Goal: Task Accomplishment & Management: Manage account settings

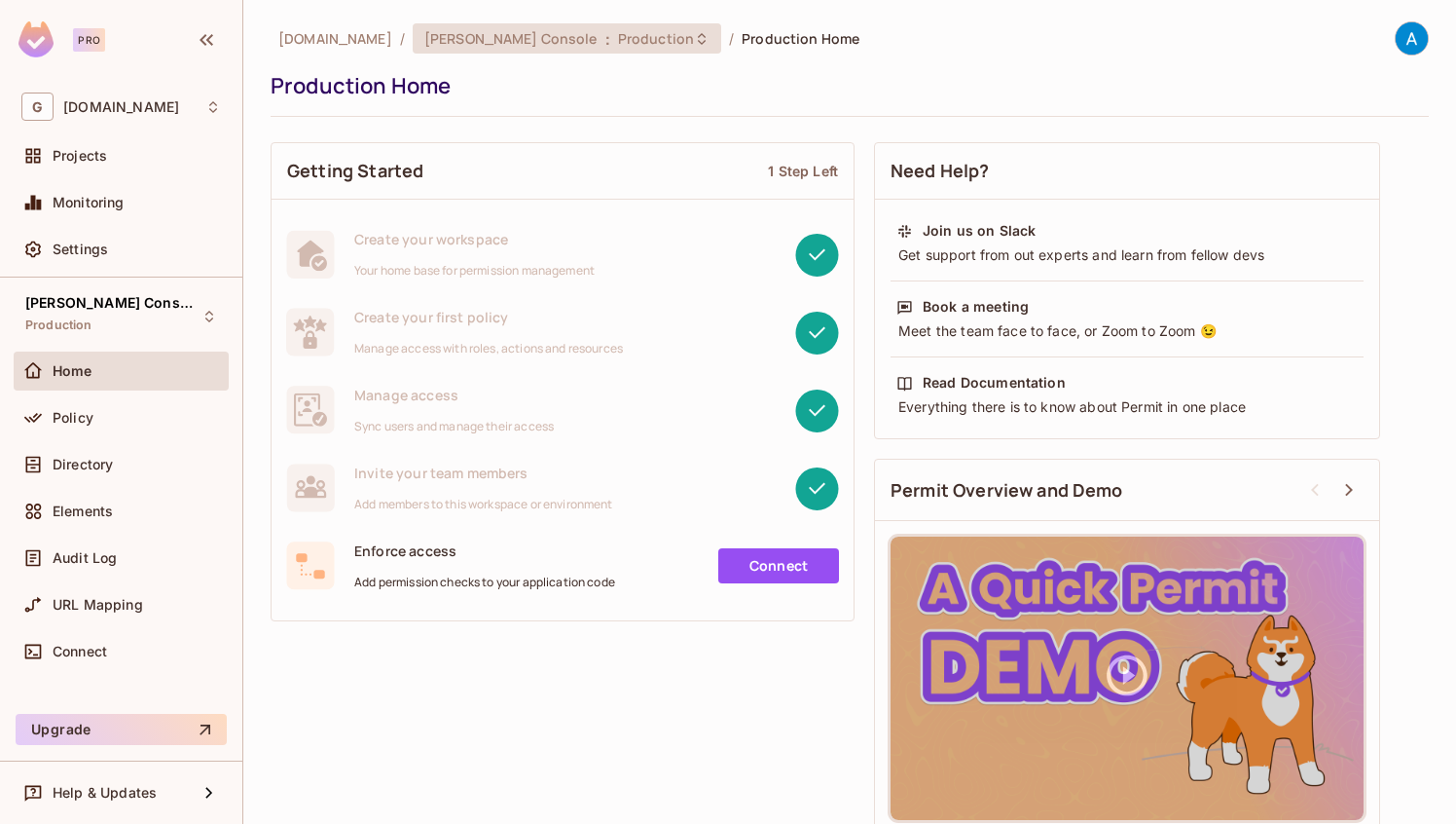
click at [503, 44] on span "Tenet Console" at bounding box center [511, 38] width 174 height 19
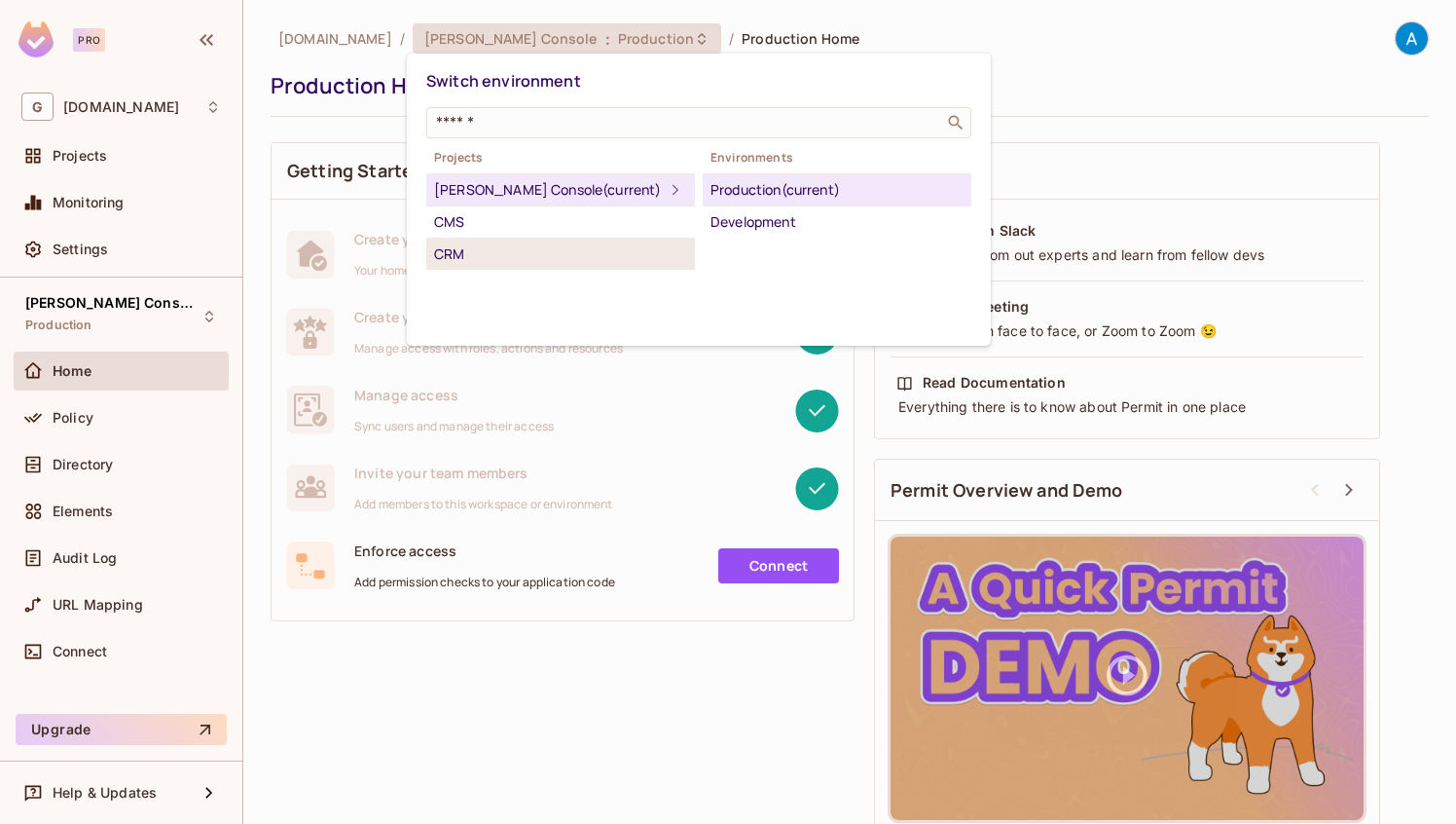
click at [465, 254] on div "CRM" at bounding box center [560, 253] width 253 height 23
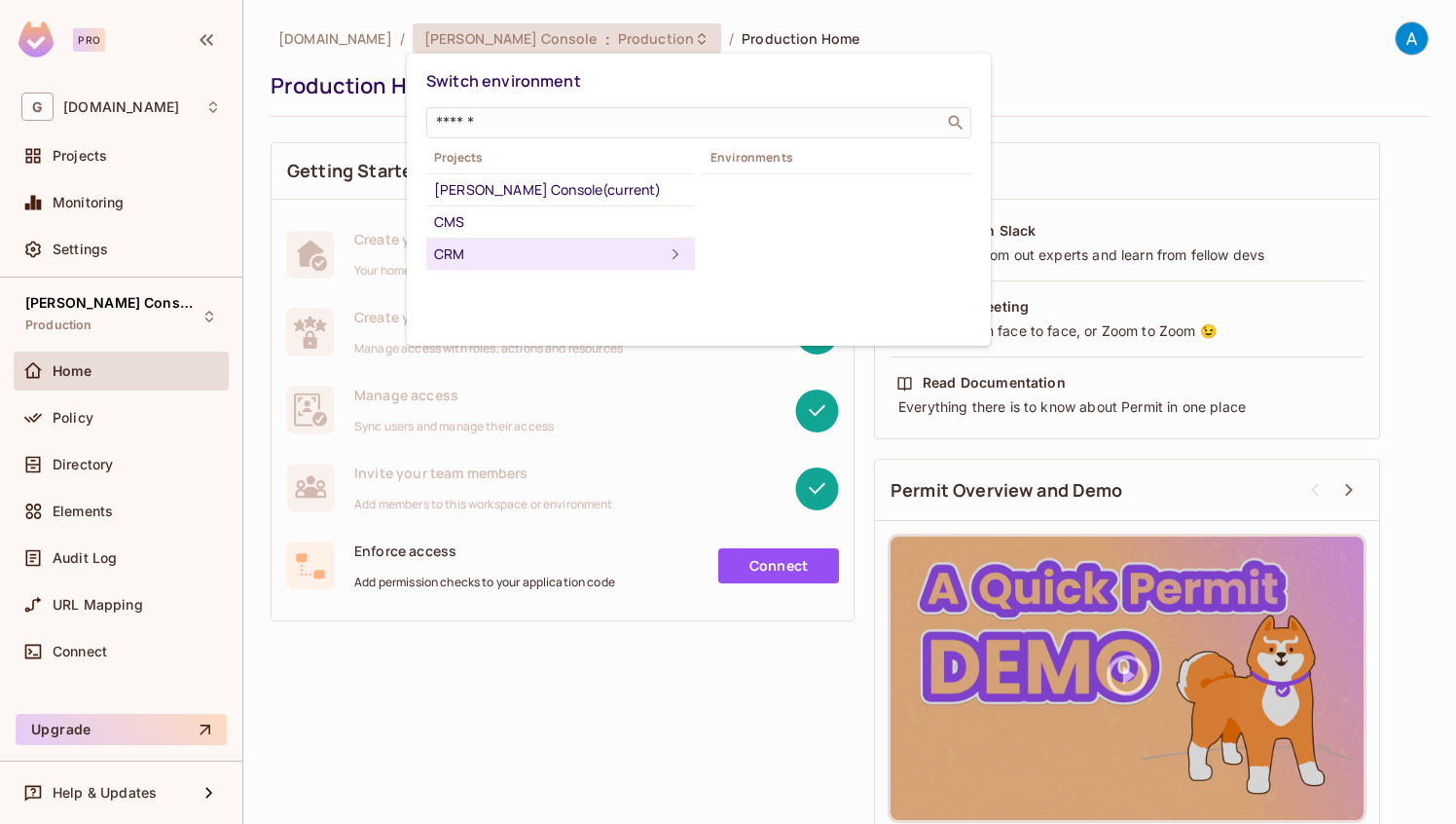
click at [456, 253] on div "CRM" at bounding box center [548, 253] width 229 height 23
click at [791, 185] on div "Production" at bounding box center [837, 190] width 253 height 23
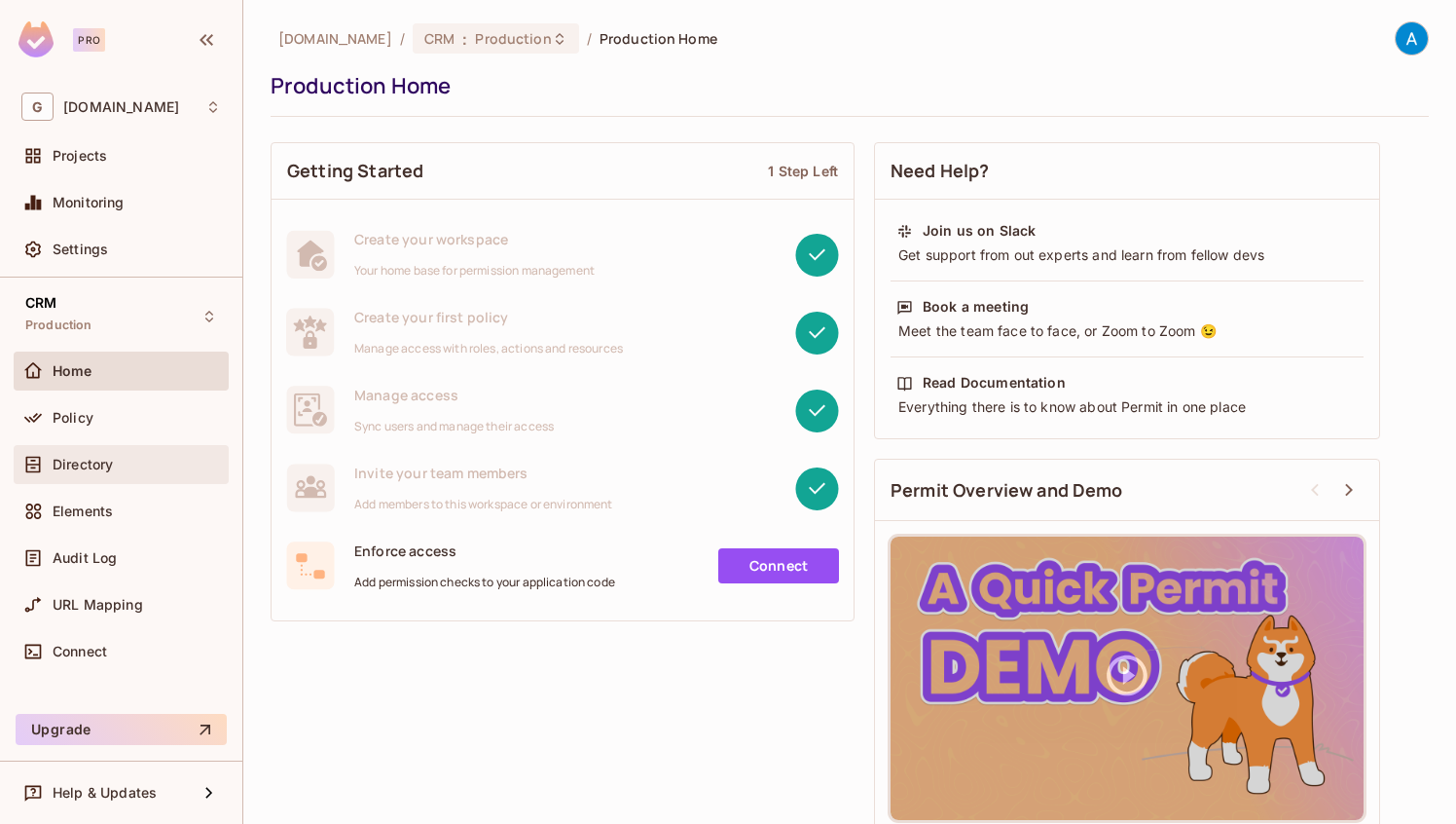
click at [122, 459] on div "Directory" at bounding box center [137, 465] width 169 height 16
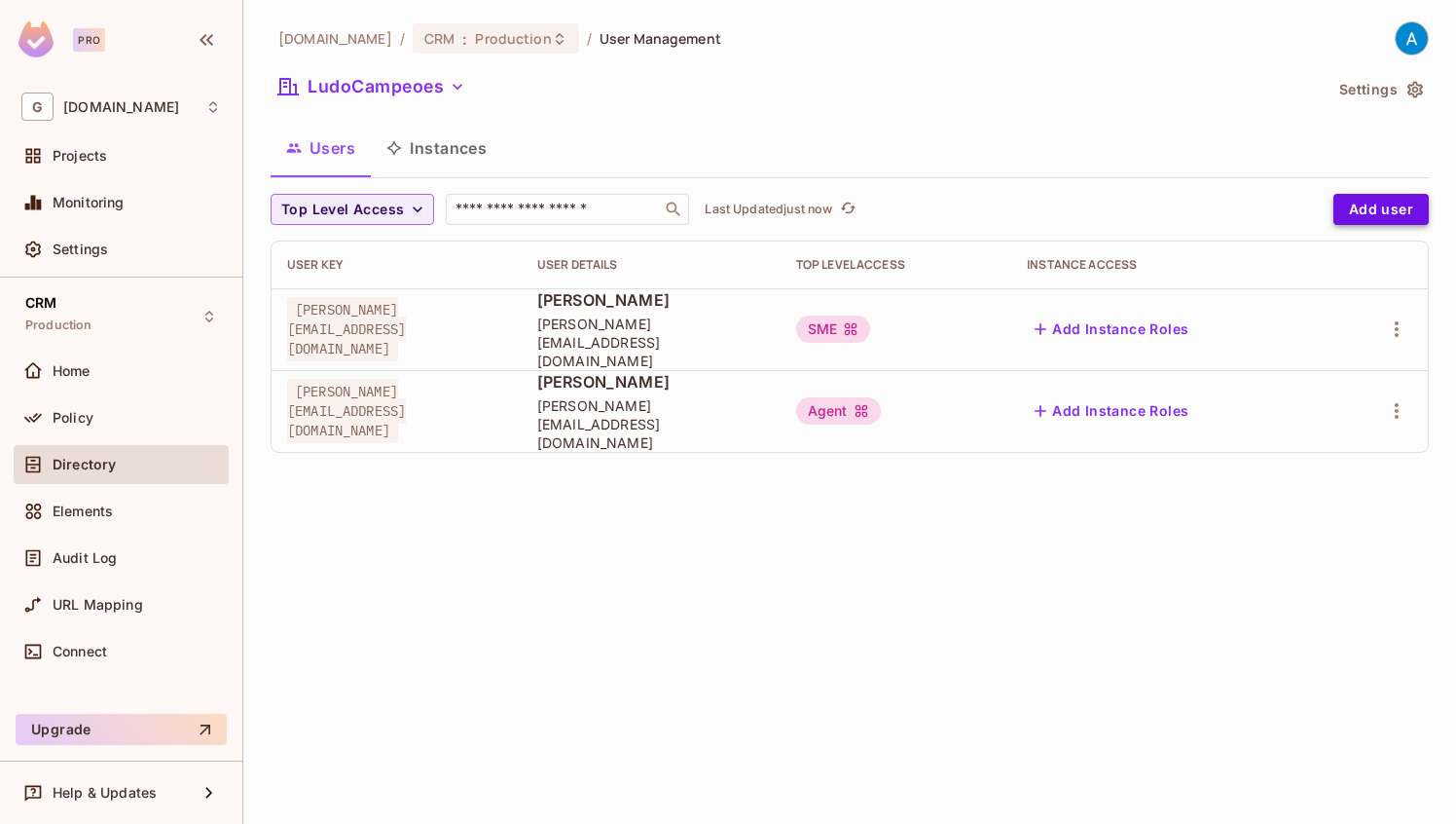
click at [1374, 202] on button "Add user" at bounding box center [1381, 208] width 96 height 31
click at [387, 87] on button "LudoCampeoes" at bounding box center [371, 86] width 202 height 31
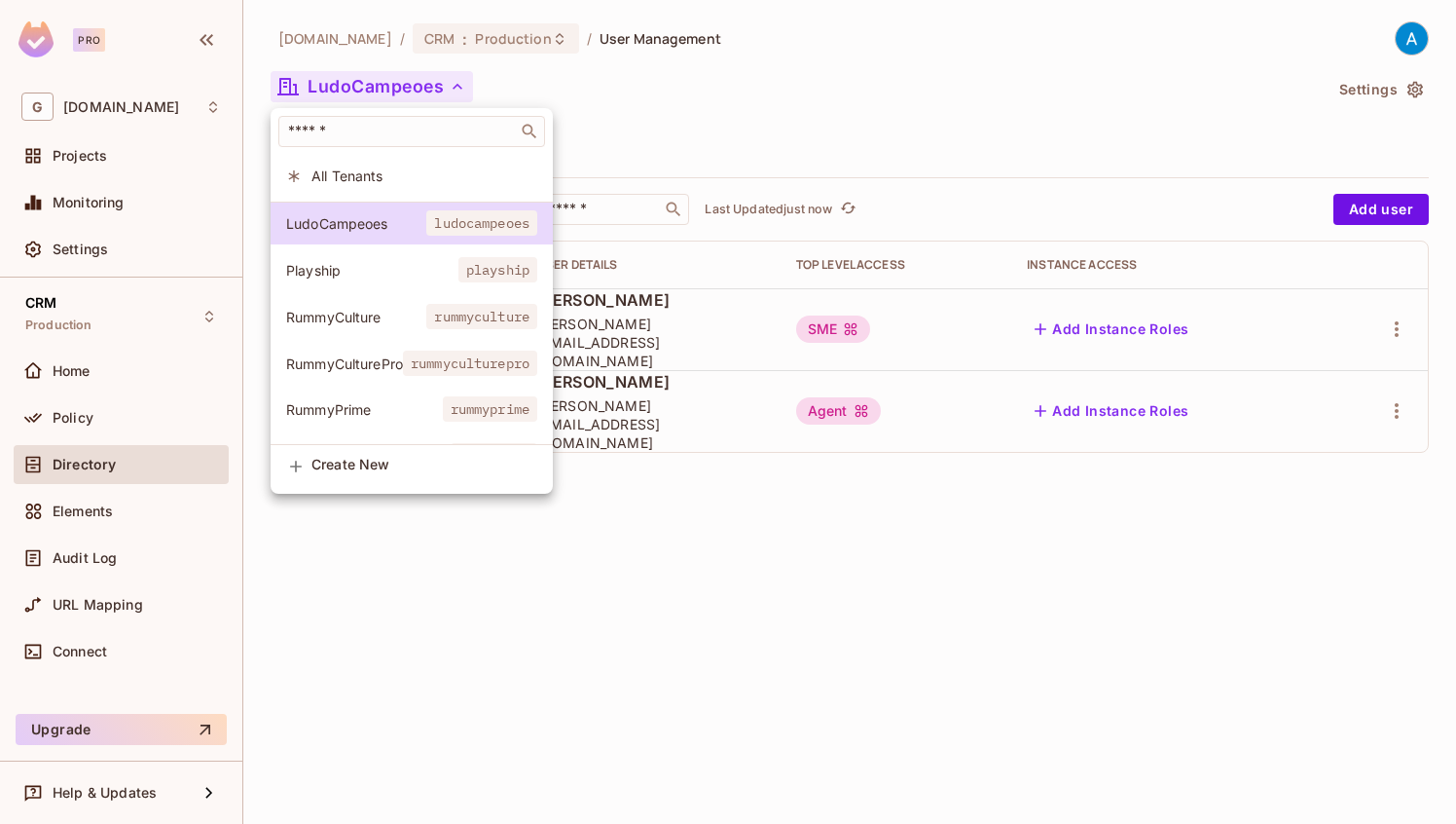
click at [636, 139] on div at bounding box center [728, 412] width 1456 height 824
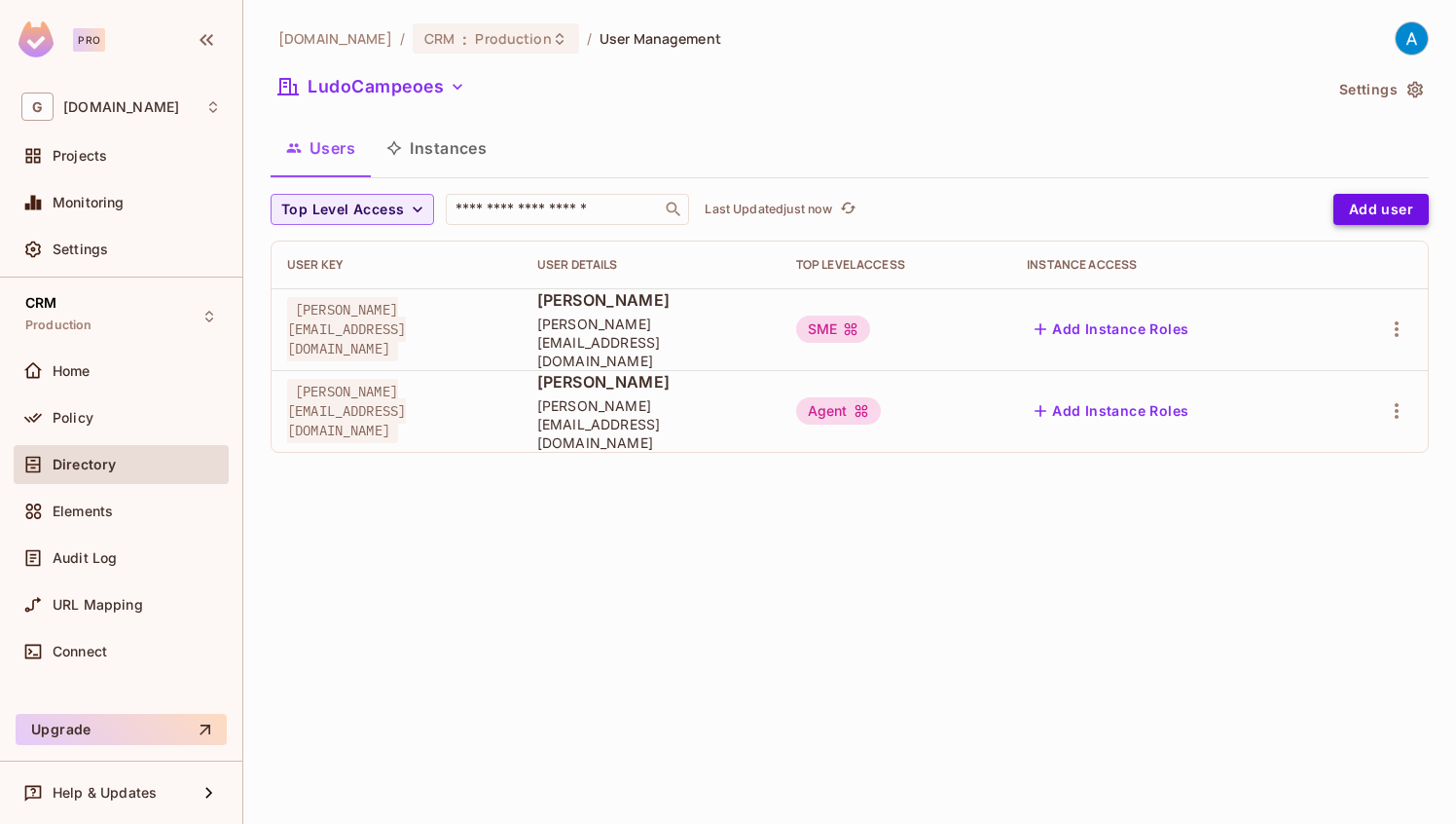
click at [1404, 221] on button "Add user" at bounding box center [1381, 208] width 96 height 31
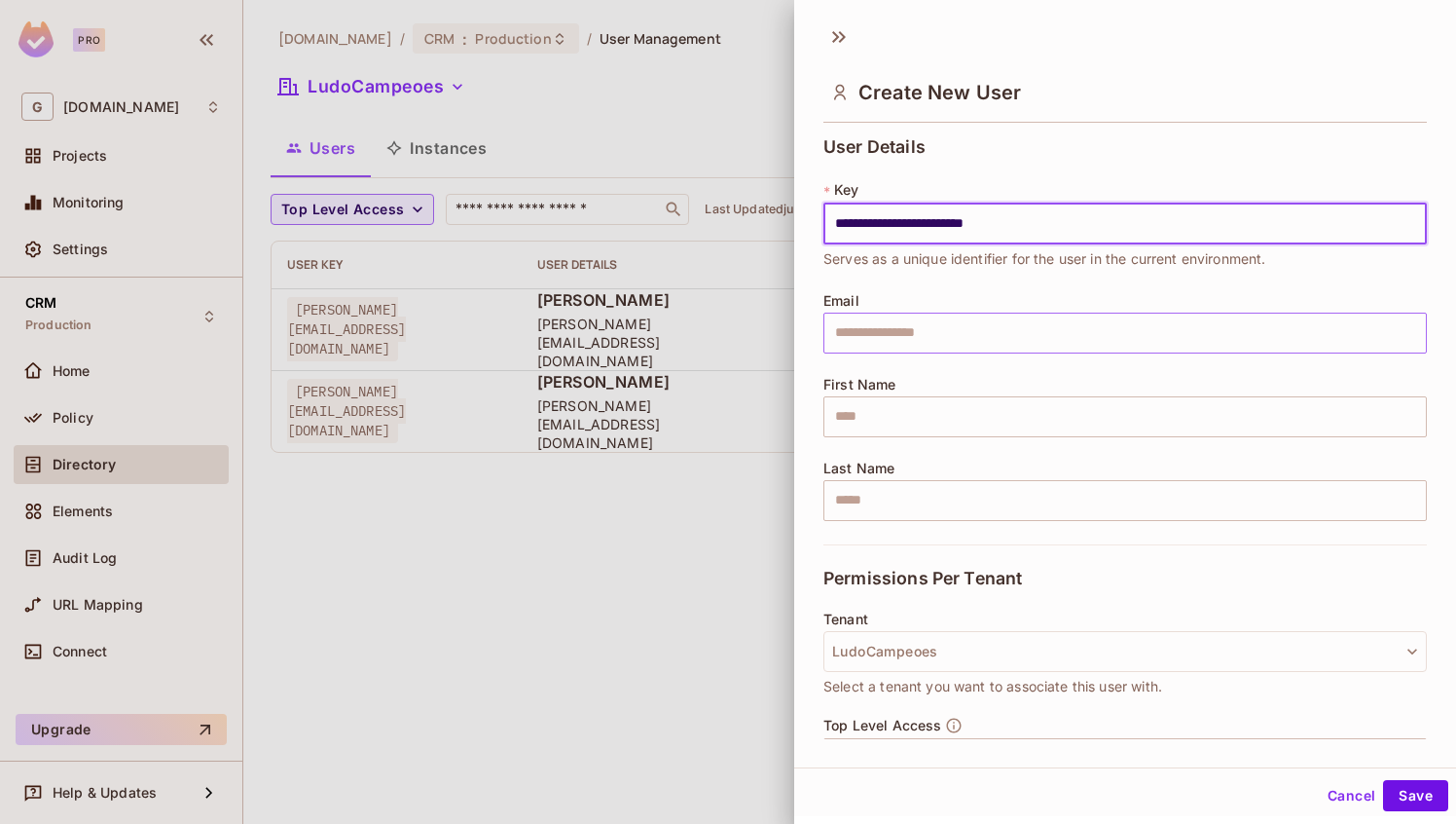
type input "**********"
click at [865, 340] on input "text" at bounding box center [1125, 332] width 603 height 41
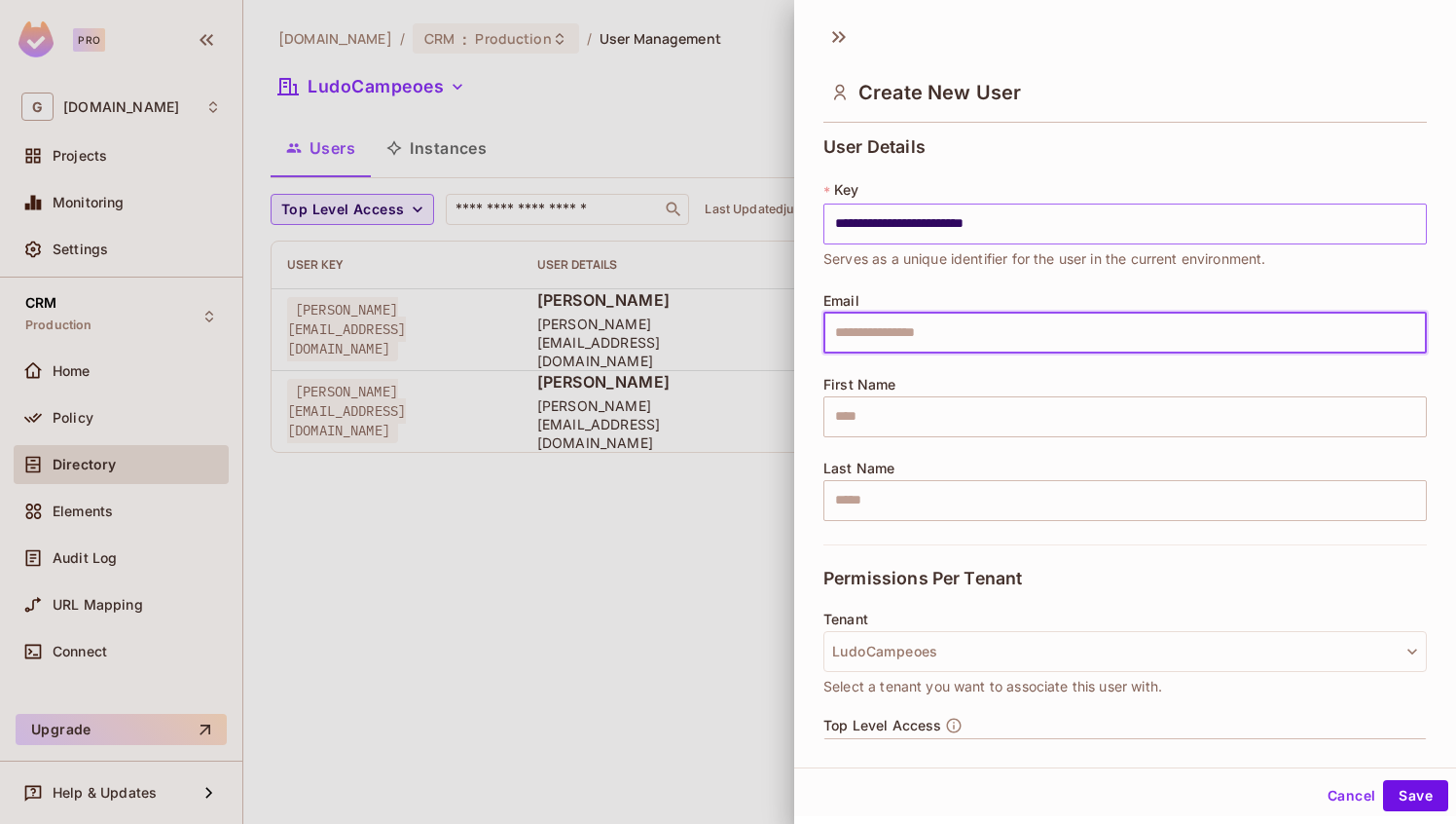
click at [876, 222] on input "**********" at bounding box center [1125, 223] width 603 height 41
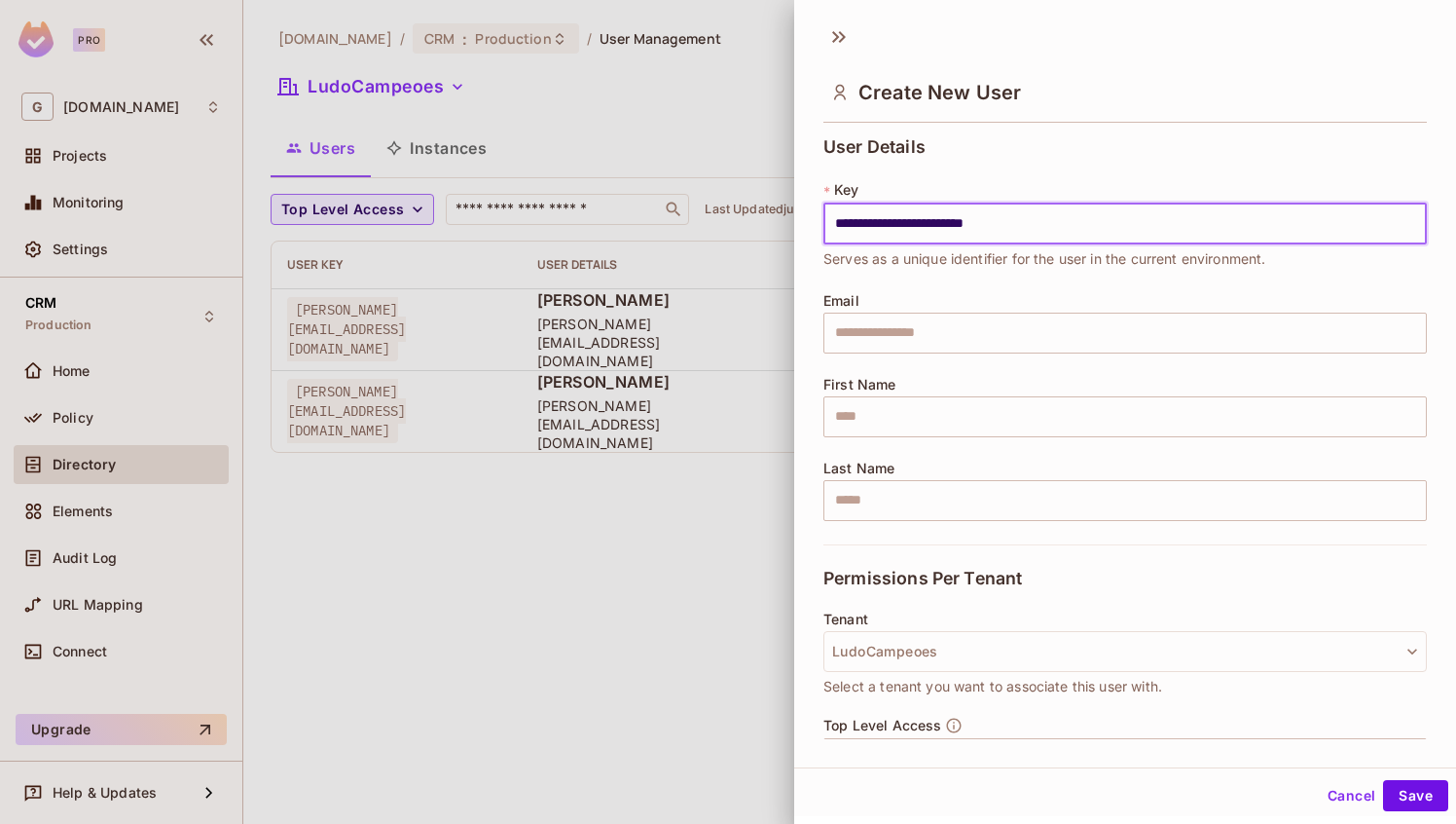
drag, startPoint x: 876, startPoint y: 222, endPoint x: 1070, endPoint y: 222, distance: 194.0
click at [1070, 222] on input "**********" at bounding box center [1125, 223] width 603 height 41
click at [898, 336] on input "text" at bounding box center [1125, 332] width 603 height 41
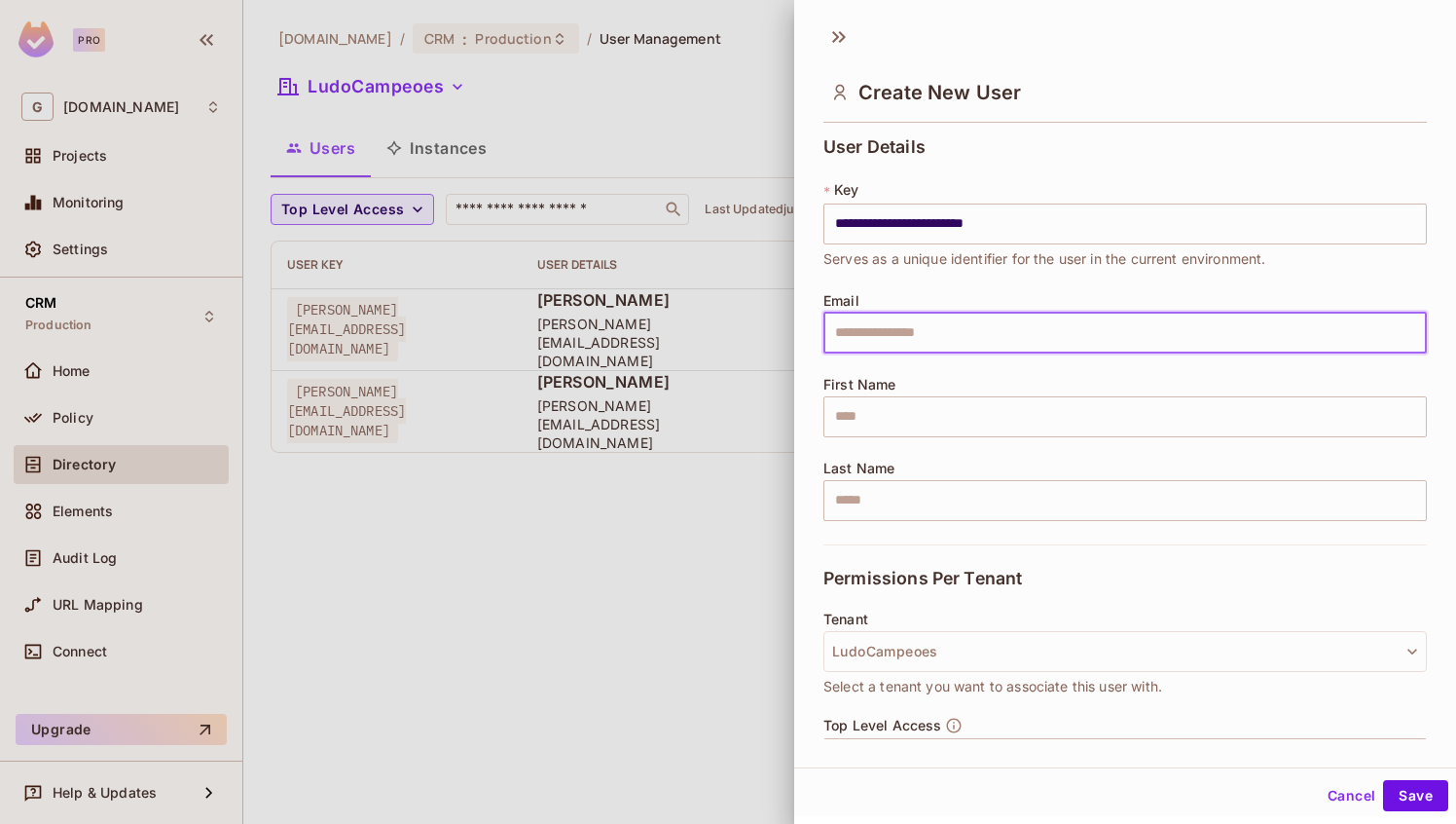
paste input "**********"
type input "**********"
click at [867, 423] on input "text" at bounding box center [1125, 416] width 603 height 41
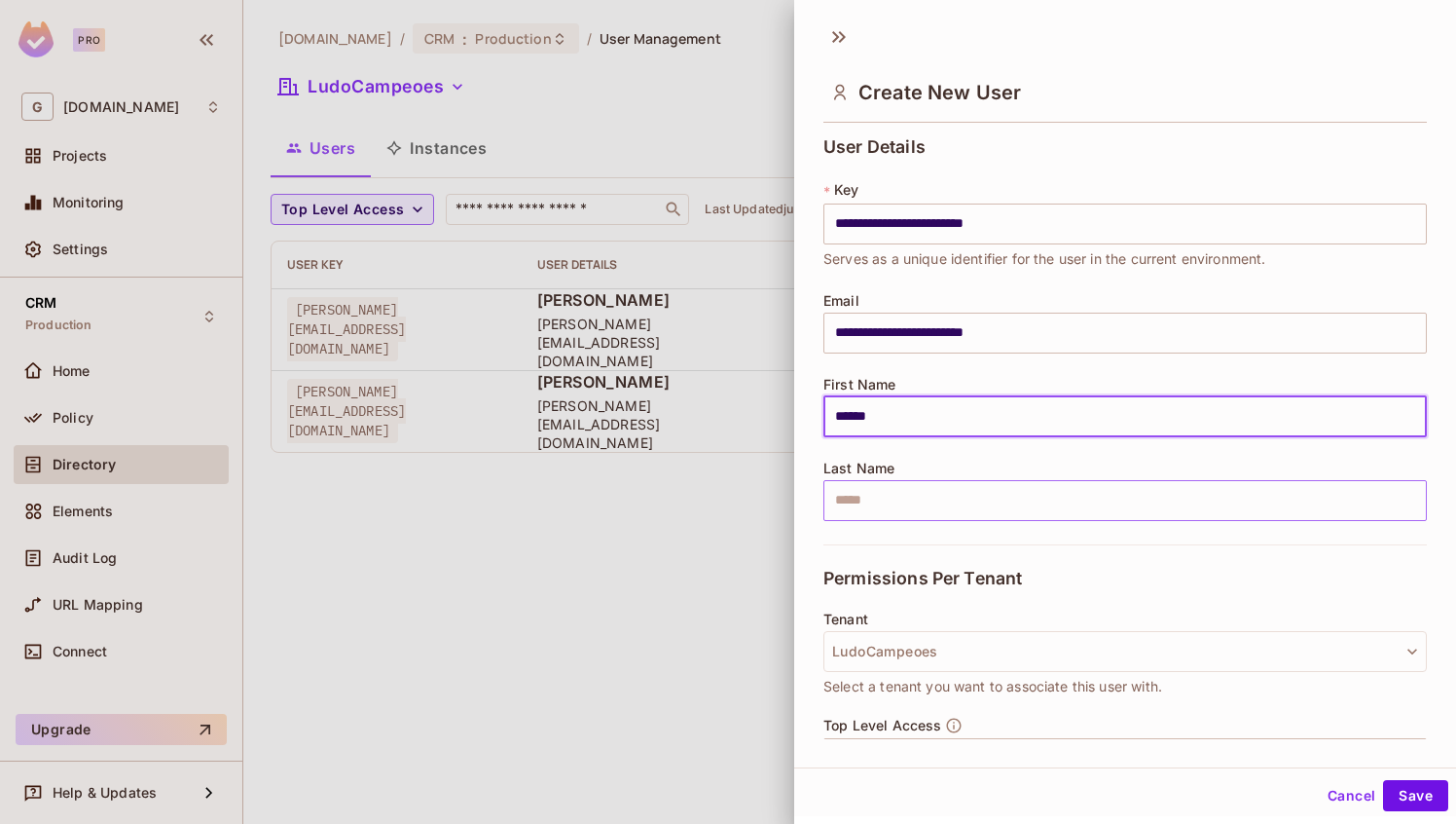
type input "******"
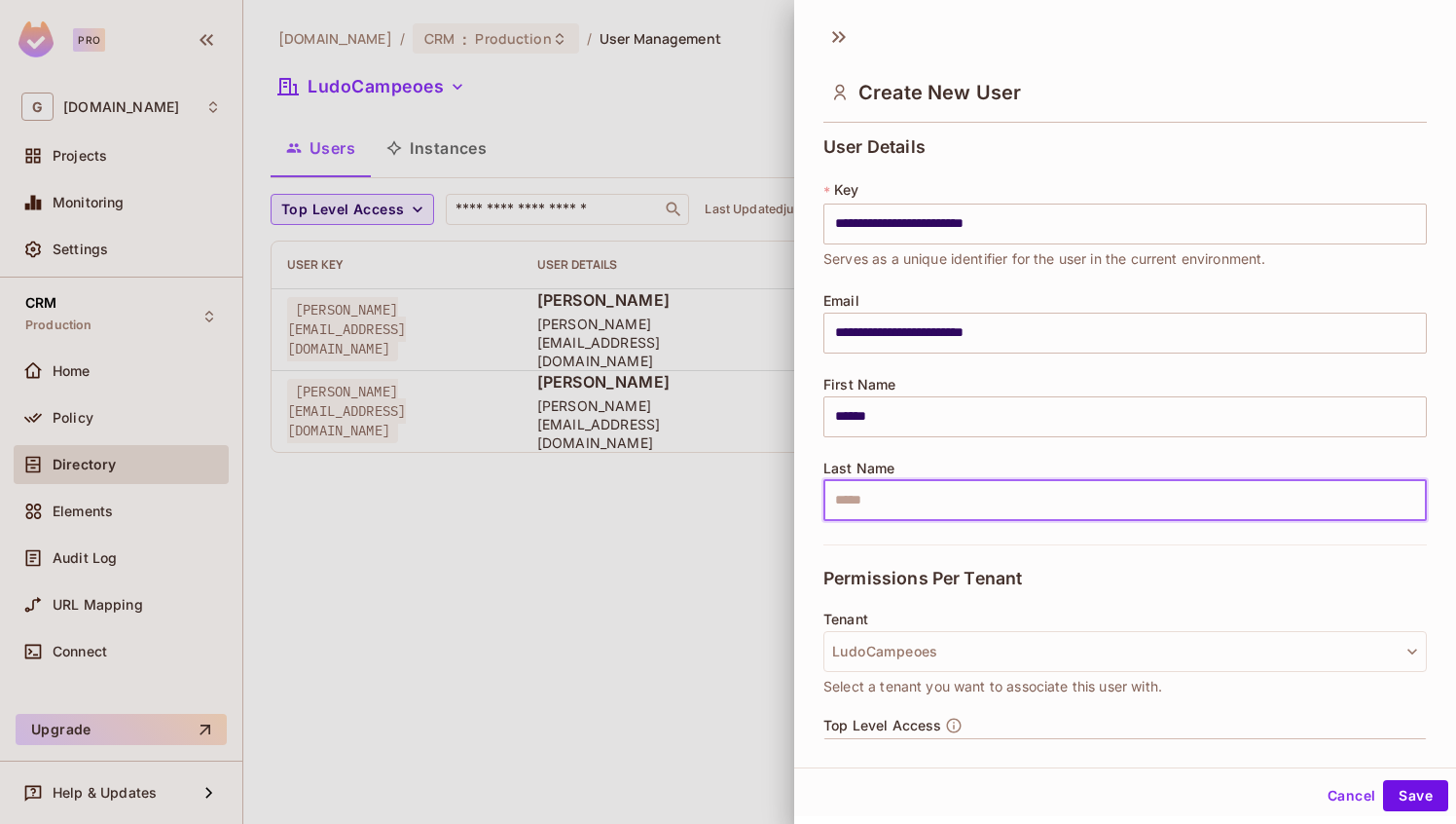
click at [877, 504] on input "text" at bounding box center [1125, 500] width 603 height 41
type input "****"
click at [892, 534] on div "**********" at bounding box center [1125, 341] width 603 height 407
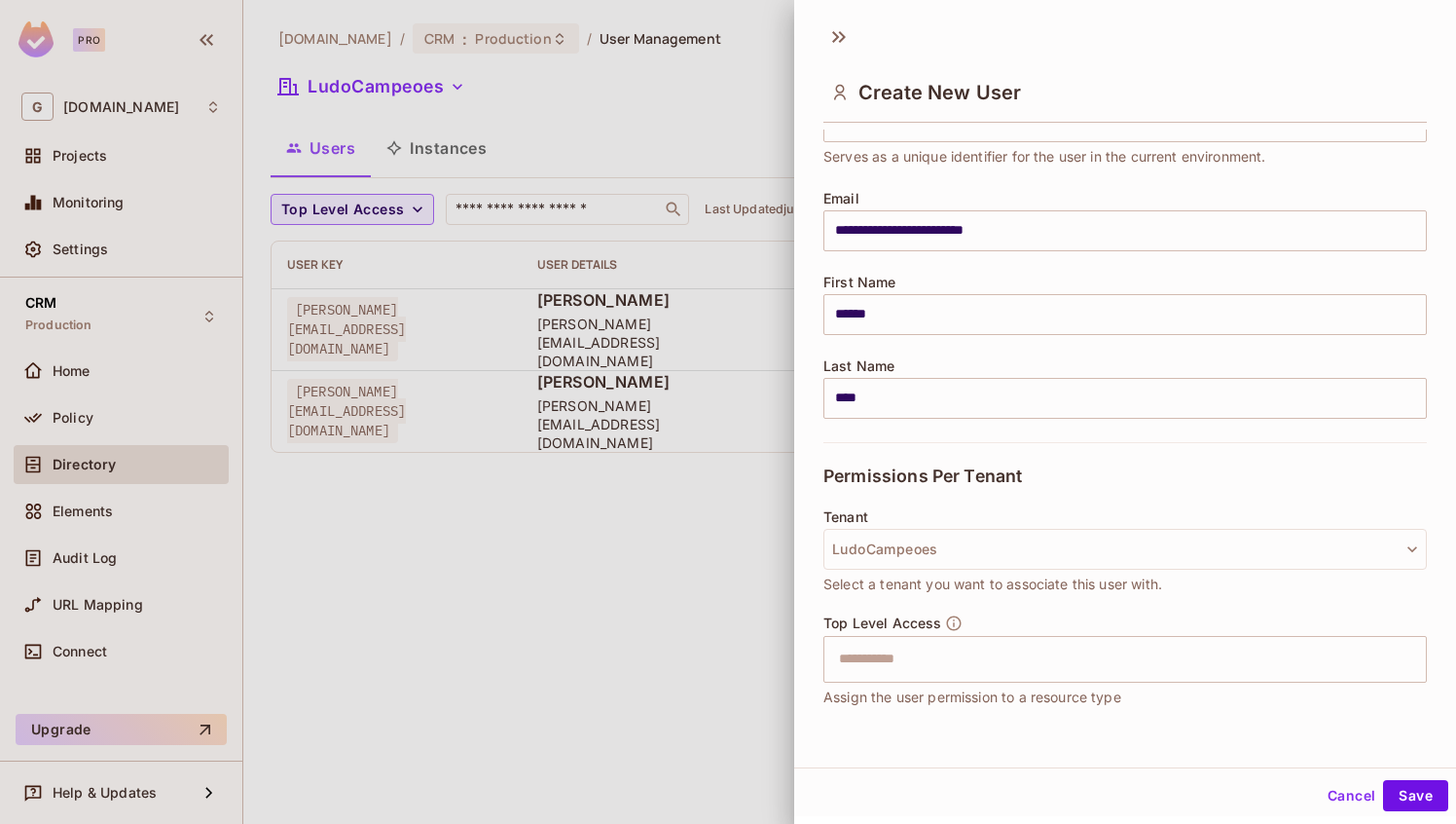
scroll to position [115, 0]
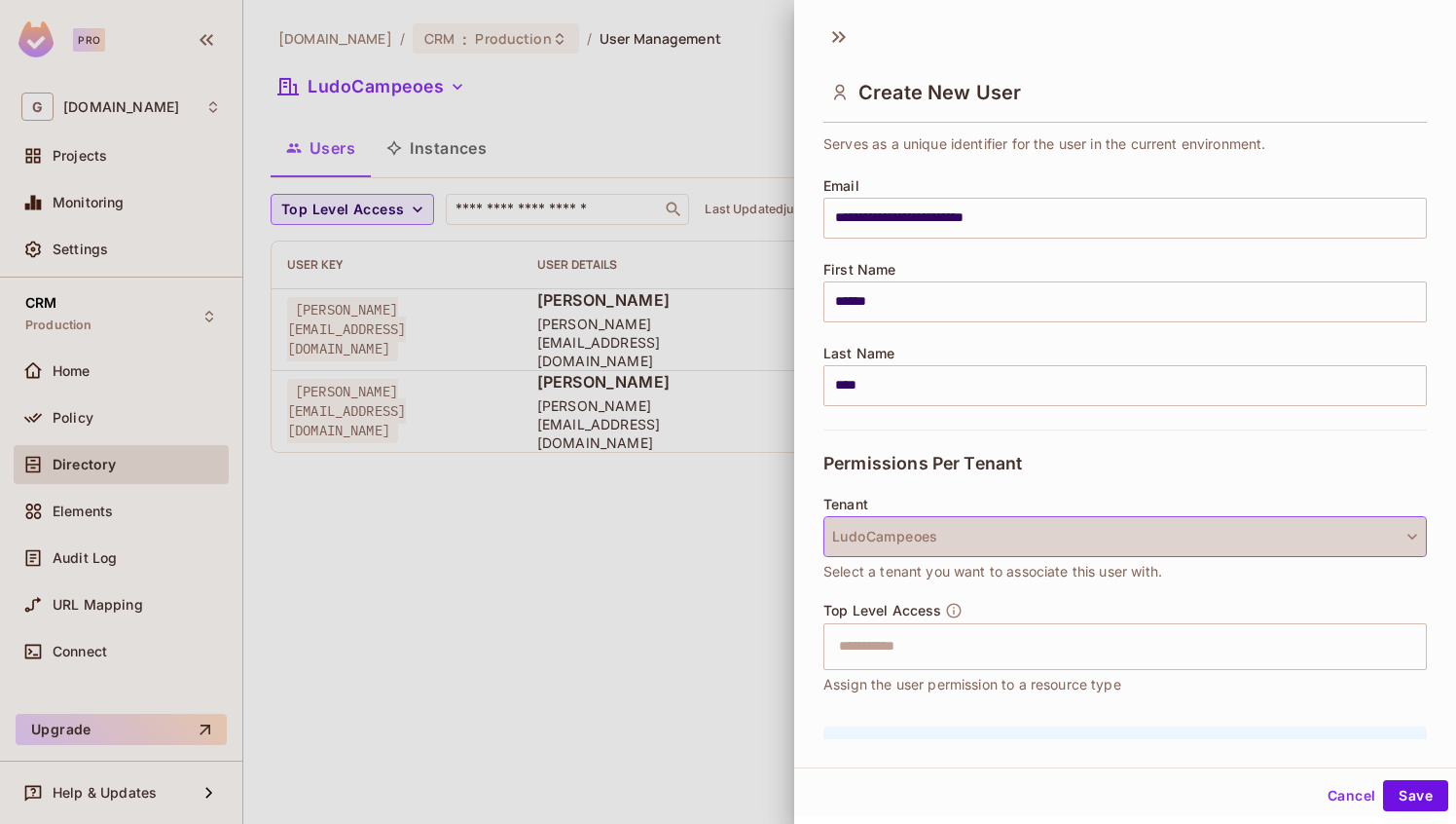
click at [1351, 524] on button "LudoCampeoes" at bounding box center [1125, 536] width 603 height 41
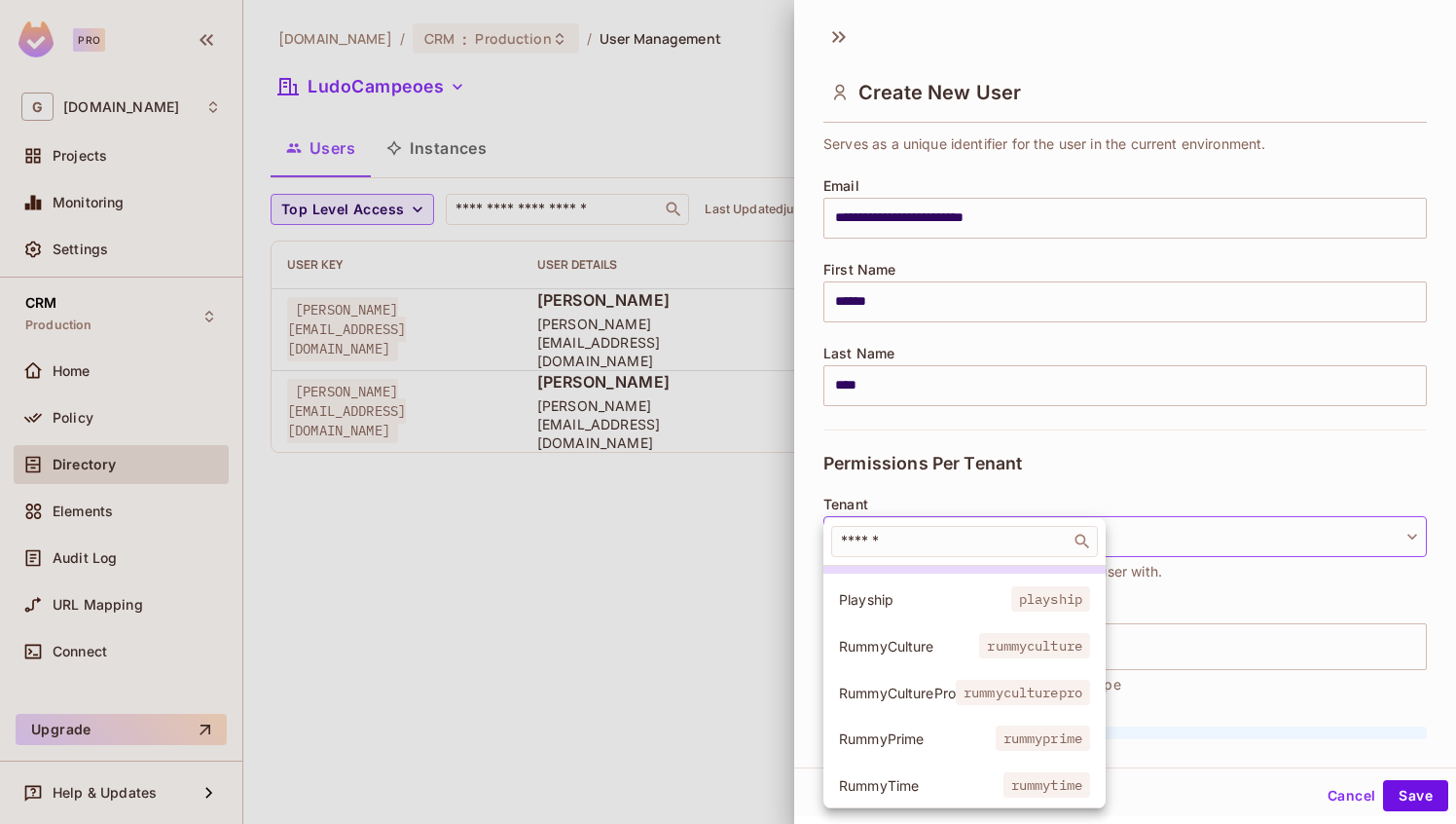
scroll to position [85, 0]
click at [933, 654] on li "RummyCulture rummyculture" at bounding box center [964, 642] width 282 height 42
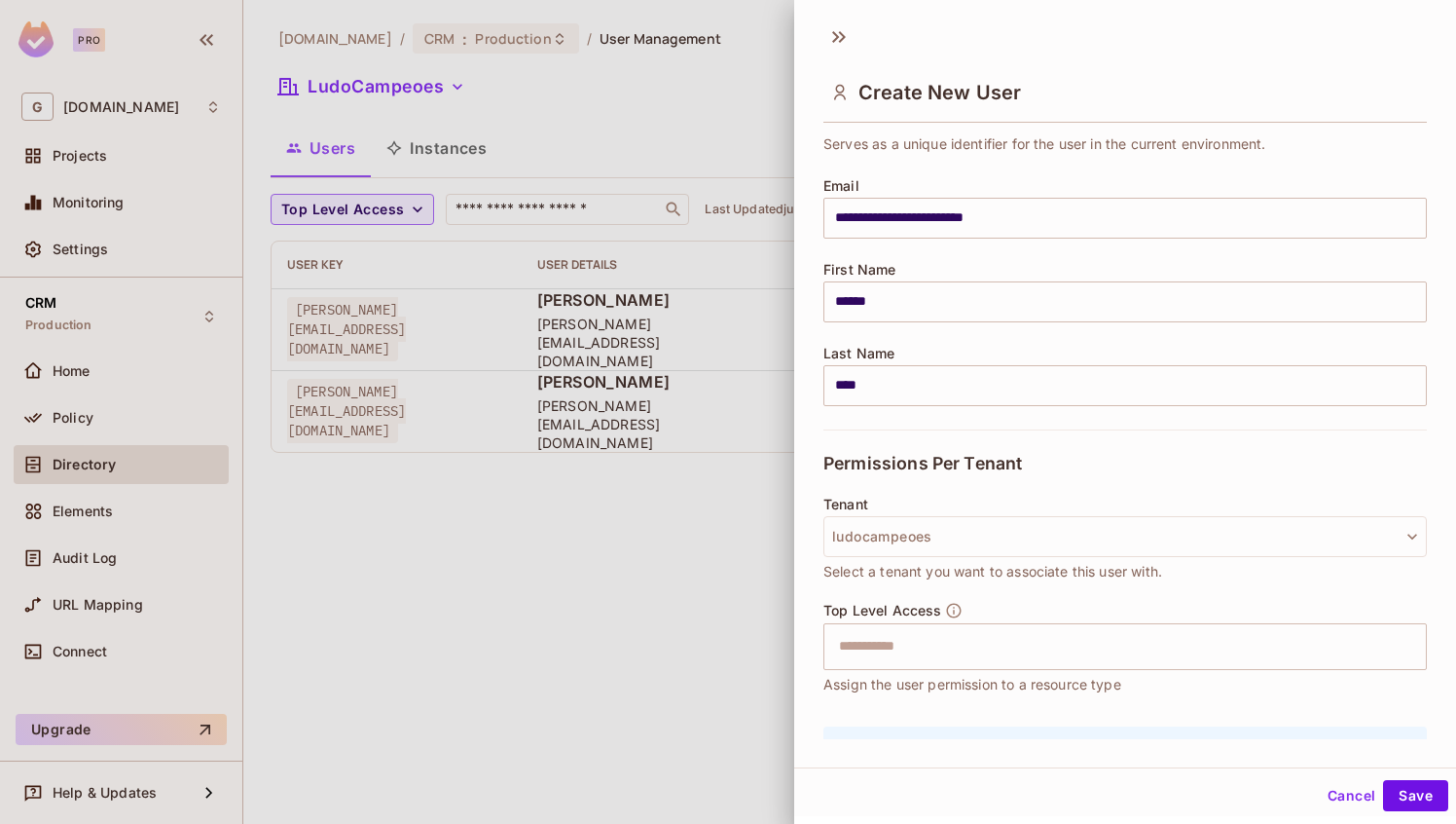
scroll to position [228, 0]
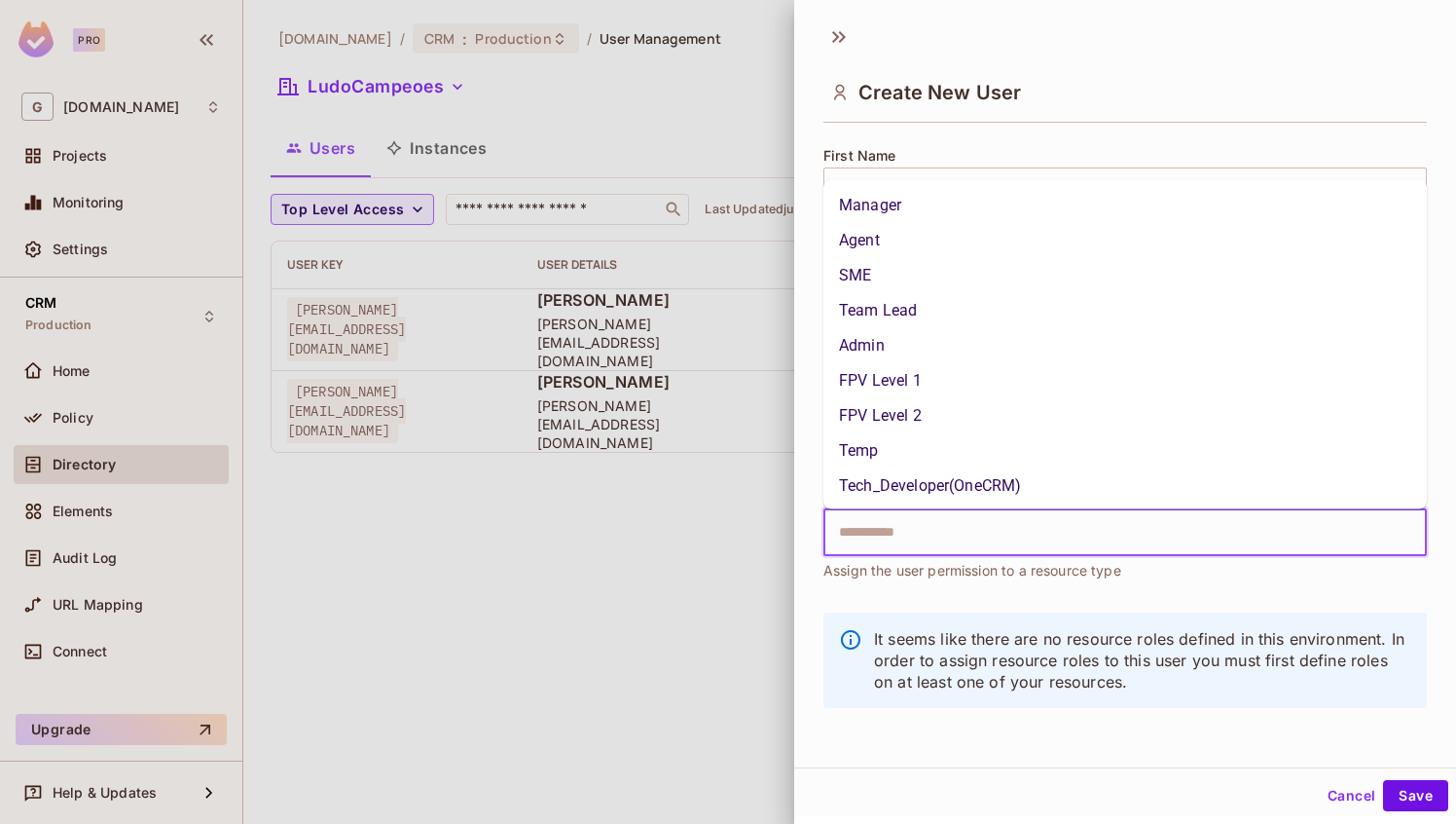
click at [899, 532] on input "text" at bounding box center [1107, 532] width 561 height 39
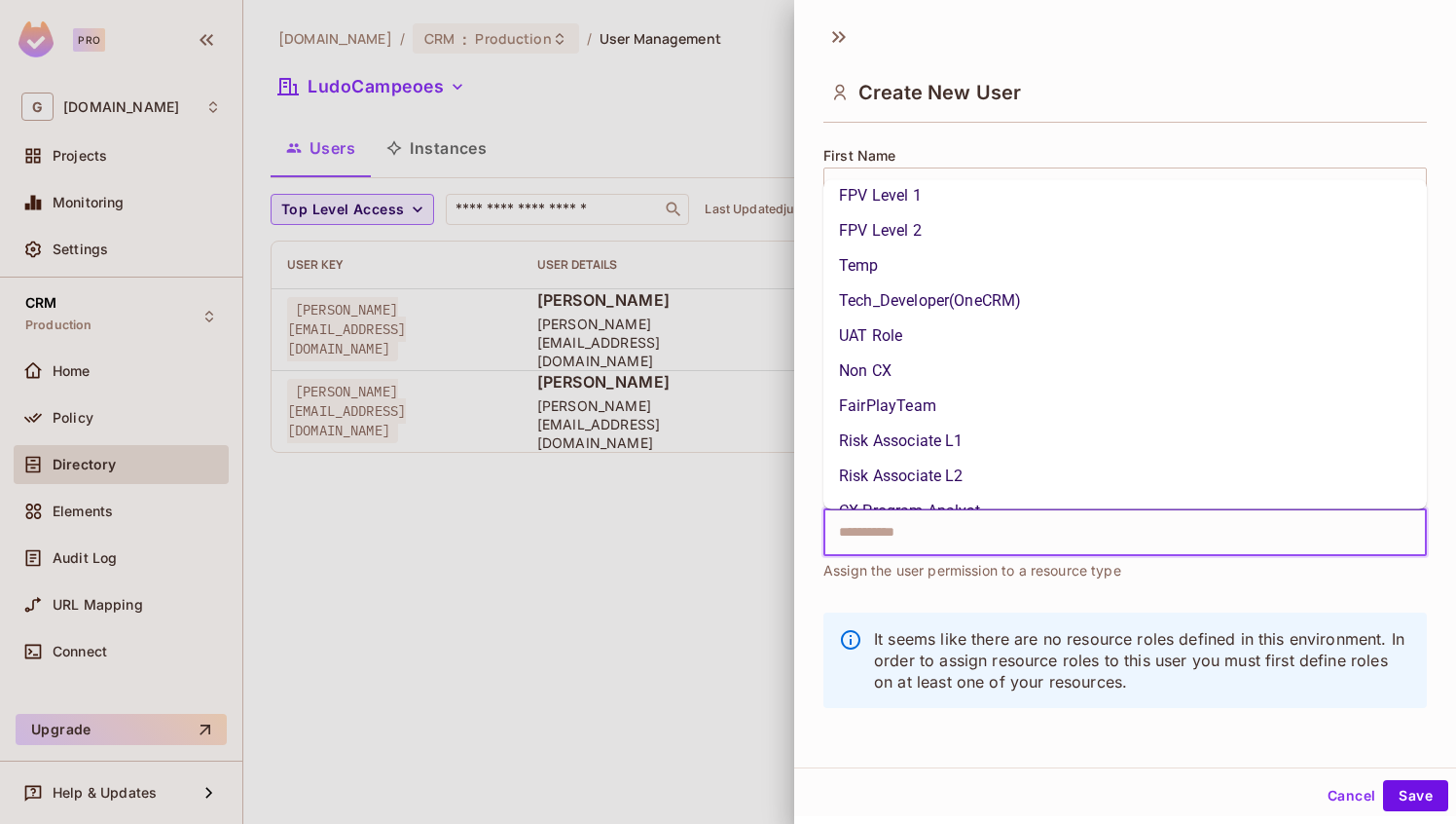
scroll to position [160, 0]
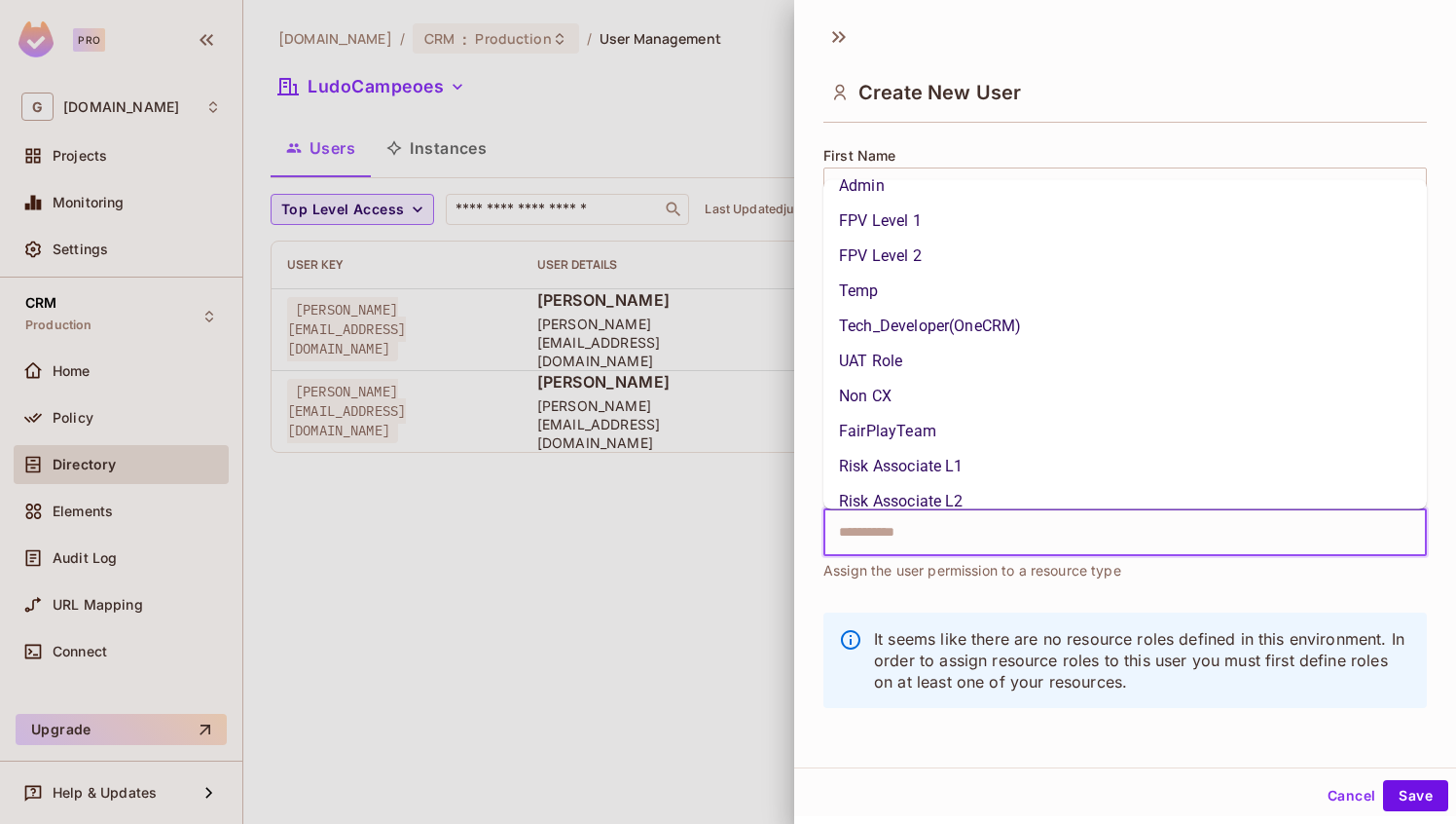
click at [925, 324] on li "Tech_Developer(OneCRM)" at bounding box center [1125, 324] width 603 height 35
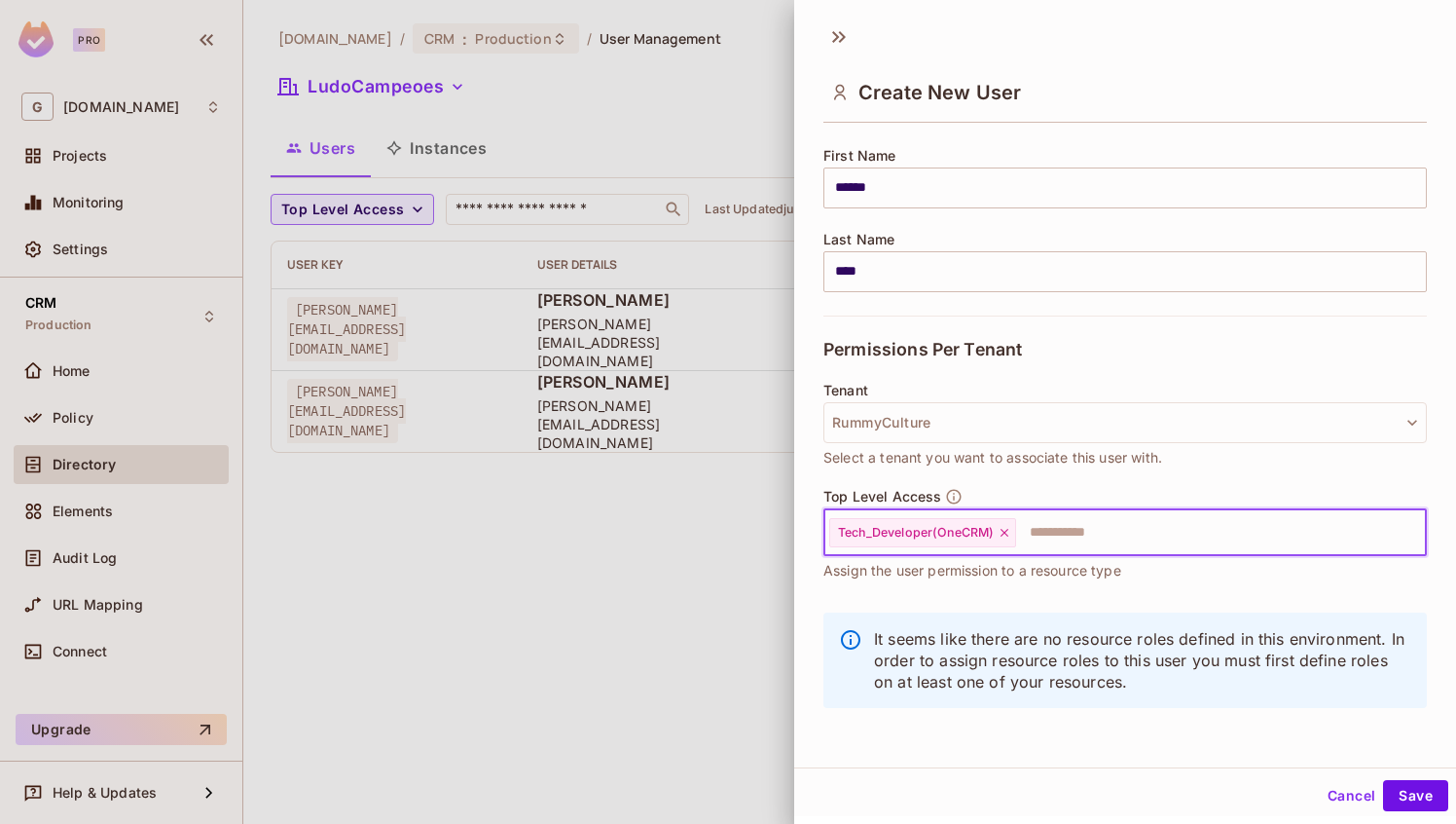
click at [1006, 471] on div "Tenant RummyCulture Select a tenant you want to associate this user with." at bounding box center [1125, 435] width 603 height 105
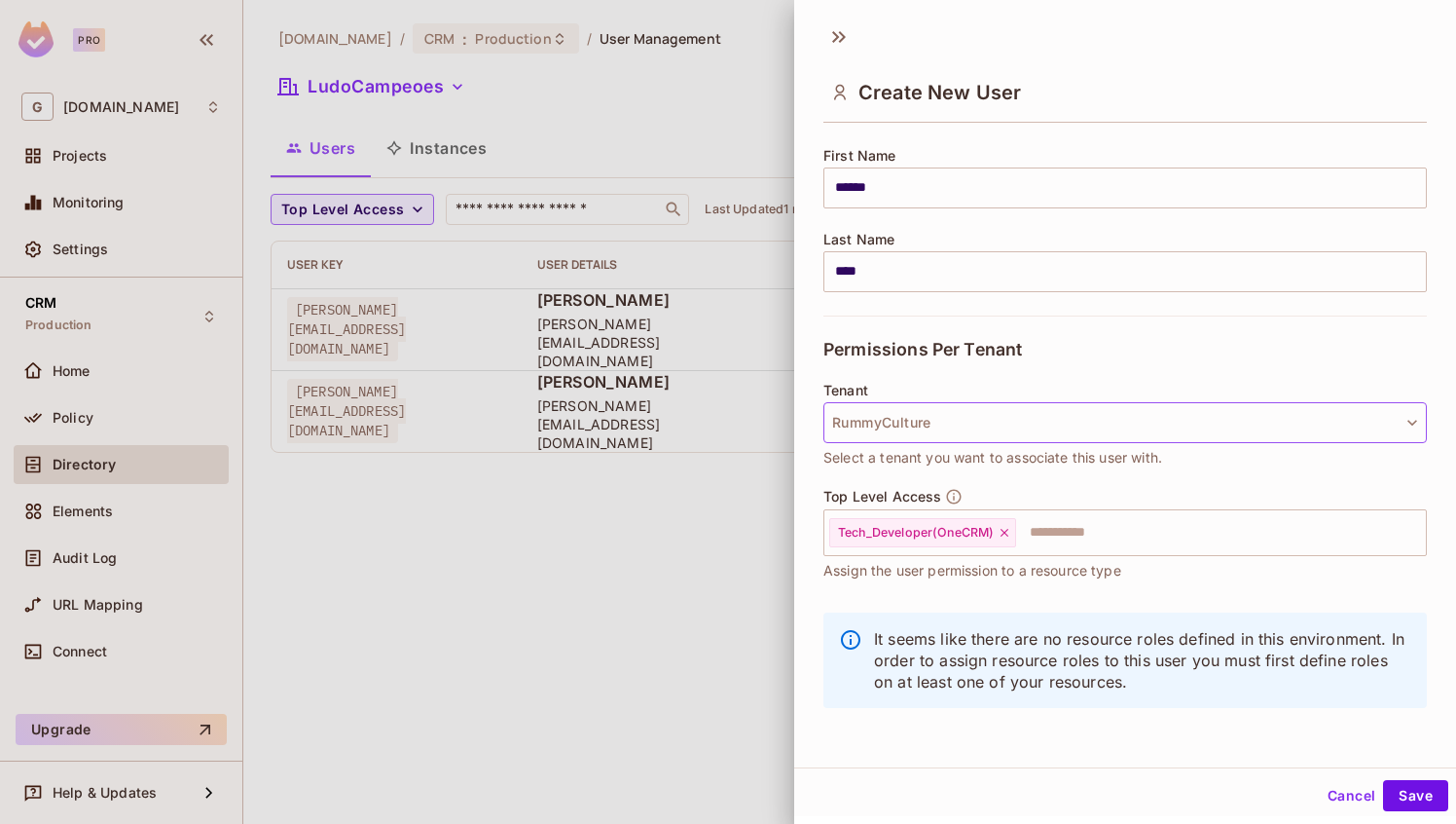
click at [1310, 415] on button "RummyCulture" at bounding box center [1125, 422] width 603 height 41
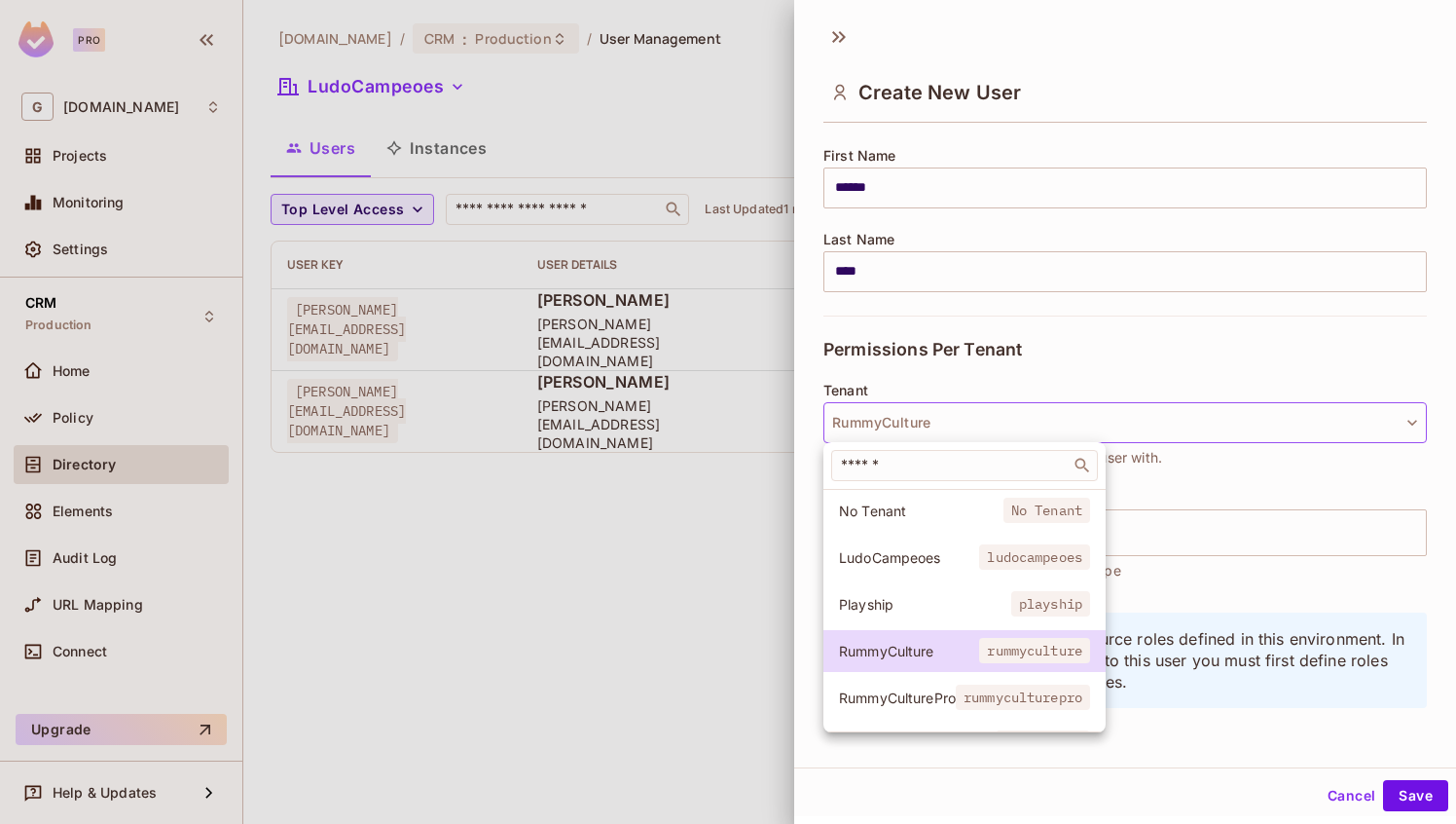
click at [1230, 694] on div at bounding box center [728, 412] width 1456 height 824
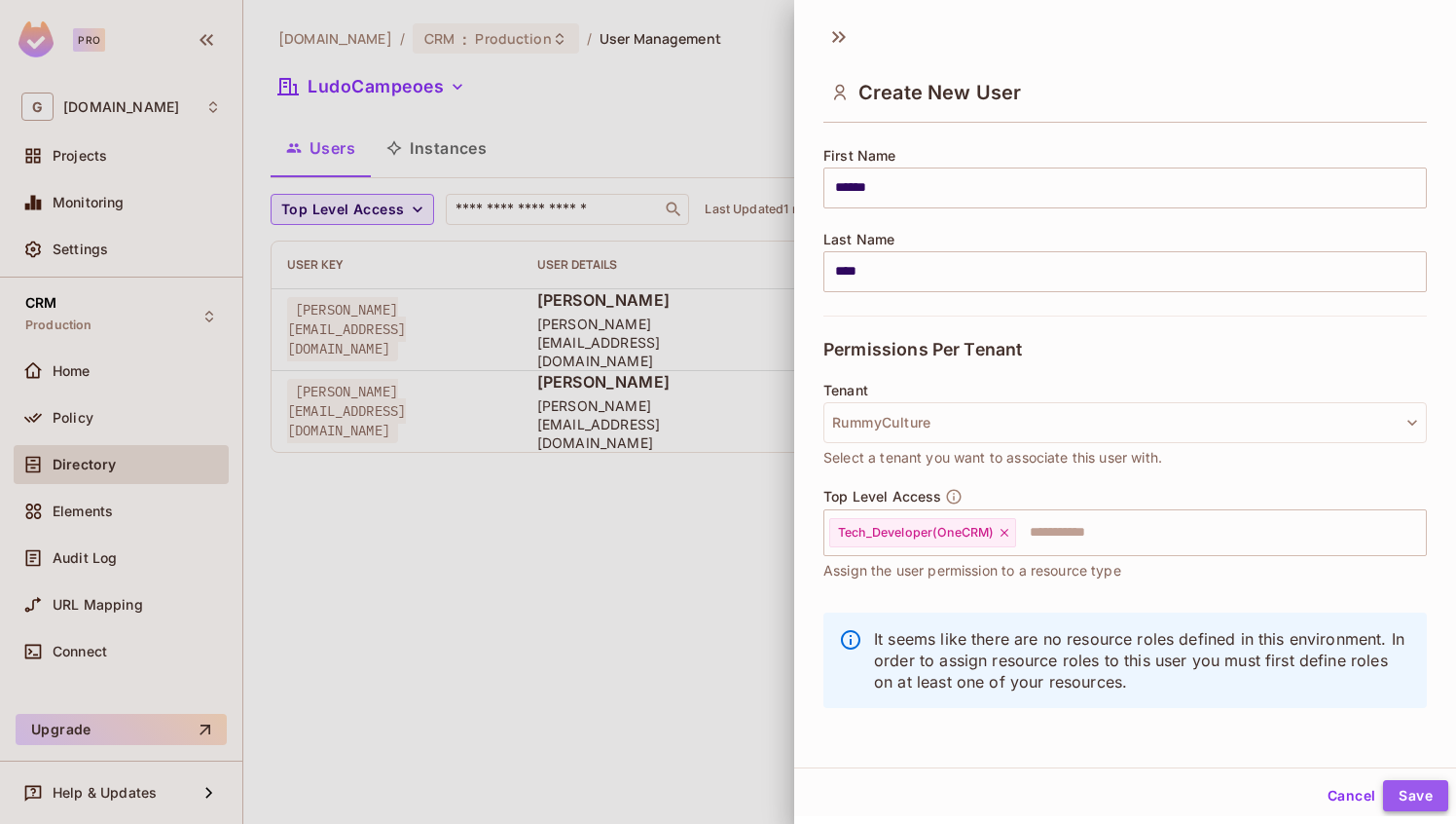
click at [1417, 787] on button "Save" at bounding box center [1415, 795] width 65 height 31
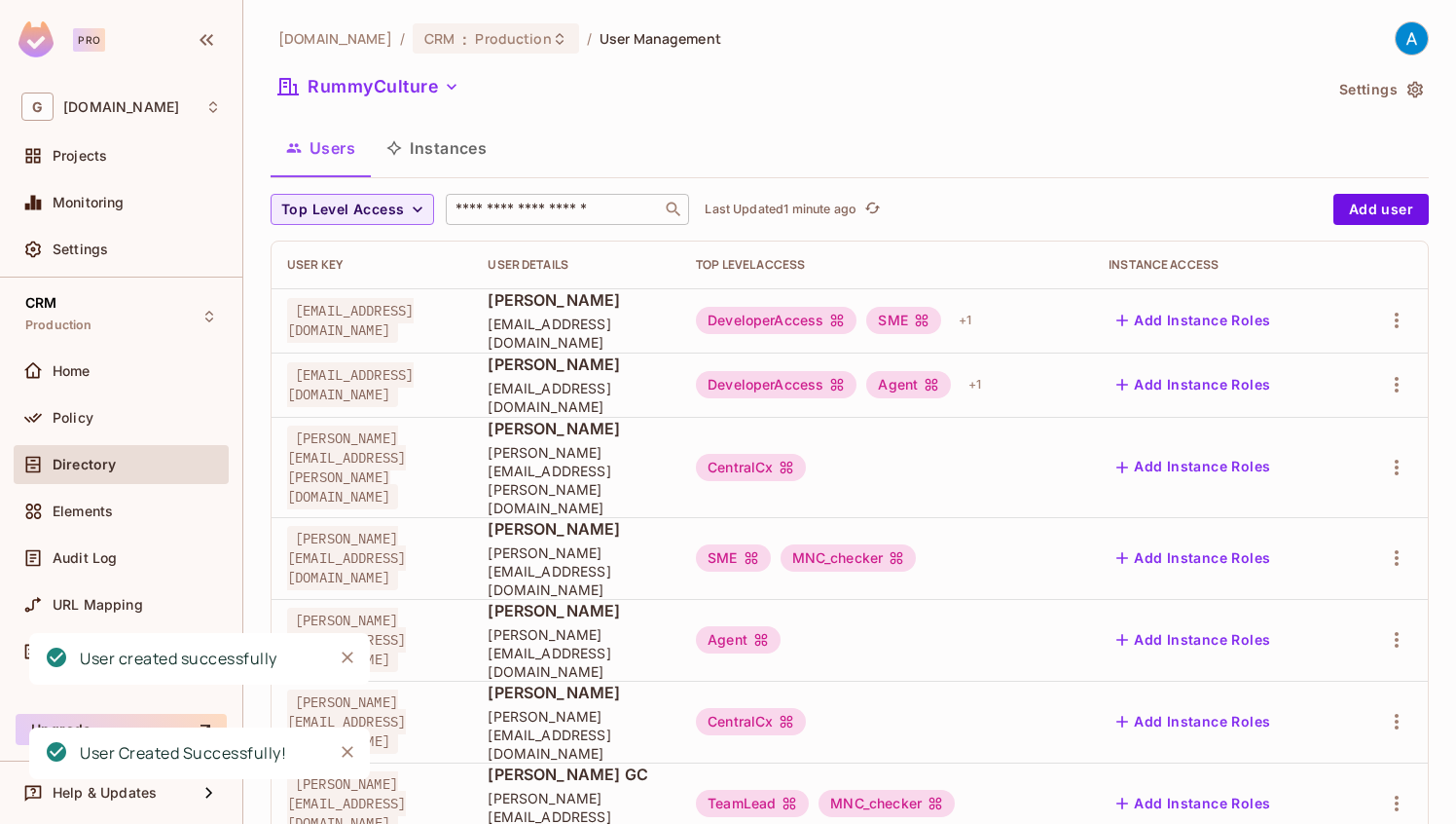
click at [529, 213] on input "text" at bounding box center [553, 209] width 204 height 20
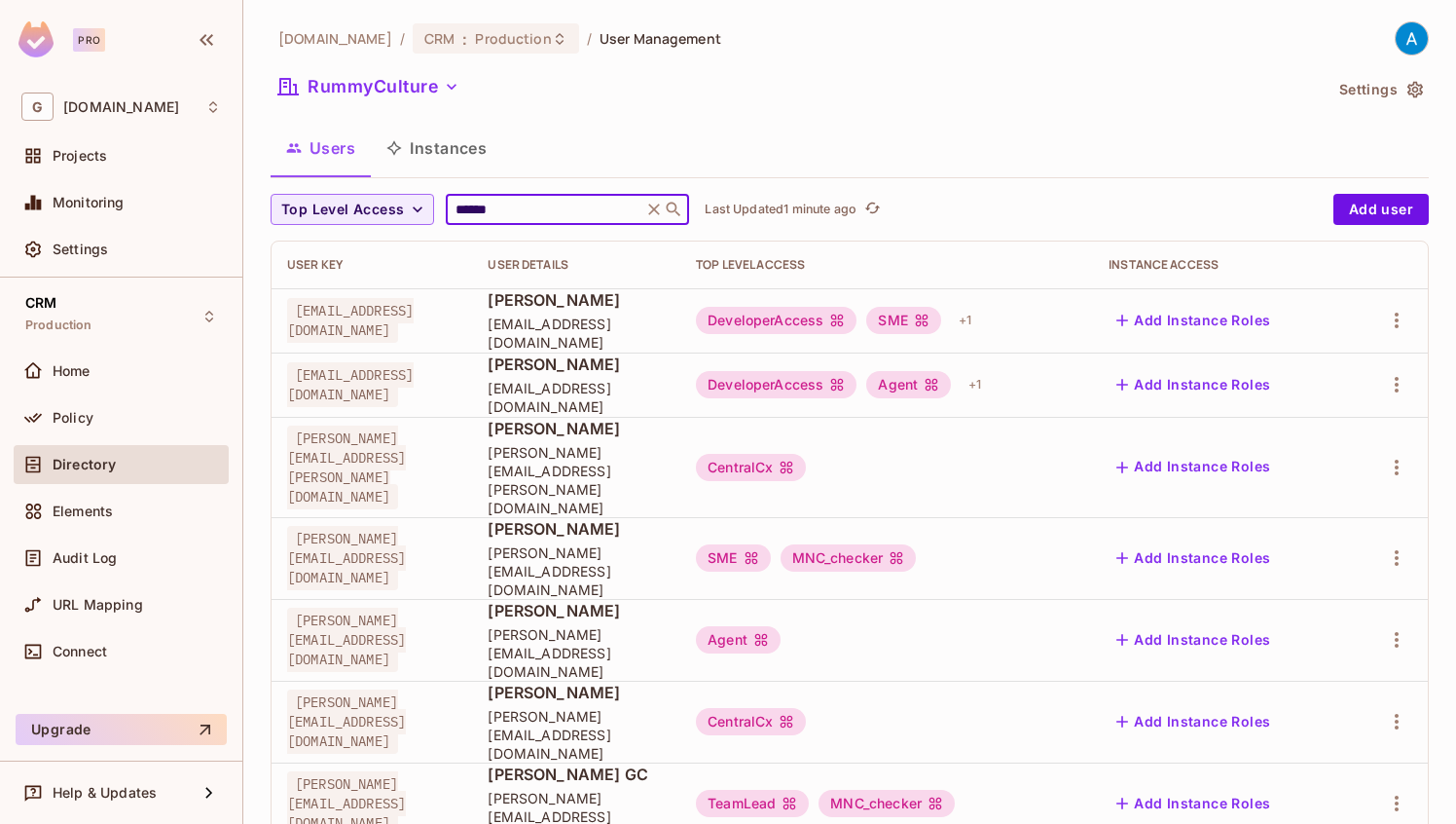
type input "******"
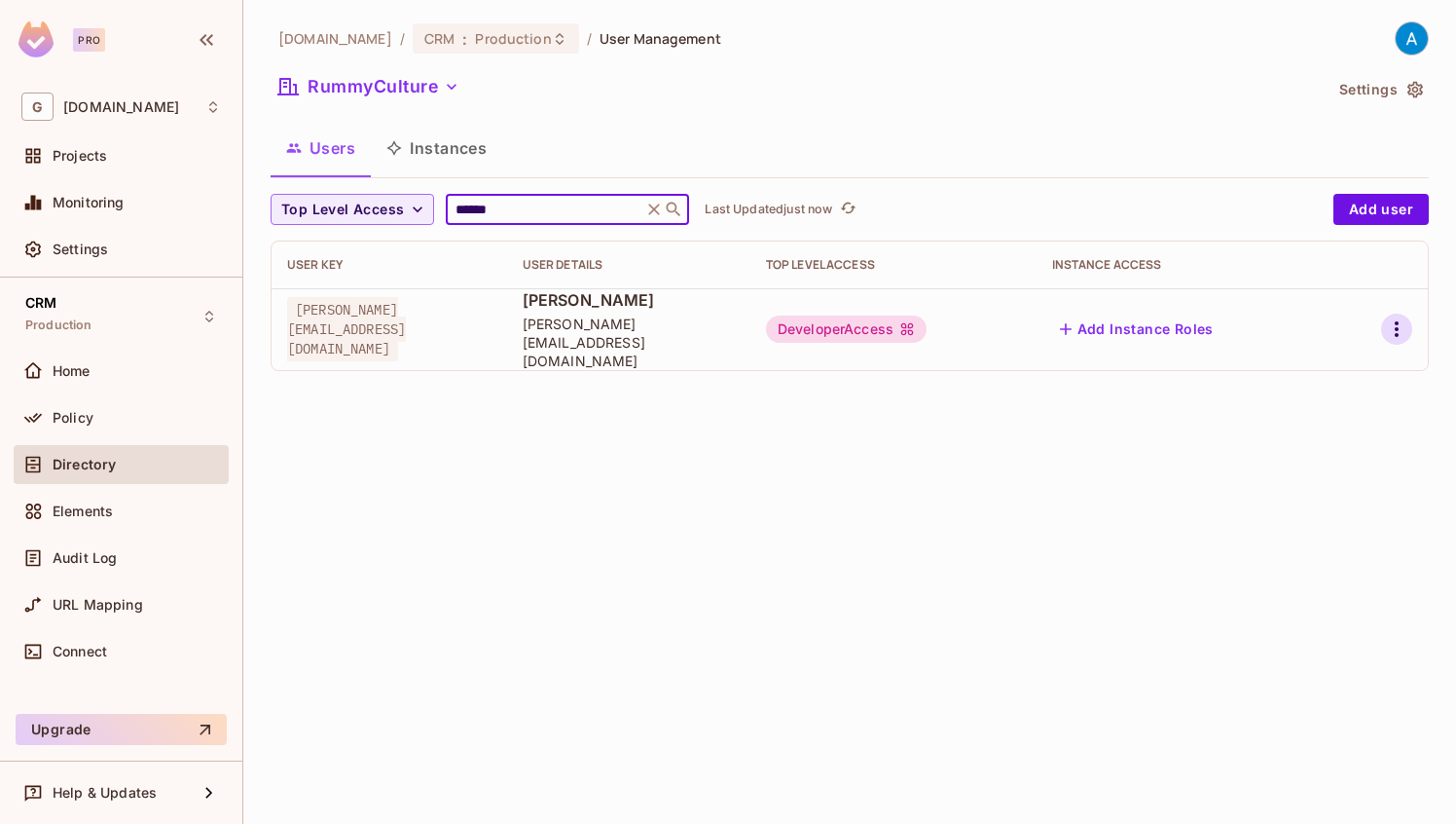
click at [1386, 318] on icon "button" at bounding box center [1396, 328] width 23 height 23
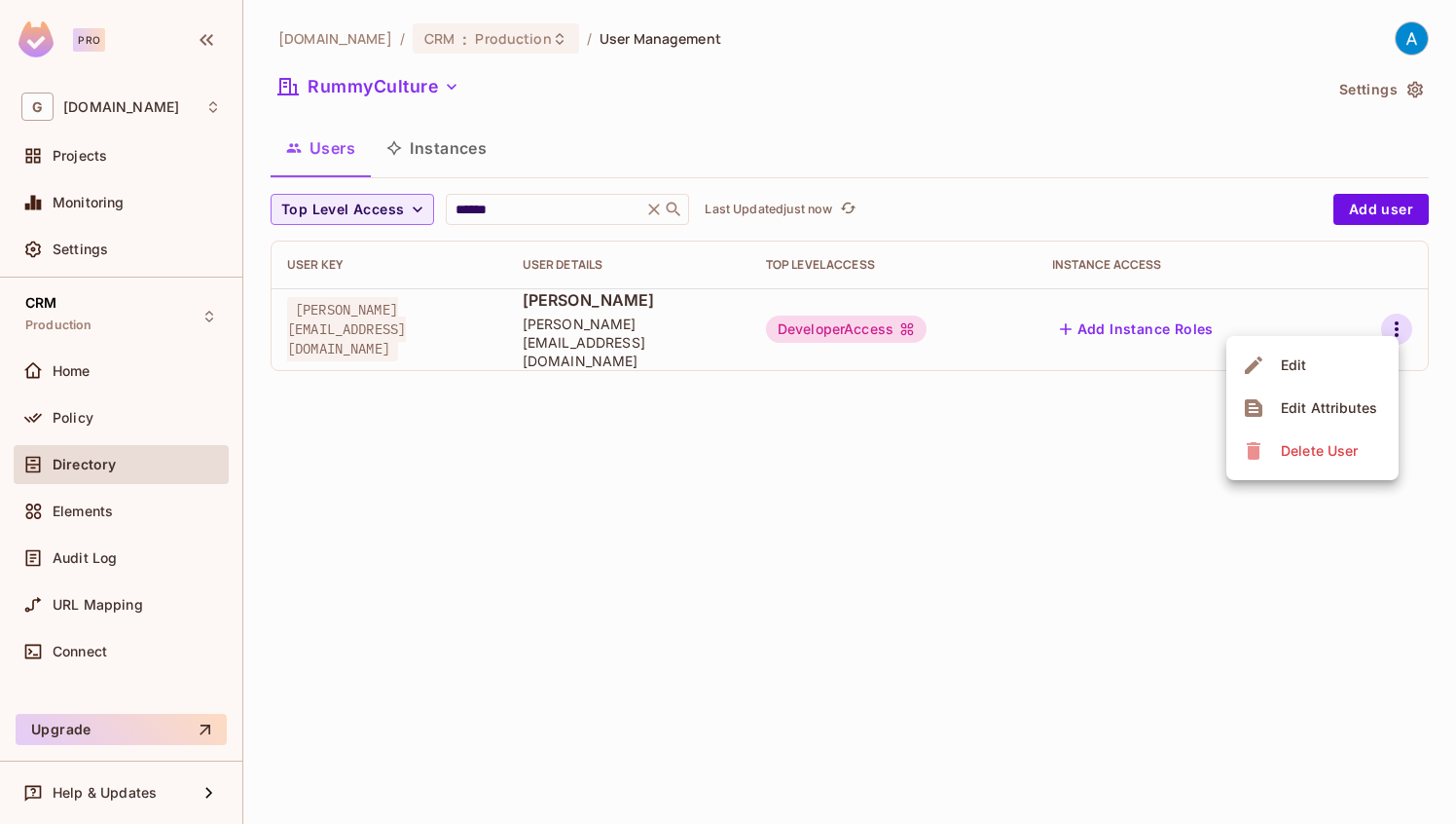
click at [1359, 376] on li "Edit" at bounding box center [1312, 364] width 173 height 43
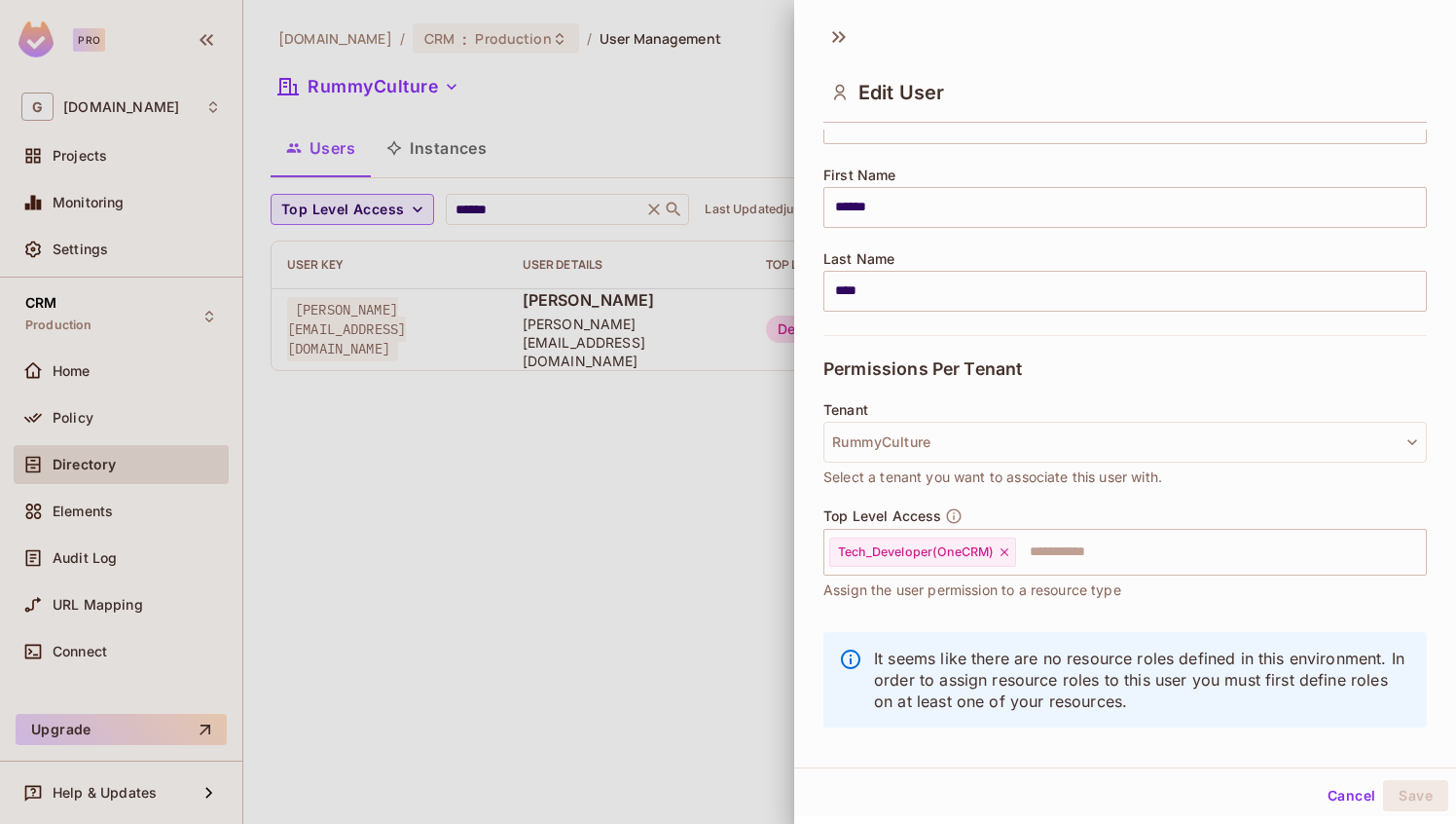
scroll to position [228, 0]
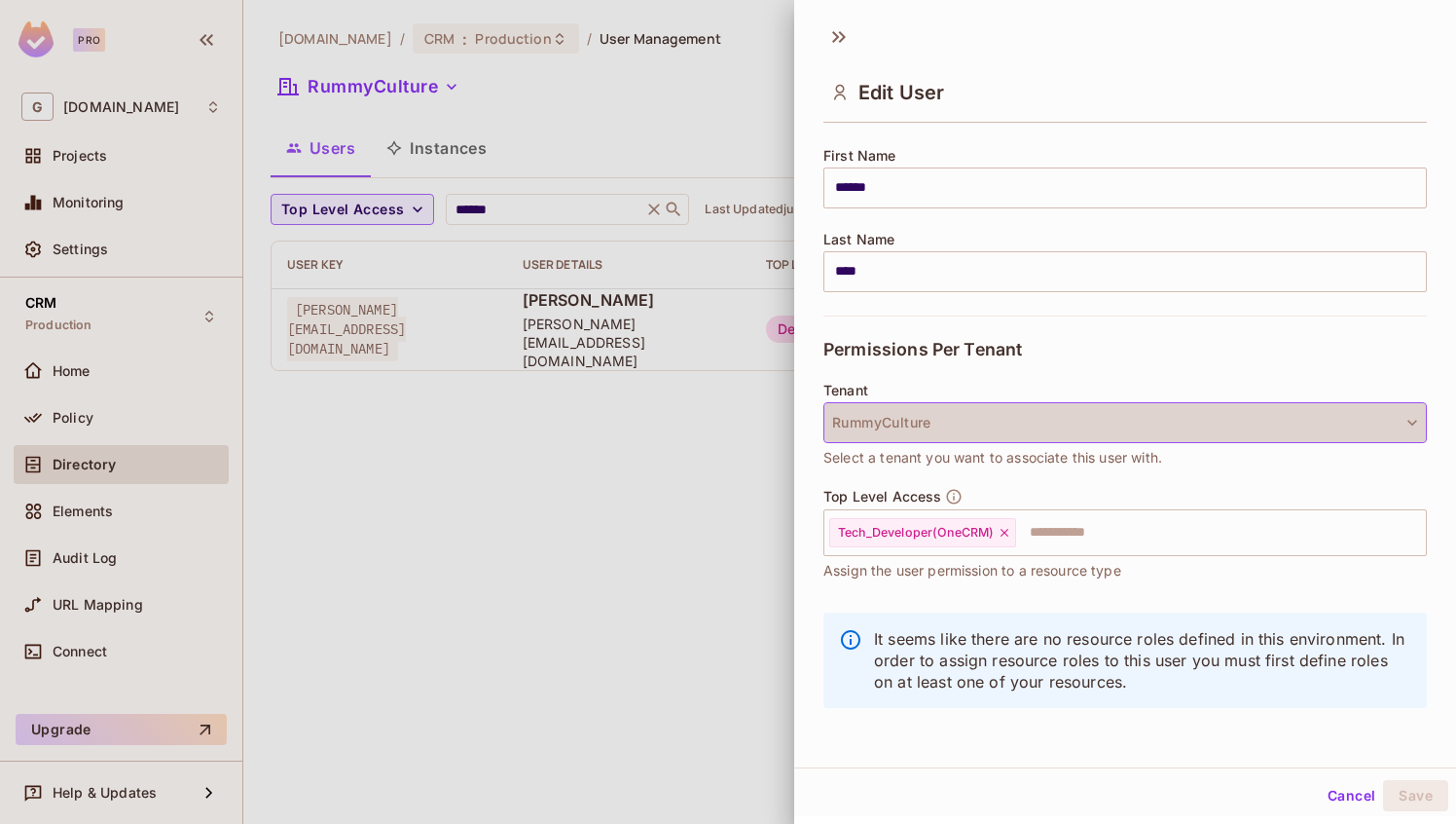
click at [1334, 432] on button "RummyCulture" at bounding box center [1125, 422] width 603 height 41
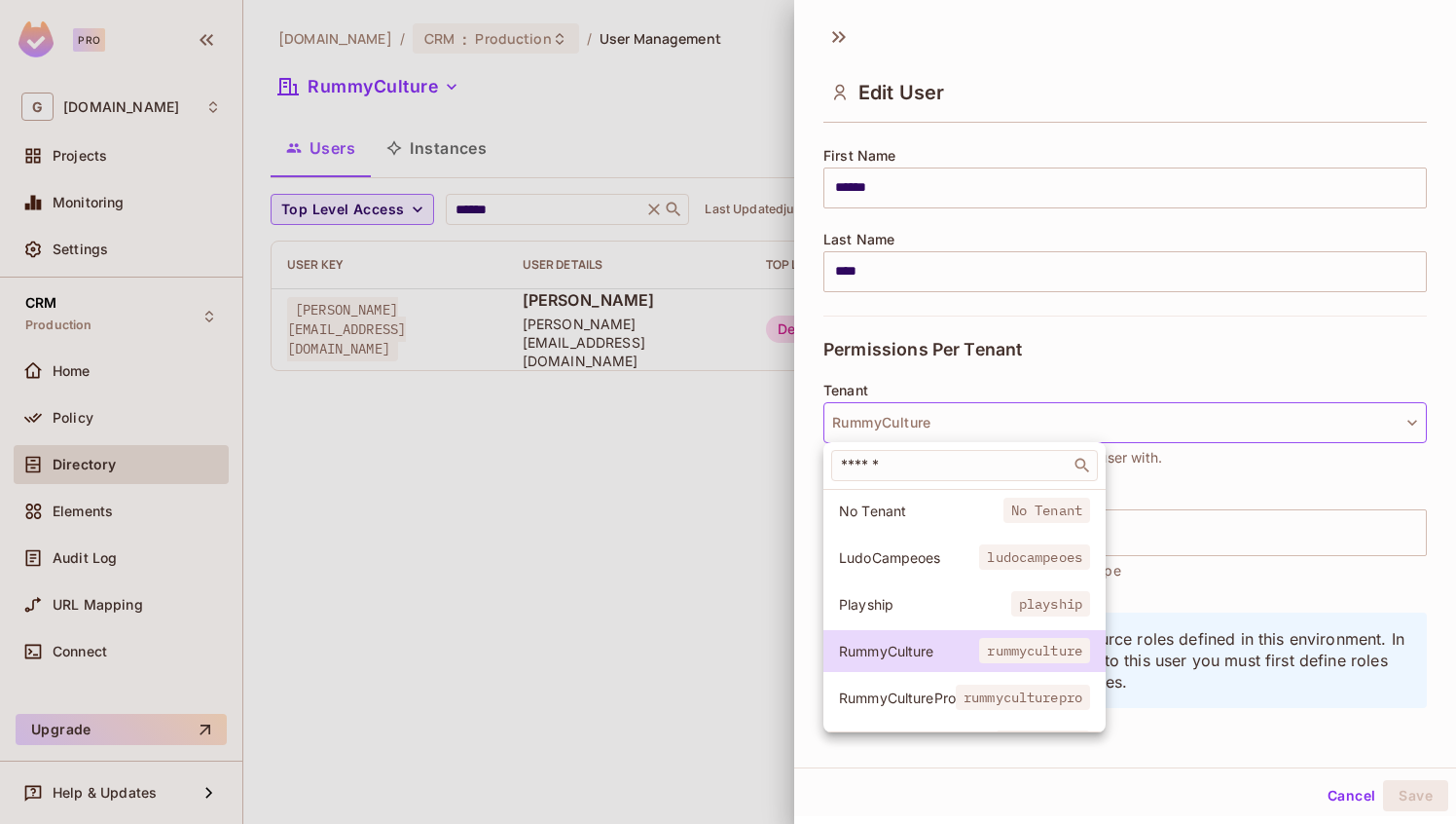
click at [986, 609] on span "Playship" at bounding box center [924, 604] width 173 height 19
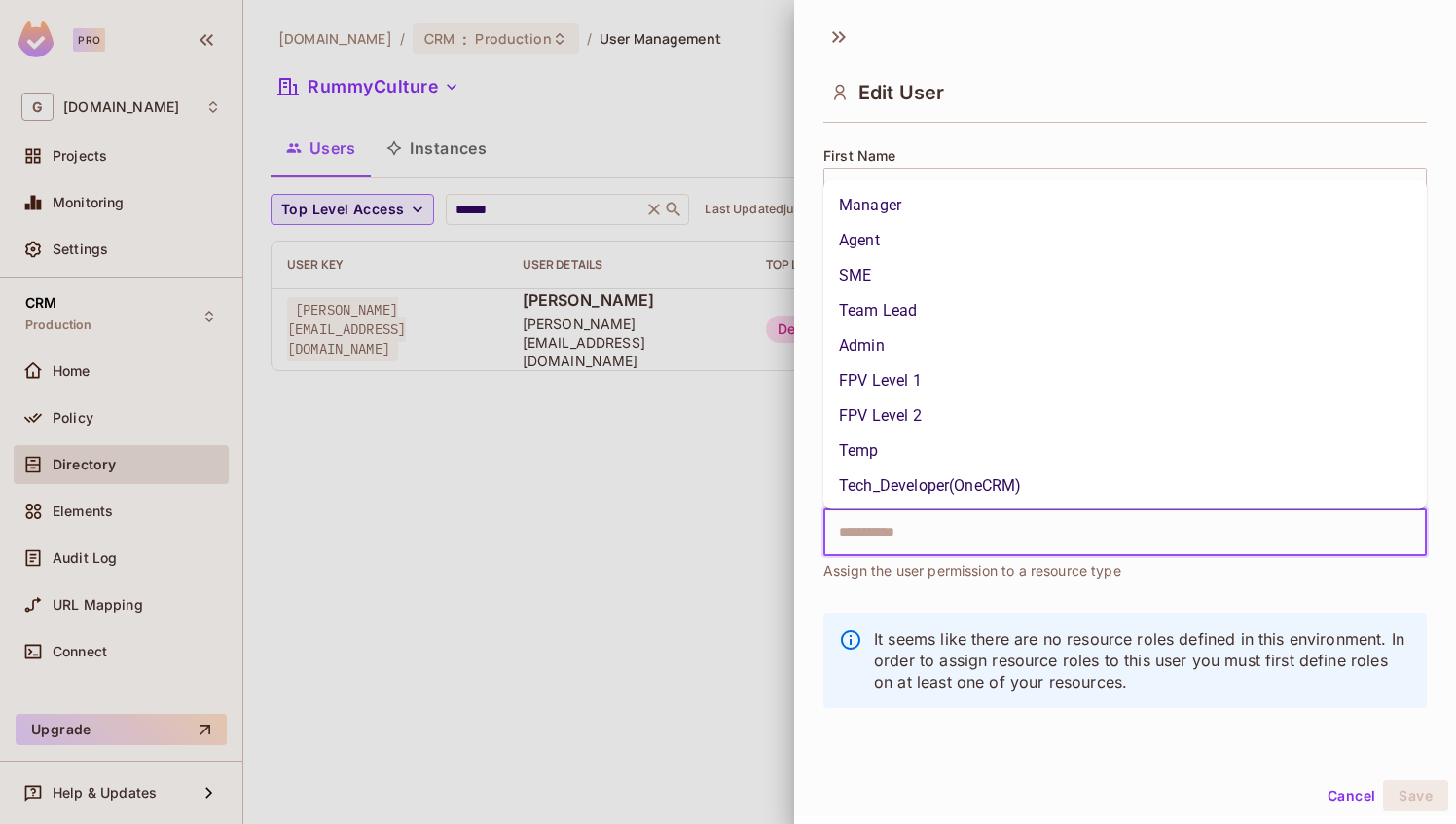
click at [1060, 531] on input "text" at bounding box center [1107, 532] width 561 height 39
click at [995, 489] on li "Tech_Developer(OneCRM)" at bounding box center [1125, 484] width 603 height 35
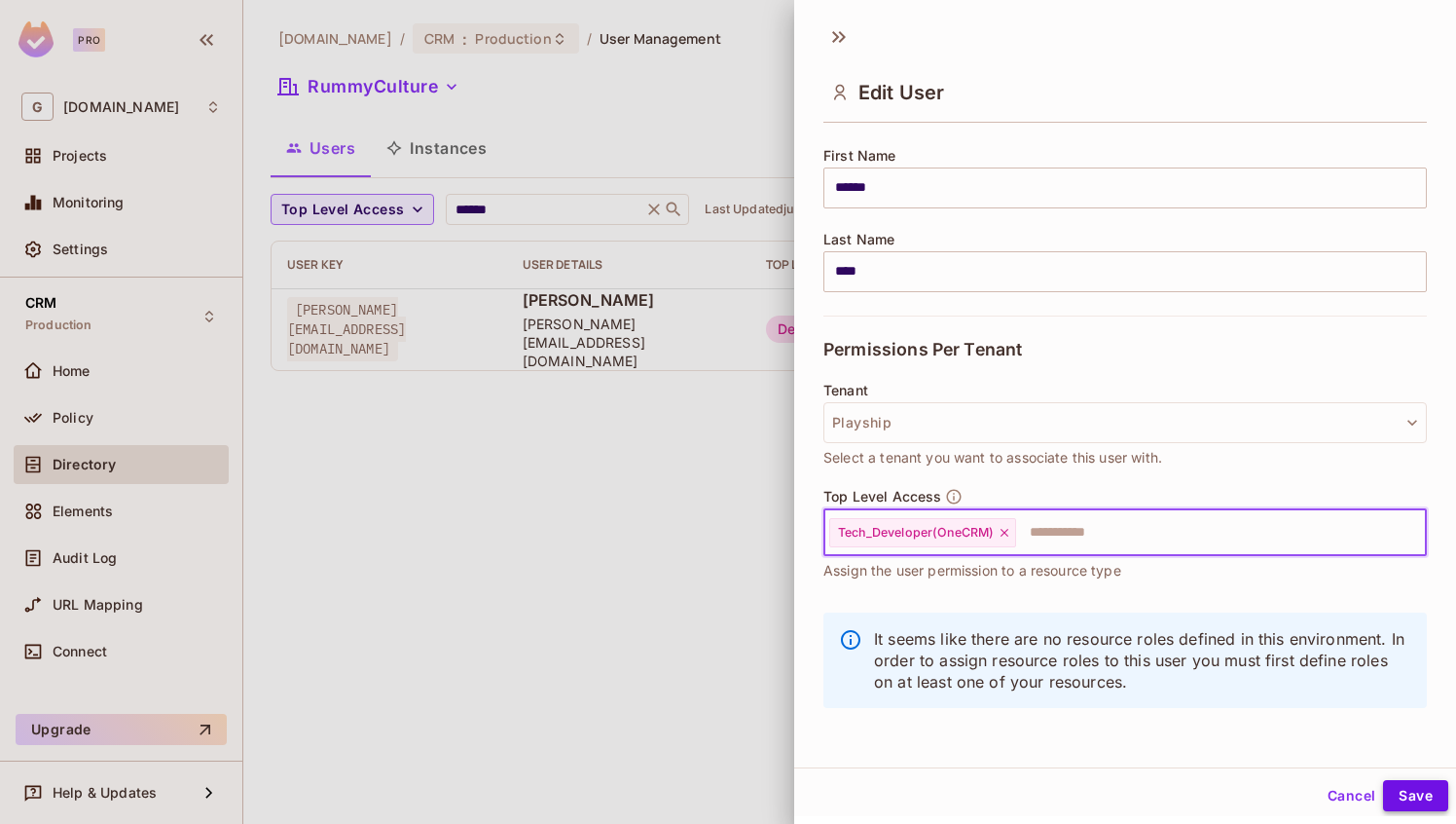
click at [1401, 788] on button "Save" at bounding box center [1415, 795] width 65 height 31
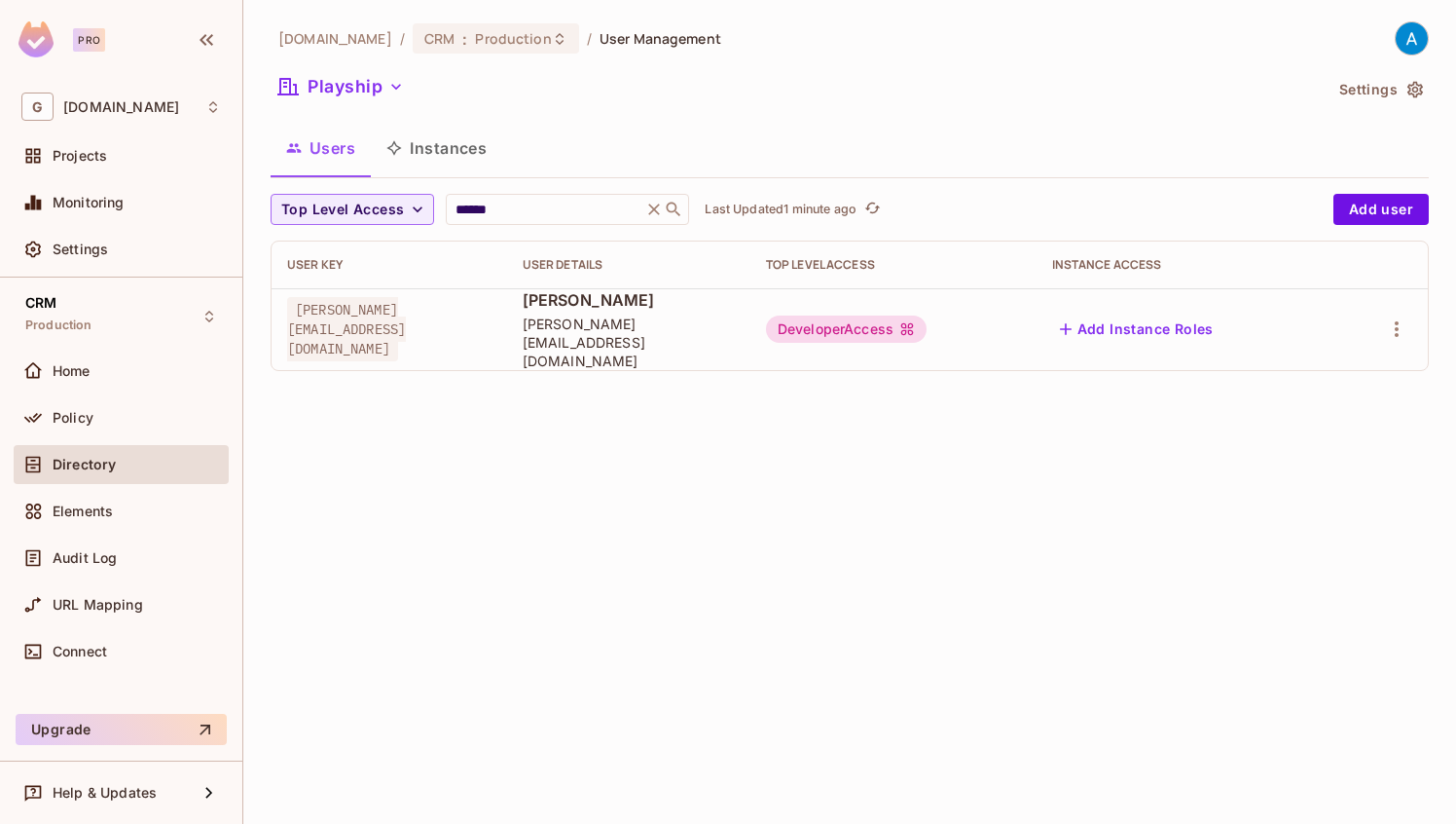
click at [831, 393] on div "gameskraft.com / CRM : Production / User Management Playship Settings Users Ins…" at bounding box center [850, 412] width 1213 height 824
click at [1394, 321] on icon "button" at bounding box center [1396, 329] width 4 height 16
click at [1298, 367] on div "Edit" at bounding box center [1293, 365] width 26 height 20
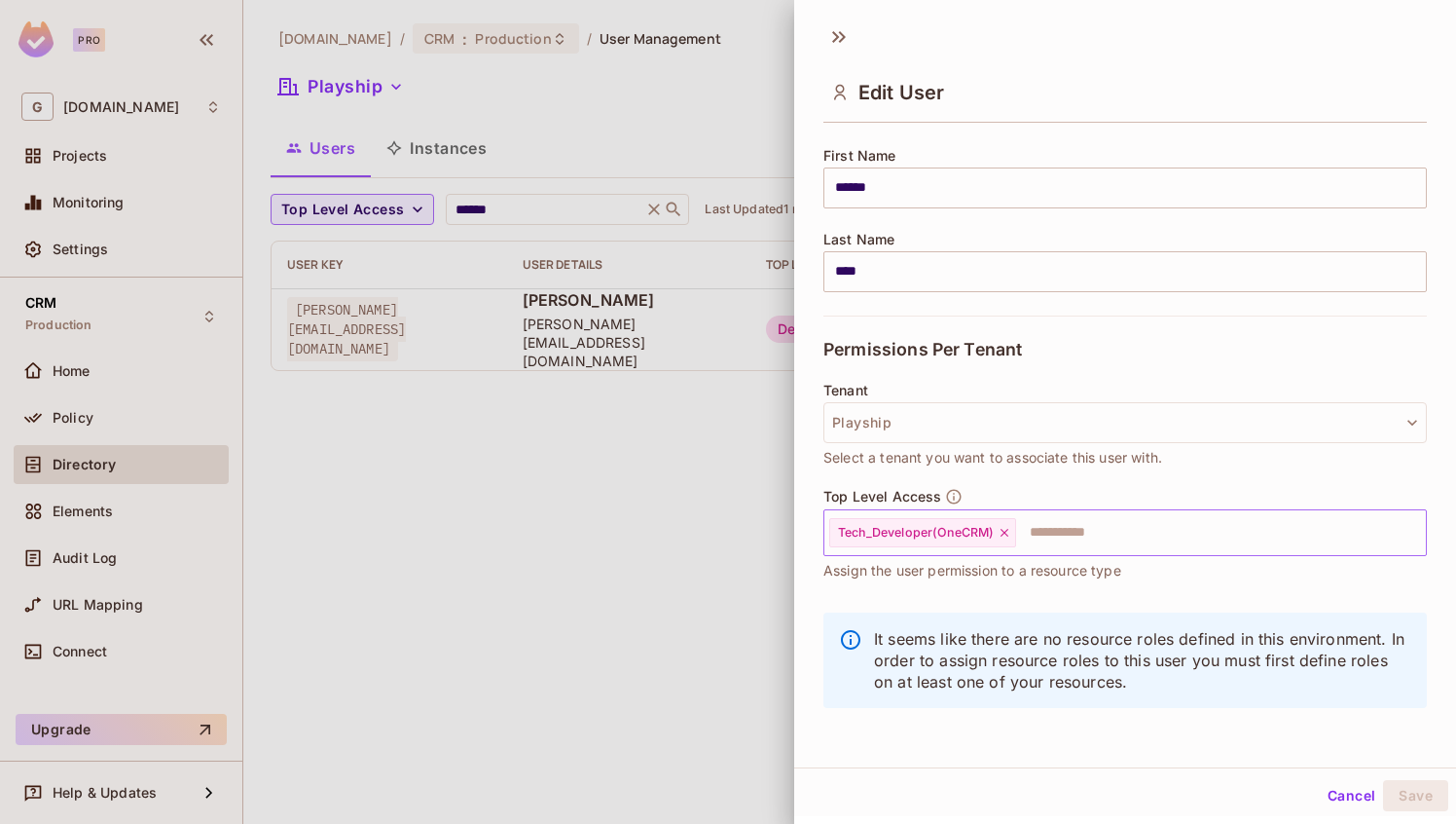
click at [1057, 528] on input "text" at bounding box center [1204, 532] width 371 height 39
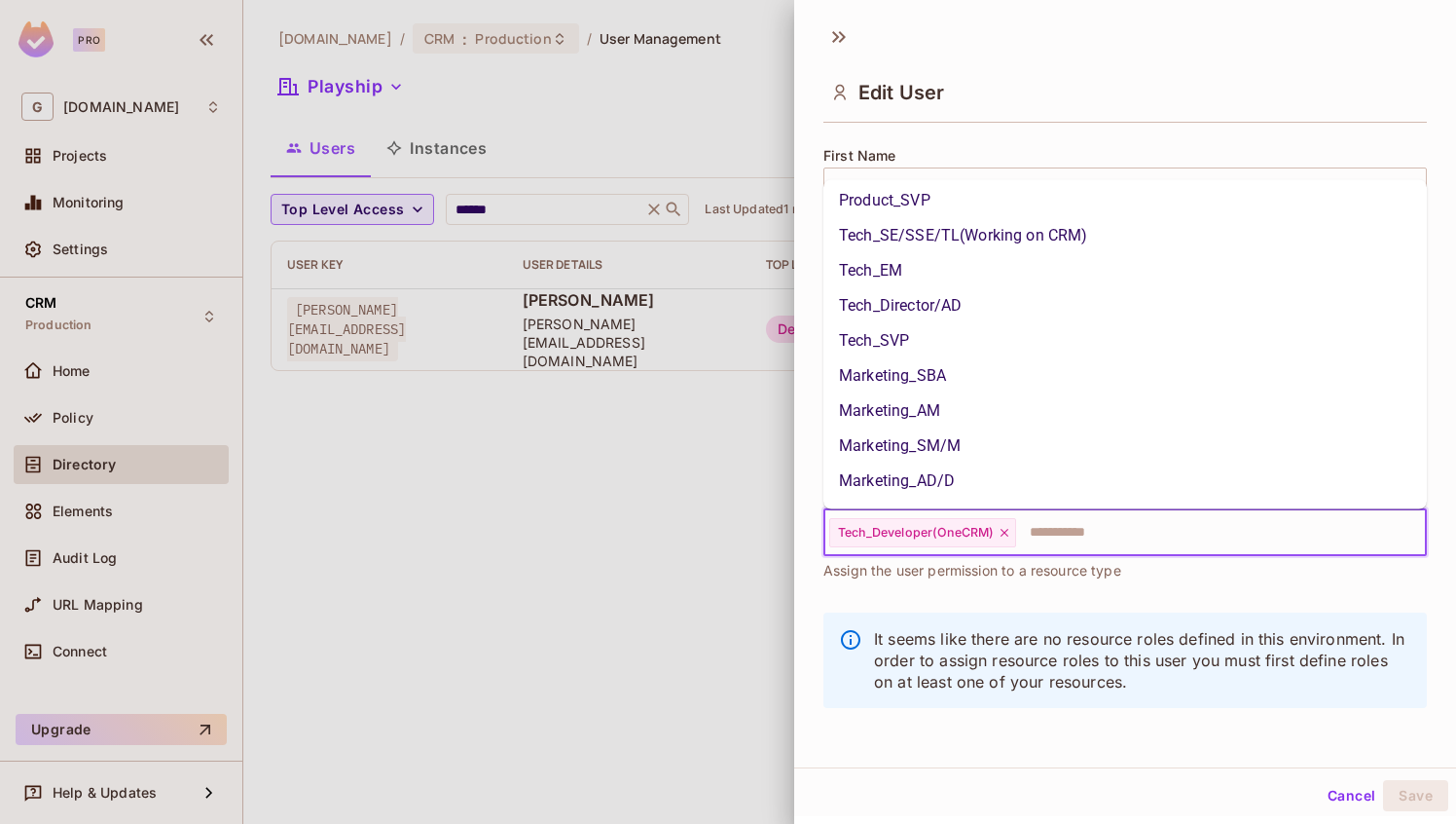
scroll to position [1133, 0]
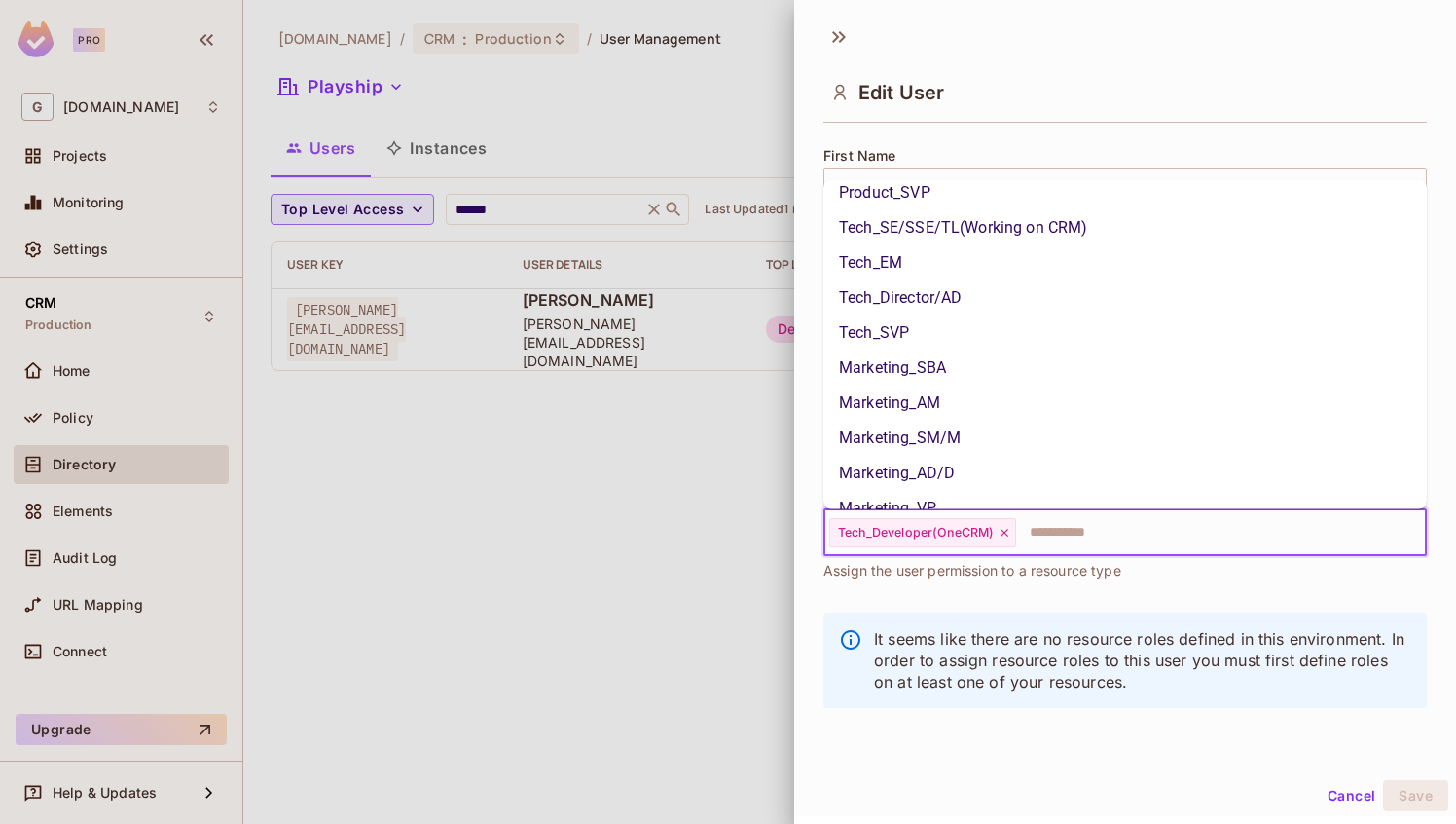
click at [599, 625] on div at bounding box center [728, 412] width 1456 height 824
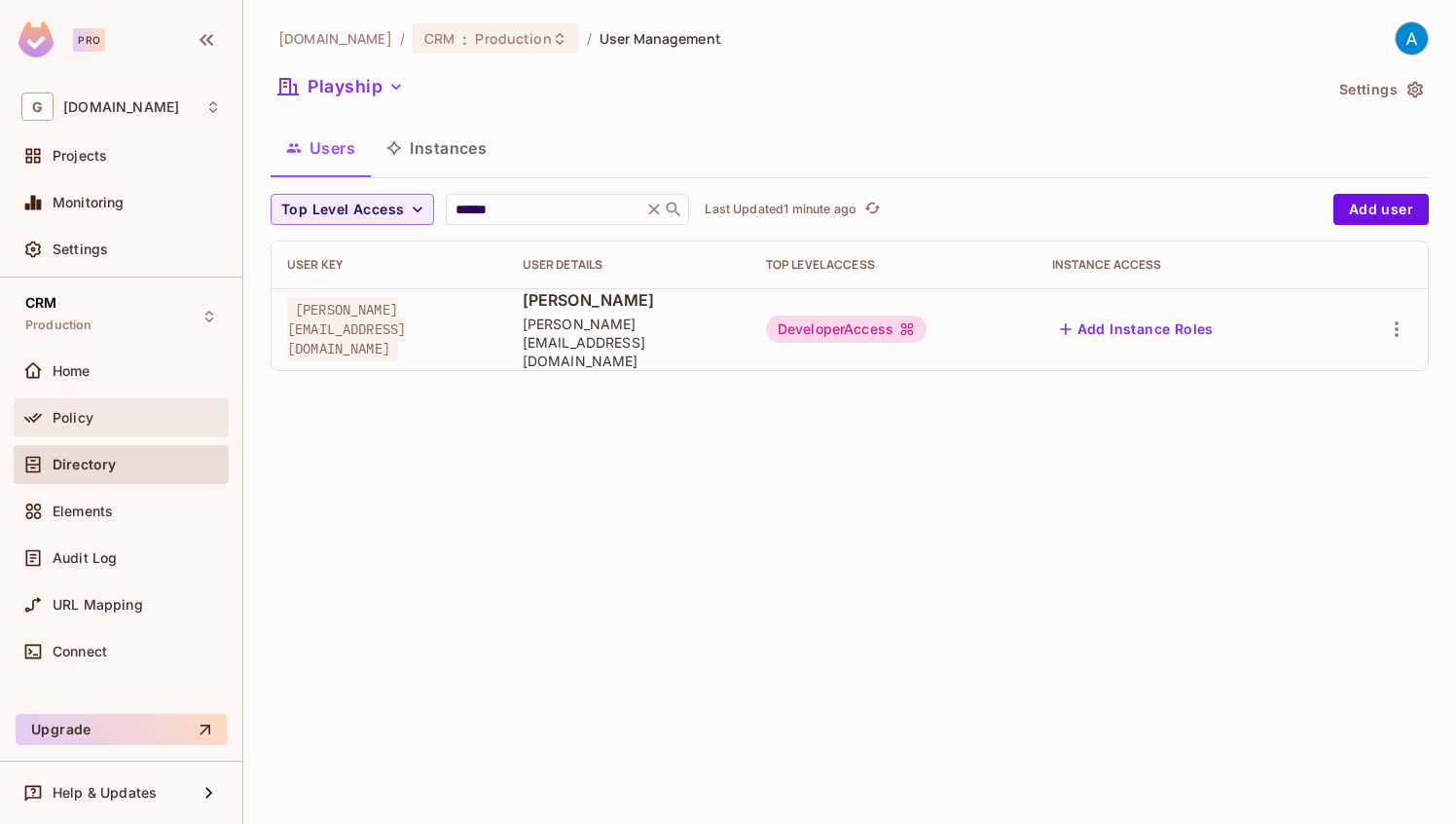
click at [91, 421] on span "Policy" at bounding box center [73, 418] width 41 height 16
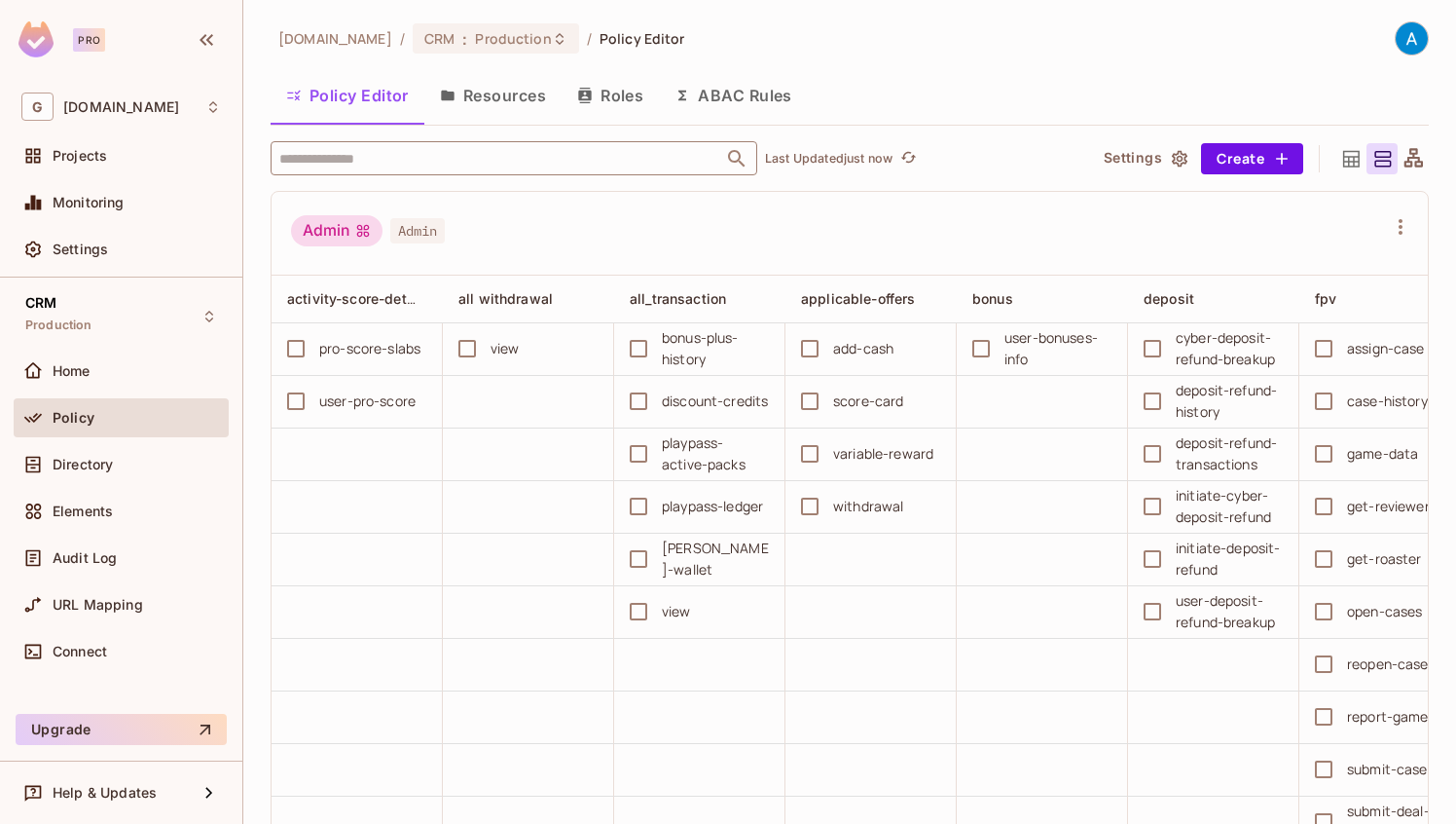
click at [401, 165] on input "text" at bounding box center [497, 159] width 445 height 34
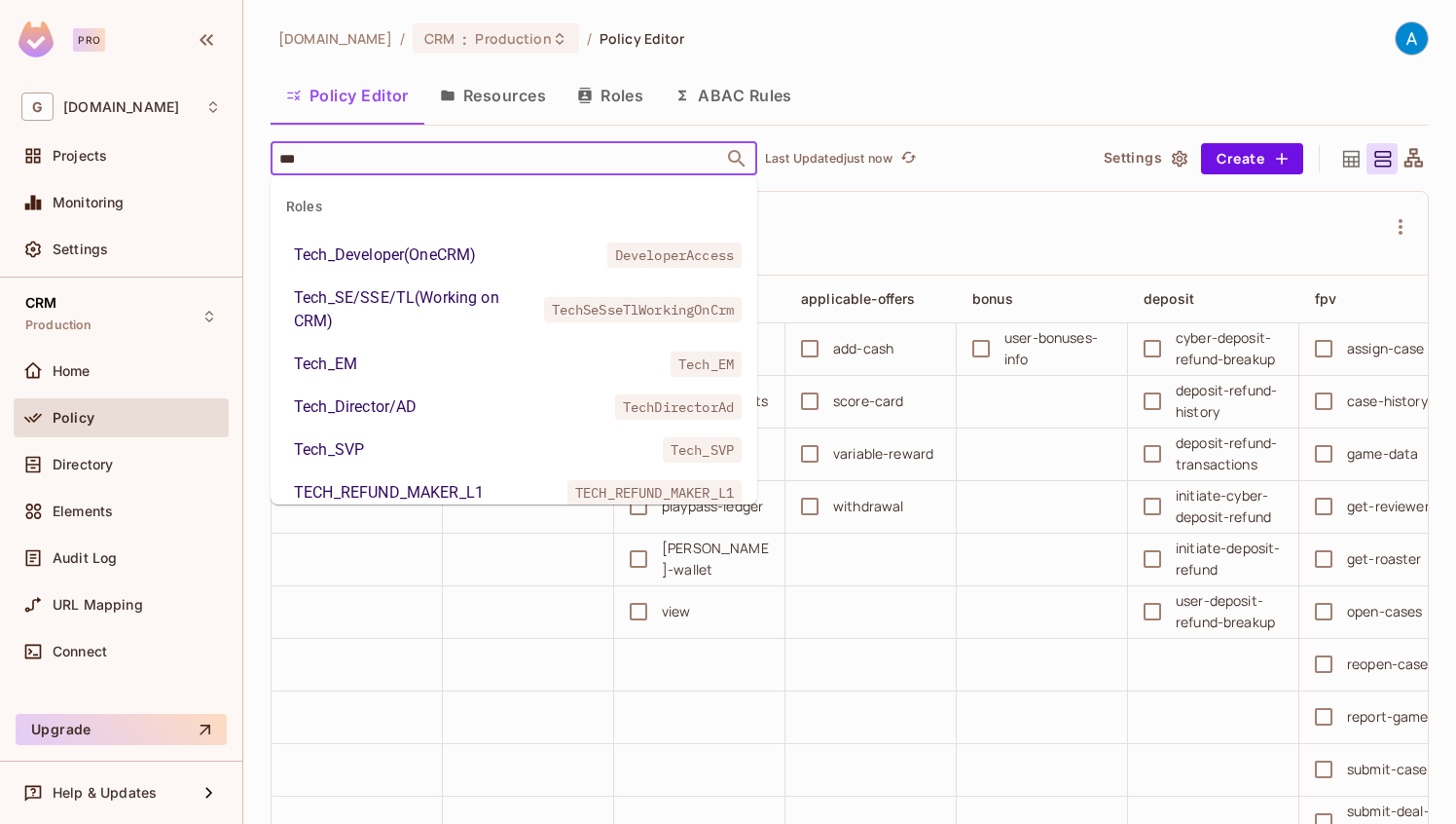
type input "****"
click at [397, 250] on div "Tech_Developer(OneCRM)" at bounding box center [385, 254] width 182 height 23
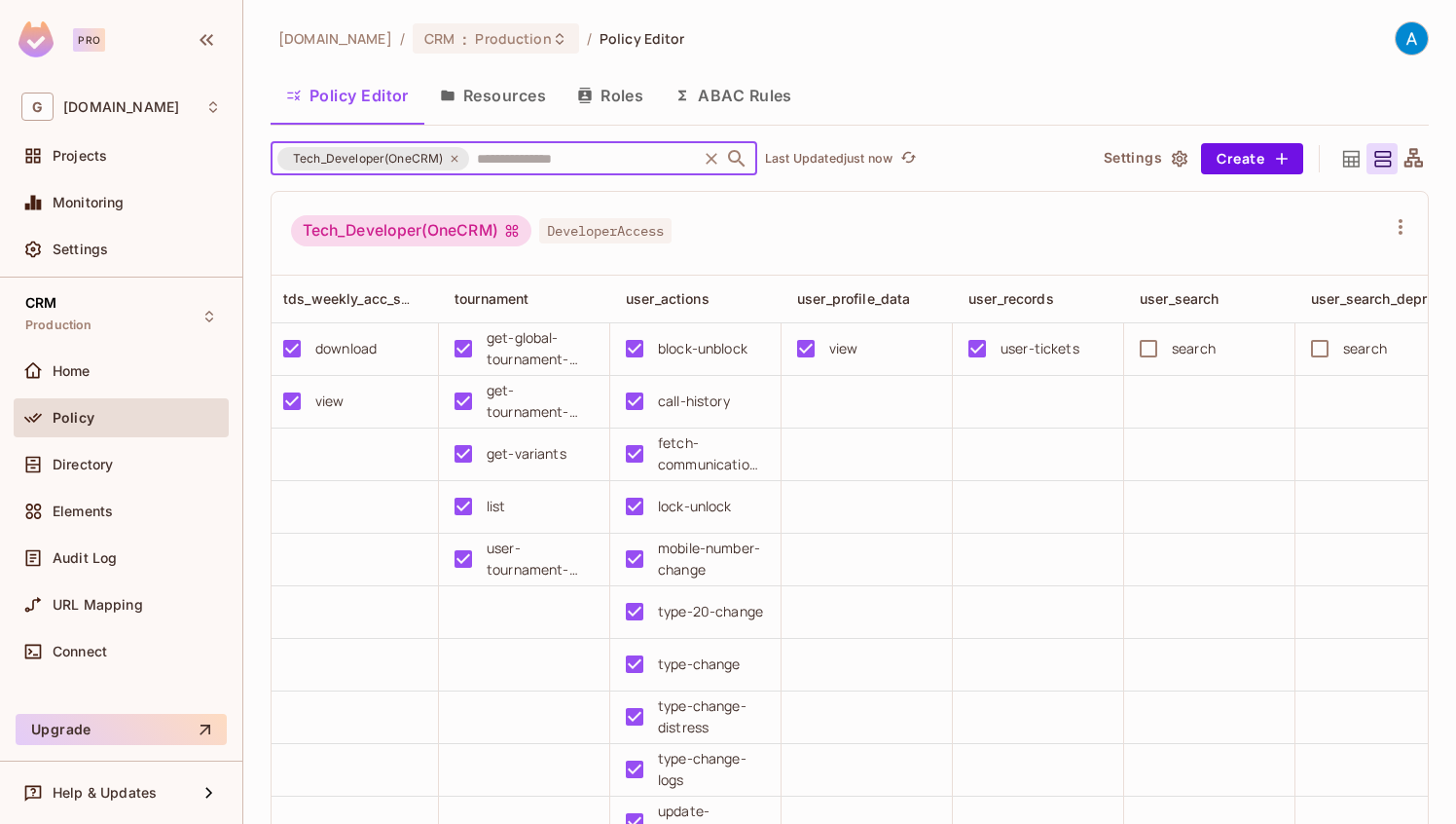
scroll to position [0, 2747]
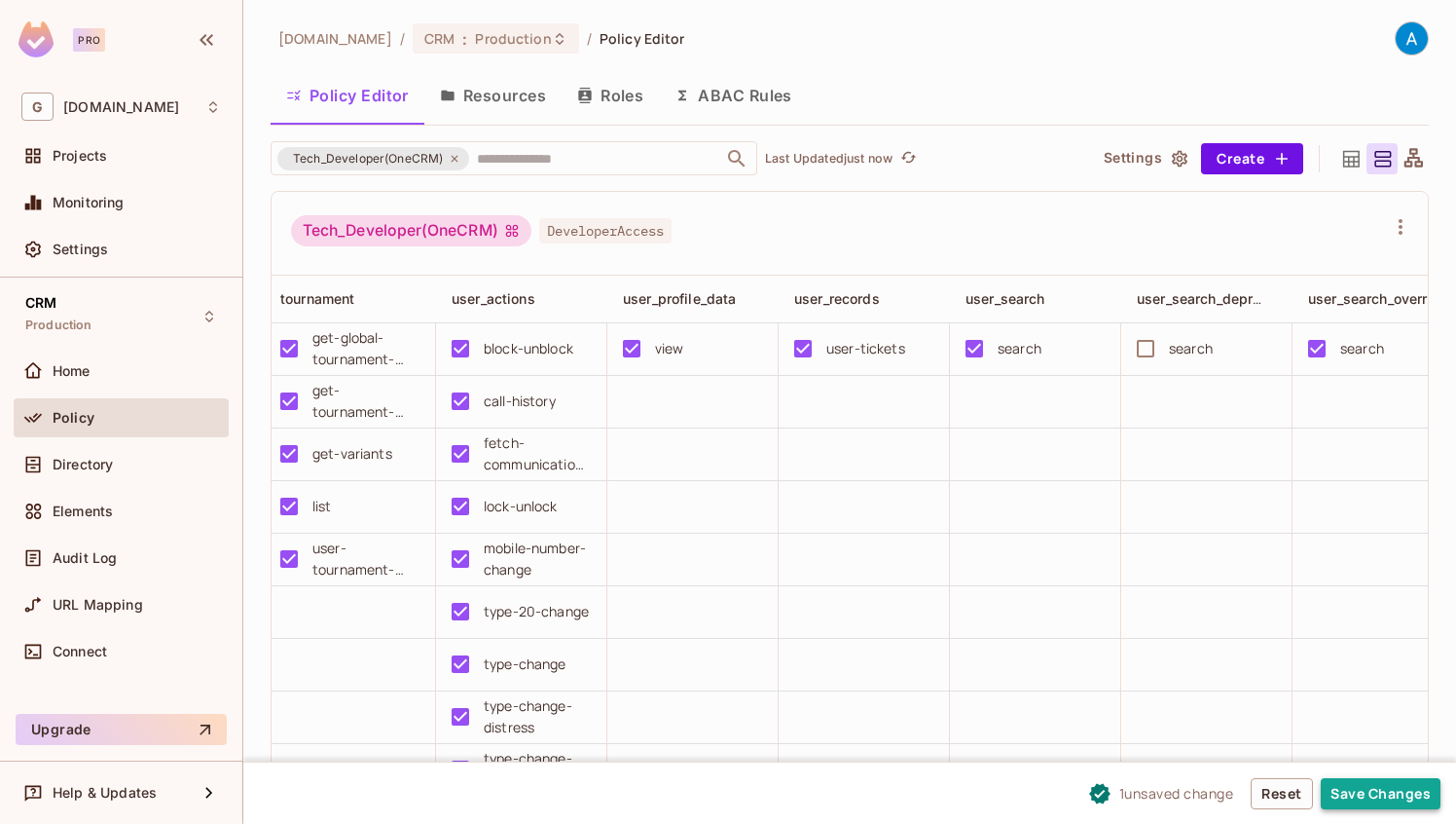
click at [1396, 796] on button "Save Changes" at bounding box center [1380, 793] width 120 height 31
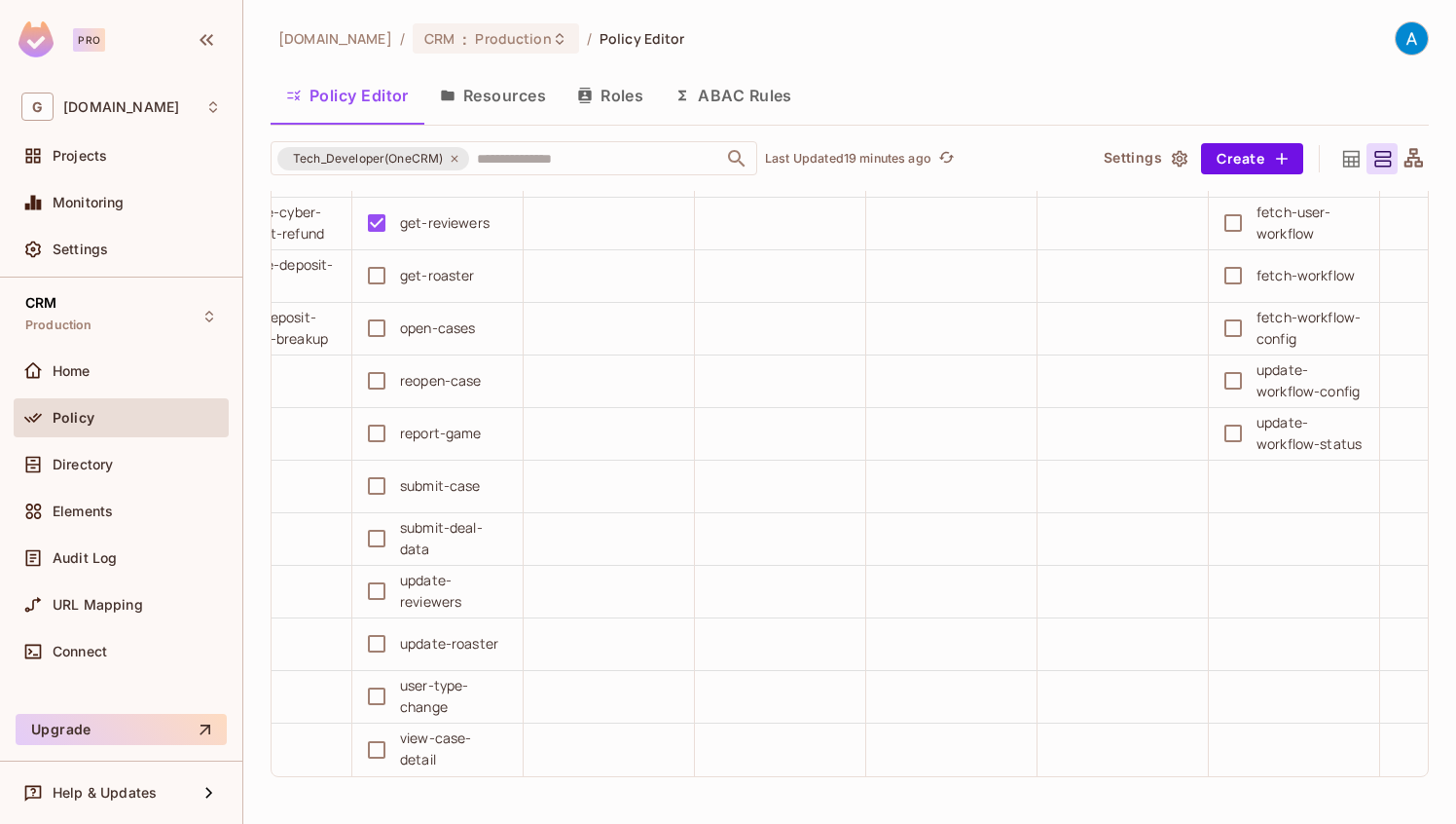
scroll to position [0, 0]
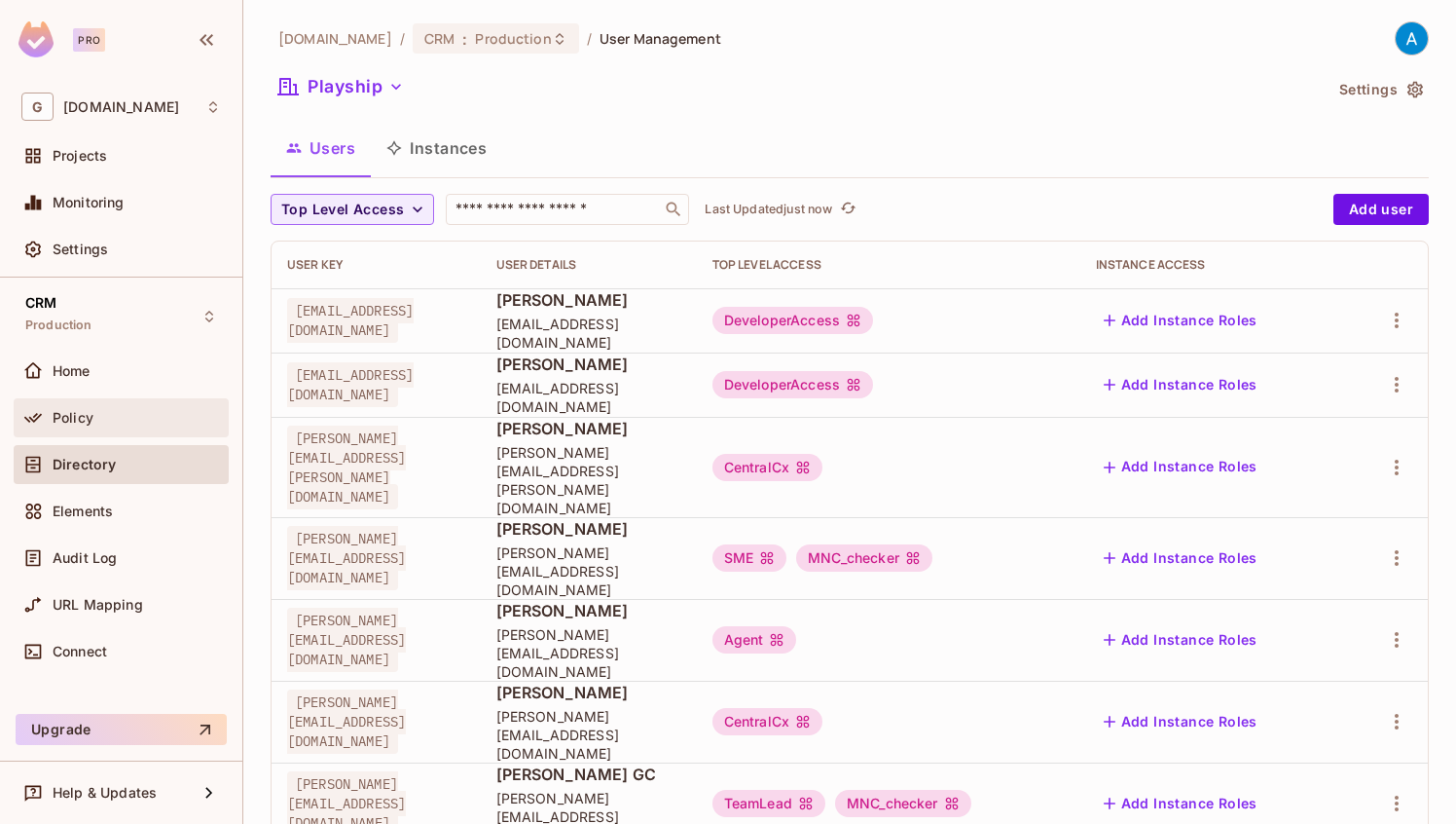
click at [105, 417] on div "Policy" at bounding box center [137, 418] width 169 height 16
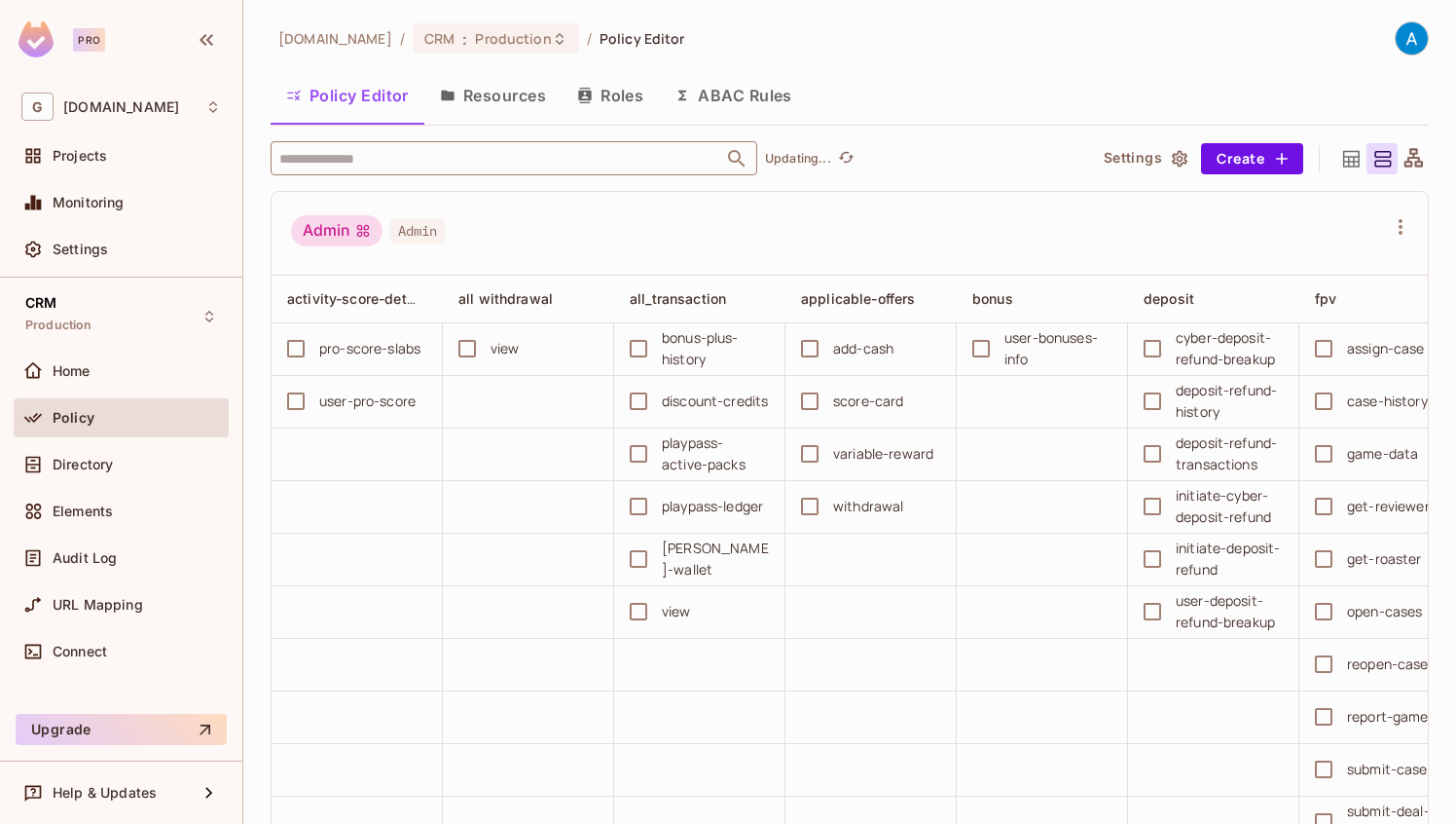
click at [494, 166] on input "text" at bounding box center [497, 159] width 445 height 34
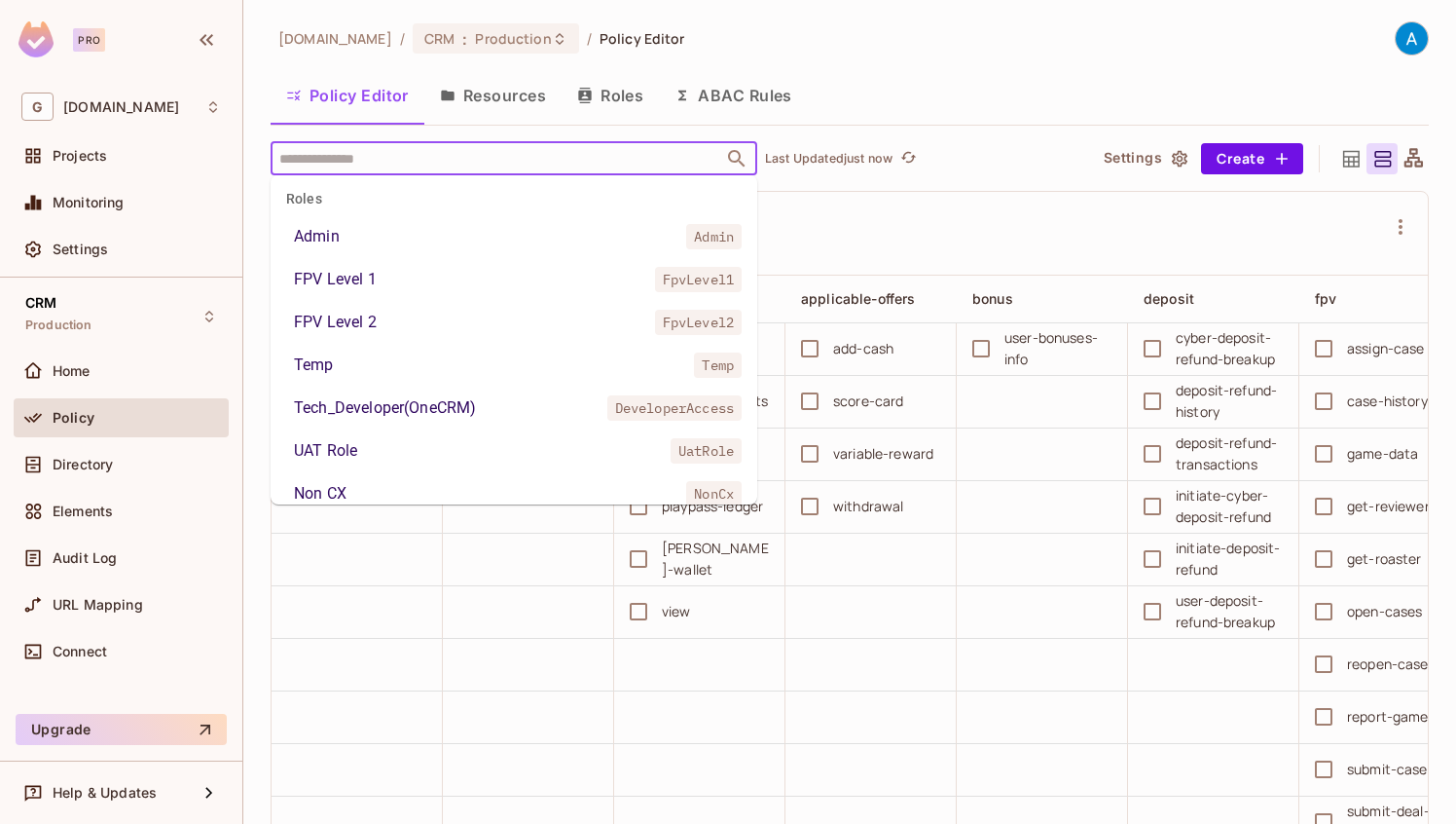
scroll to position [197, 0]
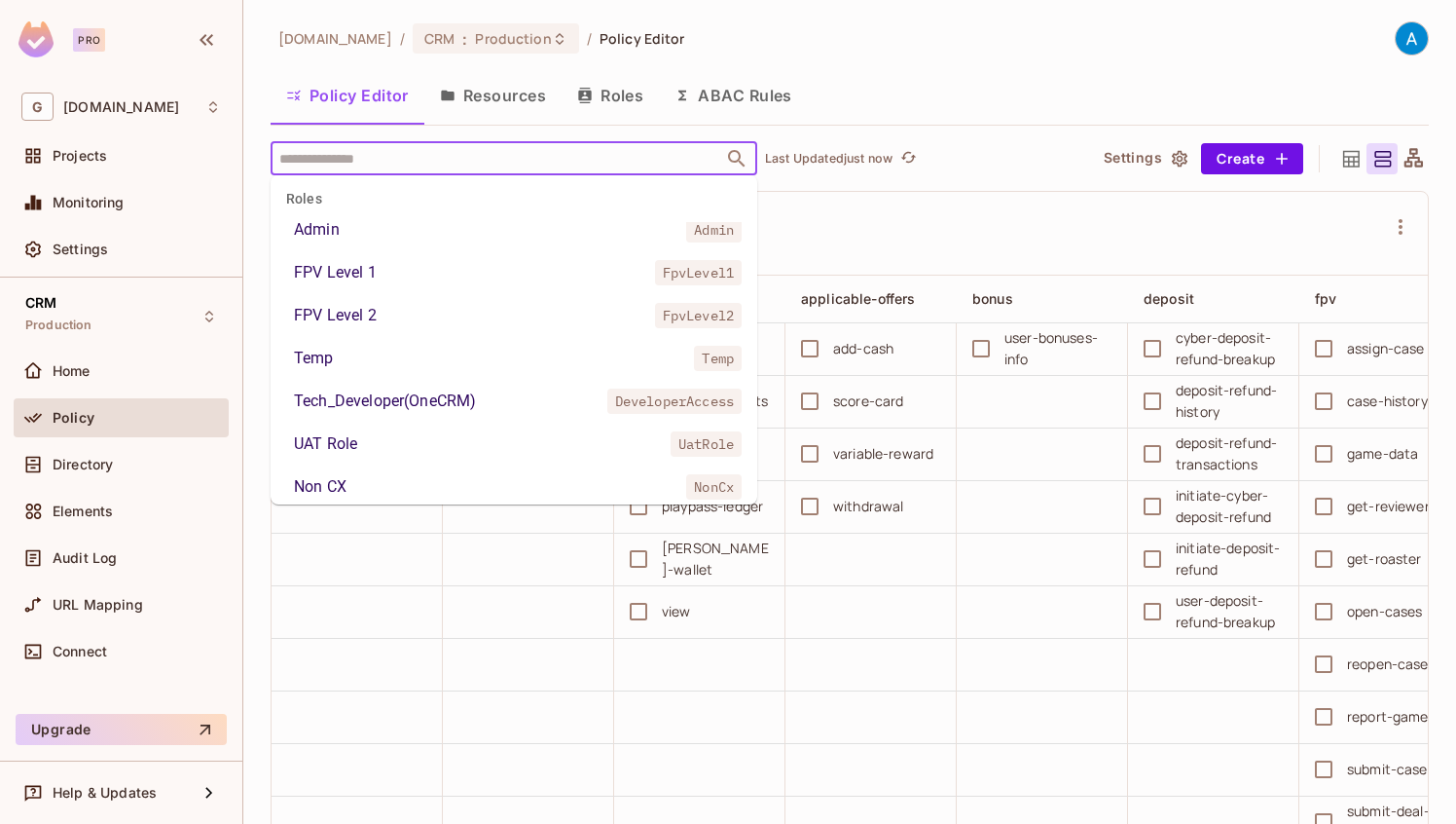
click at [395, 402] on div "Tech_Developer(OneCRM)" at bounding box center [385, 400] width 182 height 23
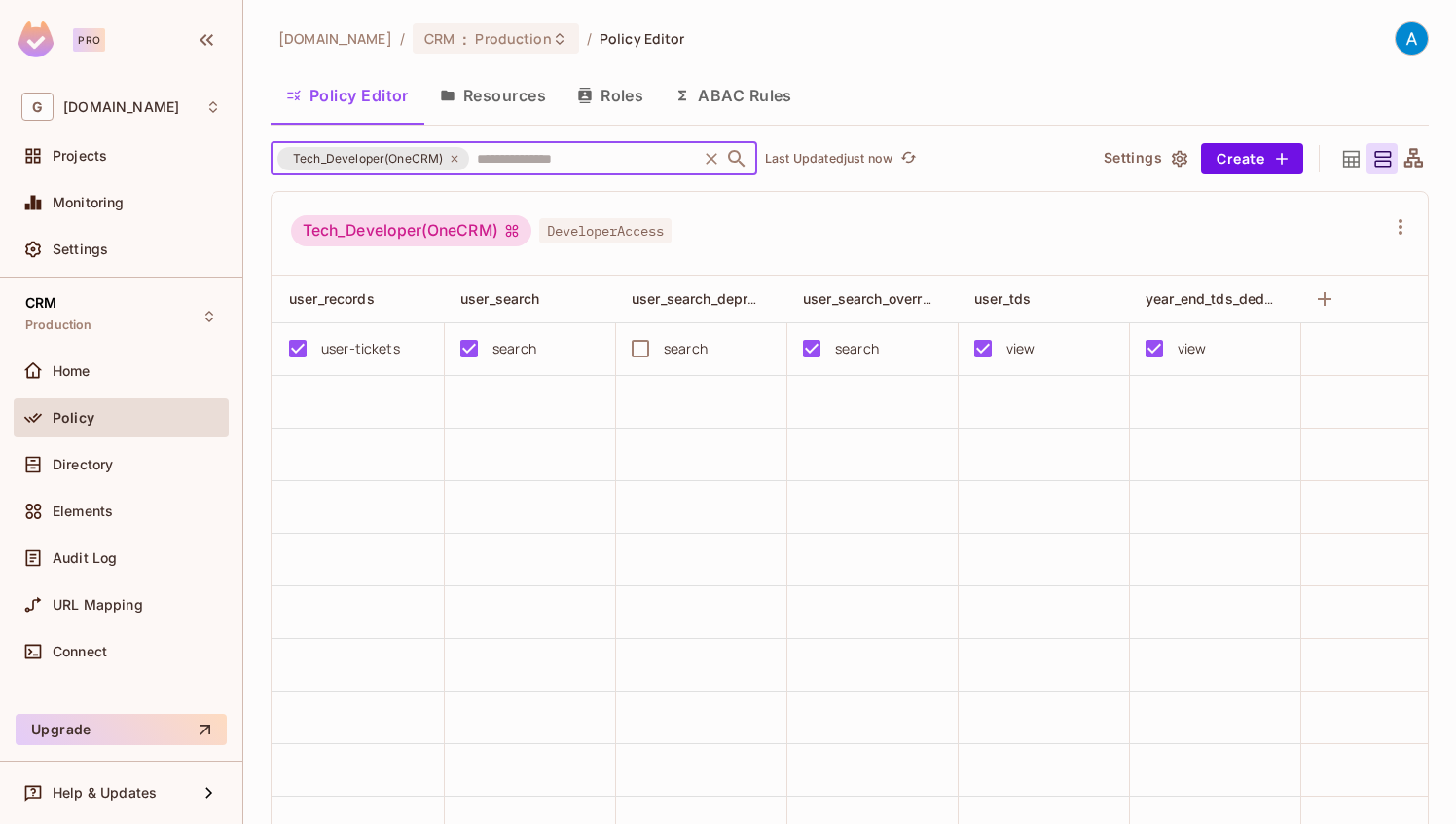
scroll to position [0, 2978]
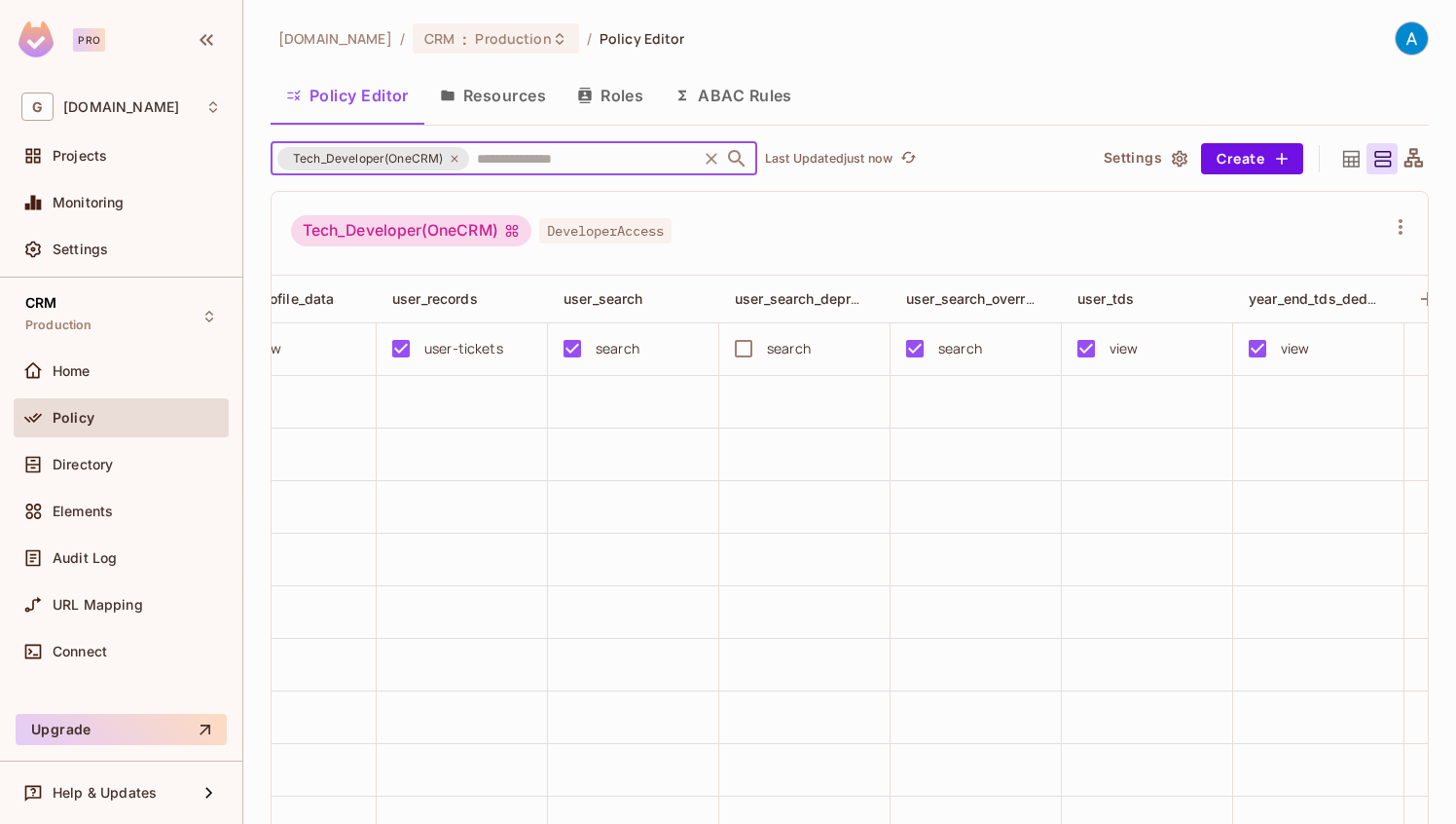
click at [459, 156] on icon at bounding box center [455, 159] width 12 height 12
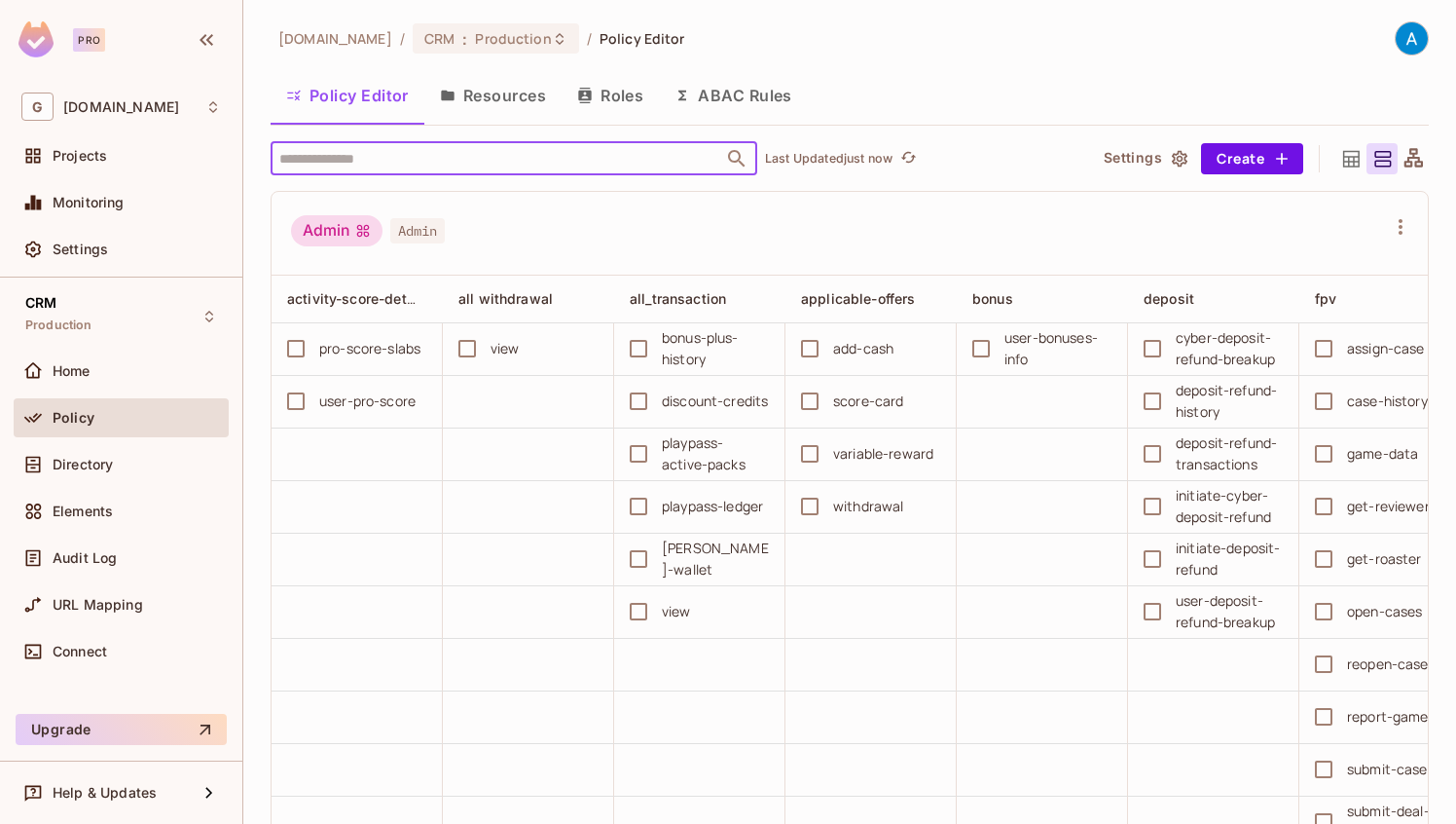
click at [399, 156] on input "text" at bounding box center [497, 159] width 445 height 34
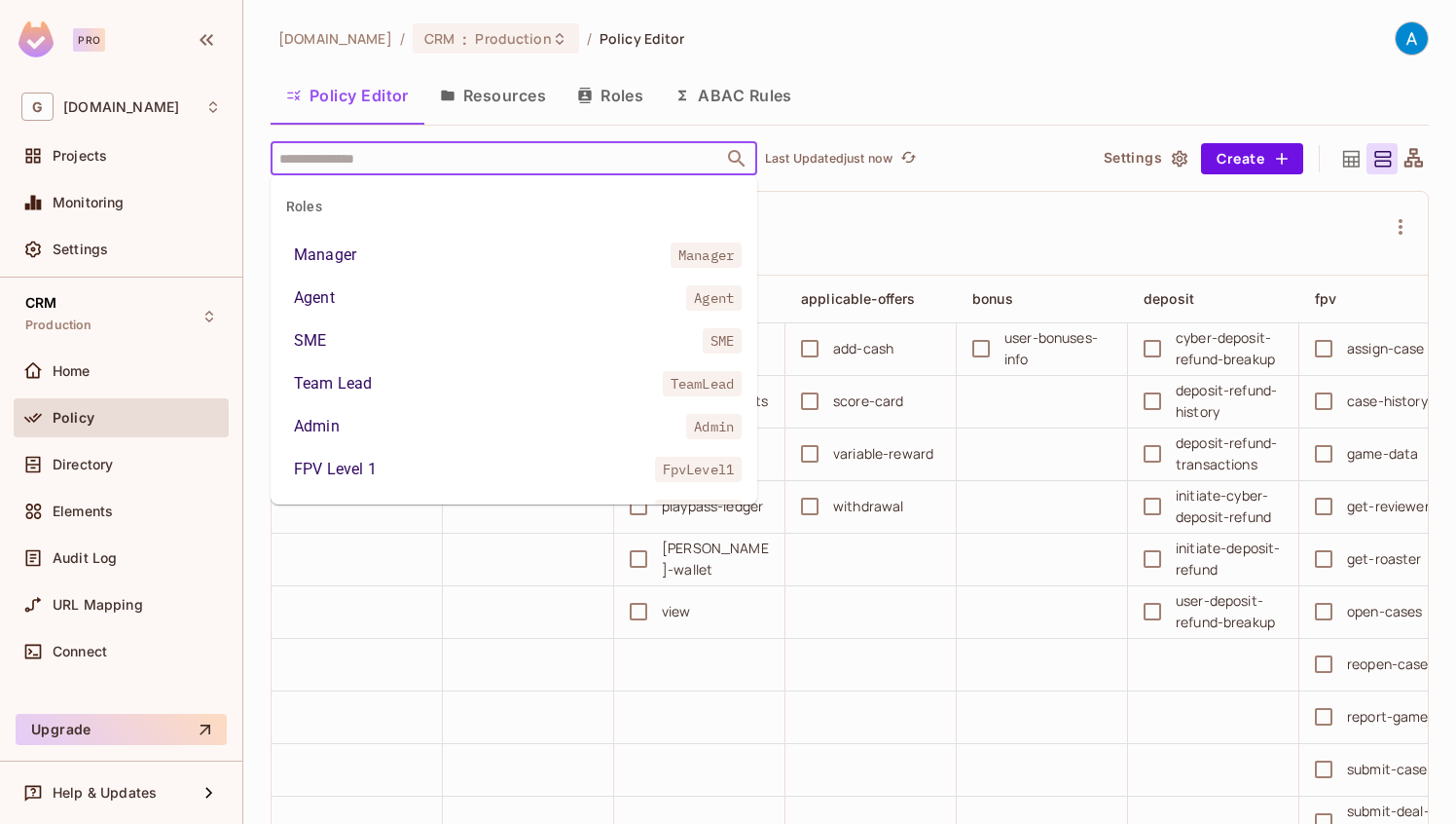
type input "*"
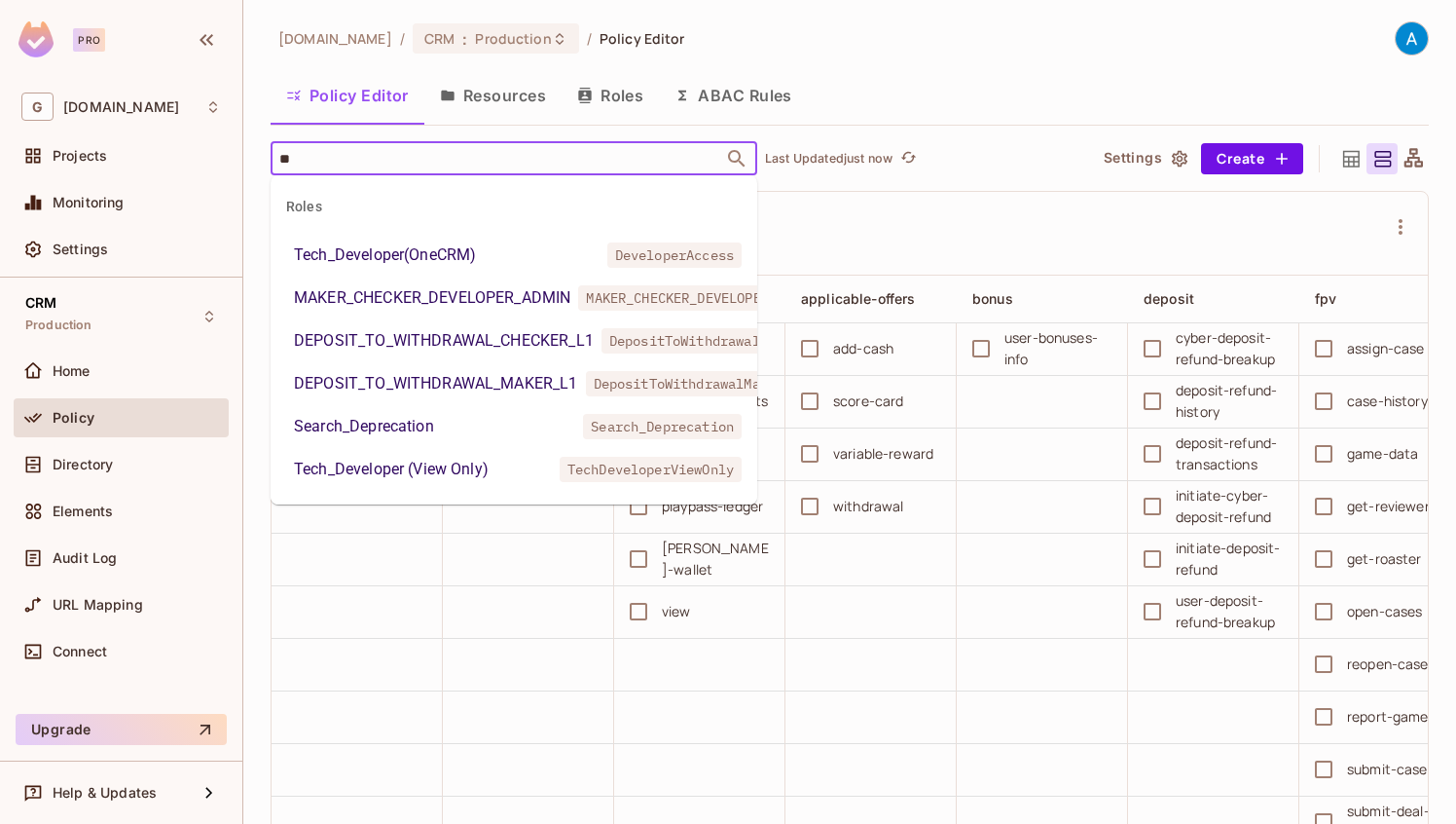
type input "*"
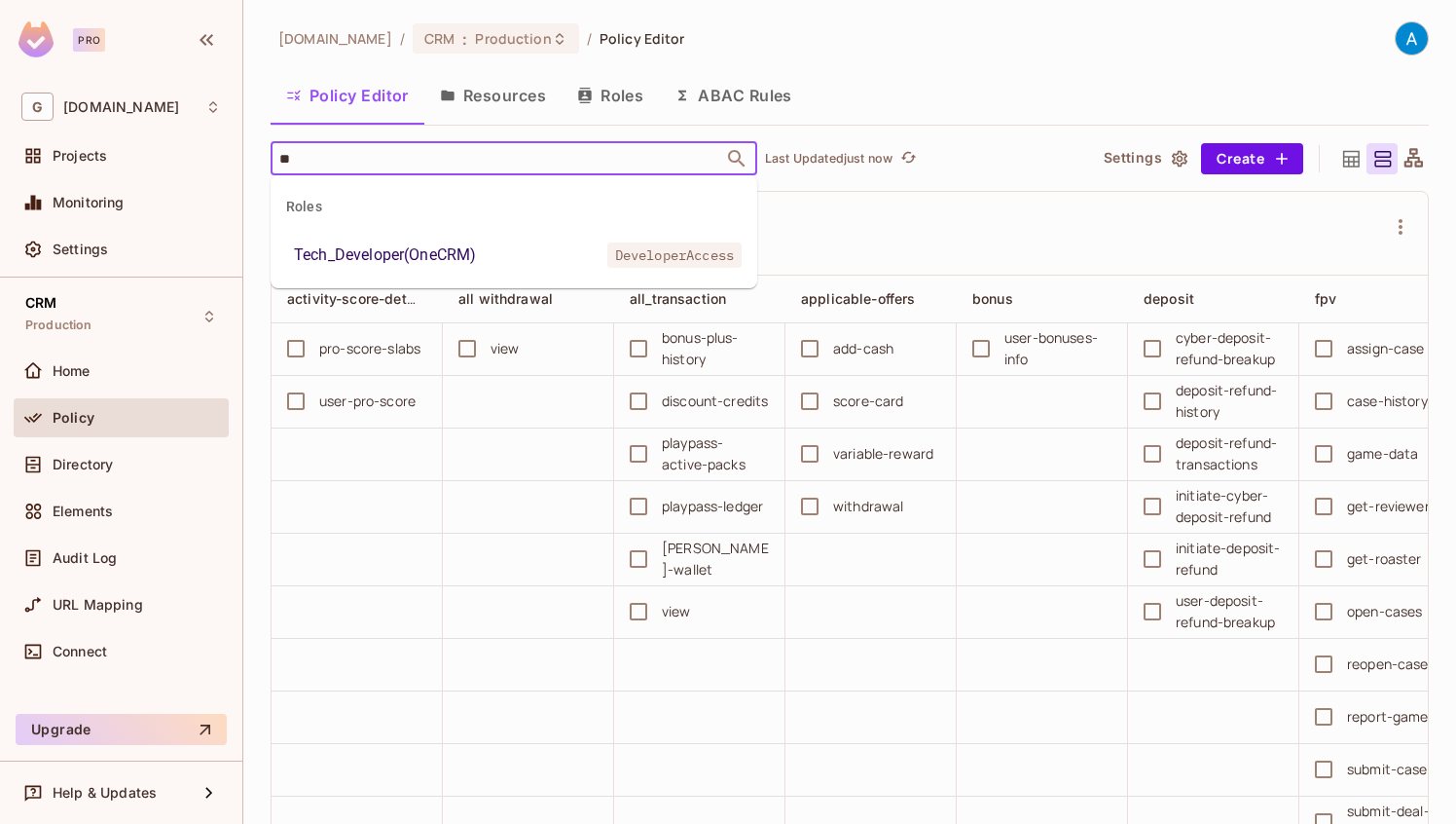
type input "*"
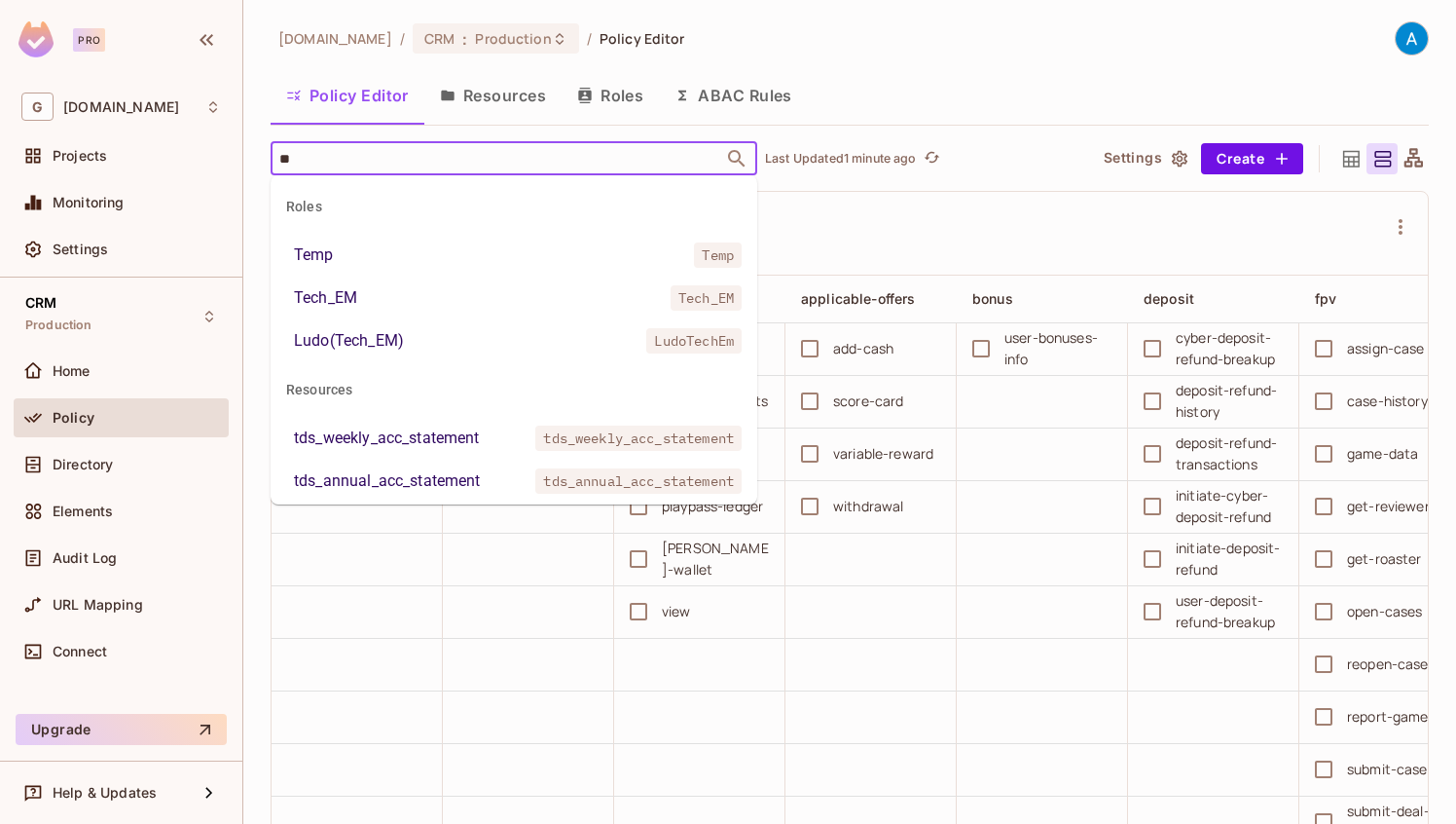
type input "*"
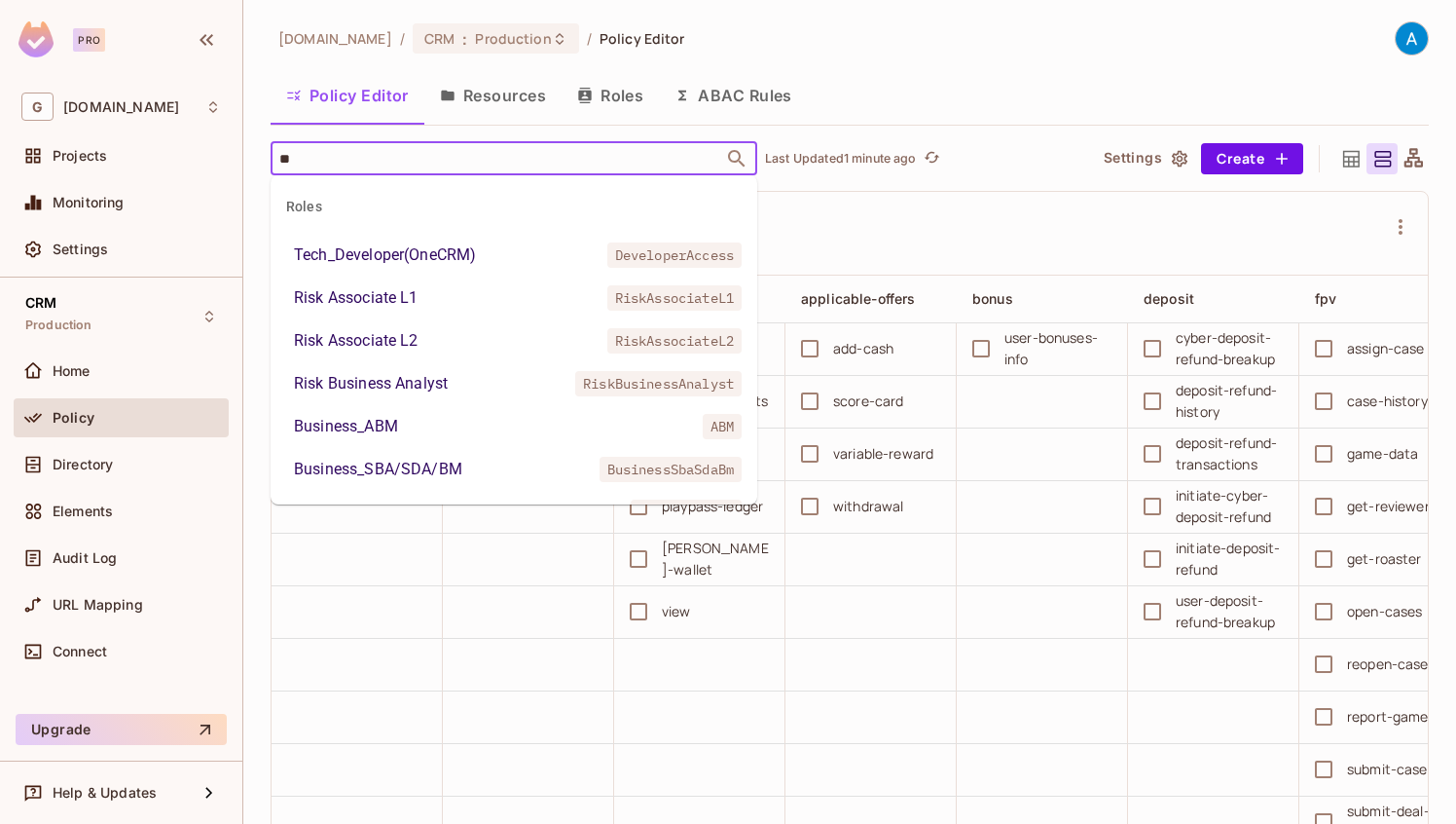
type input "***"
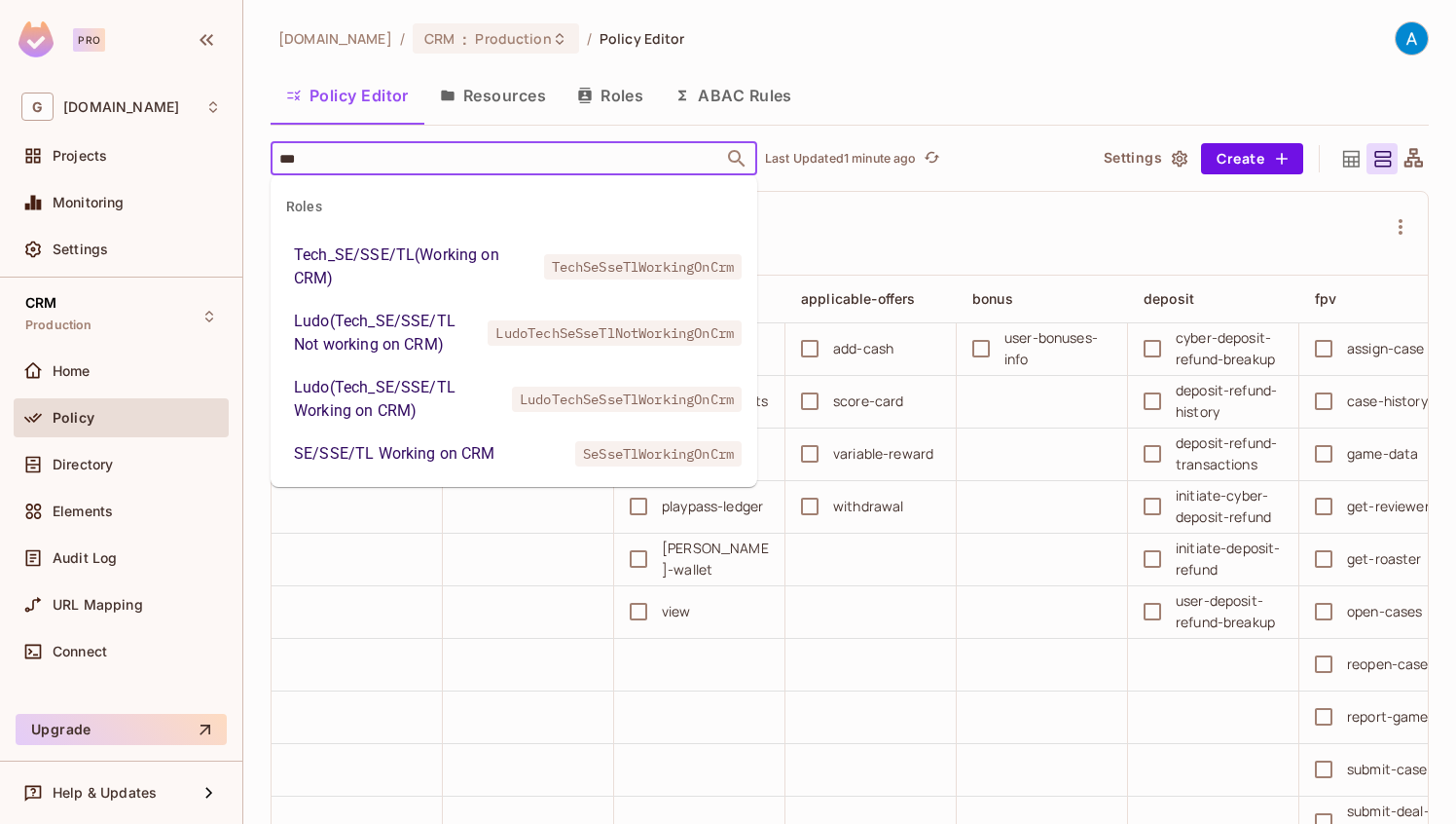
click at [379, 274] on div "Tech_SE/SSE/TL(Working on CRM)" at bounding box center [415, 266] width 242 height 47
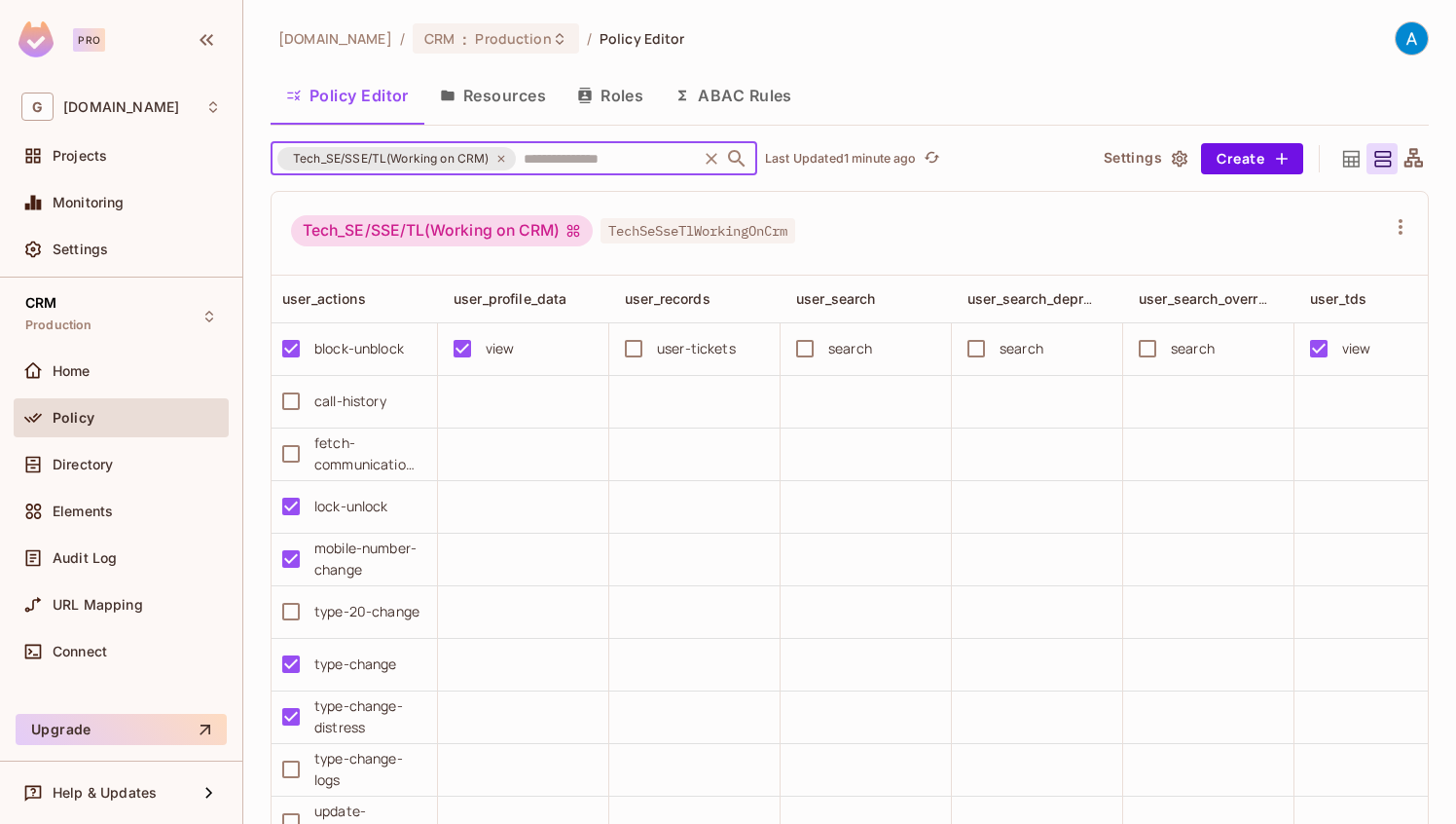
scroll to position [0, 2924]
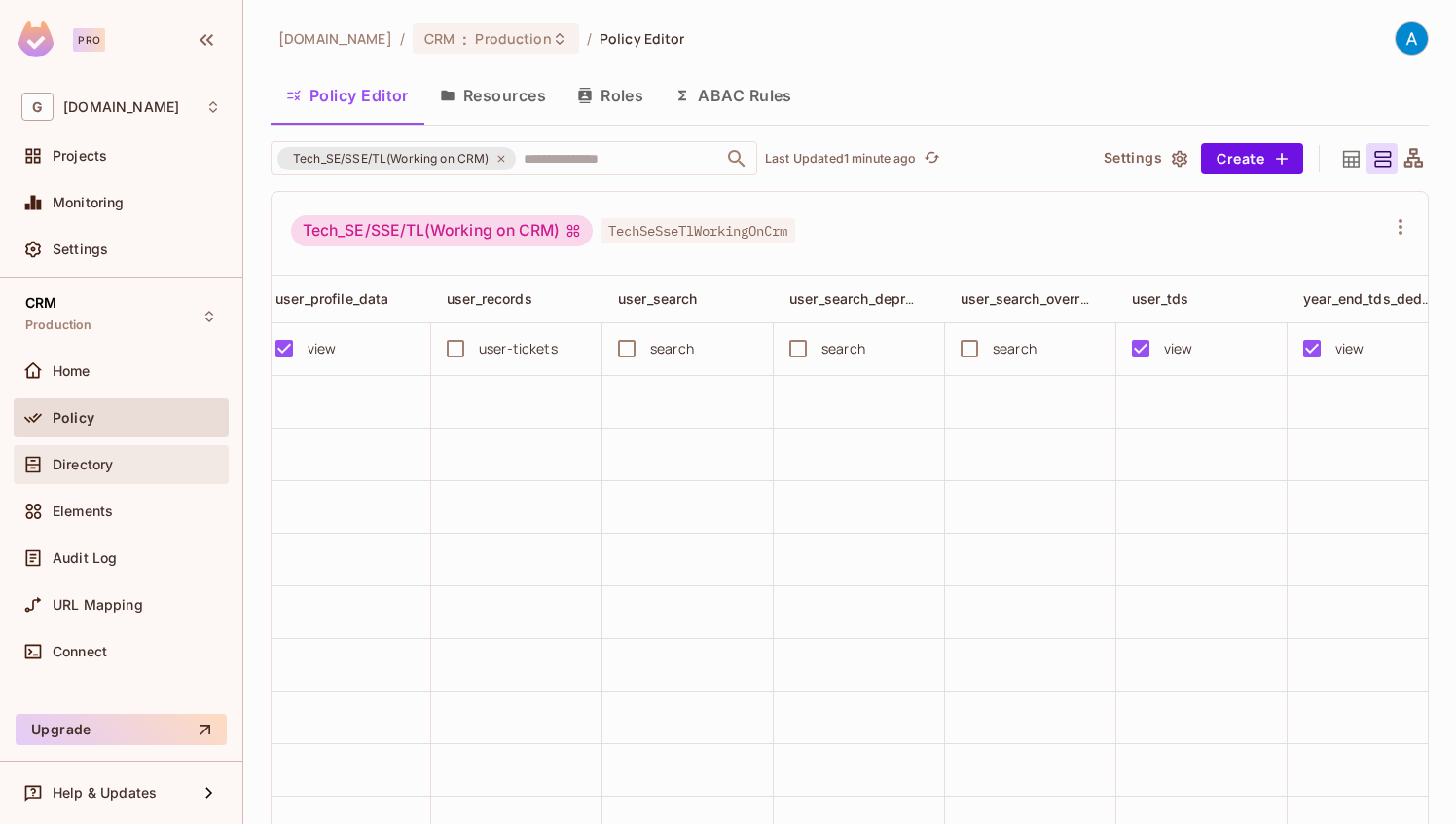
click at [135, 472] on div "Directory" at bounding box center [121, 464] width 199 height 23
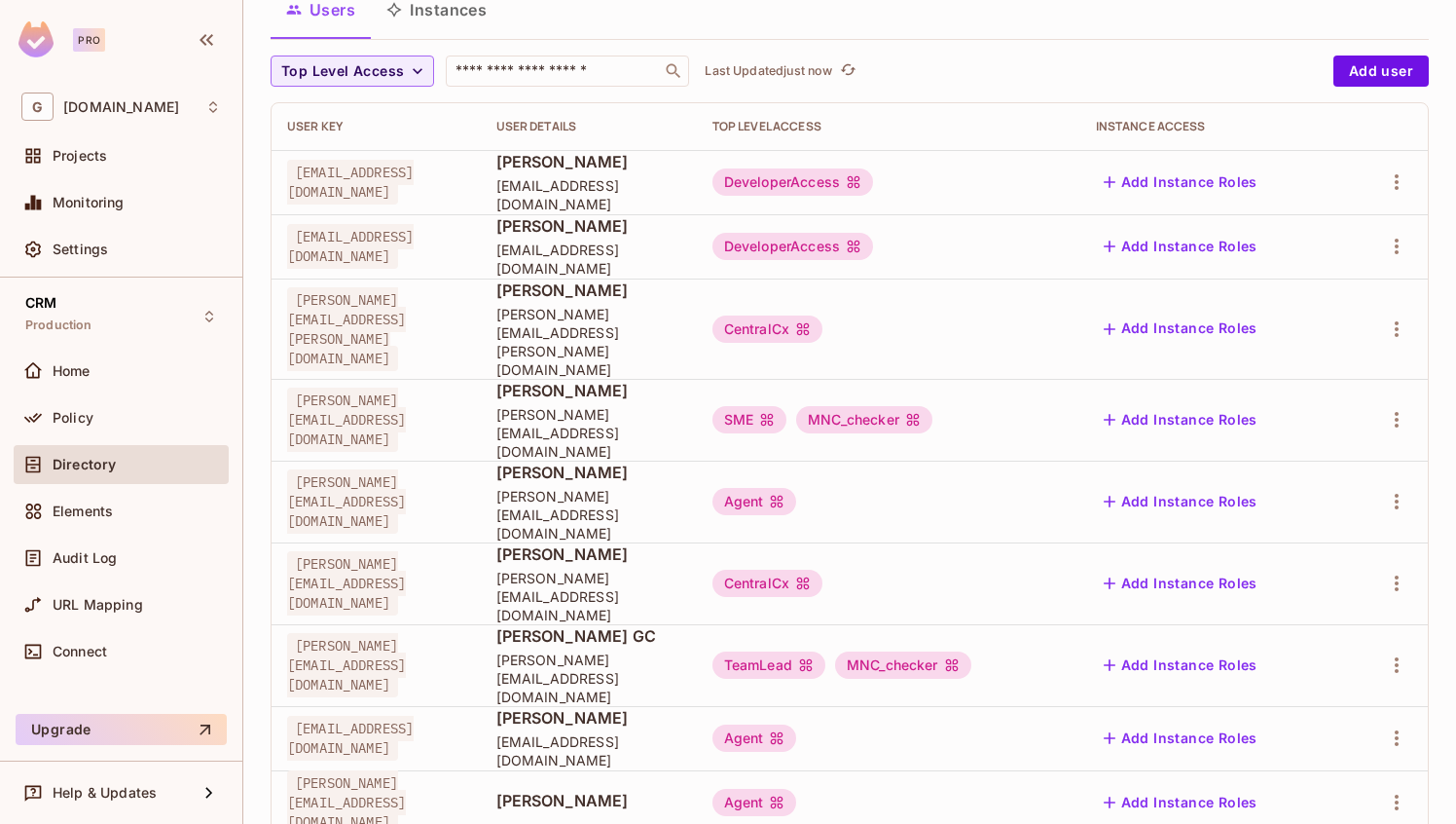
scroll to position [215, 0]
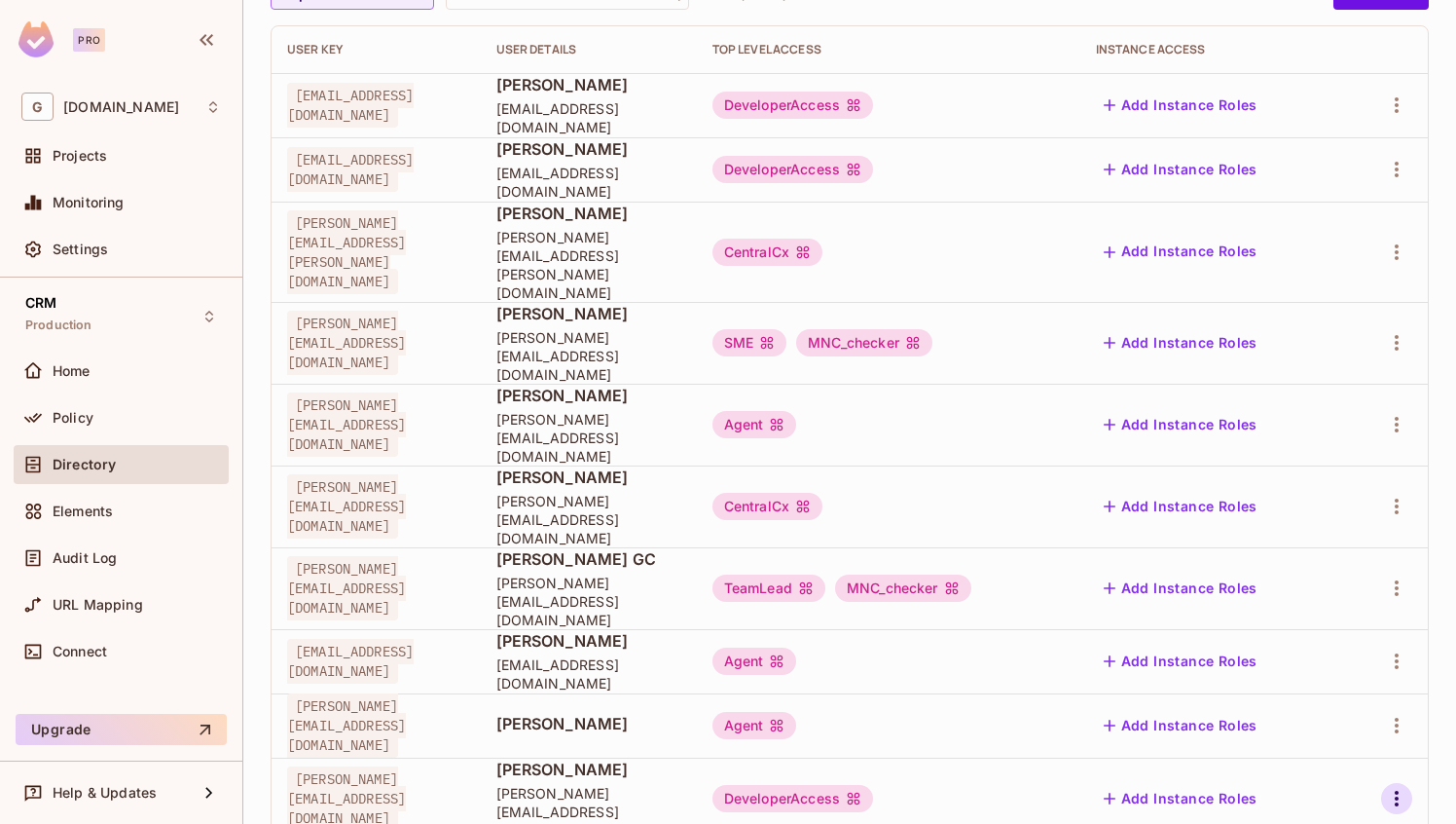
click at [1399, 787] on icon "button" at bounding box center [1396, 798] width 23 height 23
click at [1330, 694] on li "Edit" at bounding box center [1312, 692] width 173 height 43
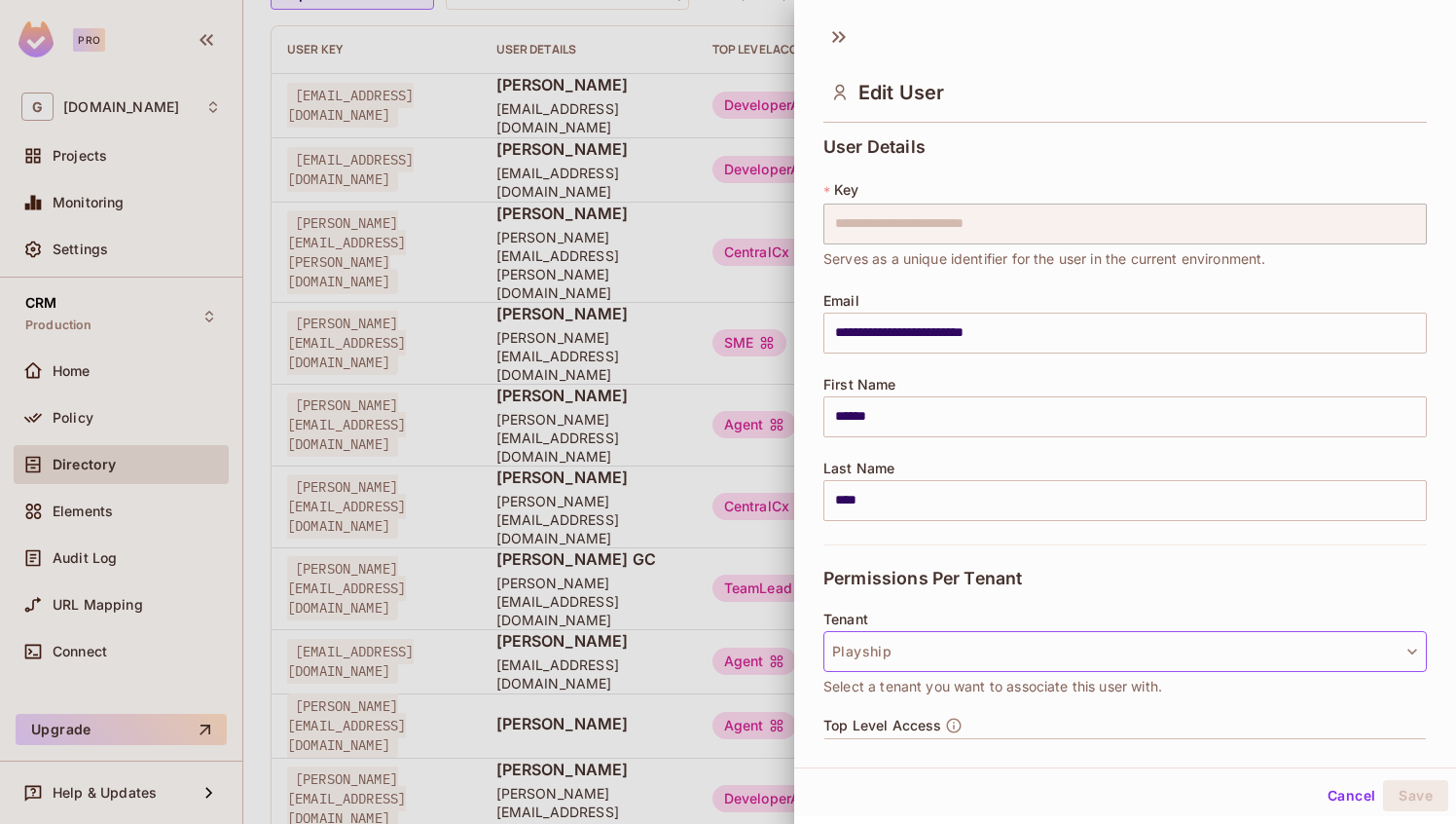
scroll to position [228, 0]
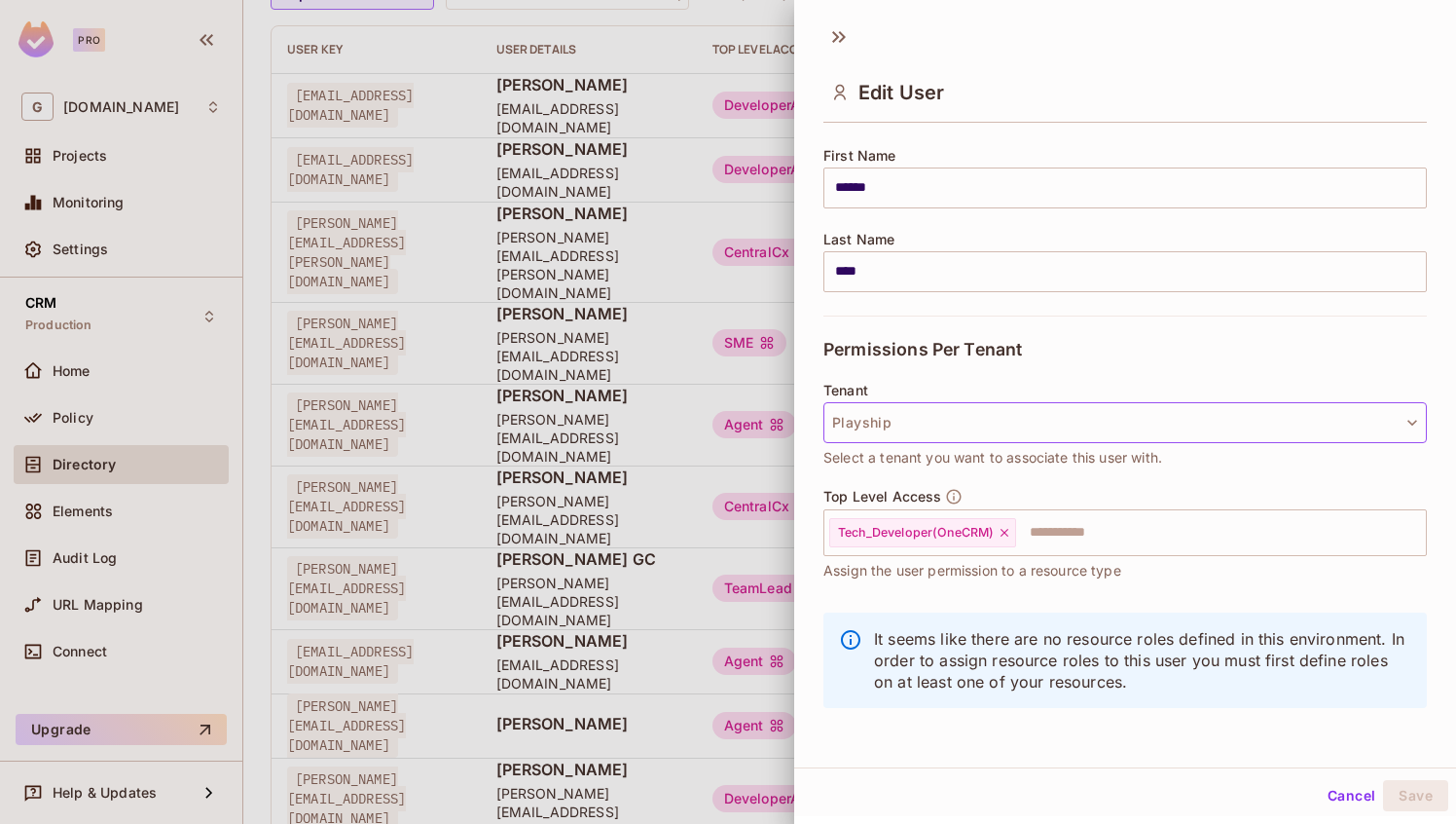
click at [1000, 424] on button "Playship" at bounding box center [1125, 422] width 603 height 41
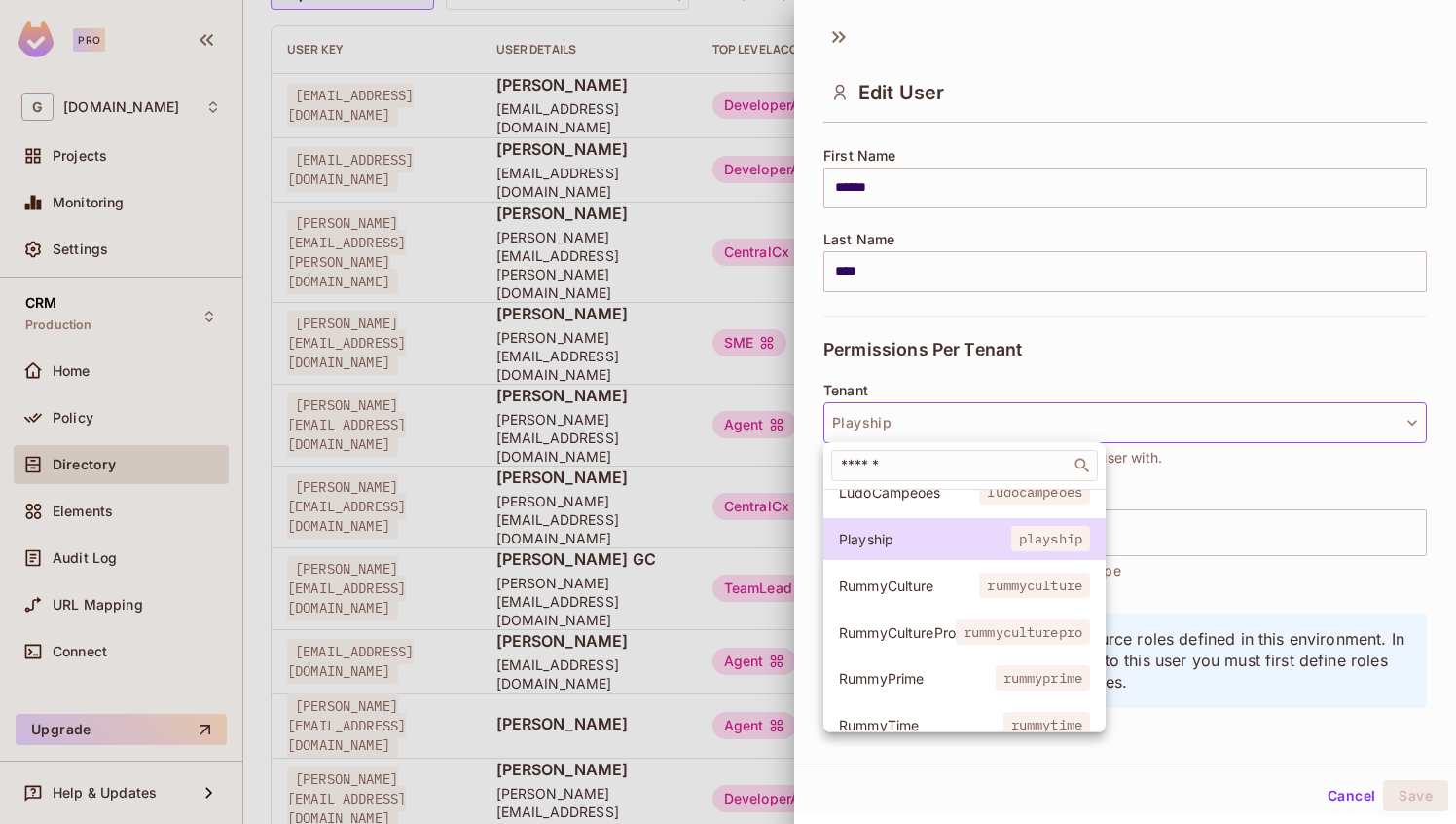
scroll to position [85, 0]
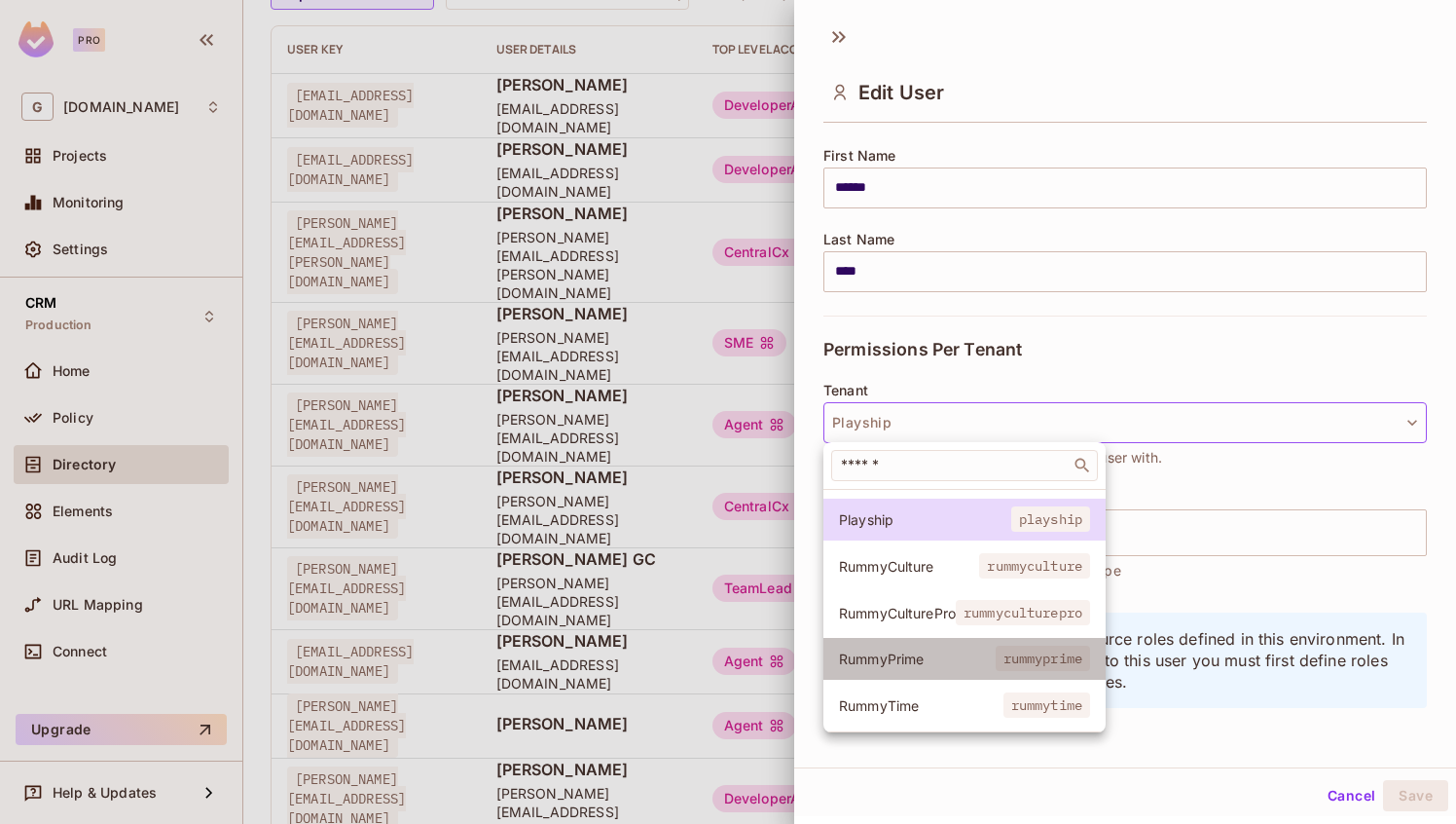
click at [922, 661] on span "RummyPrime" at bounding box center [916, 658] width 157 height 19
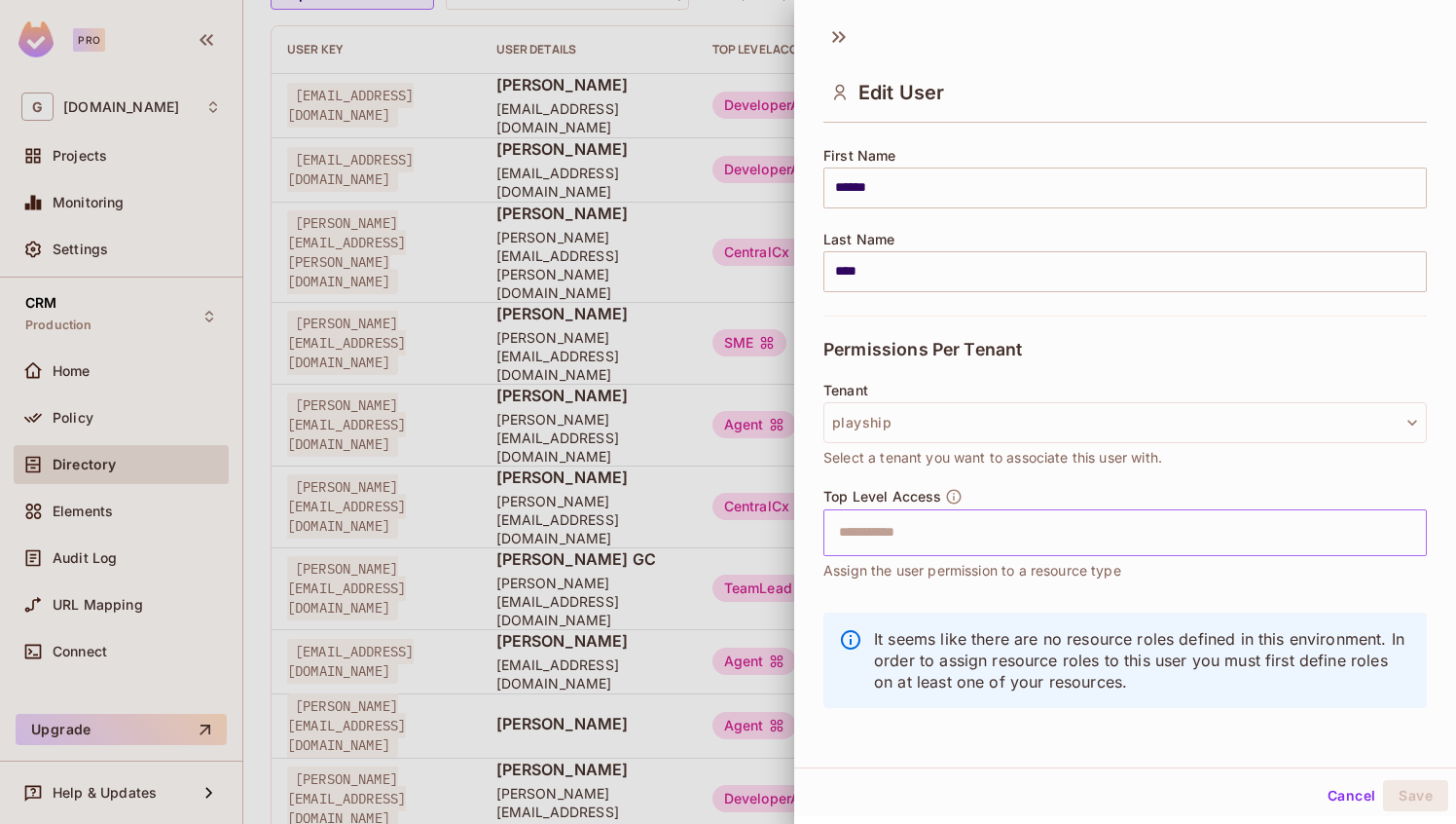
click at [984, 530] on input "text" at bounding box center [1107, 532] width 561 height 39
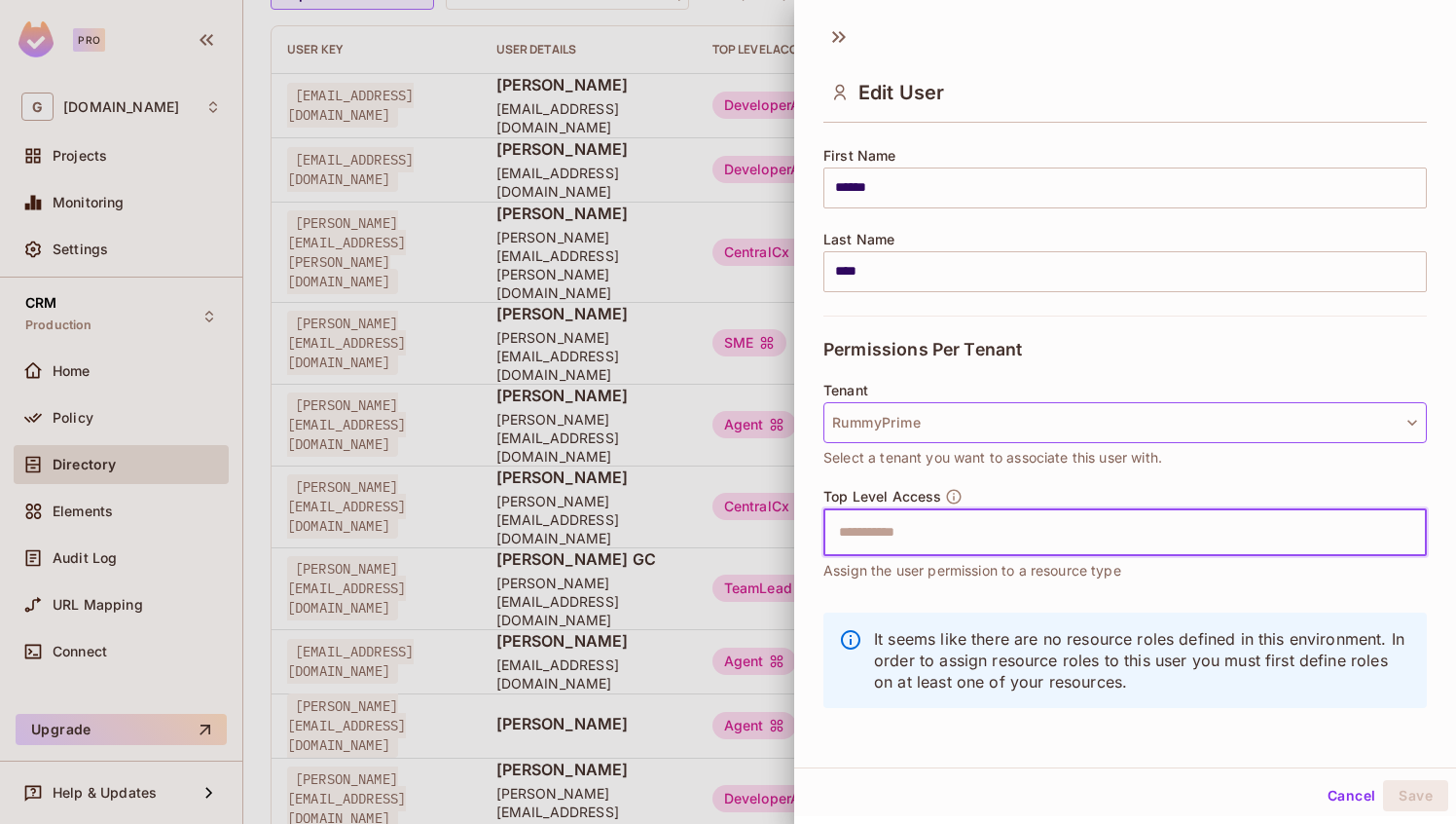
click at [951, 431] on button "RummyPrime" at bounding box center [1125, 422] width 603 height 41
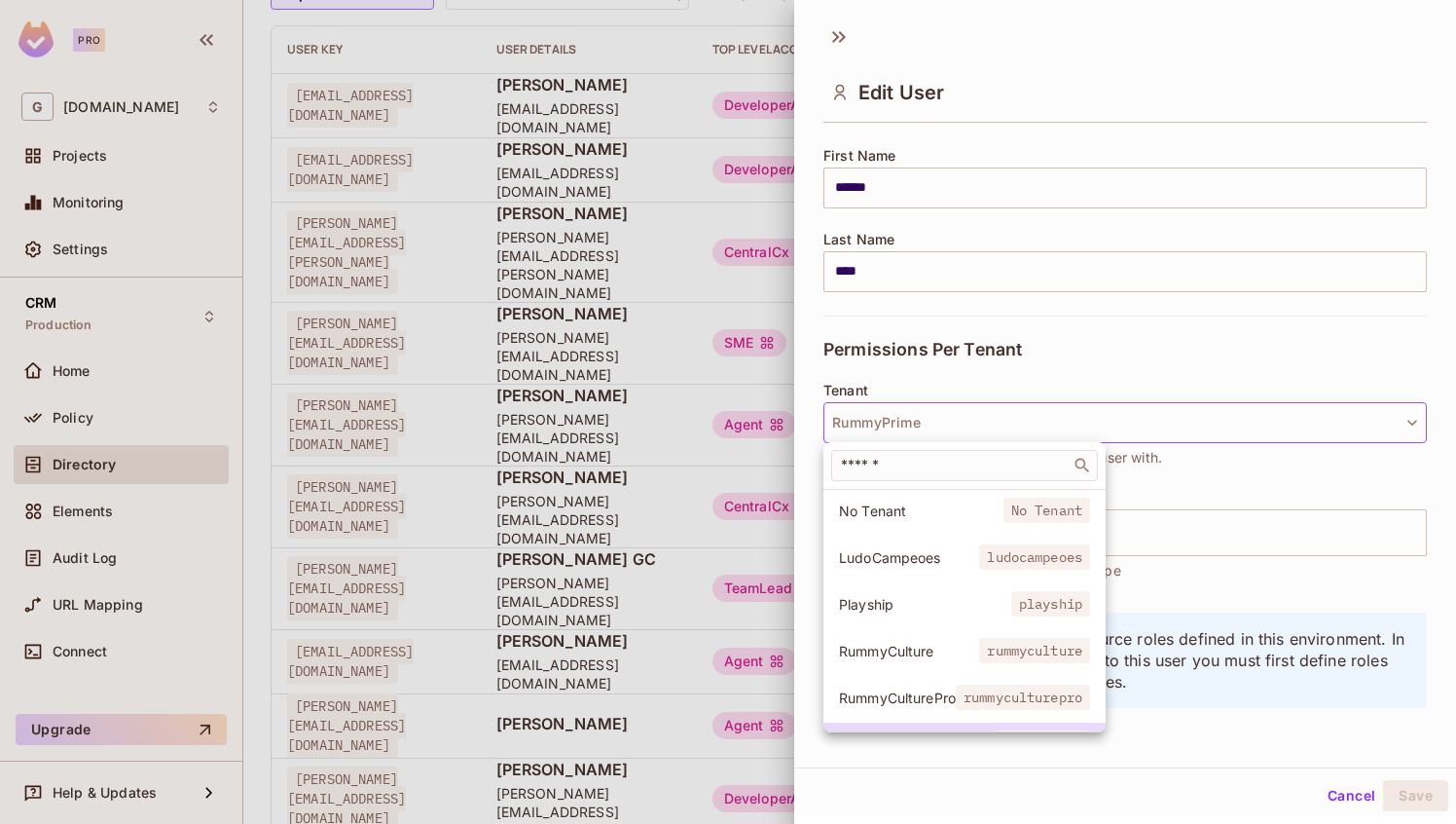
click at [951, 431] on div at bounding box center [728, 412] width 1456 height 824
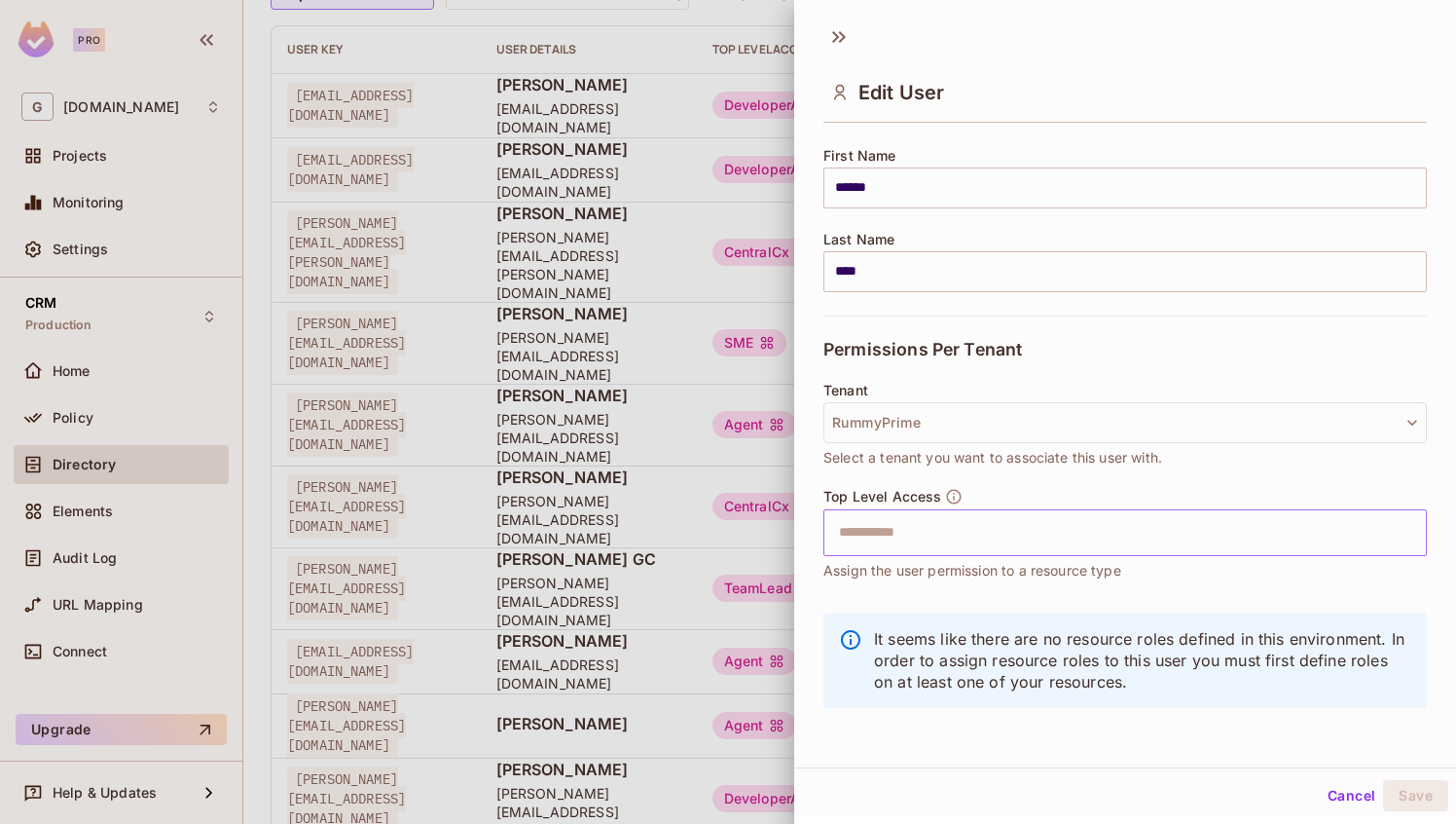
click at [915, 527] on input "text" at bounding box center [1107, 532] width 561 height 39
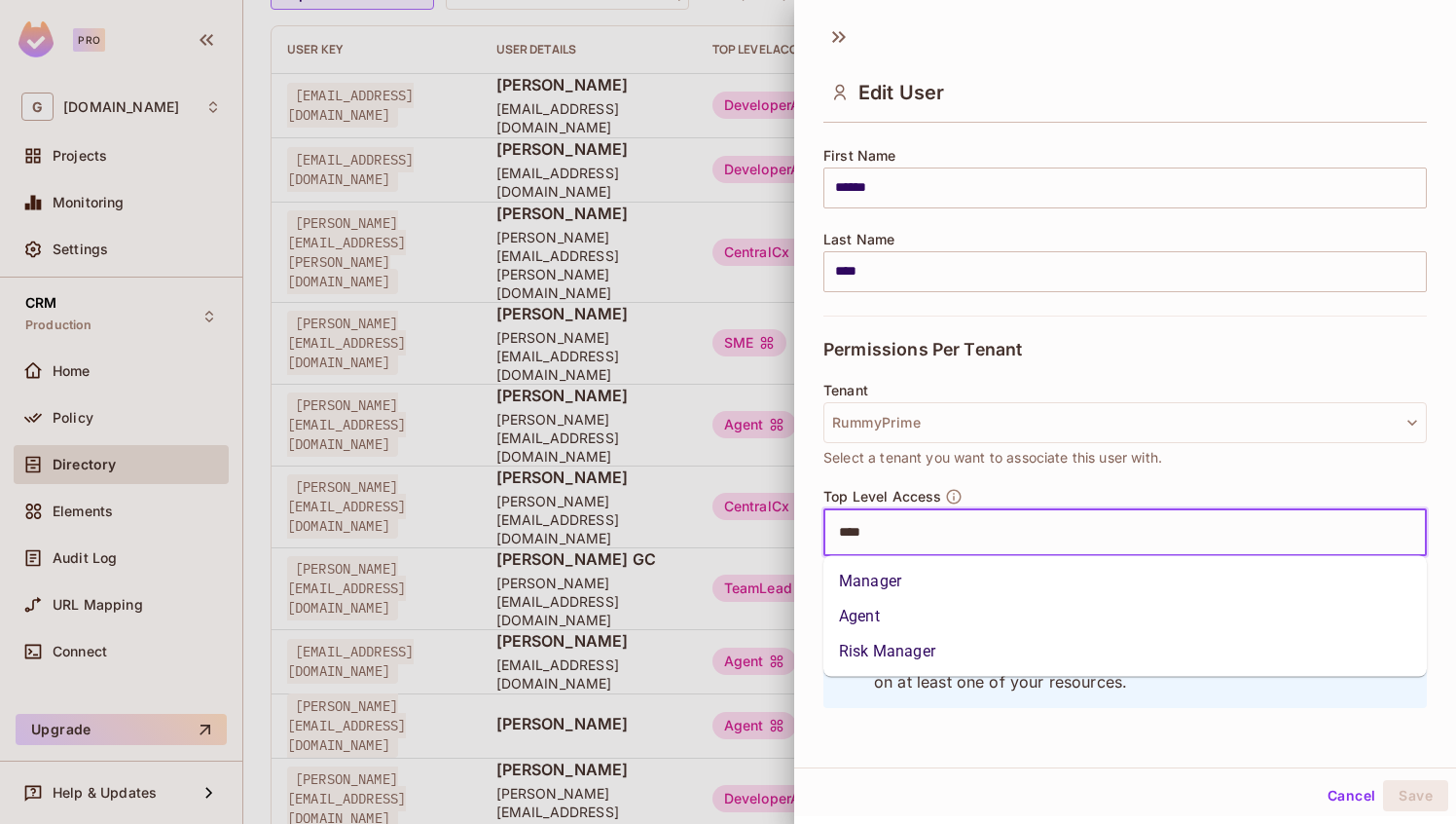
type input "*****"
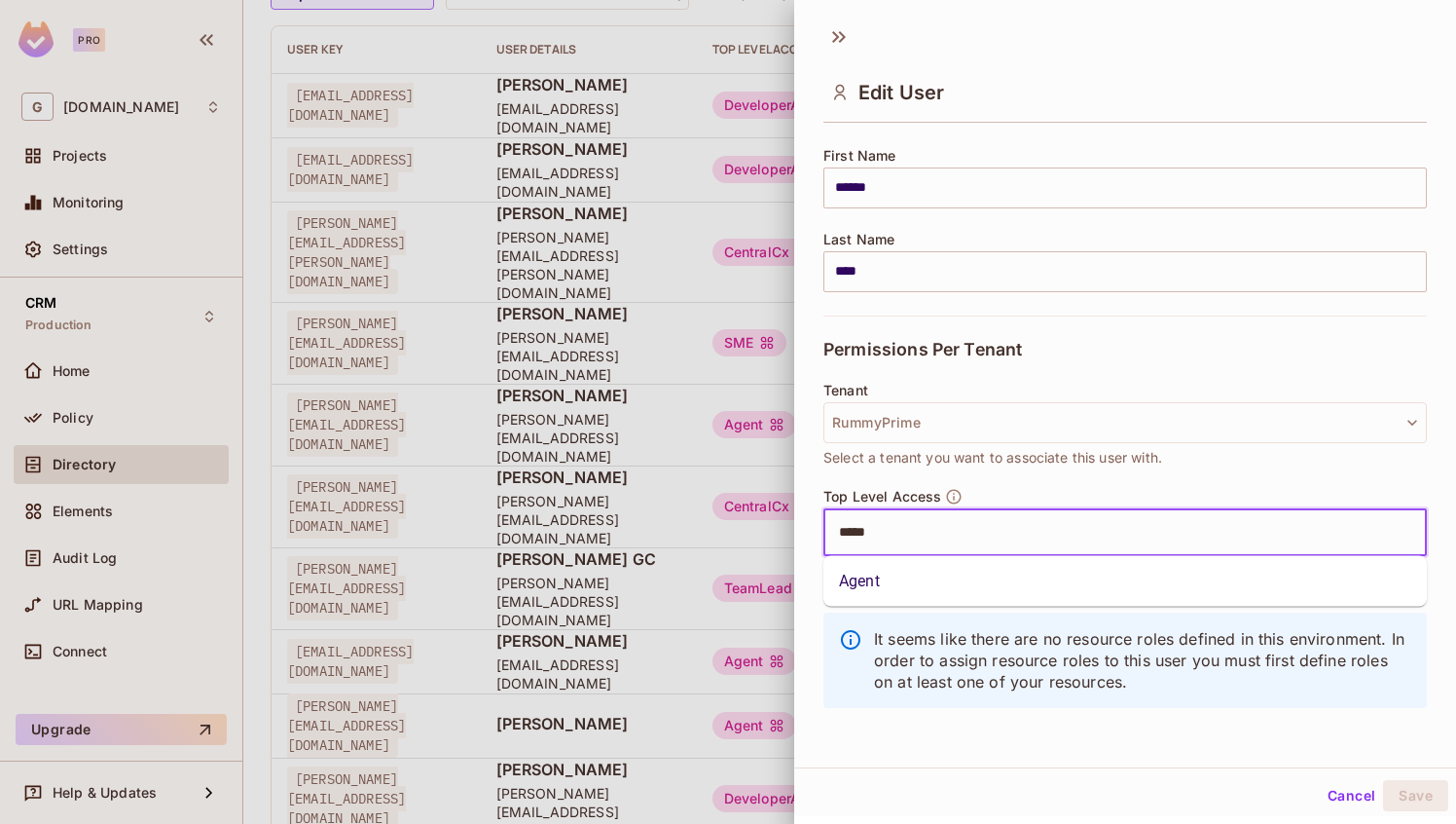
click at [908, 573] on li "Agent" at bounding box center [1125, 581] width 603 height 35
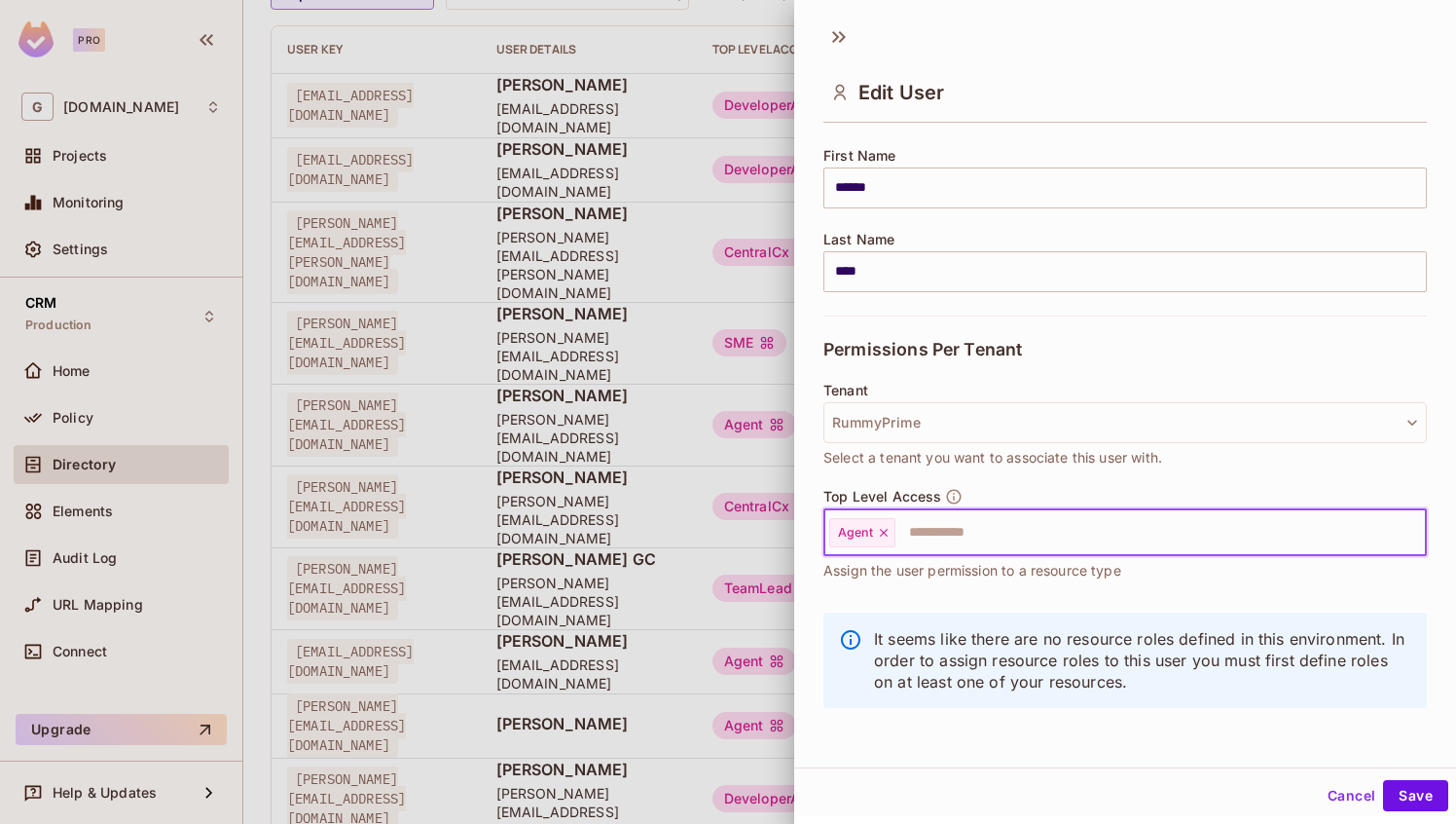
click at [1132, 593] on div "Top Level Access Agent ​ Assign the user permission to a resource type" at bounding box center [1125, 544] width 603 height 113
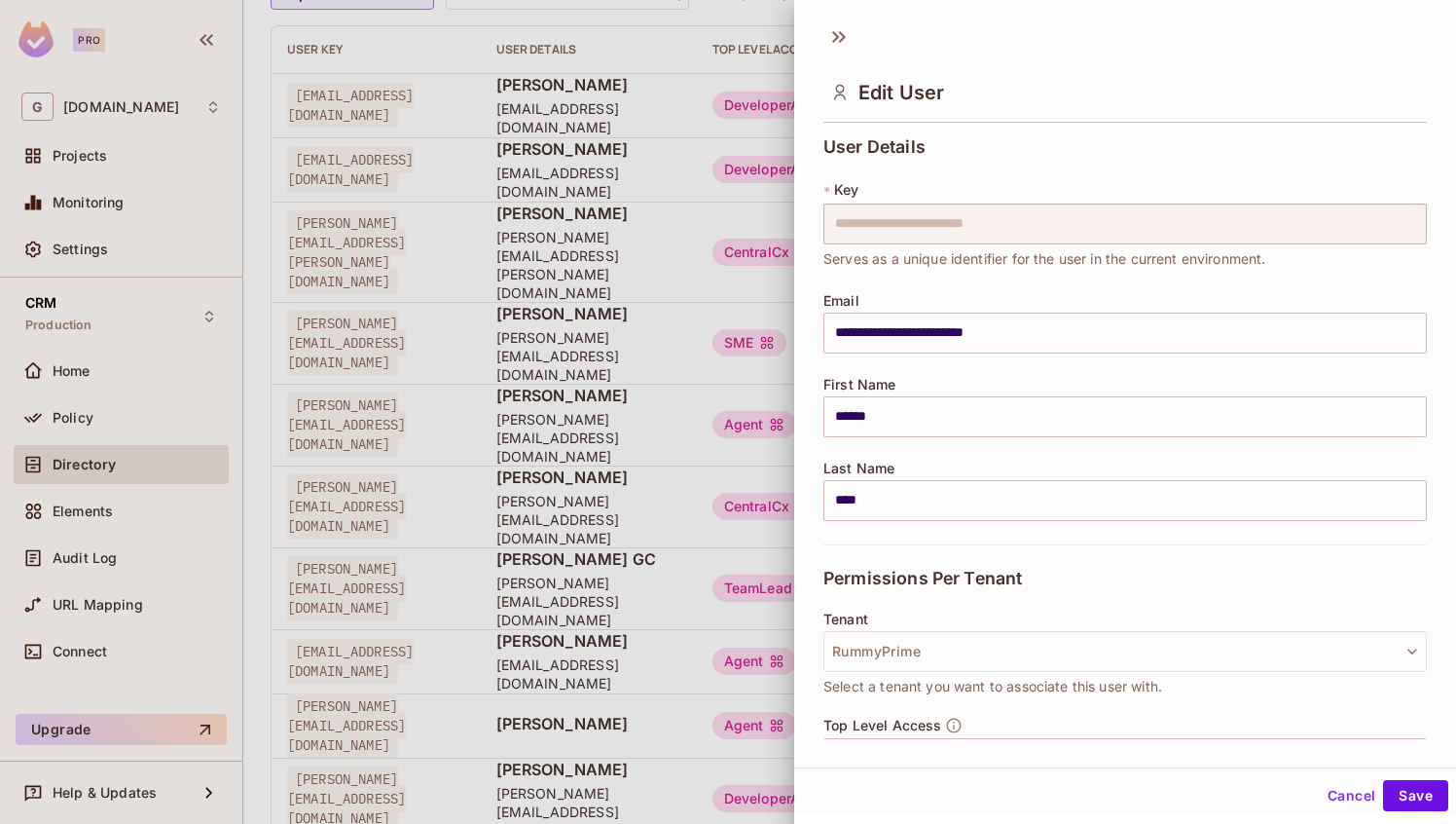
scroll to position [228, 0]
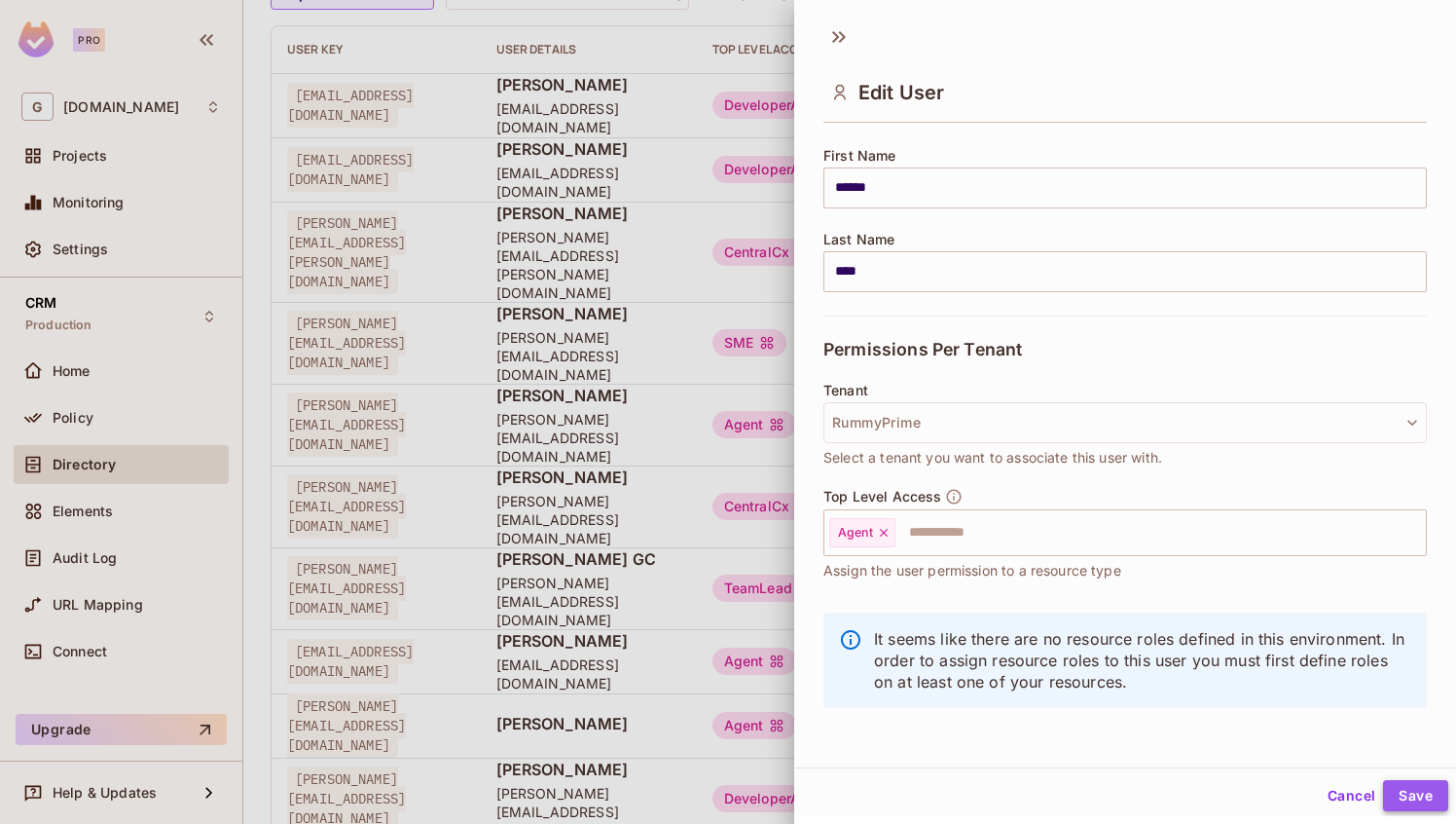
click at [1427, 789] on button "Save" at bounding box center [1415, 795] width 65 height 31
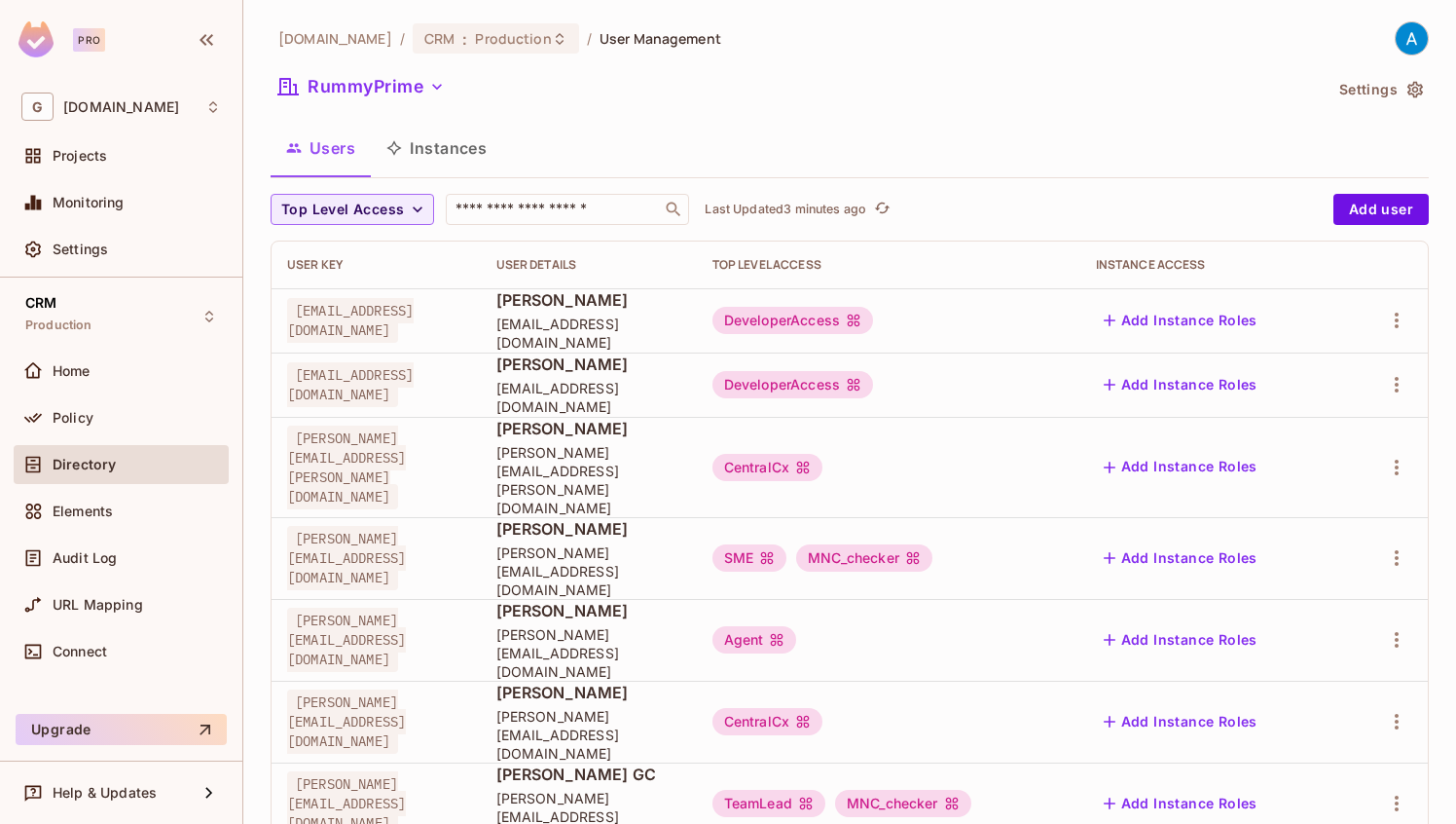
scroll to position [215, 0]
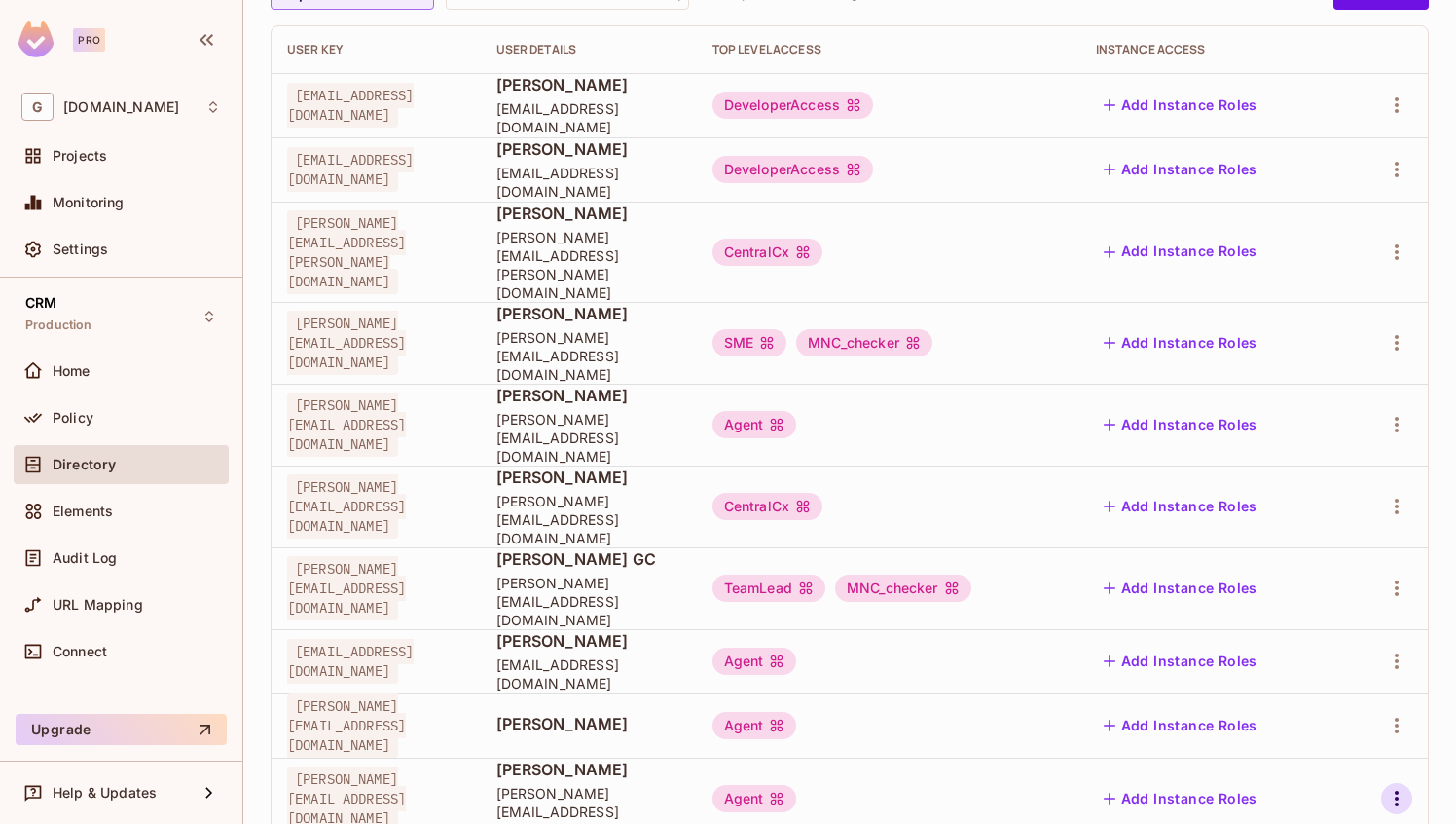
click at [1399, 787] on icon "button" at bounding box center [1396, 798] width 23 height 23
click at [1318, 688] on li "Edit" at bounding box center [1312, 692] width 173 height 43
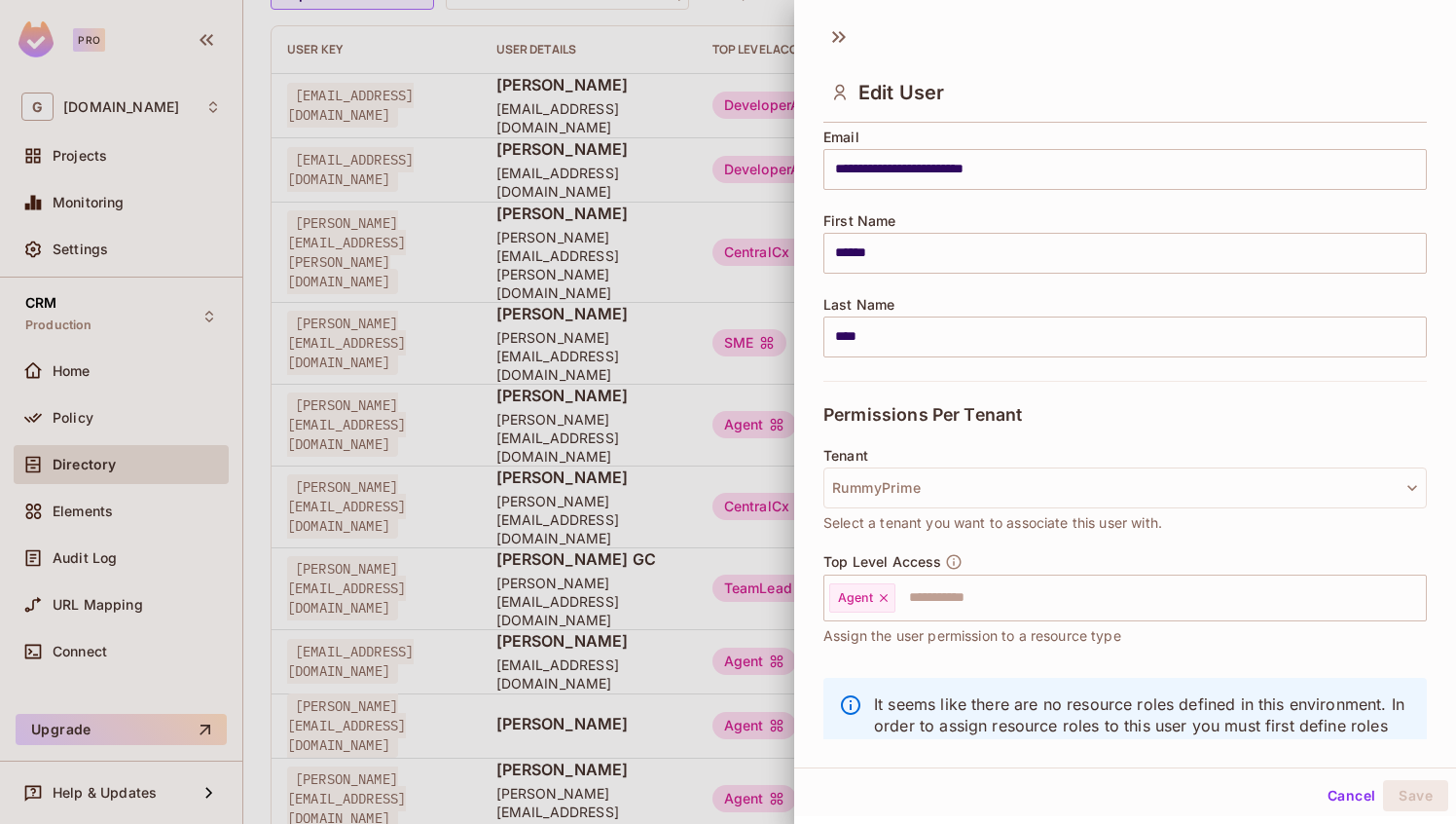
scroll to position [216, 0]
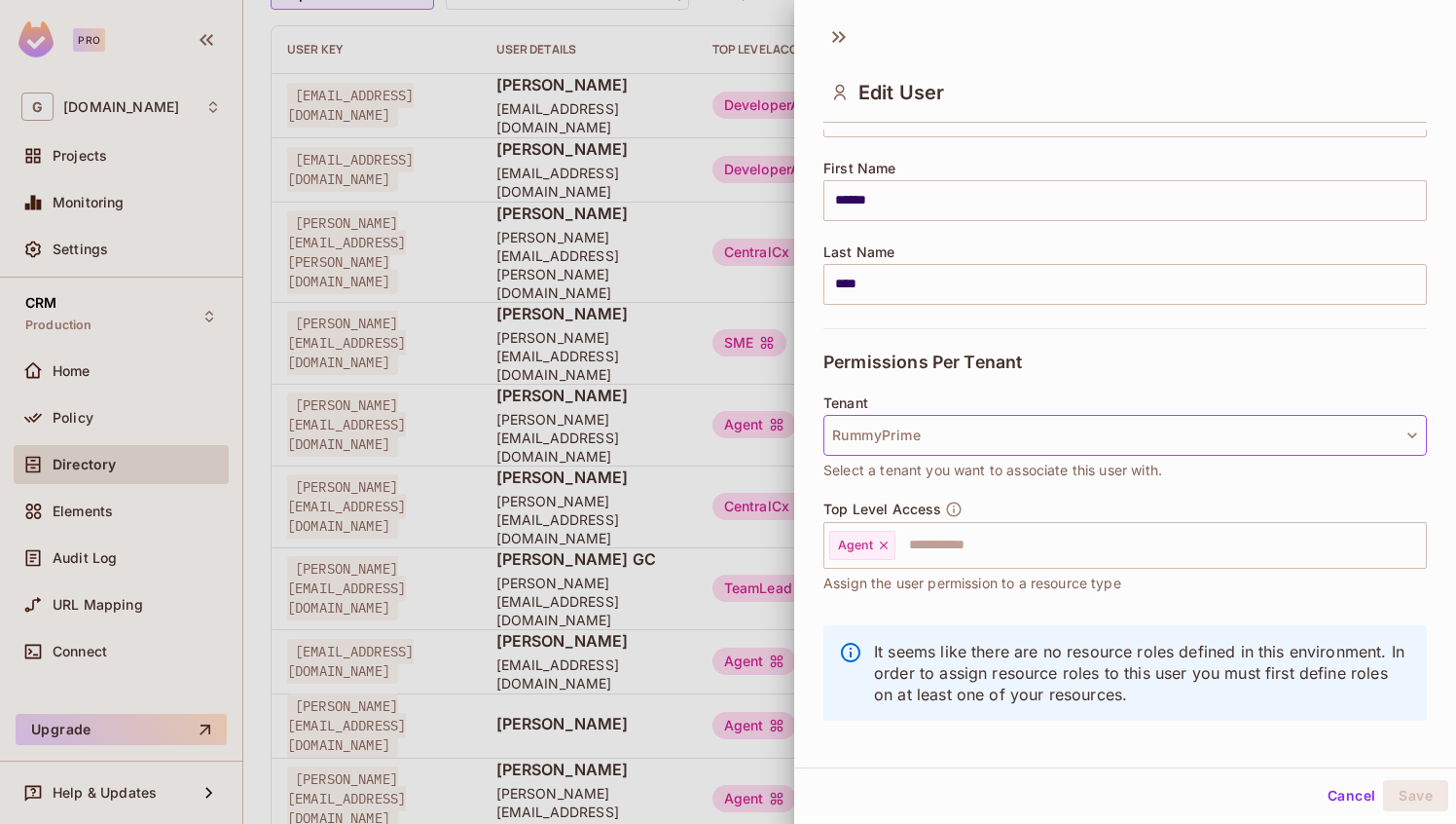
click at [1011, 430] on button "RummyPrime" at bounding box center [1125, 435] width 603 height 41
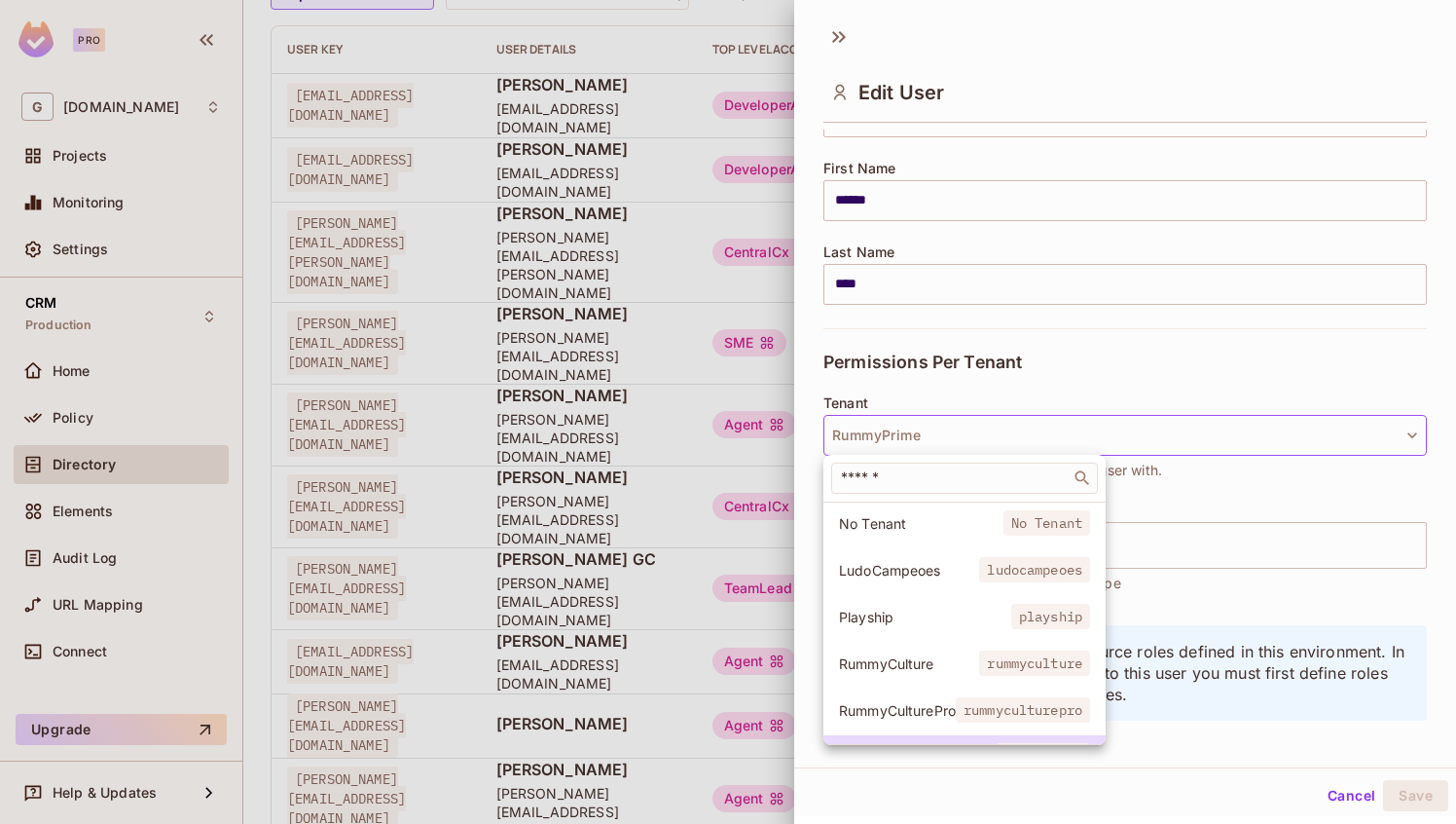
click at [928, 667] on span "RummyCulture" at bounding box center [909, 663] width 141 height 19
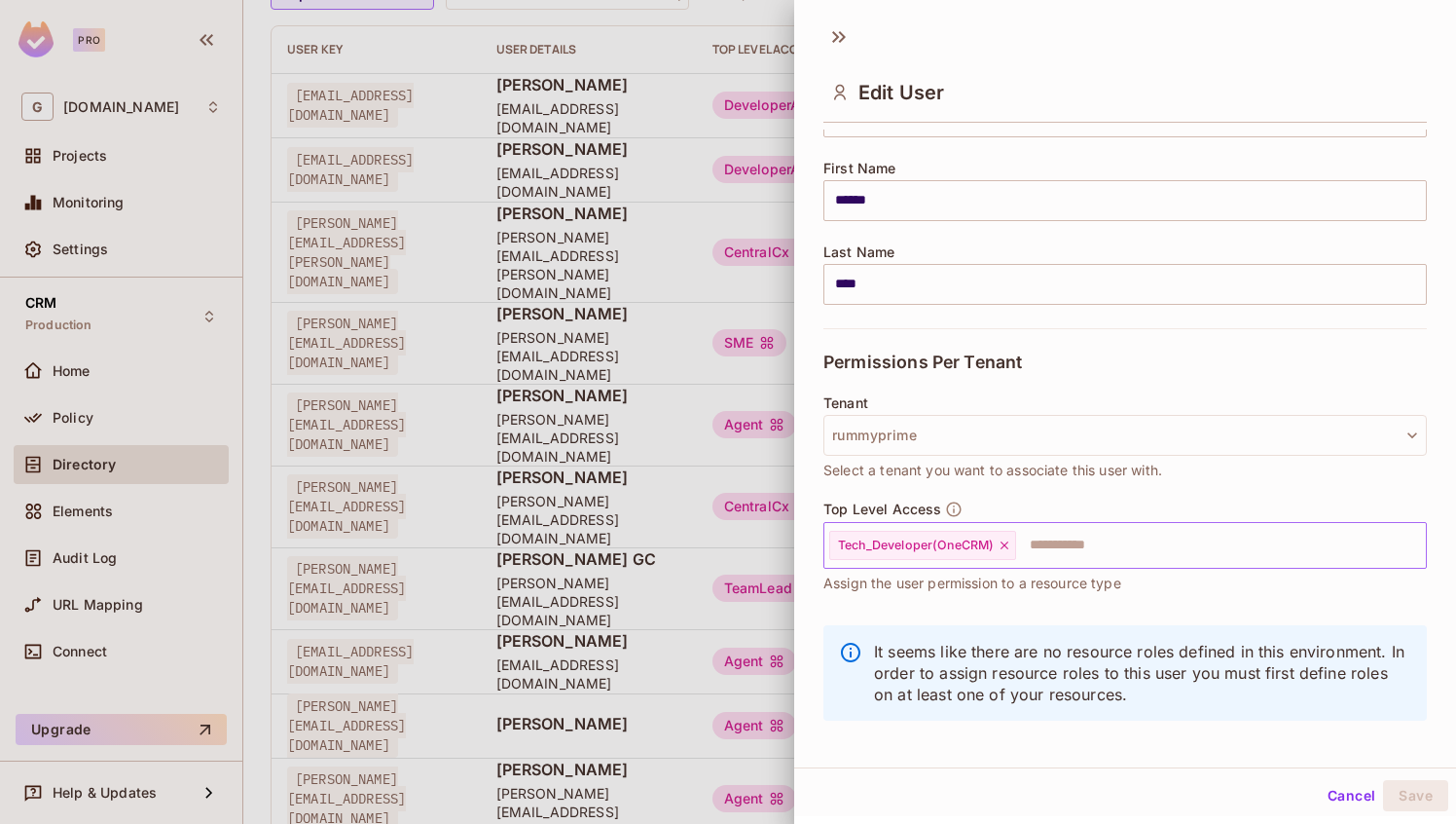
click at [1000, 545] on icon at bounding box center [1004, 546] width 14 height 14
click at [903, 544] on input "text" at bounding box center [1107, 545] width 561 height 39
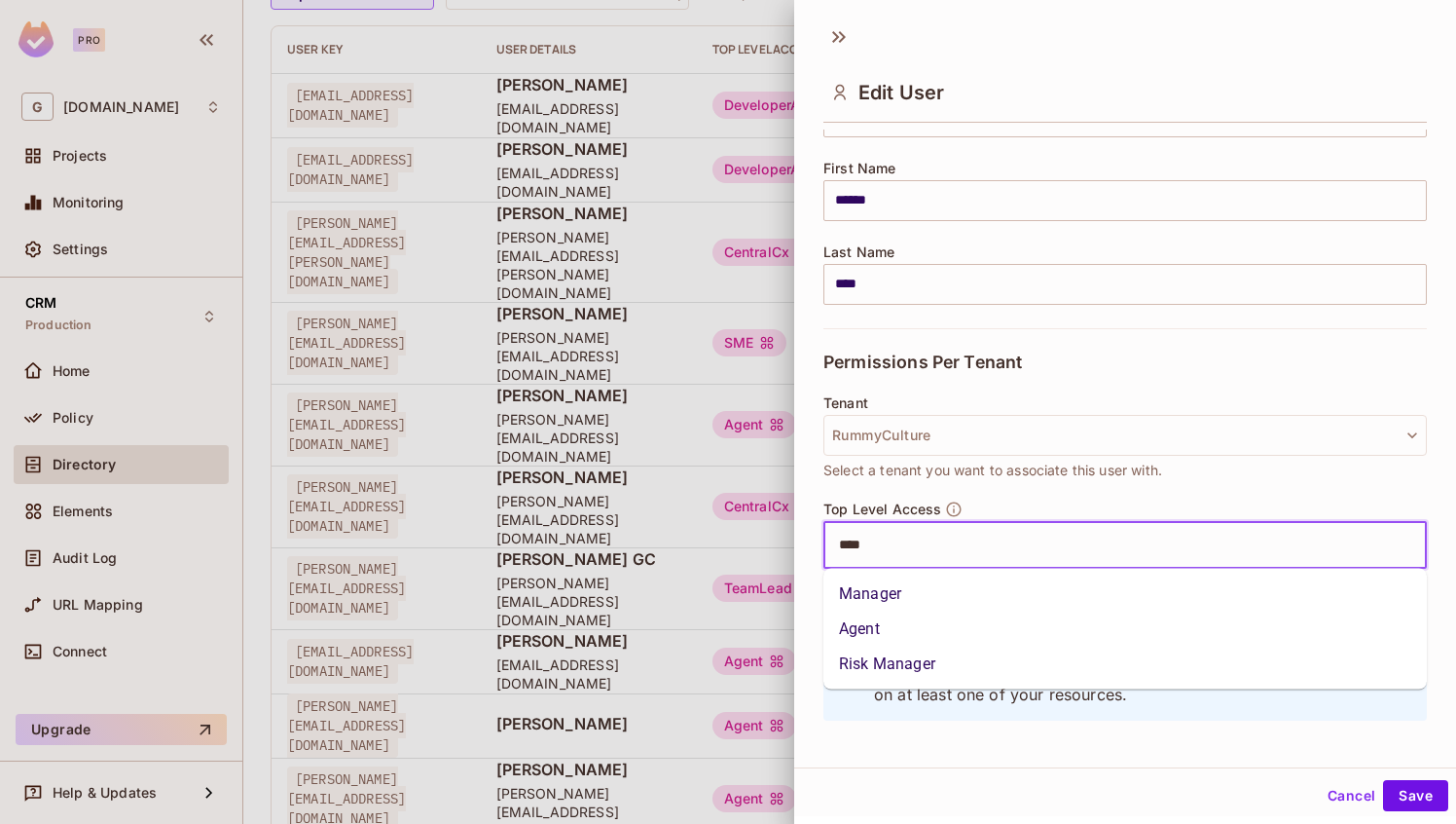
type input "*****"
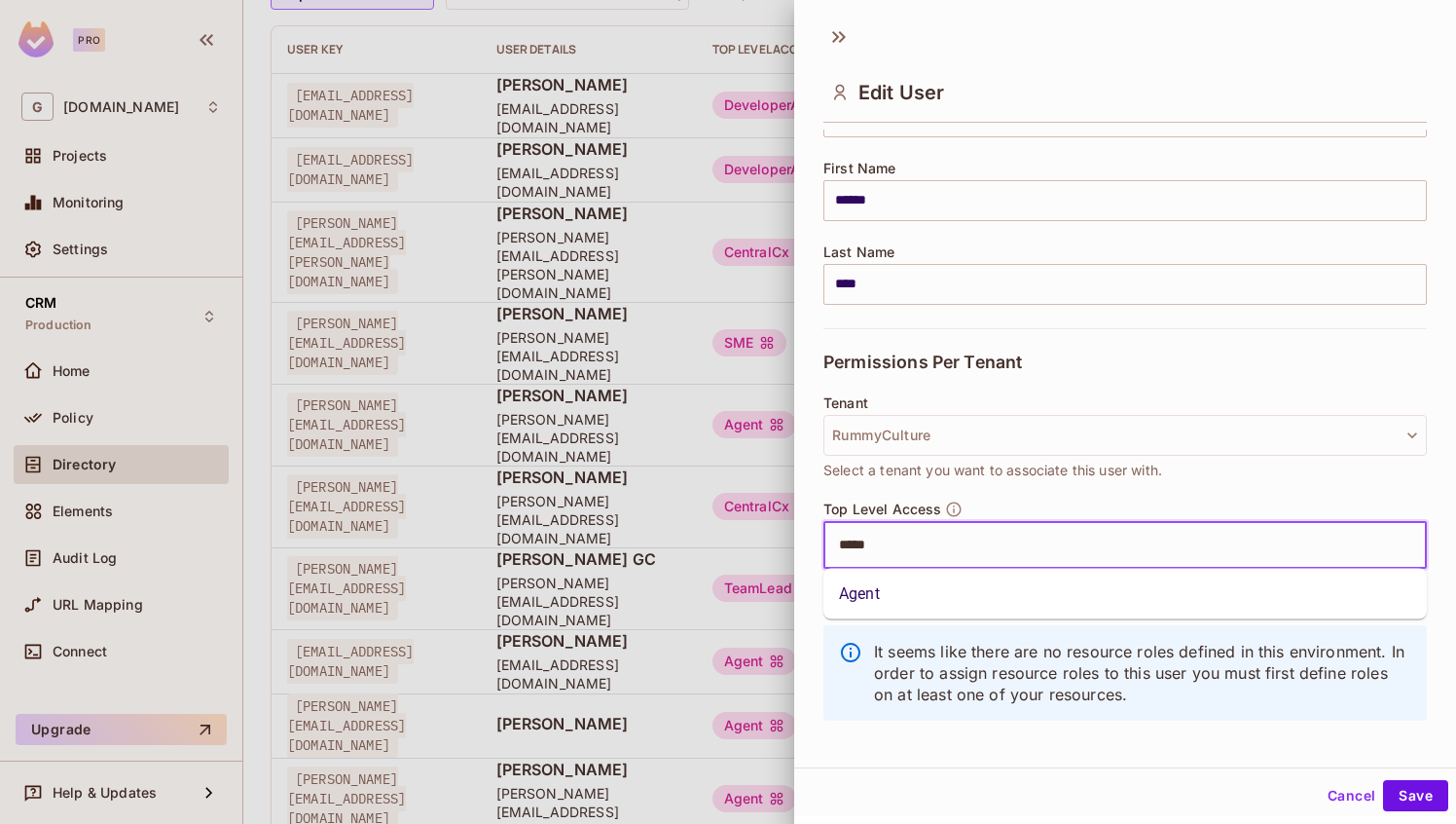
click at [906, 584] on li "Agent" at bounding box center [1125, 594] width 603 height 35
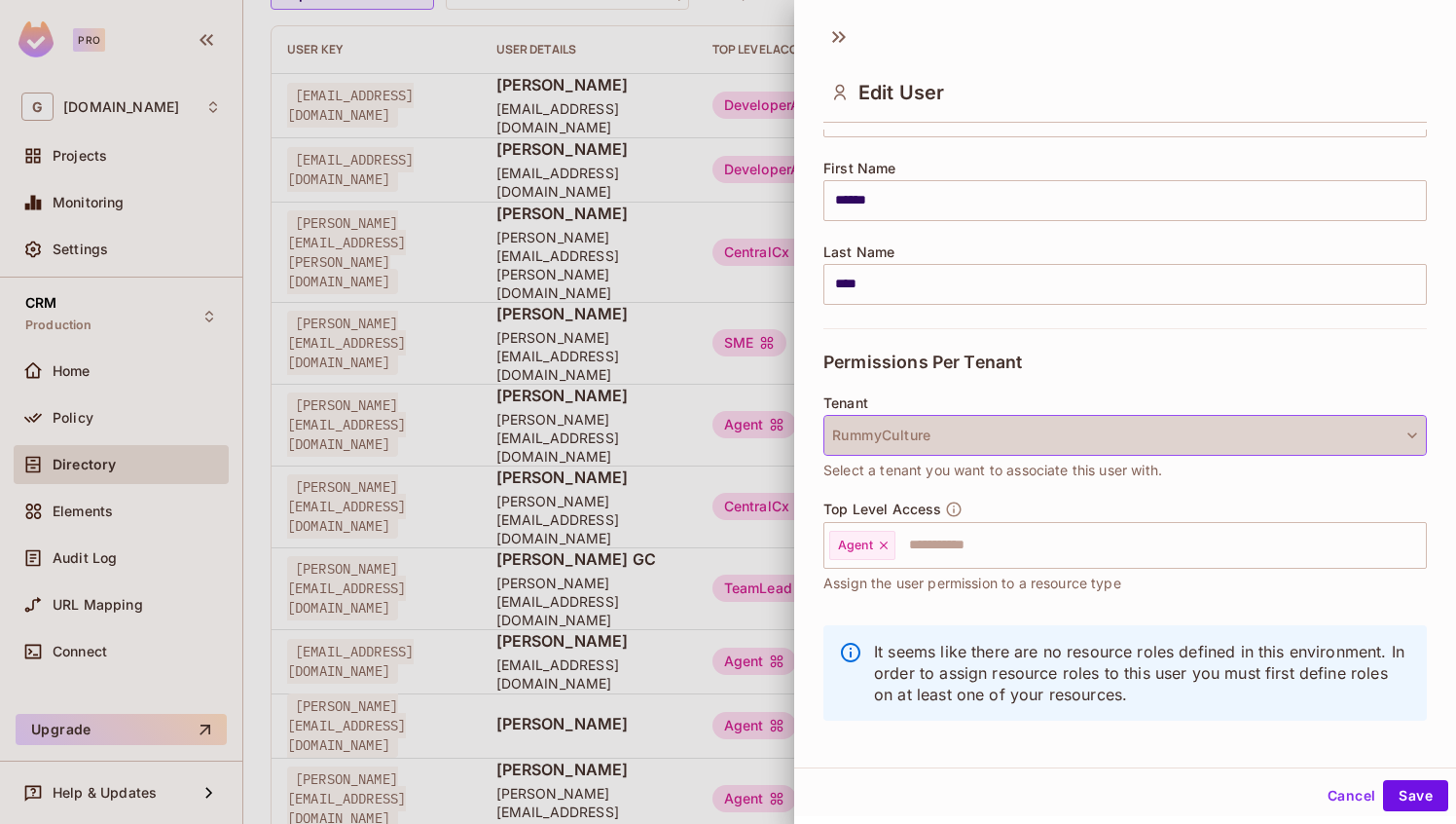
click at [1230, 432] on button "RummyCulture" at bounding box center [1125, 435] width 603 height 41
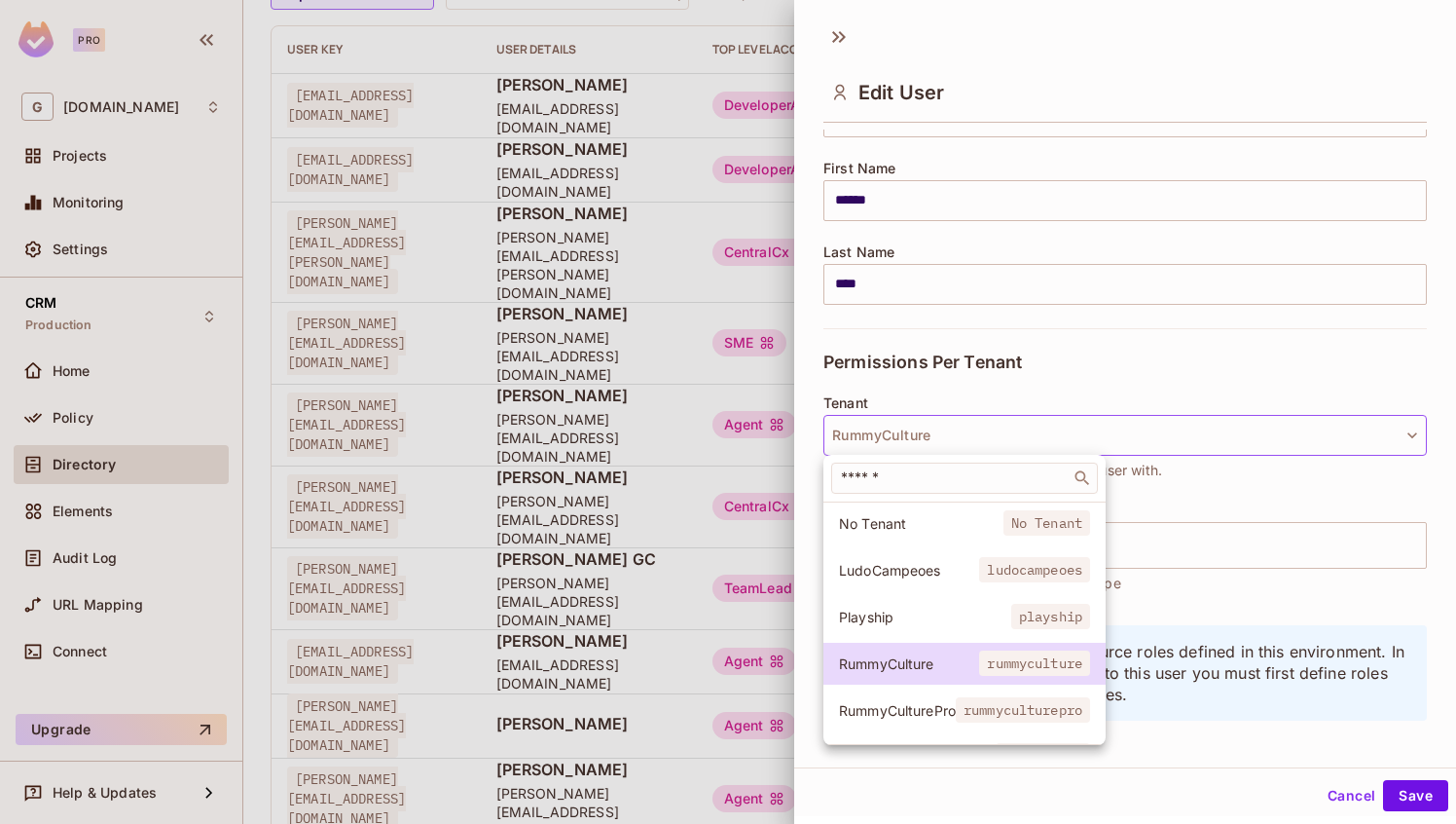
click at [1271, 655] on div at bounding box center [728, 412] width 1456 height 824
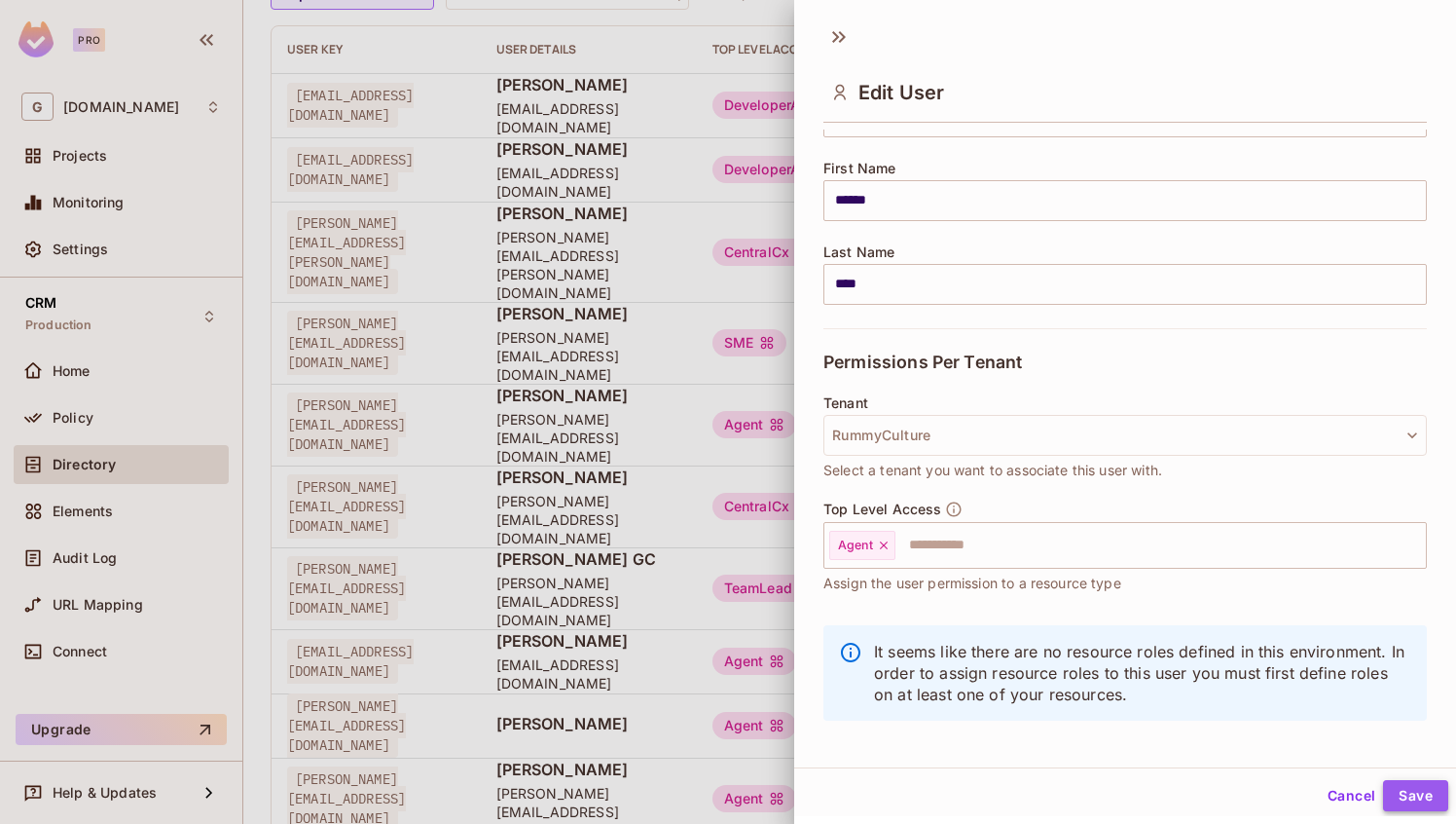
click at [1432, 791] on button "Save" at bounding box center [1415, 795] width 65 height 31
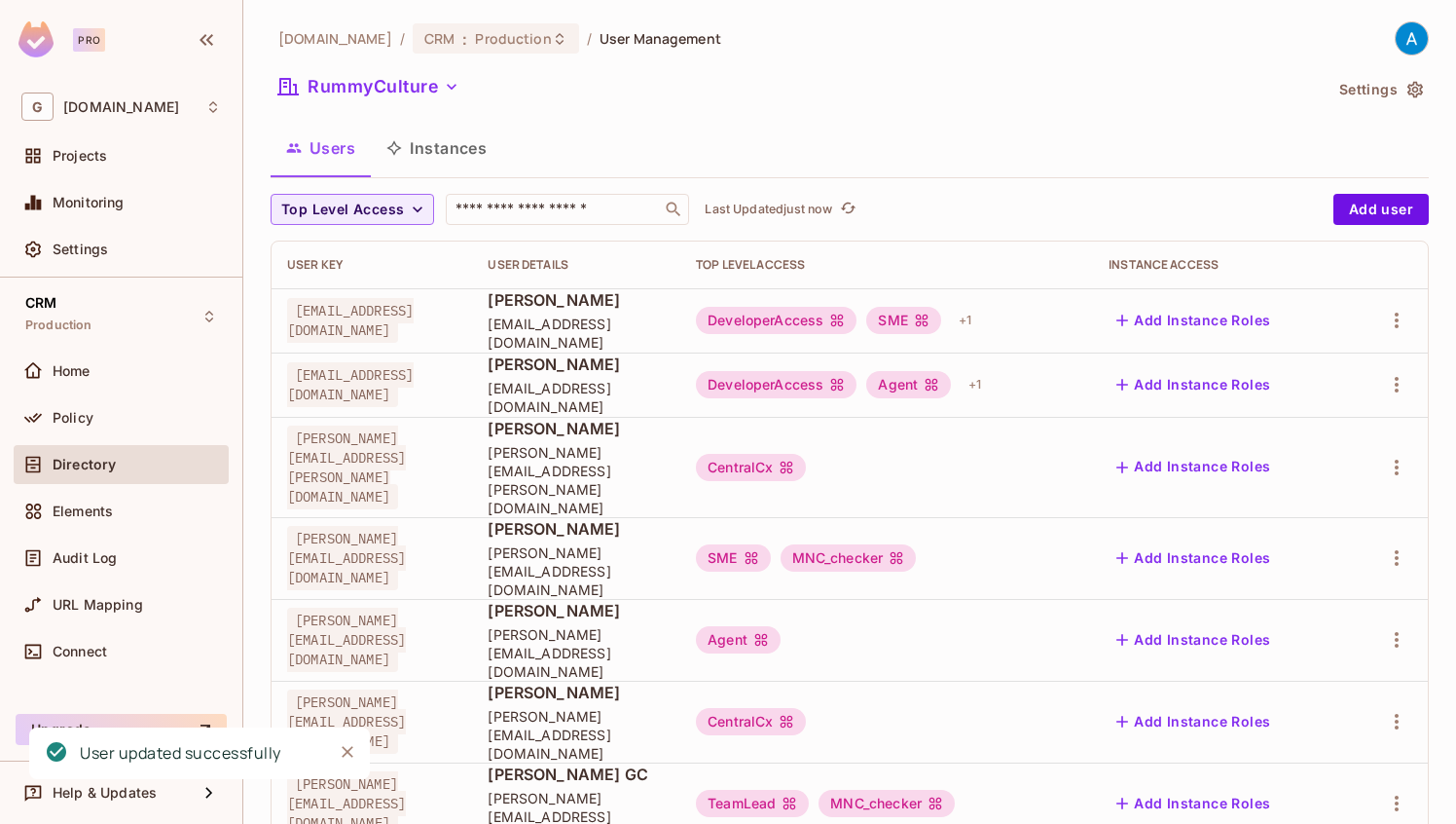
scroll to position [343, 0]
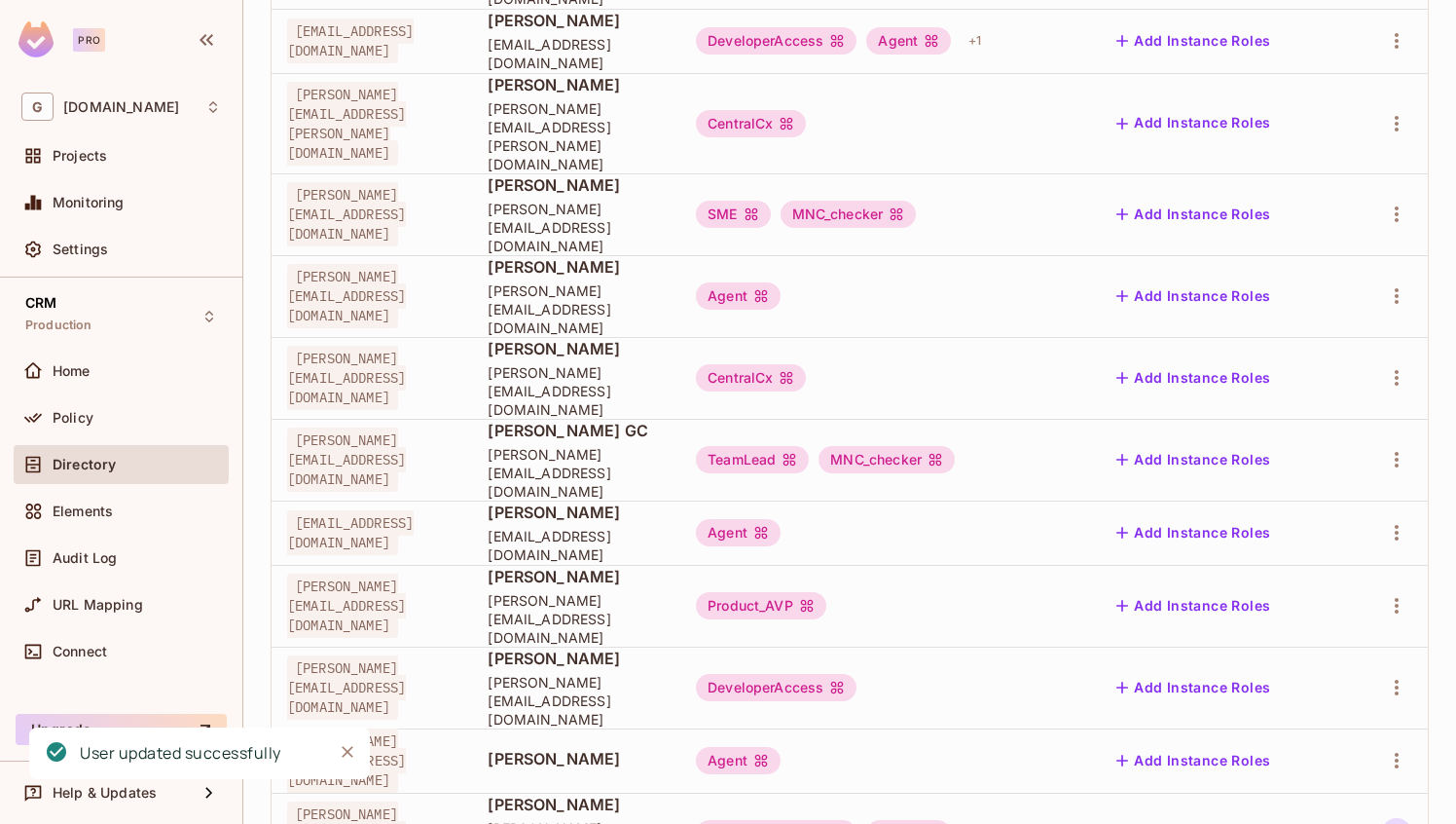
click at [1396, 822] on icon "button" at bounding box center [1396, 833] width 23 height 23
click at [1319, 688] on li "Edit" at bounding box center [1312, 692] width 173 height 43
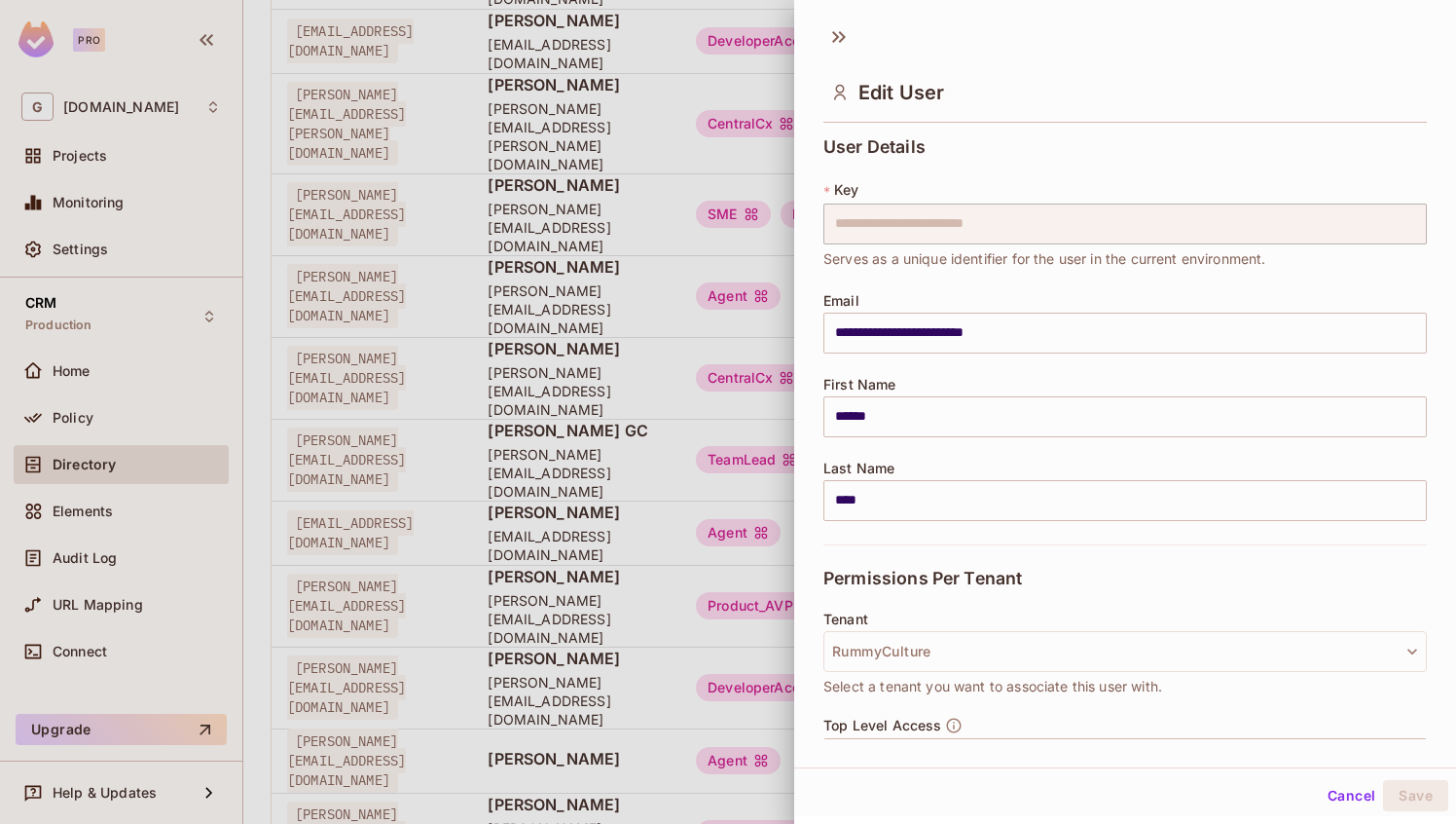
scroll to position [228, 0]
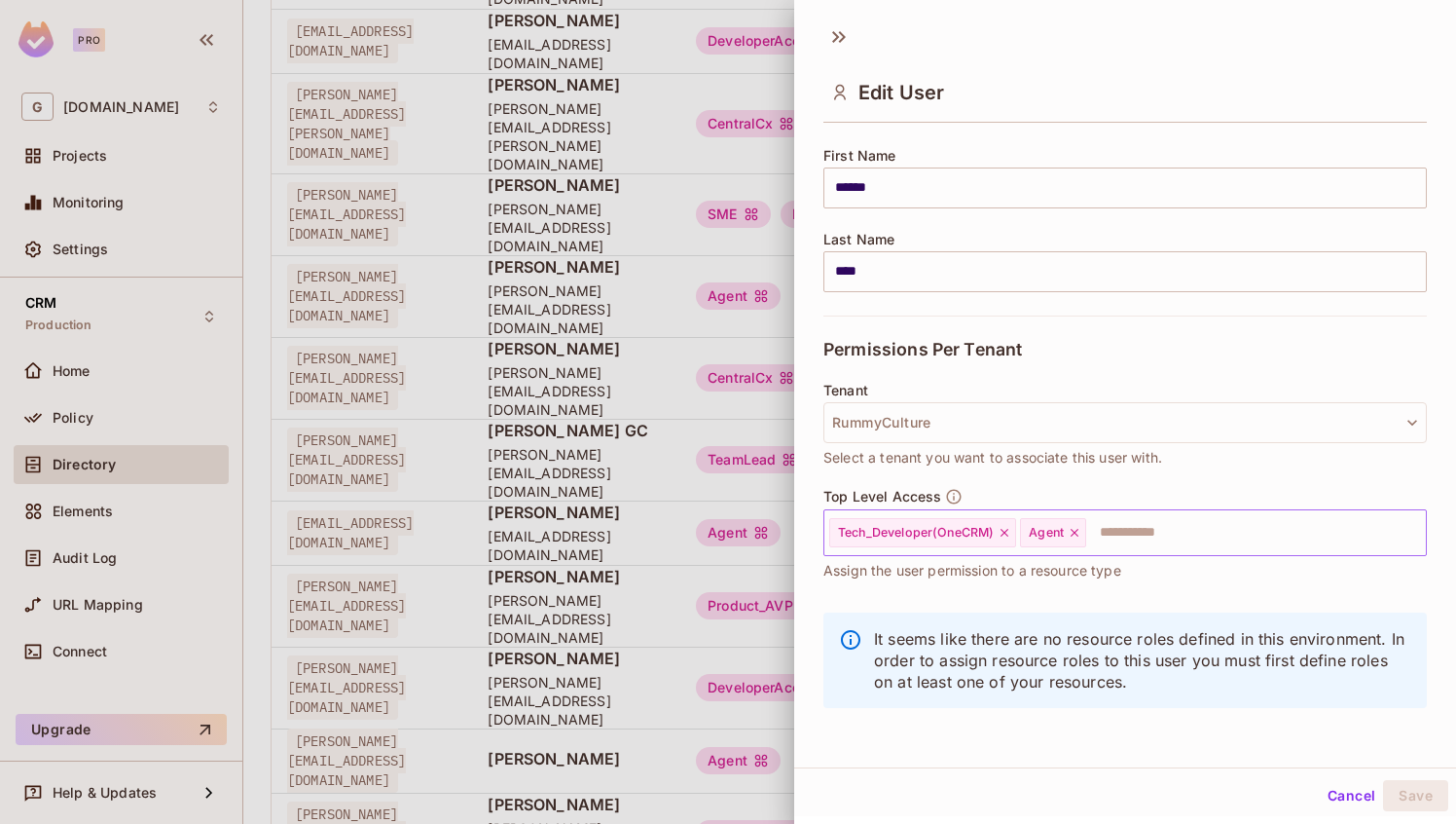
click at [1006, 532] on icon at bounding box center [1004, 533] width 14 height 14
click at [1417, 790] on button "Save" at bounding box center [1415, 795] width 65 height 31
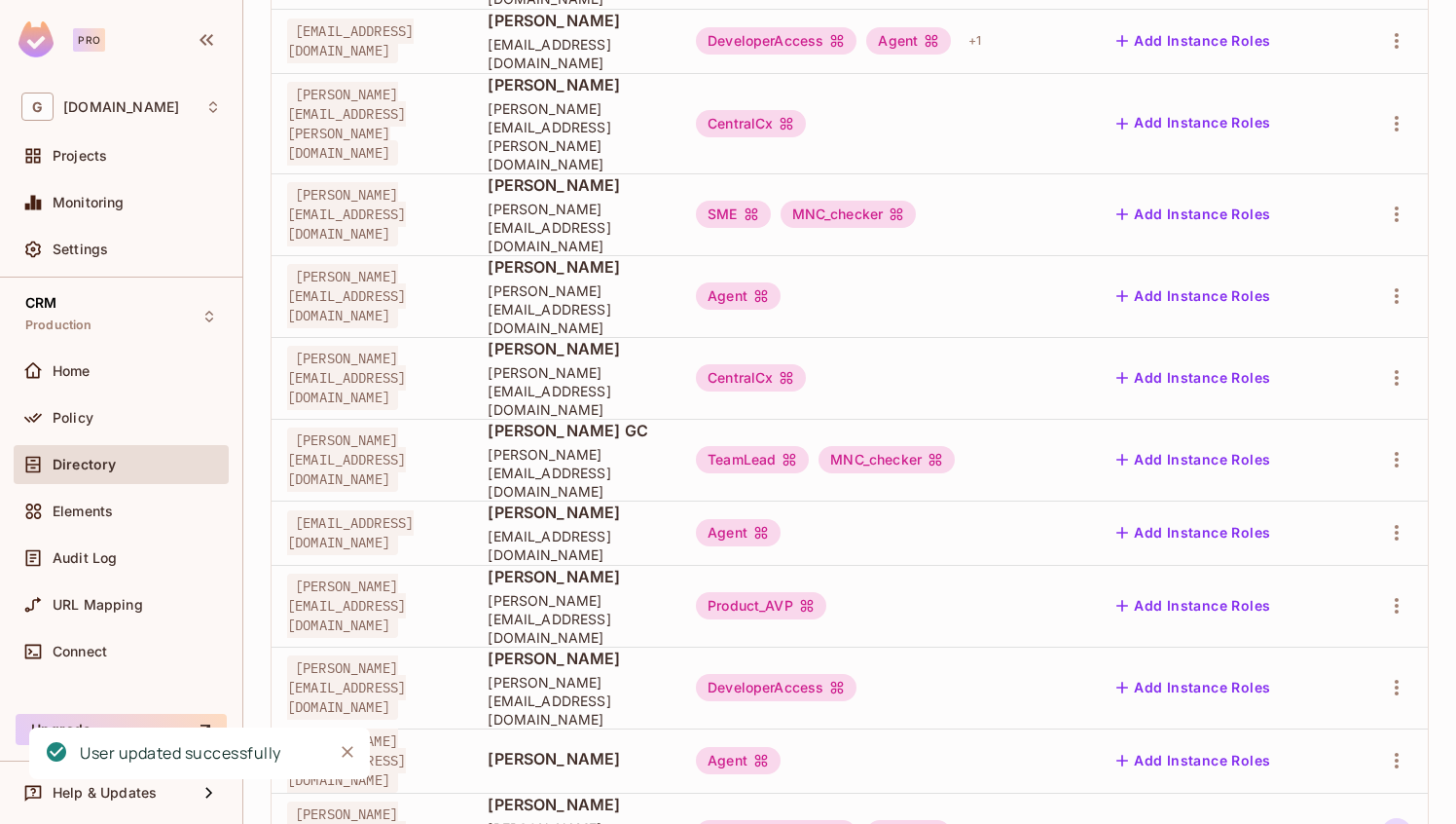
click at [1402, 822] on icon "button" at bounding box center [1396, 833] width 23 height 23
click at [1306, 690] on span "Edit" at bounding box center [1293, 692] width 38 height 31
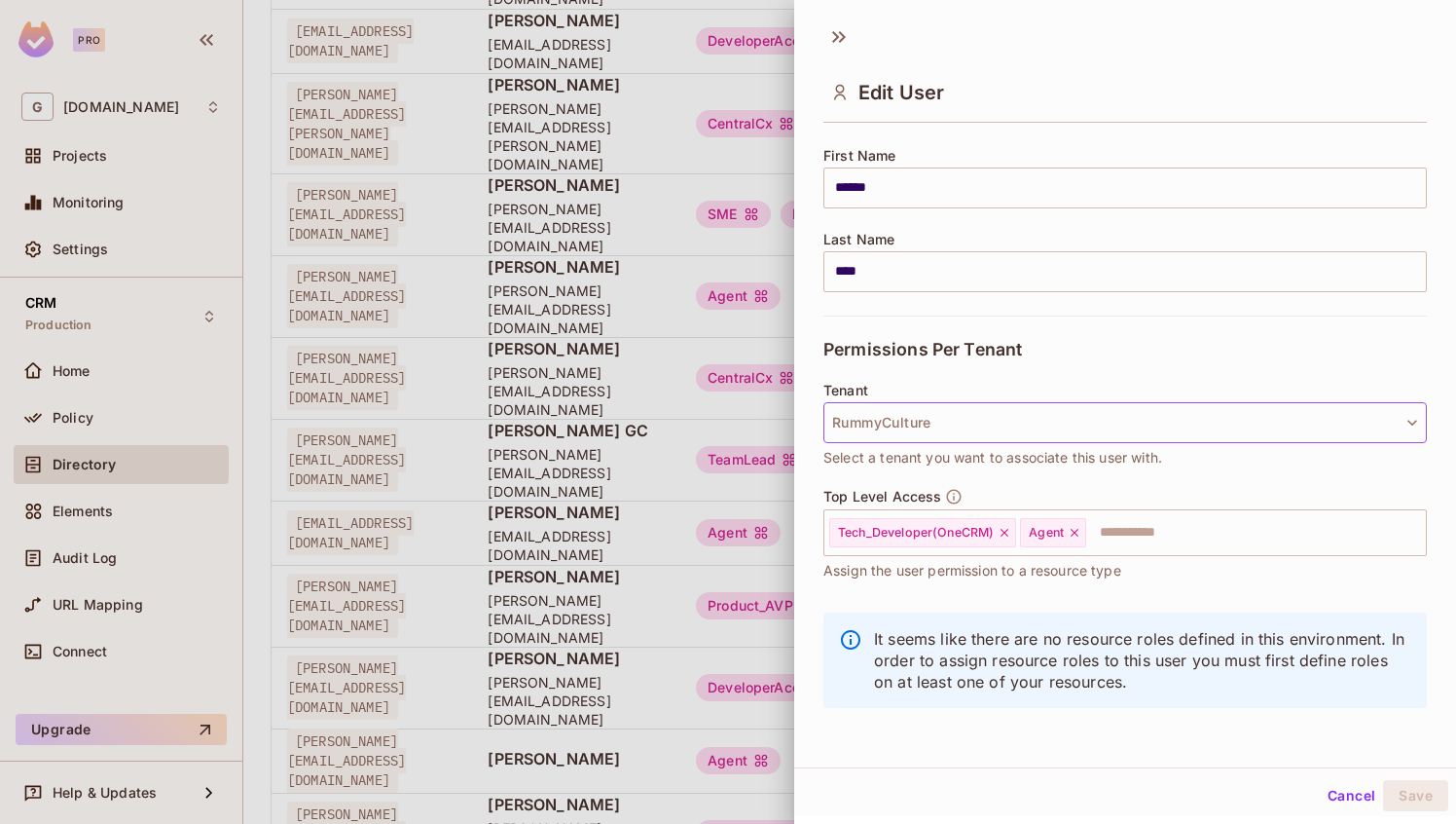
click at [998, 433] on button "RummyCulture" at bounding box center [1125, 422] width 603 height 41
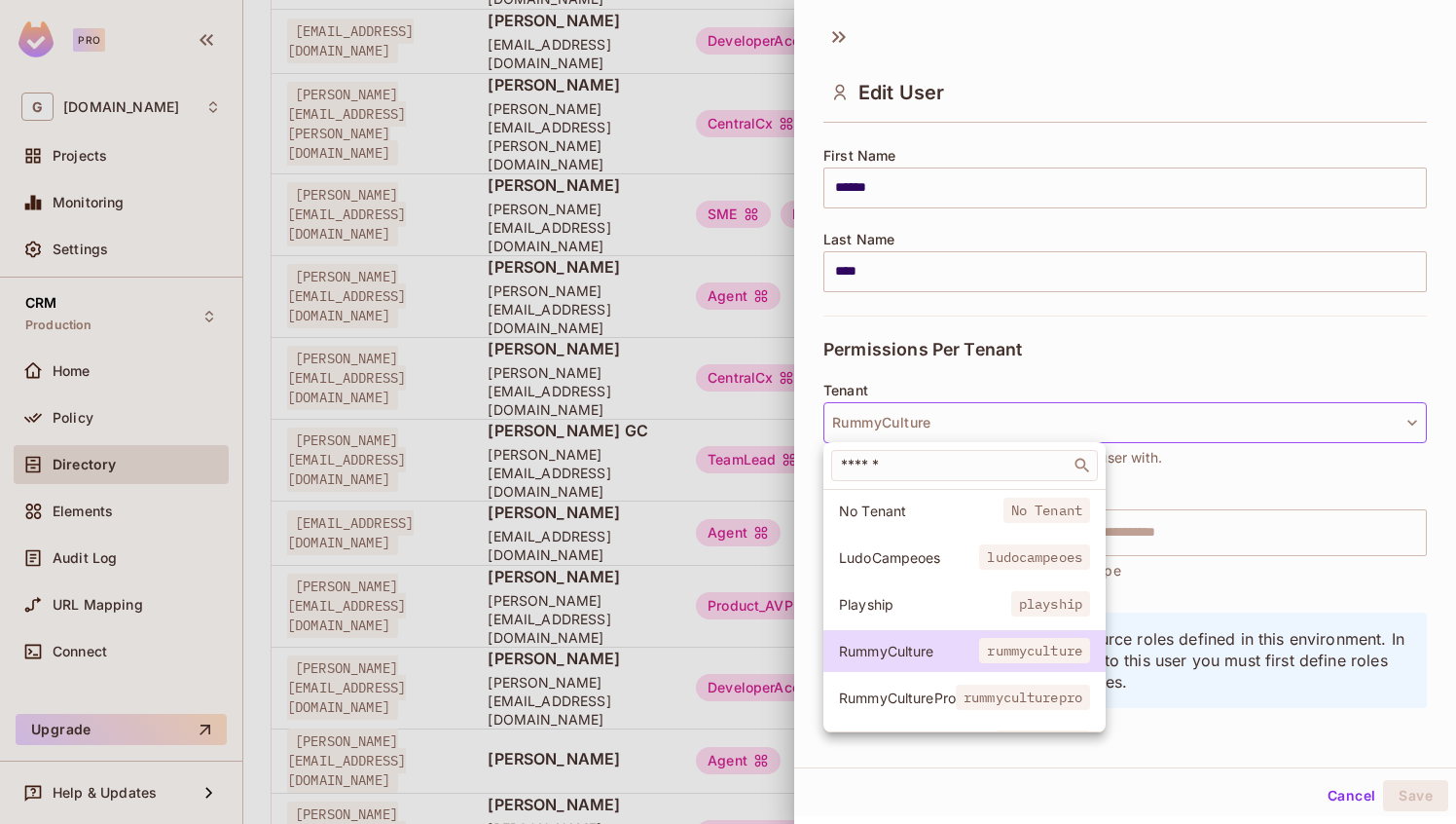
click at [1196, 496] on div at bounding box center [728, 412] width 1456 height 824
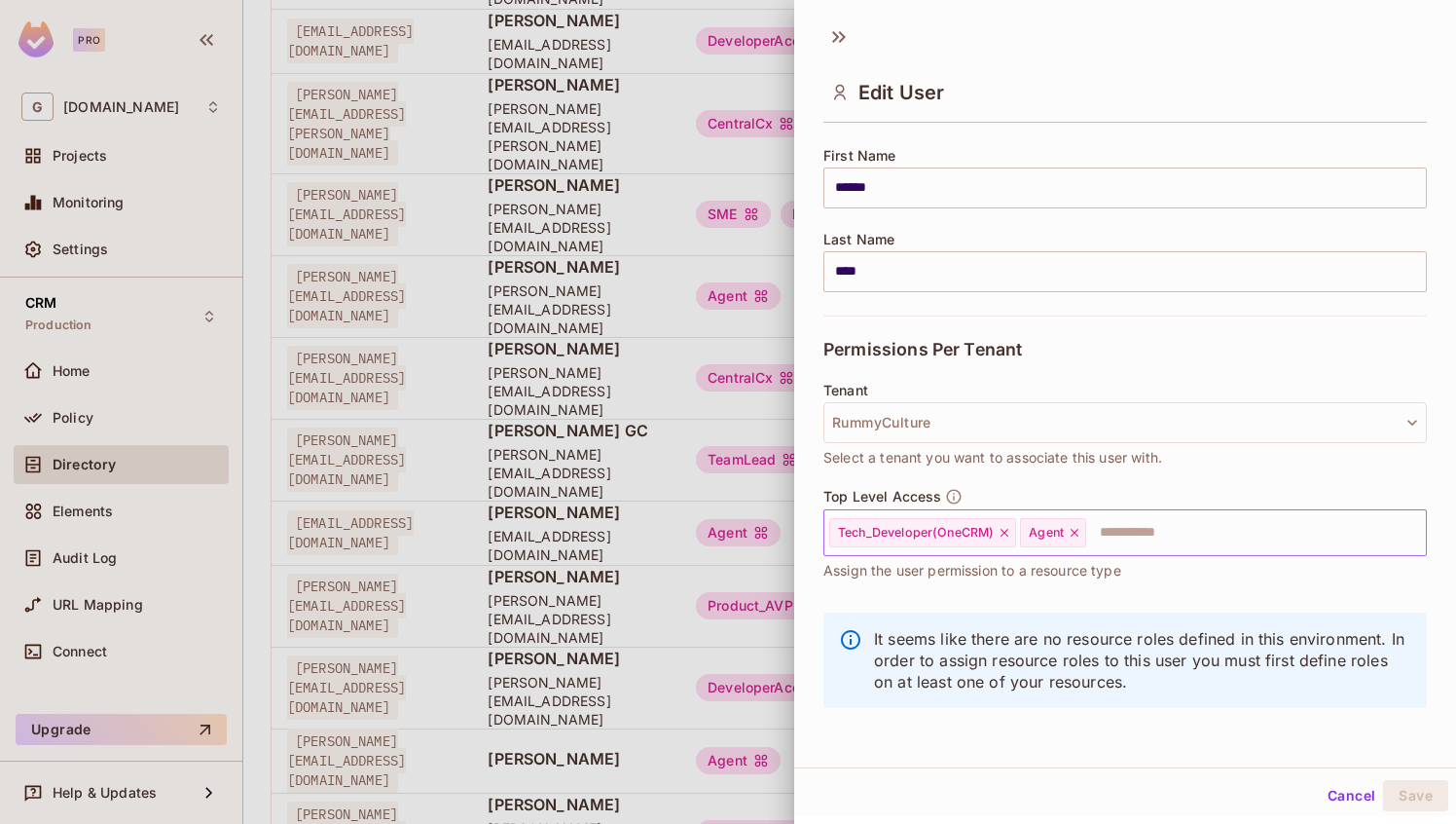
click at [1010, 538] on icon at bounding box center [1004, 533] width 14 height 14
click at [968, 422] on button "RummyCulture" at bounding box center [1125, 422] width 603 height 41
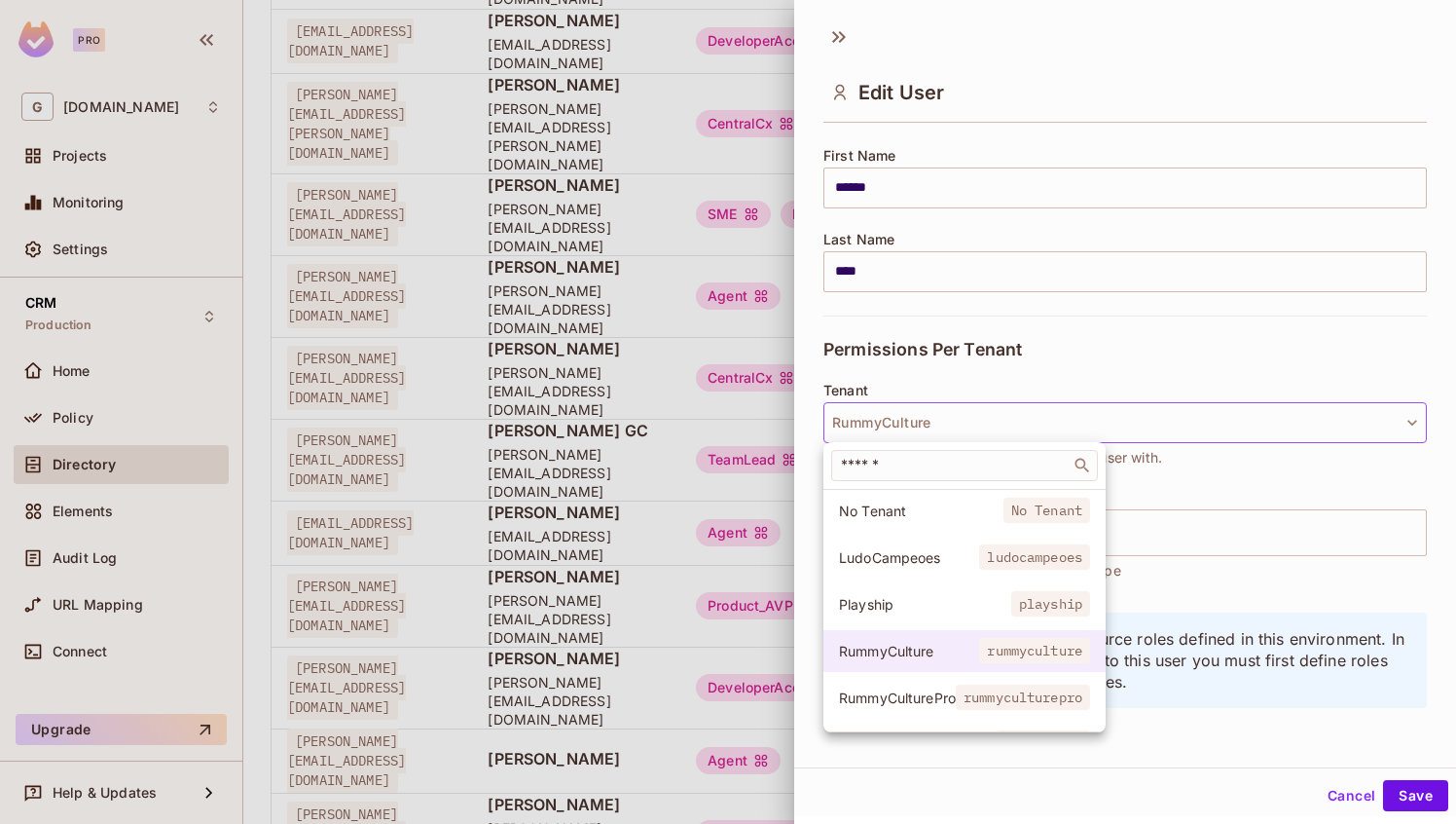
scroll to position [18, 0]
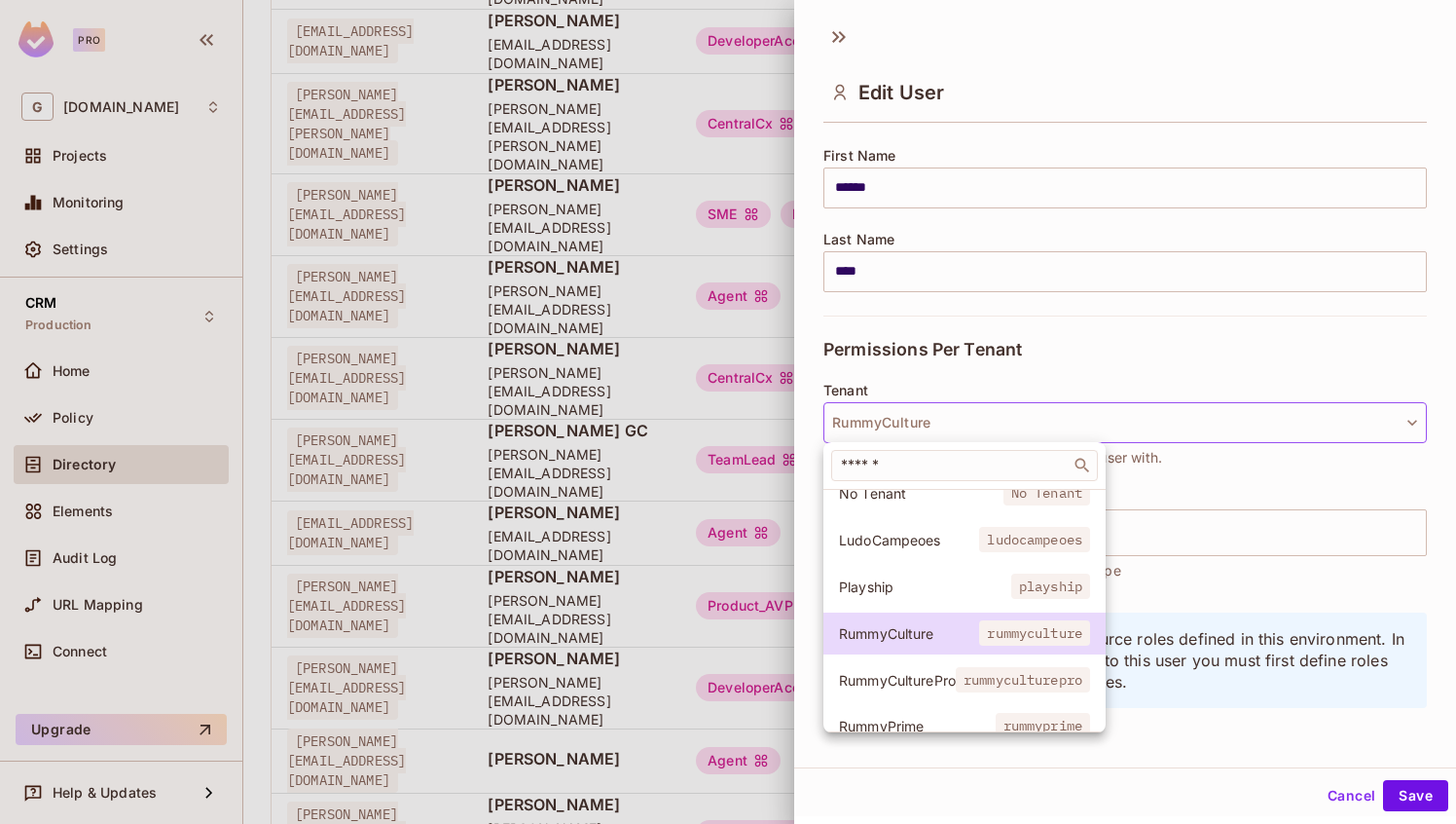
click at [908, 597] on li "Playship playship" at bounding box center [964, 587] width 282 height 42
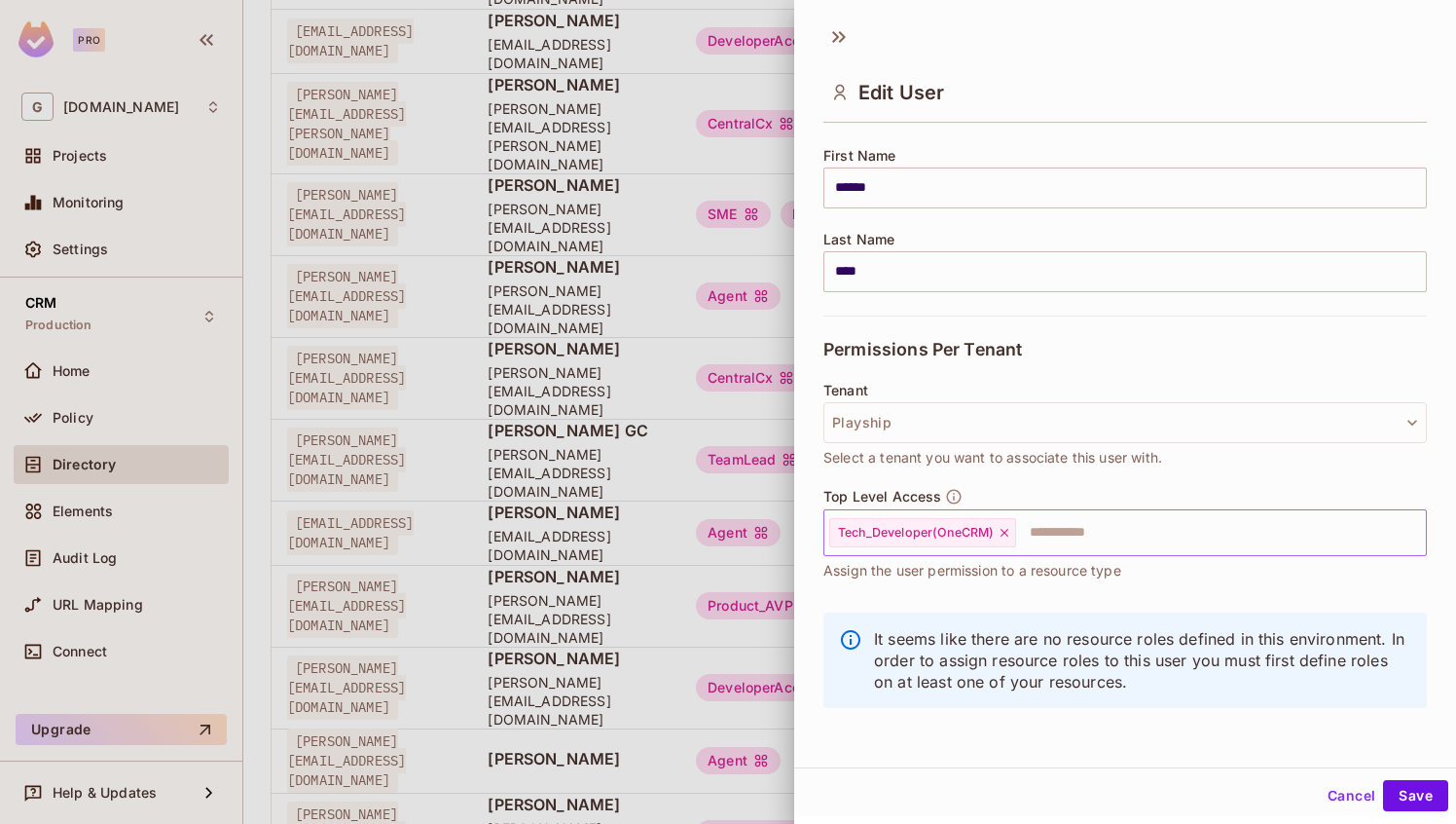
click at [1004, 535] on icon at bounding box center [1004, 533] width 14 height 14
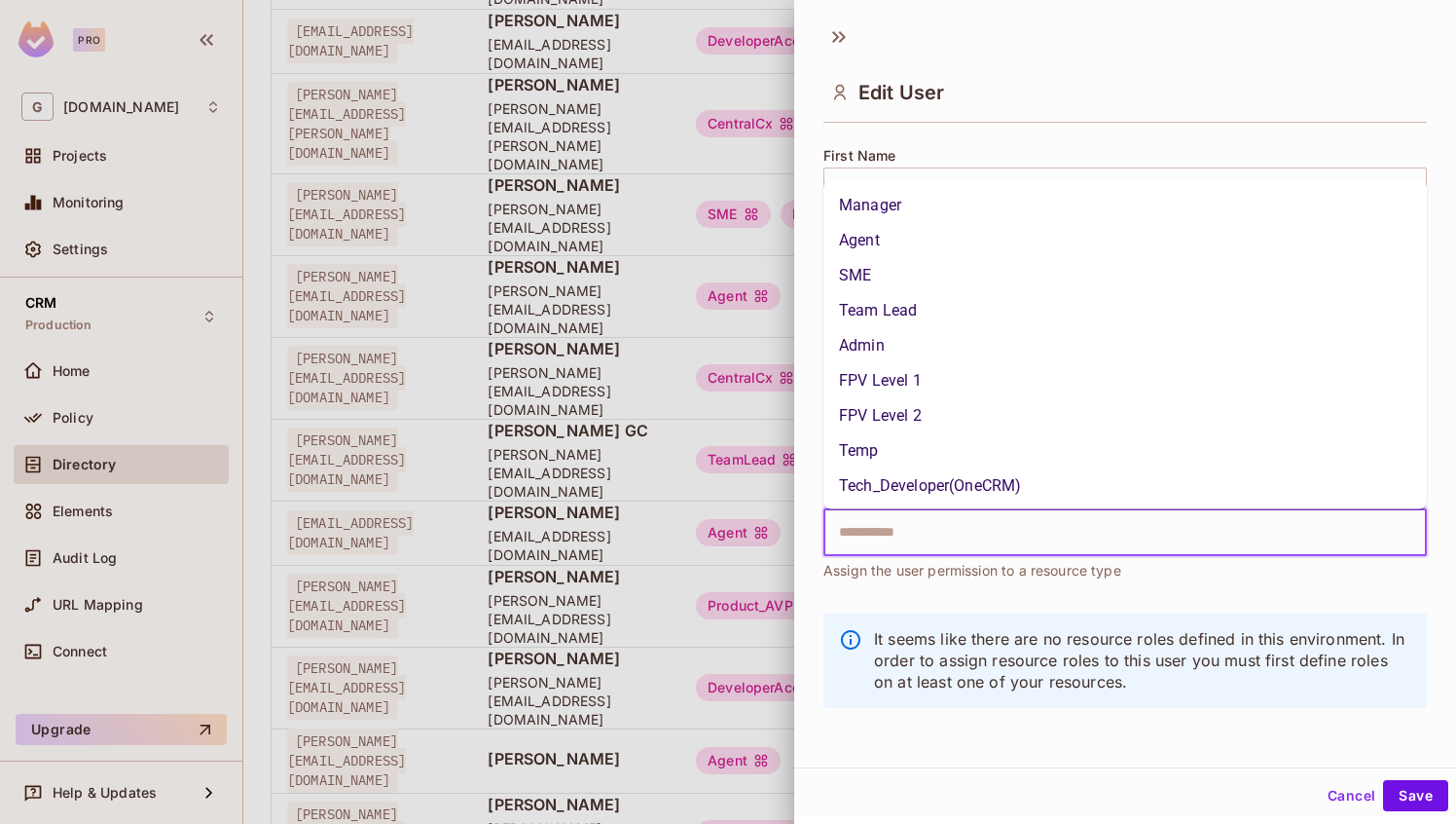
click at [916, 528] on input "text" at bounding box center [1107, 532] width 561 height 39
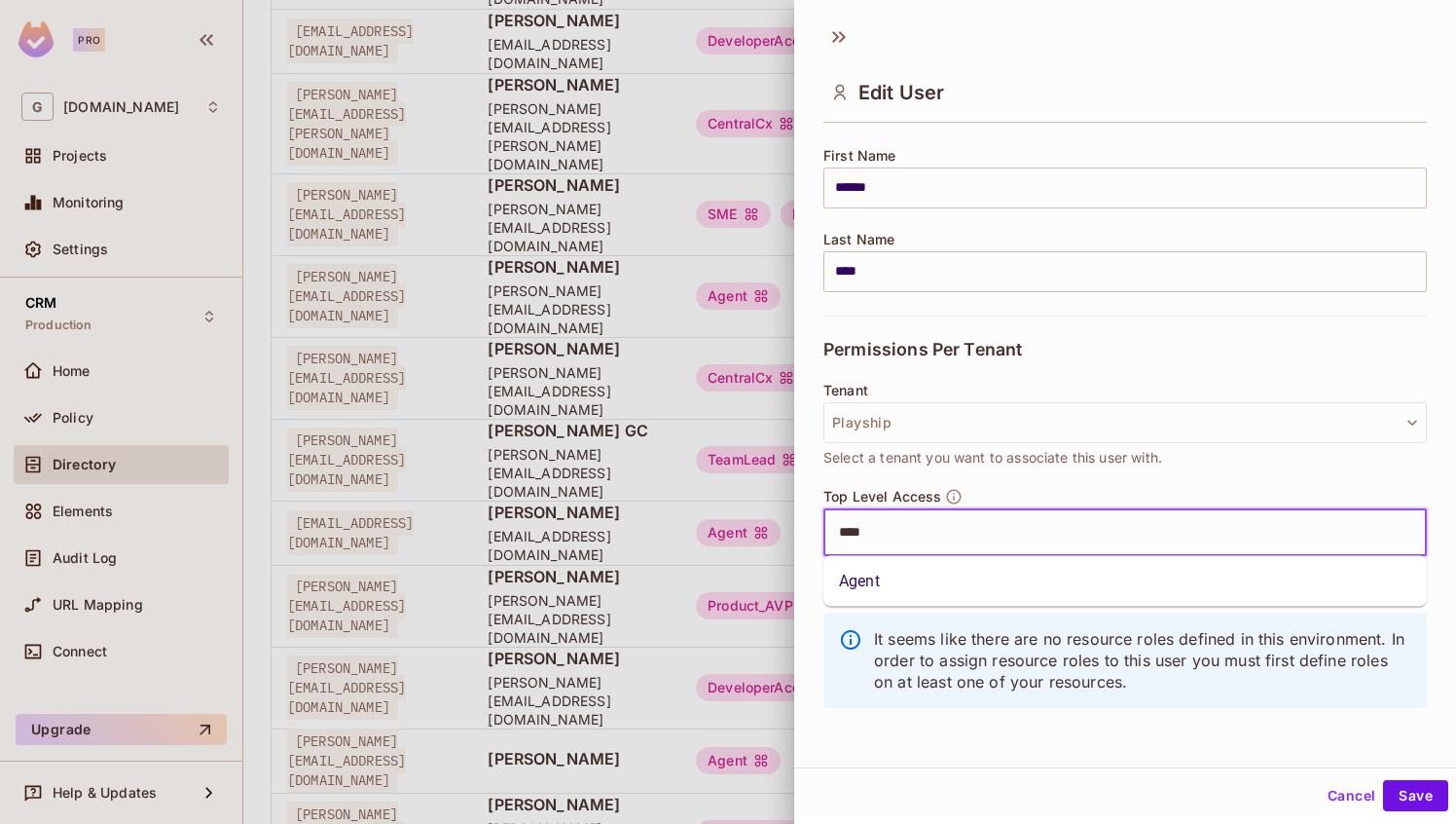
type input "*****"
click at [876, 595] on li "Agent" at bounding box center [1125, 581] width 603 height 35
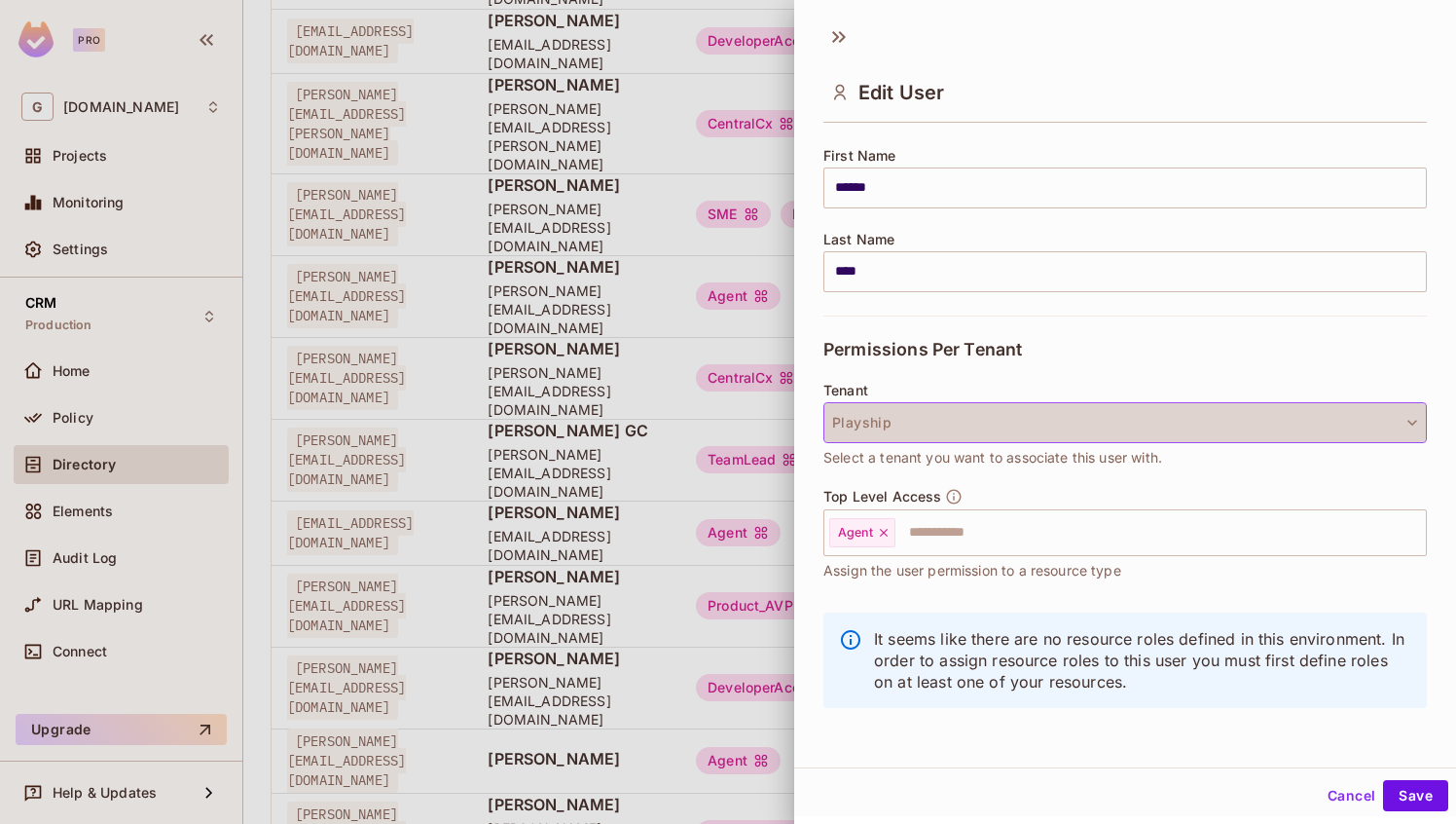
click at [984, 427] on button "Playship" at bounding box center [1125, 422] width 603 height 41
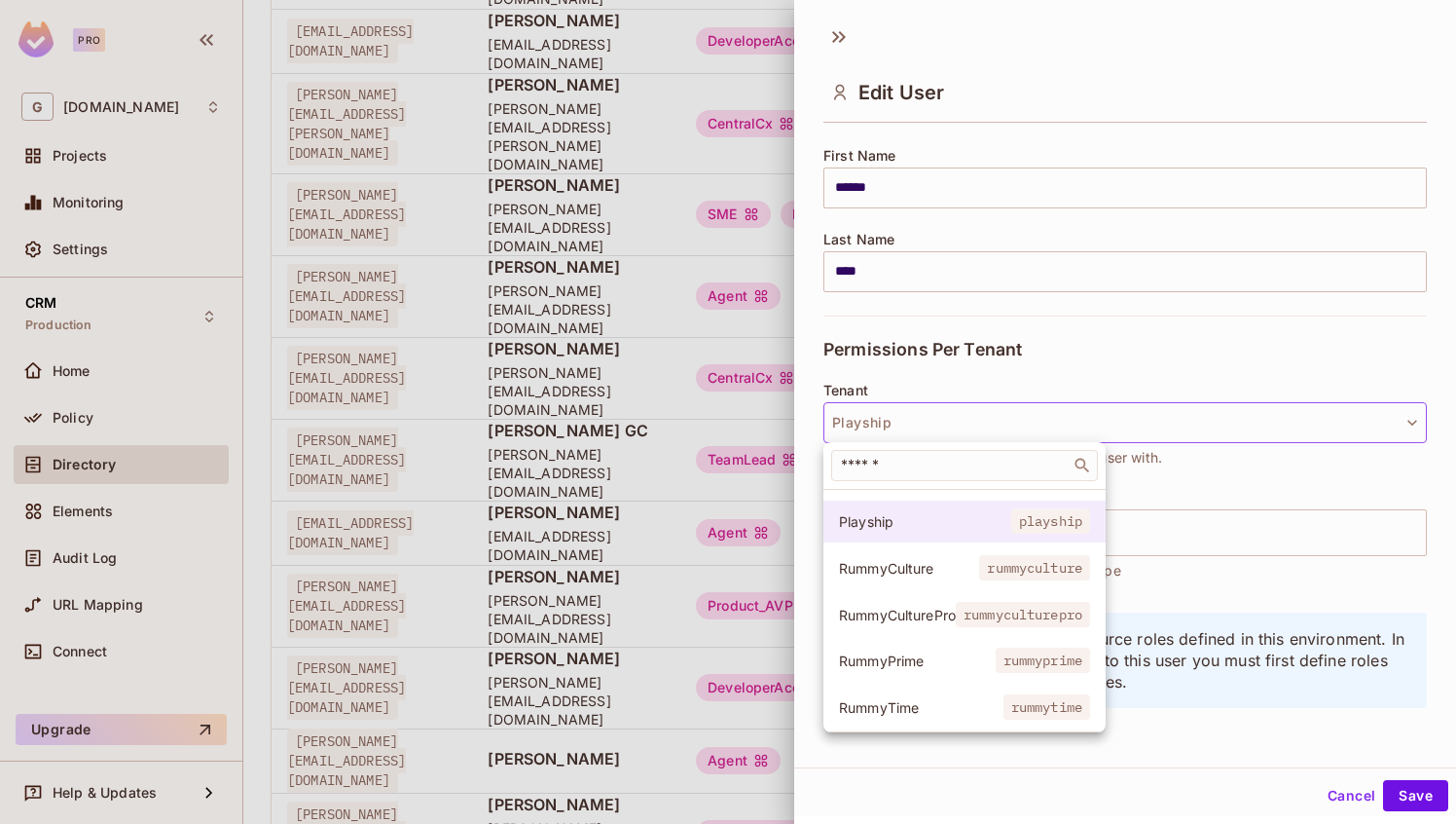
scroll to position [85, 0]
click at [944, 655] on span "RummyPrime" at bounding box center [916, 658] width 157 height 19
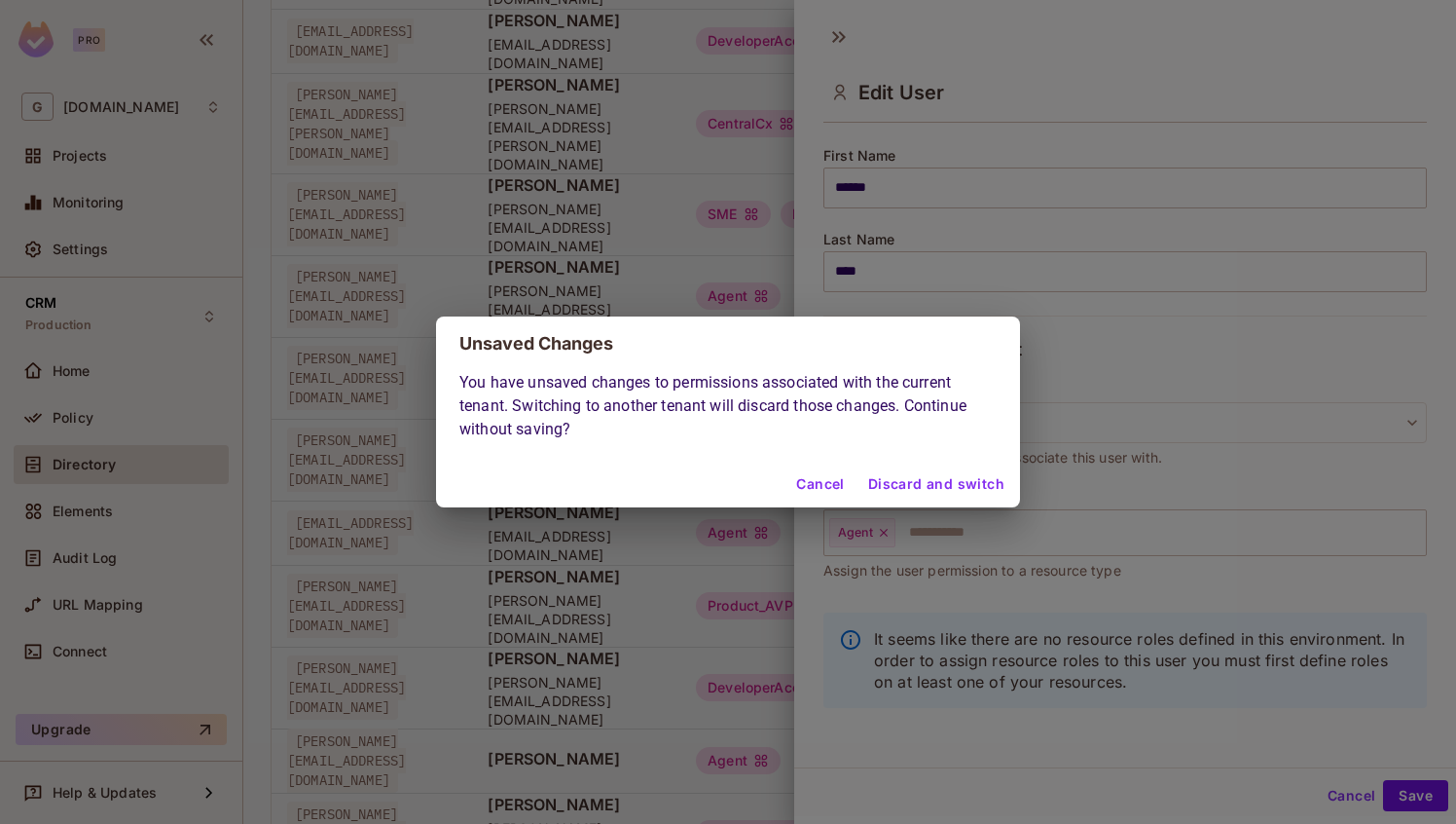
click at [837, 488] on button "Cancel" at bounding box center [819, 483] width 63 height 31
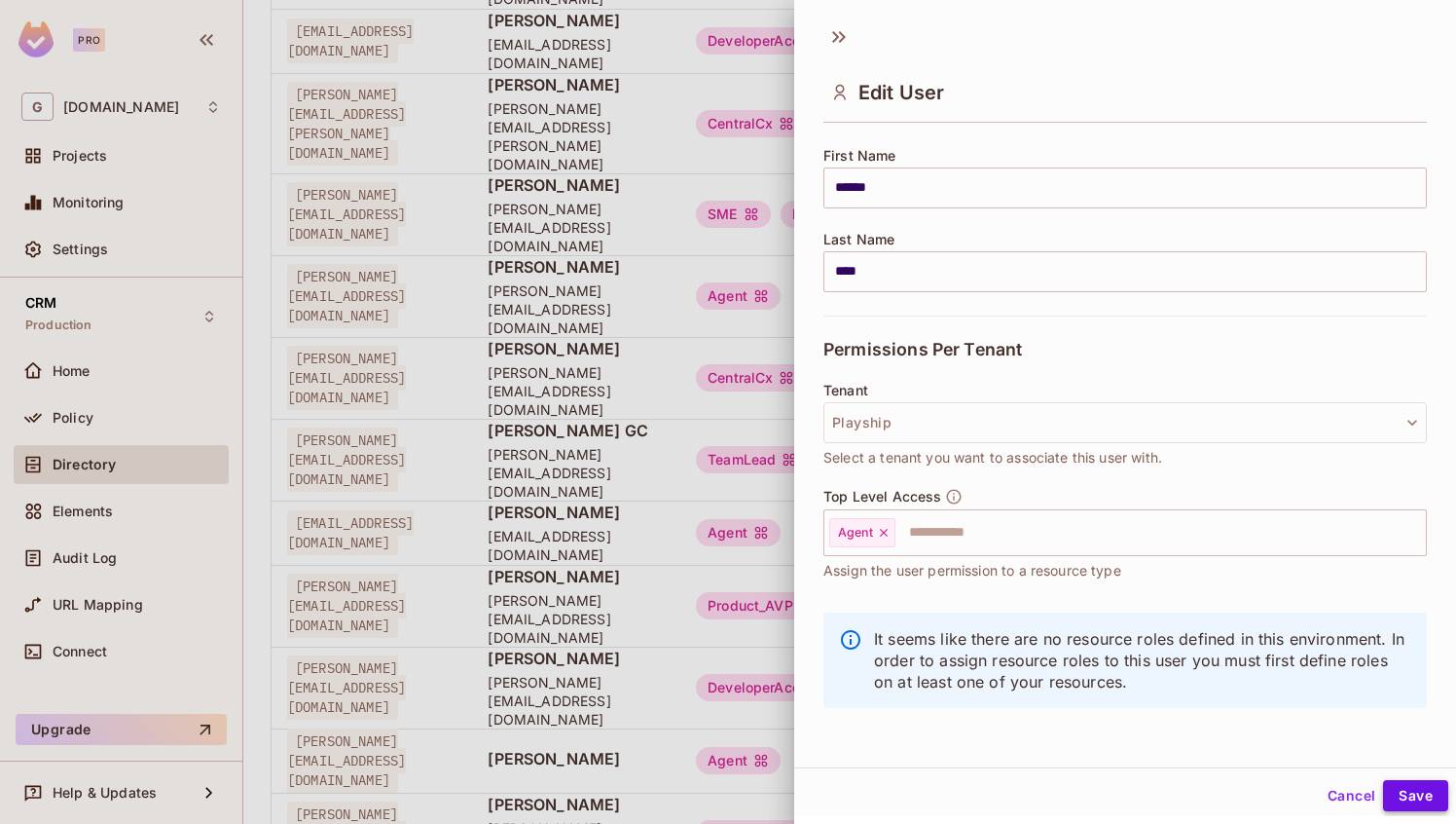
click at [1430, 800] on button "Save" at bounding box center [1415, 795] width 65 height 31
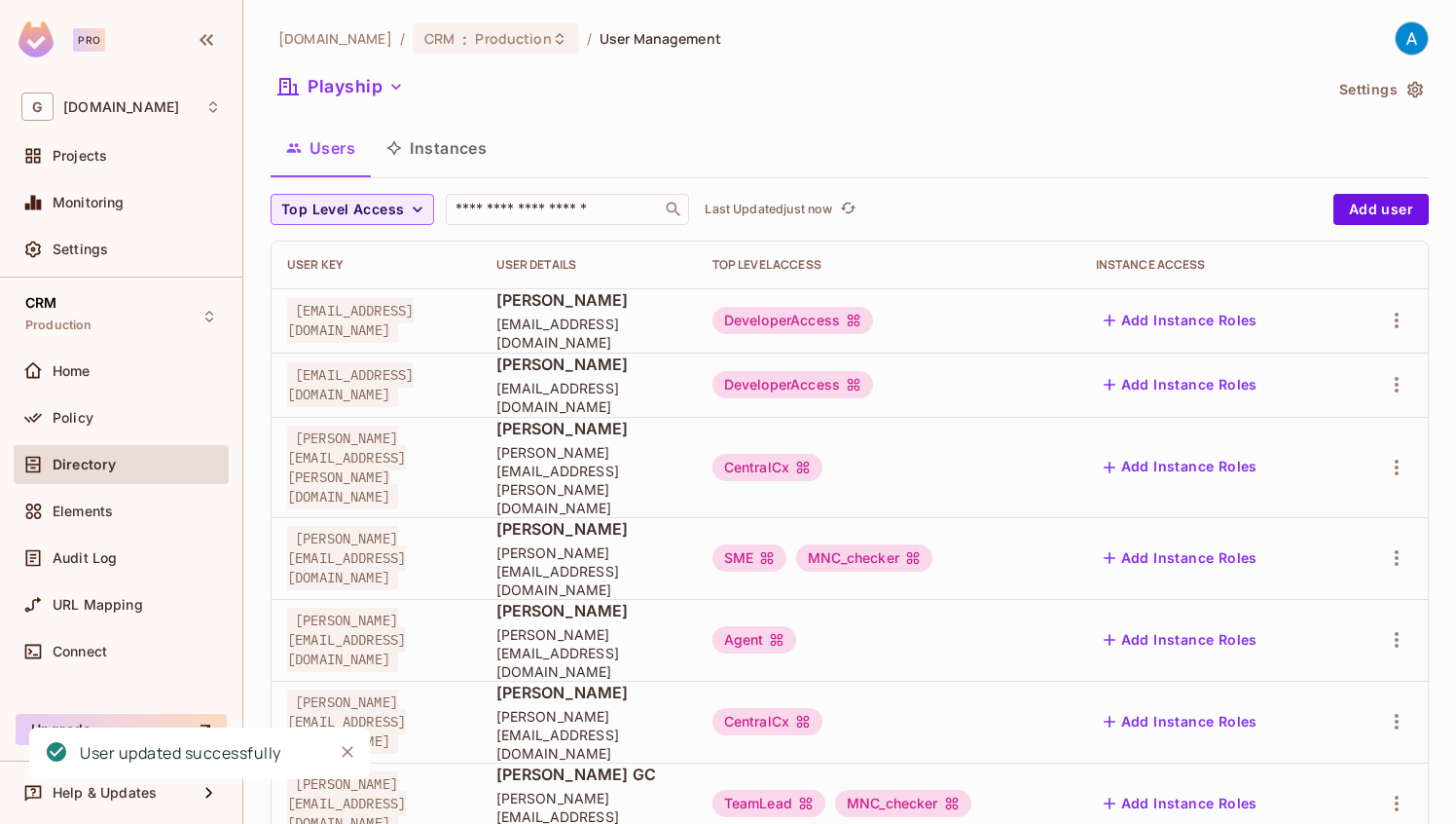
scroll to position [215, 0]
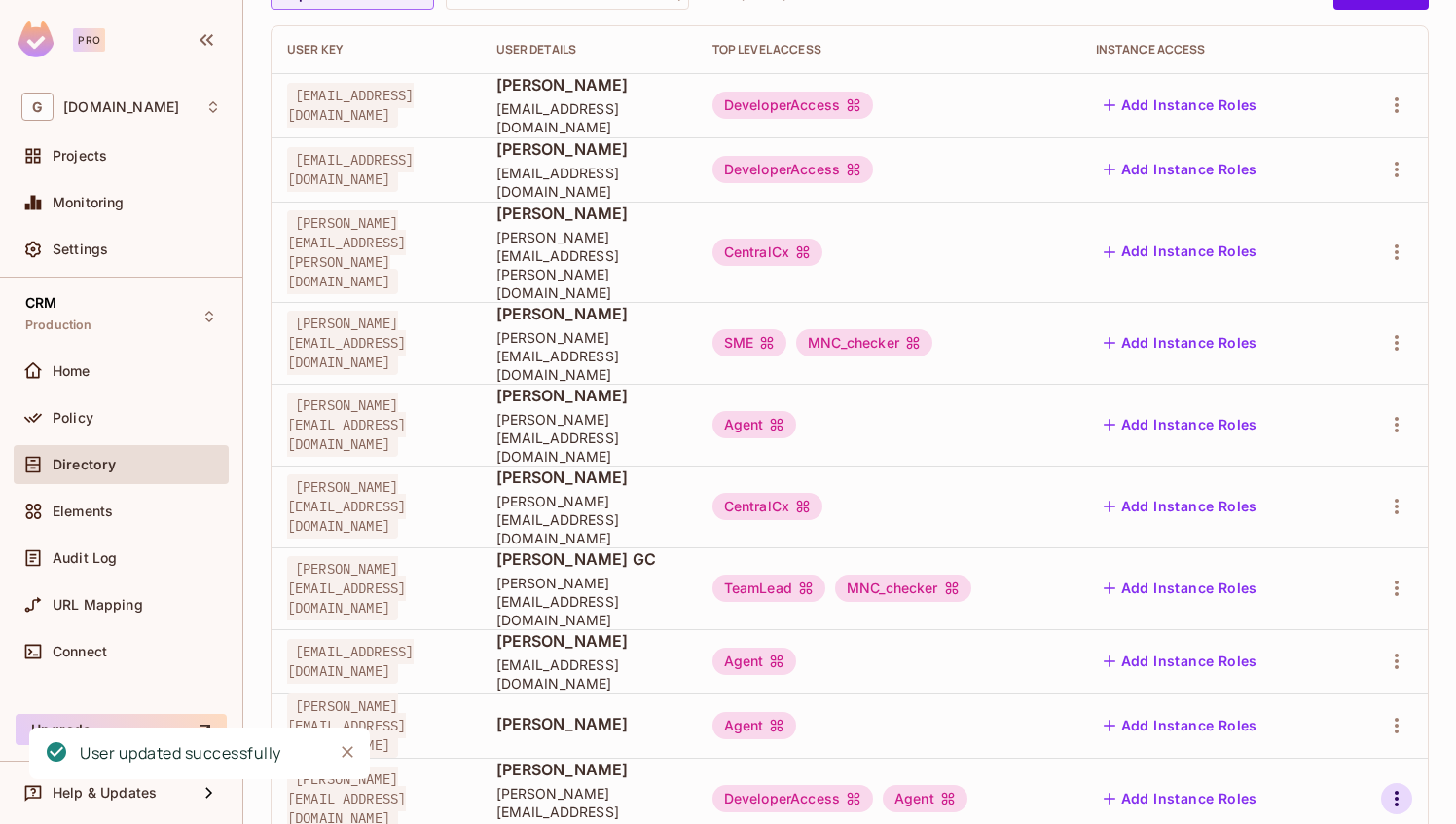
click at [1401, 787] on icon "button" at bounding box center [1396, 798] width 23 height 23
click at [1297, 688] on div "Edit" at bounding box center [1293, 693] width 26 height 20
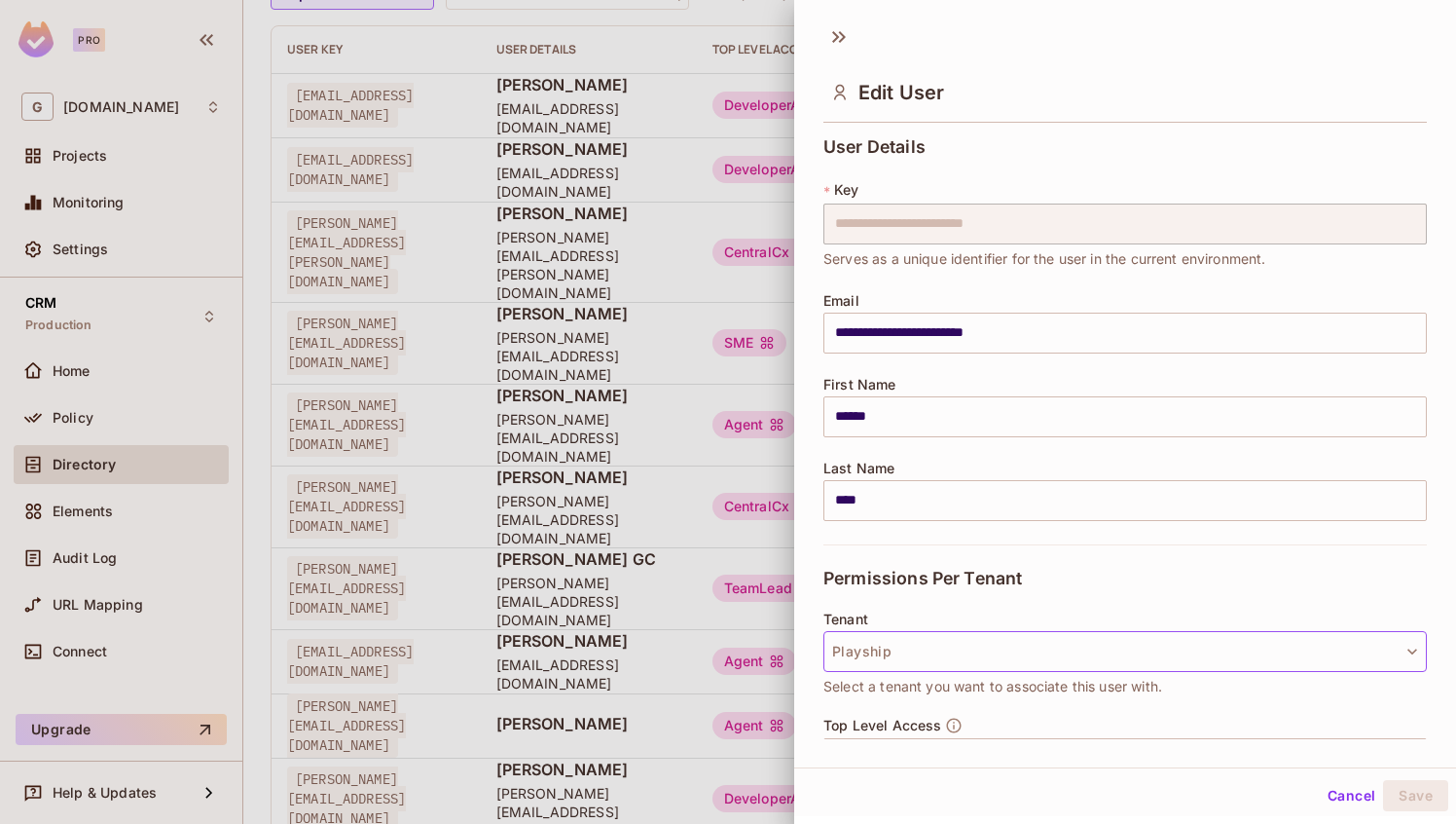
scroll to position [228, 0]
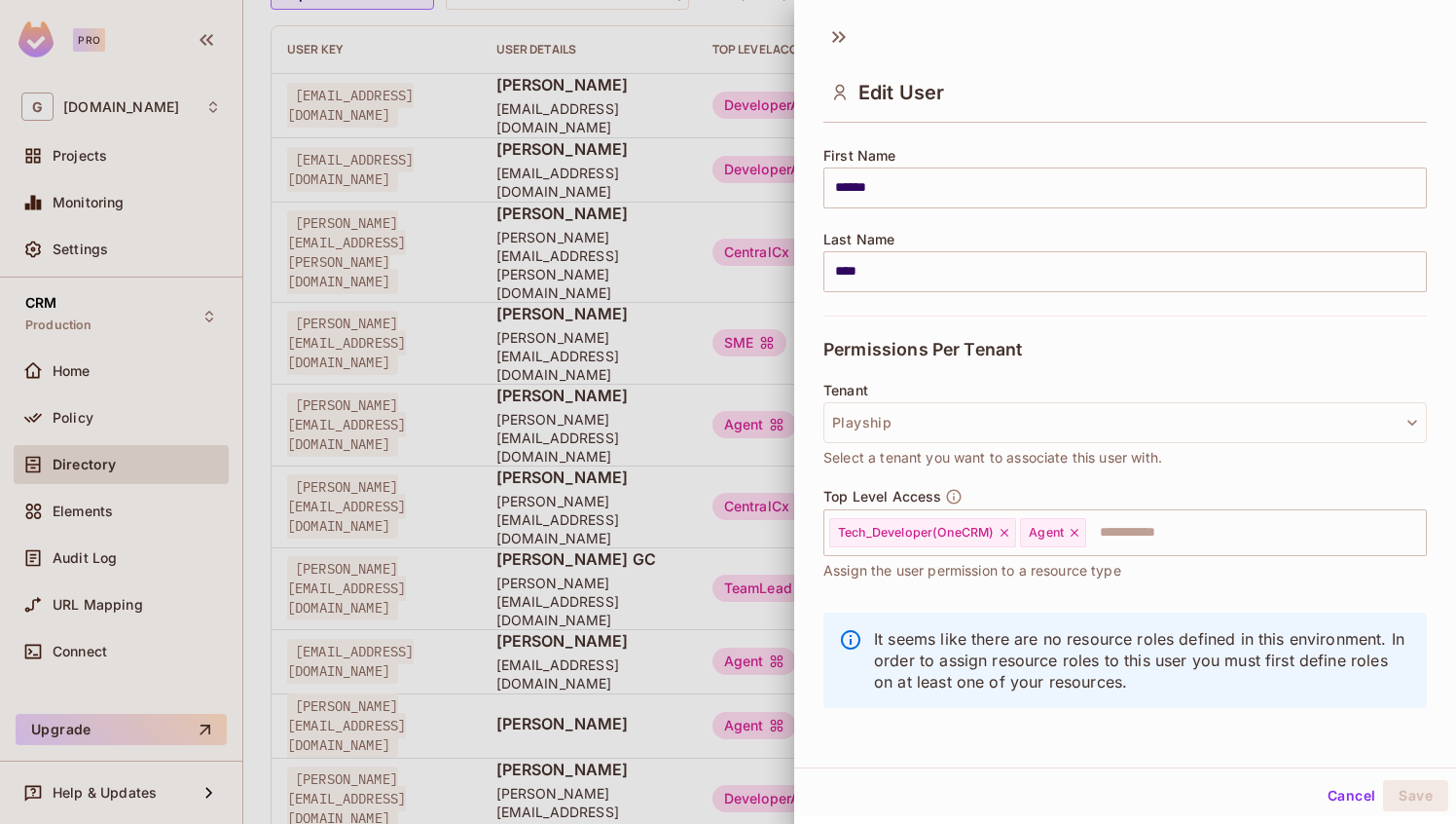
click at [741, 397] on div at bounding box center [728, 412] width 1456 height 824
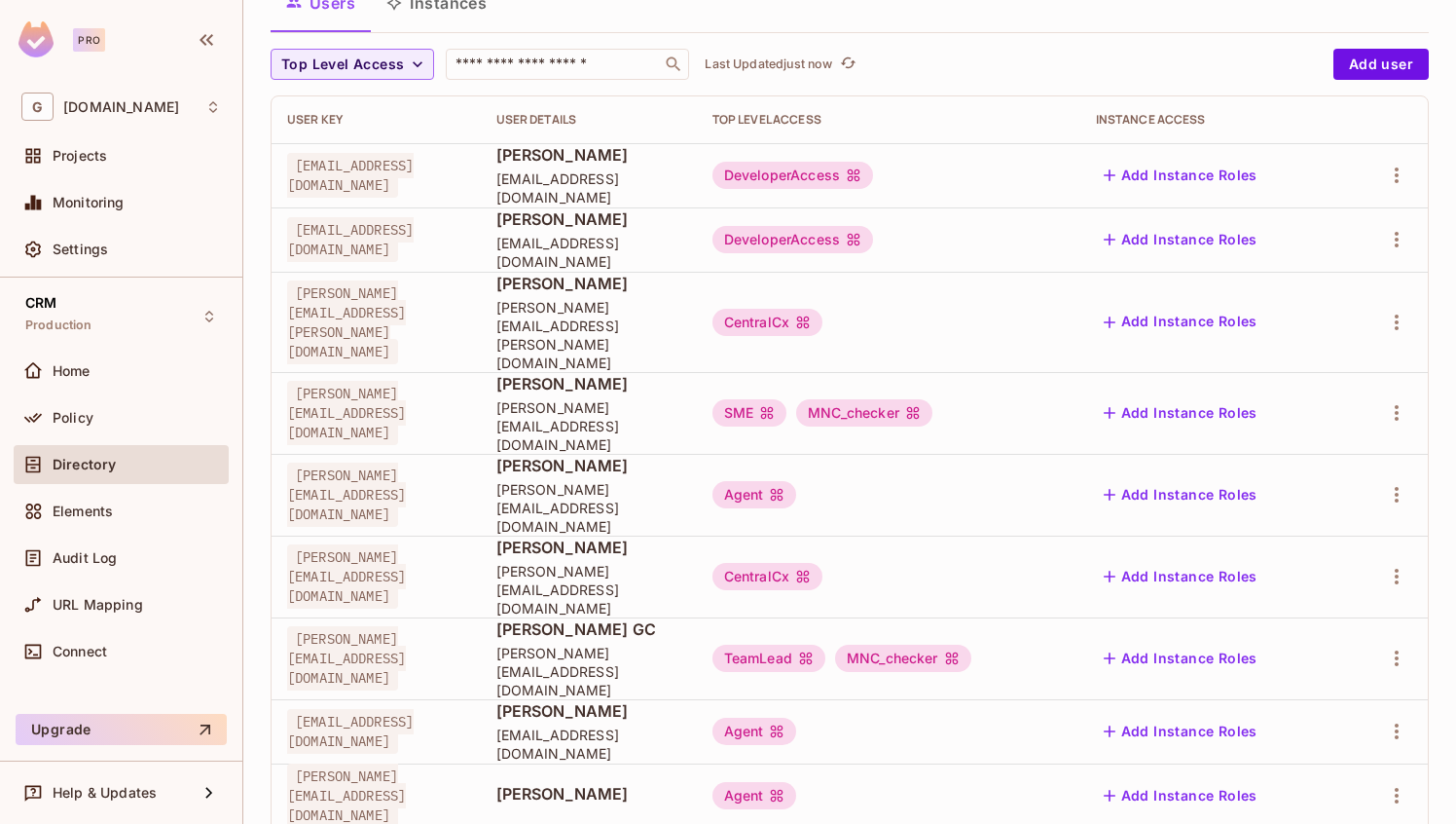
scroll to position [215, 0]
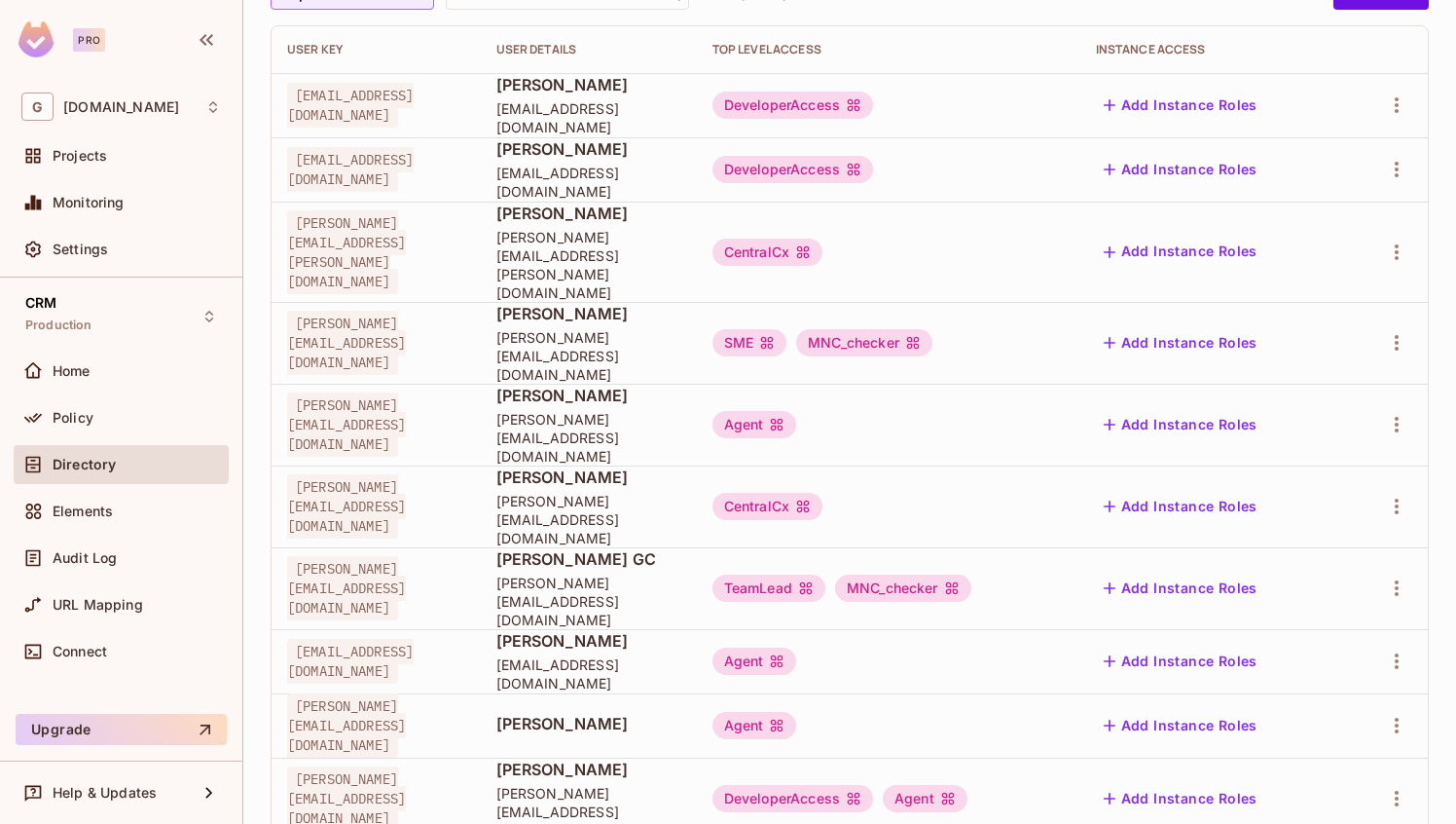
click at [635, 548] on span "[PERSON_NAME] GC" at bounding box center [588, 558] width 184 height 21
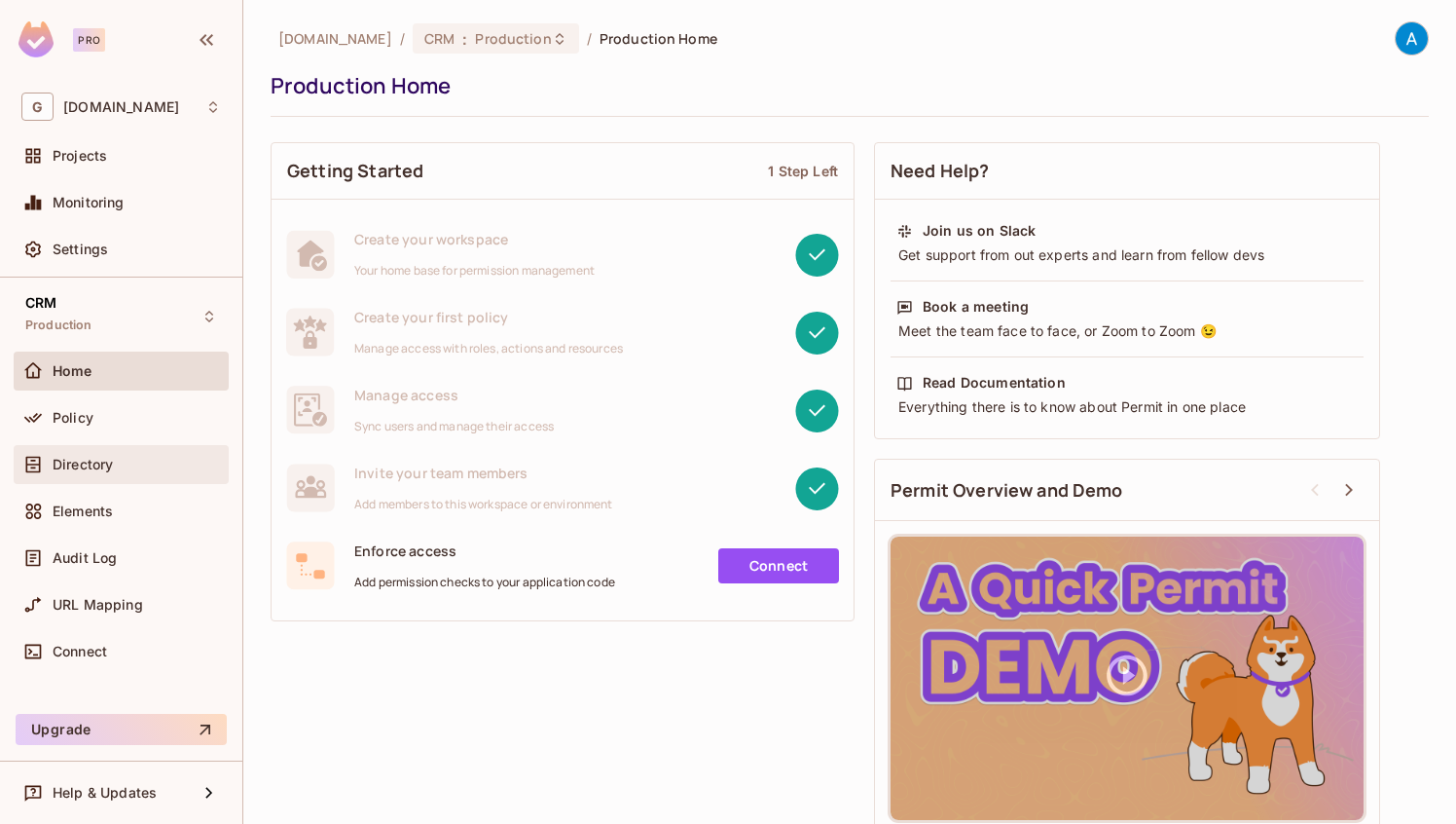
click at [123, 466] on div "Directory" at bounding box center [137, 465] width 169 height 16
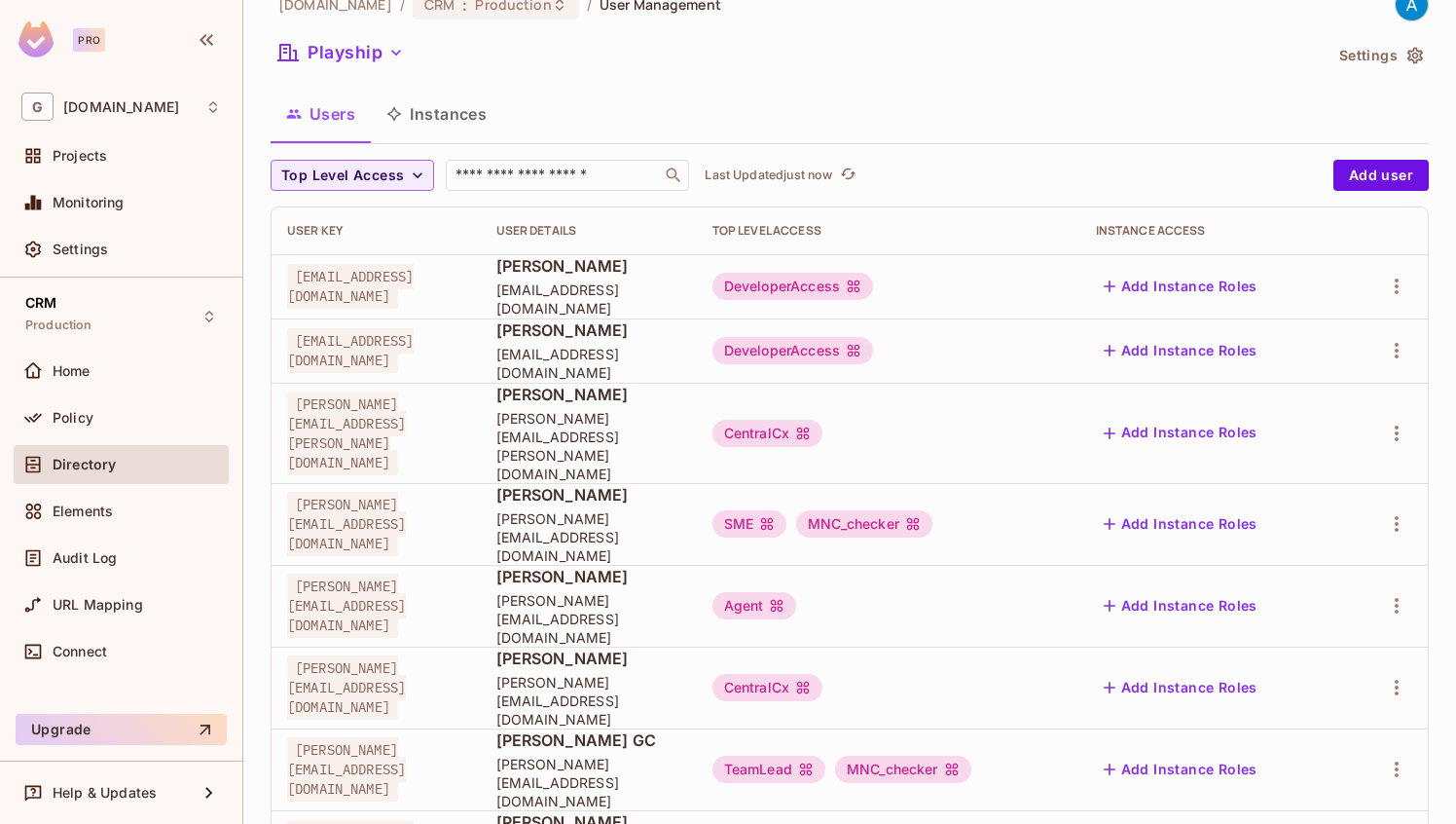
scroll to position [215, 0]
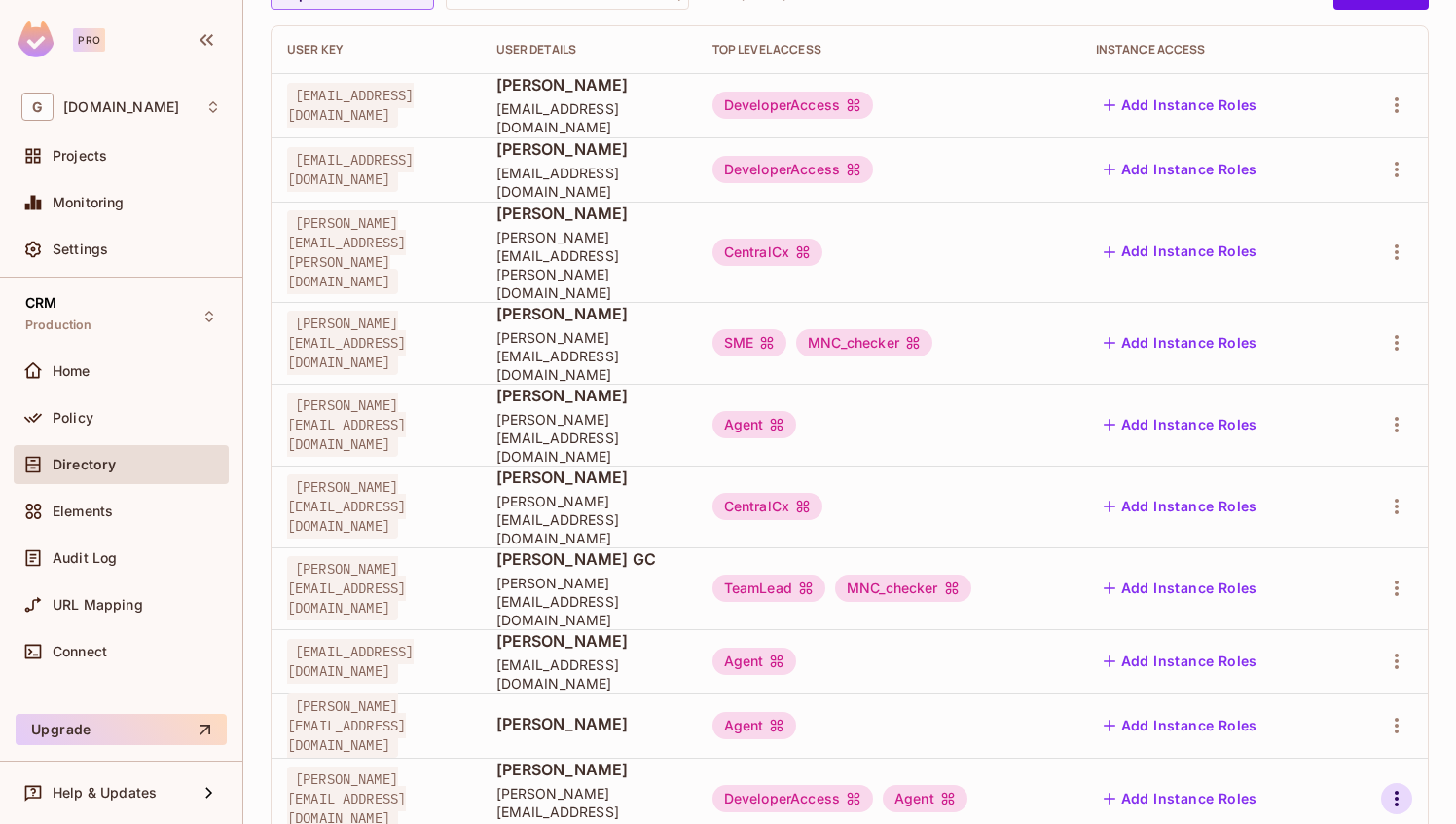
click at [1389, 787] on icon "button" at bounding box center [1396, 798] width 23 height 23
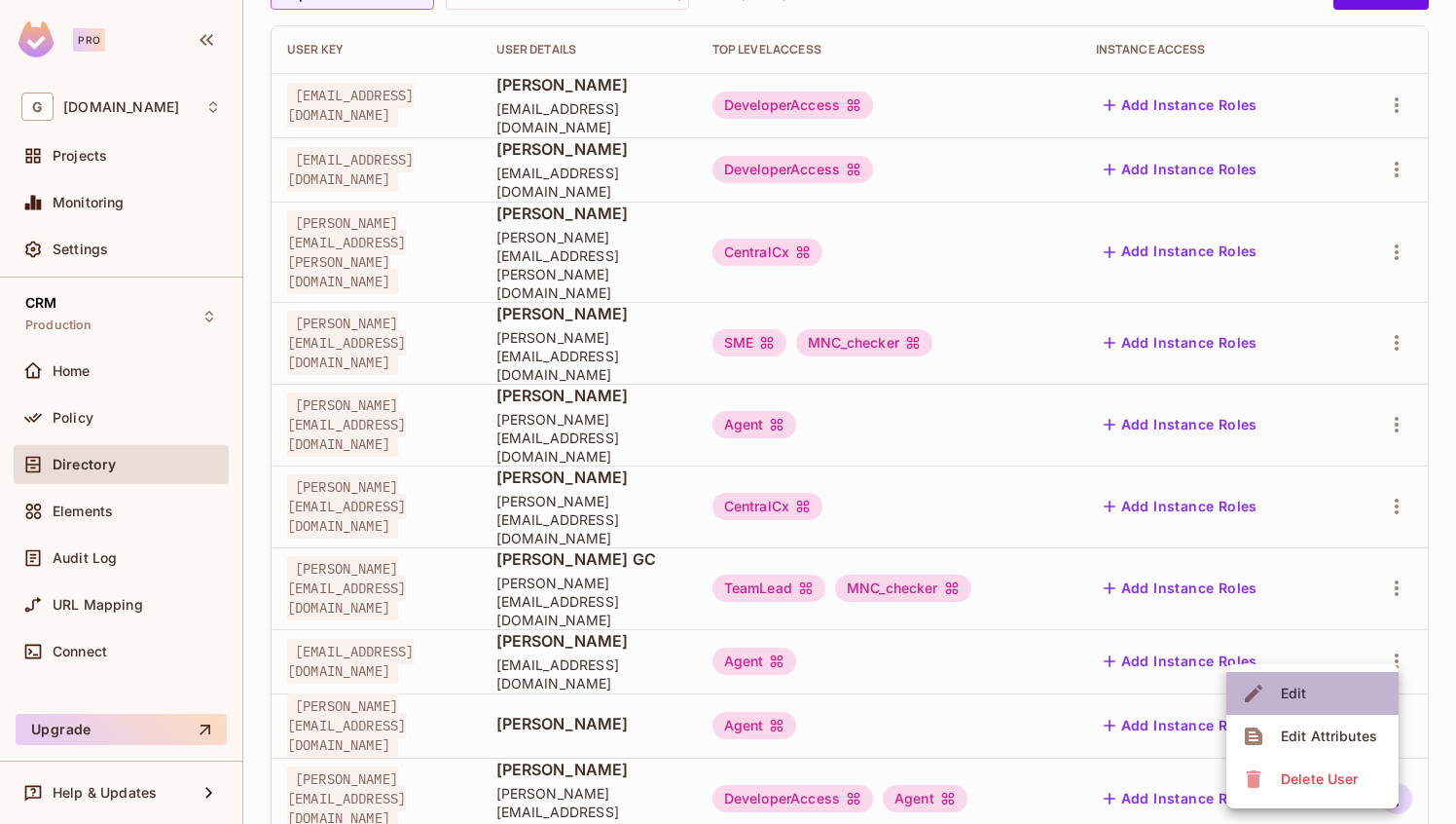
click at [1318, 682] on li "Edit" at bounding box center [1312, 692] width 173 height 43
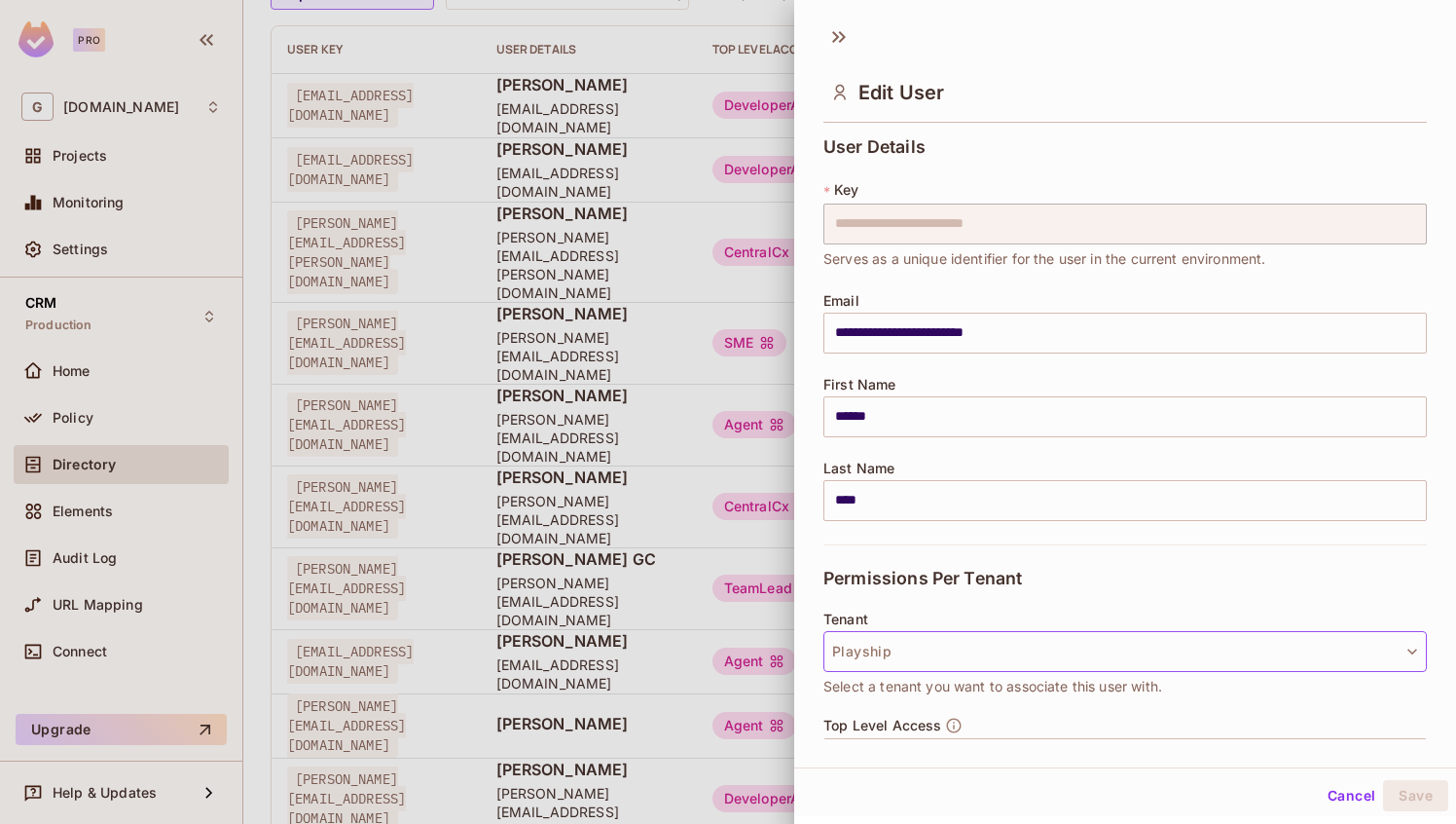
scroll to position [228, 0]
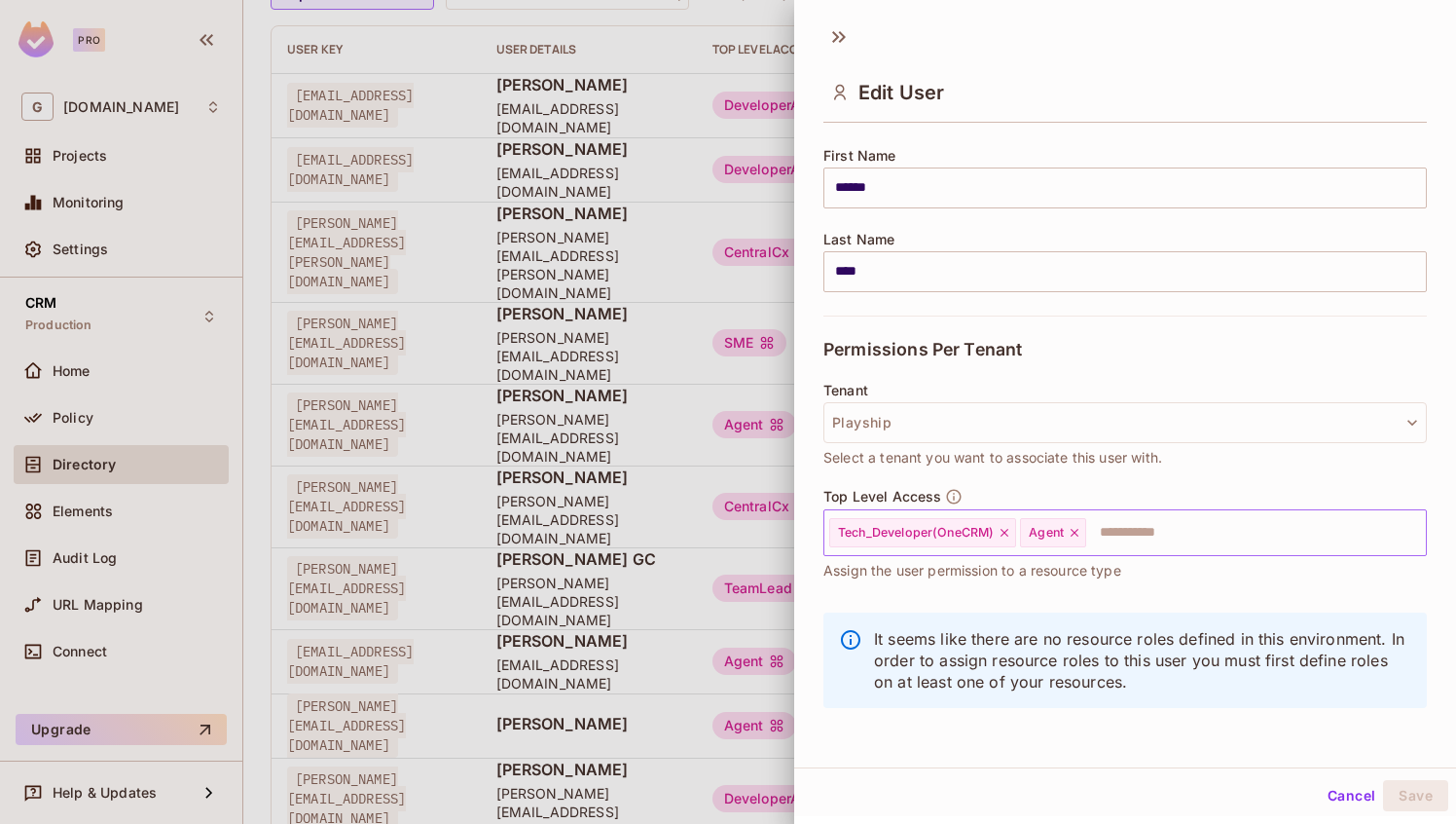
click at [1010, 541] on div "Tech_Developer(OneCRM)" at bounding box center [921, 532] width 186 height 29
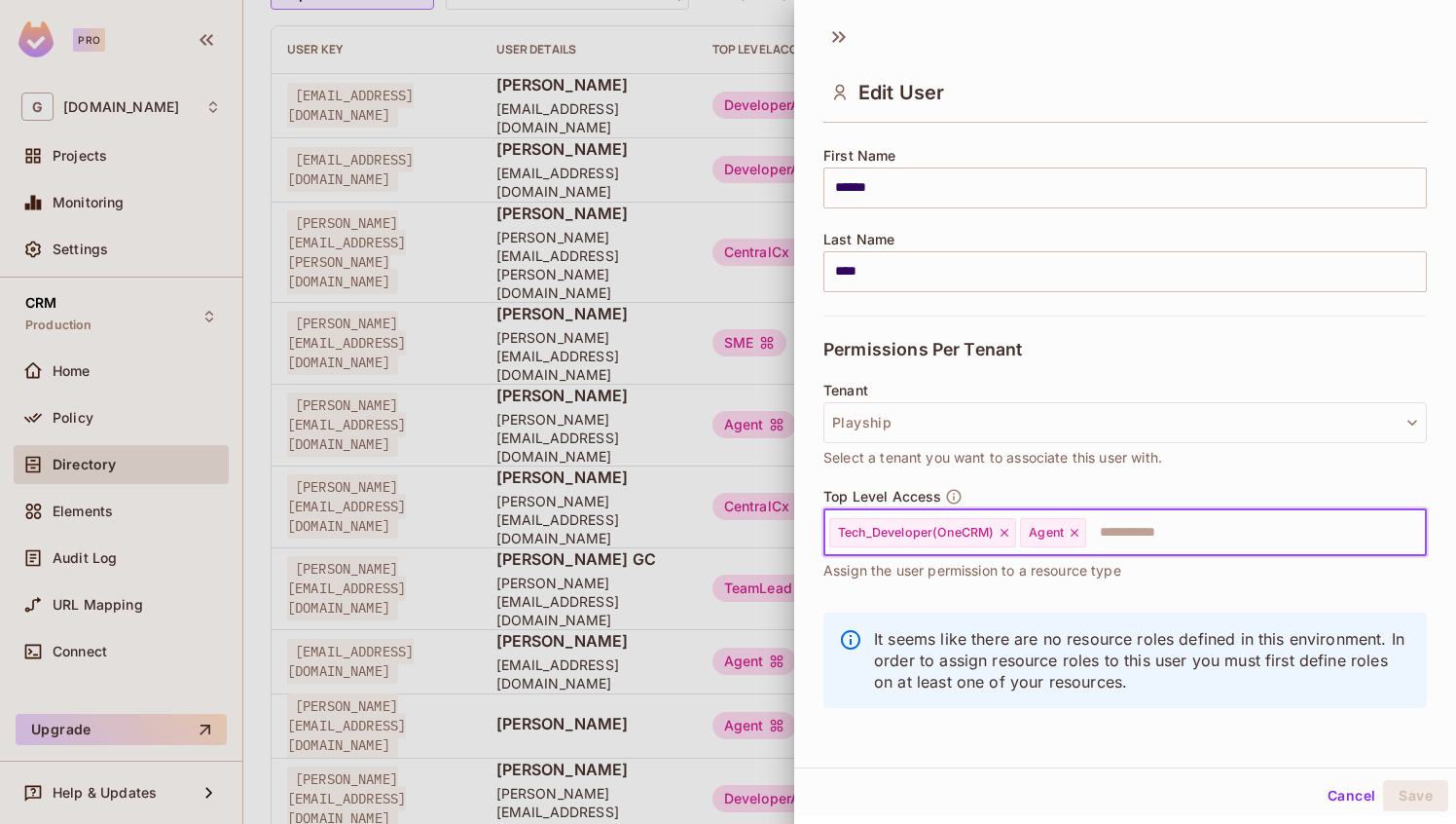
click at [1010, 526] on icon at bounding box center [1004, 533] width 14 height 14
click at [888, 533] on icon at bounding box center [884, 533] width 14 height 14
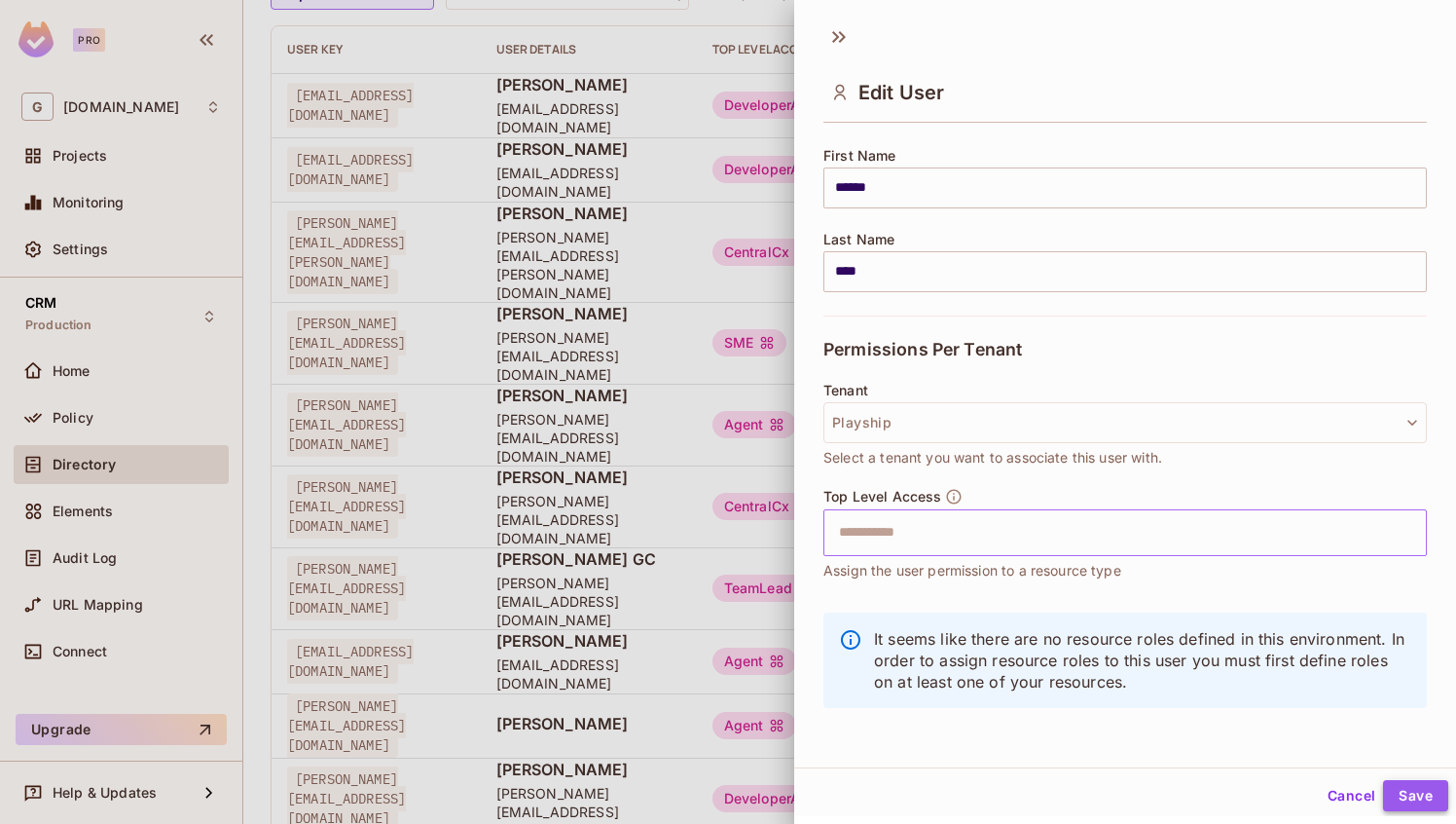
click at [1423, 787] on button "Save" at bounding box center [1415, 795] width 65 height 31
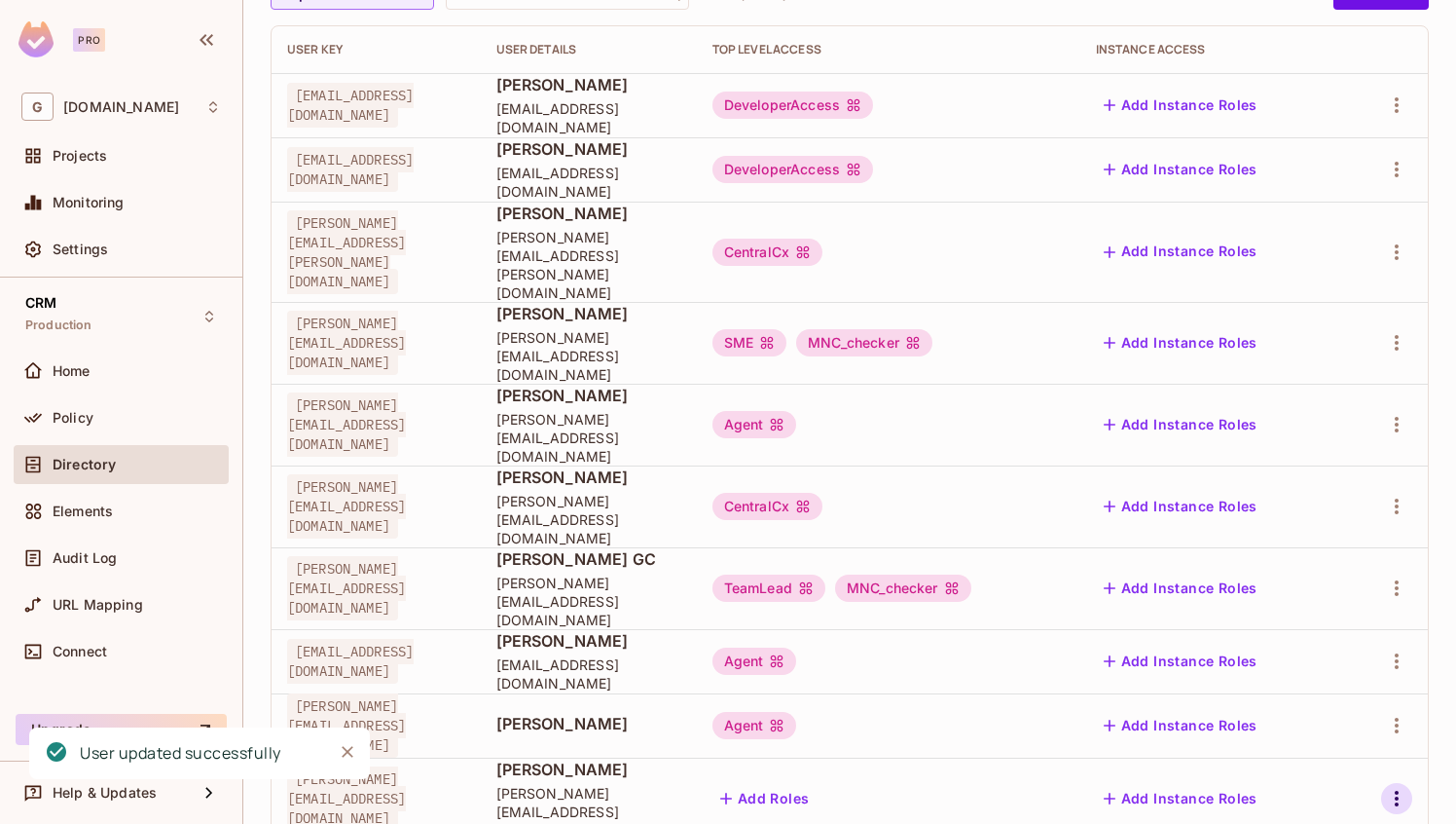
click at [1398, 787] on icon "button" at bounding box center [1396, 798] width 23 height 23
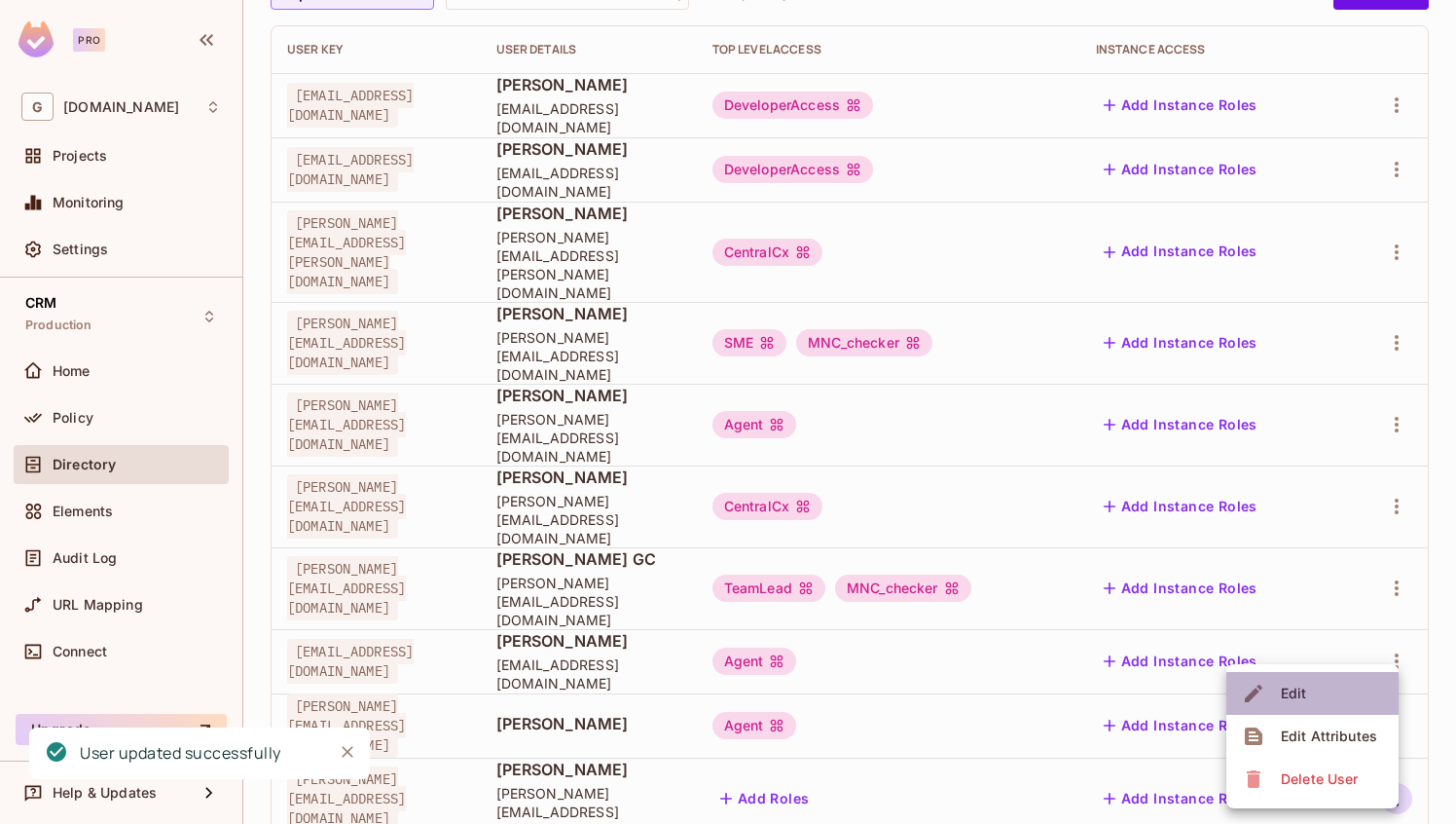
click at [1337, 697] on li "Edit" at bounding box center [1312, 692] width 173 height 43
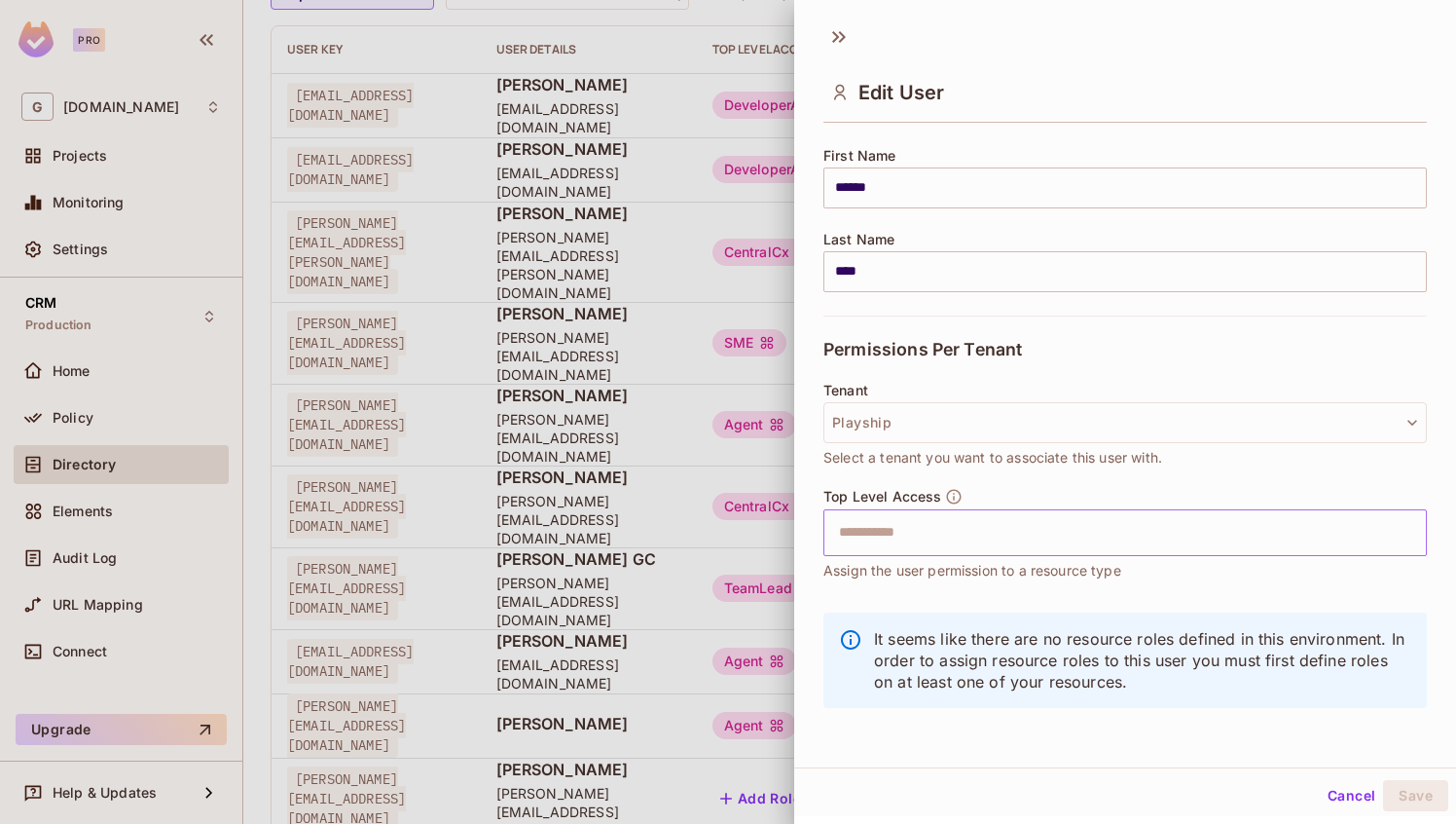
click at [891, 543] on input "text" at bounding box center [1107, 532] width 561 height 39
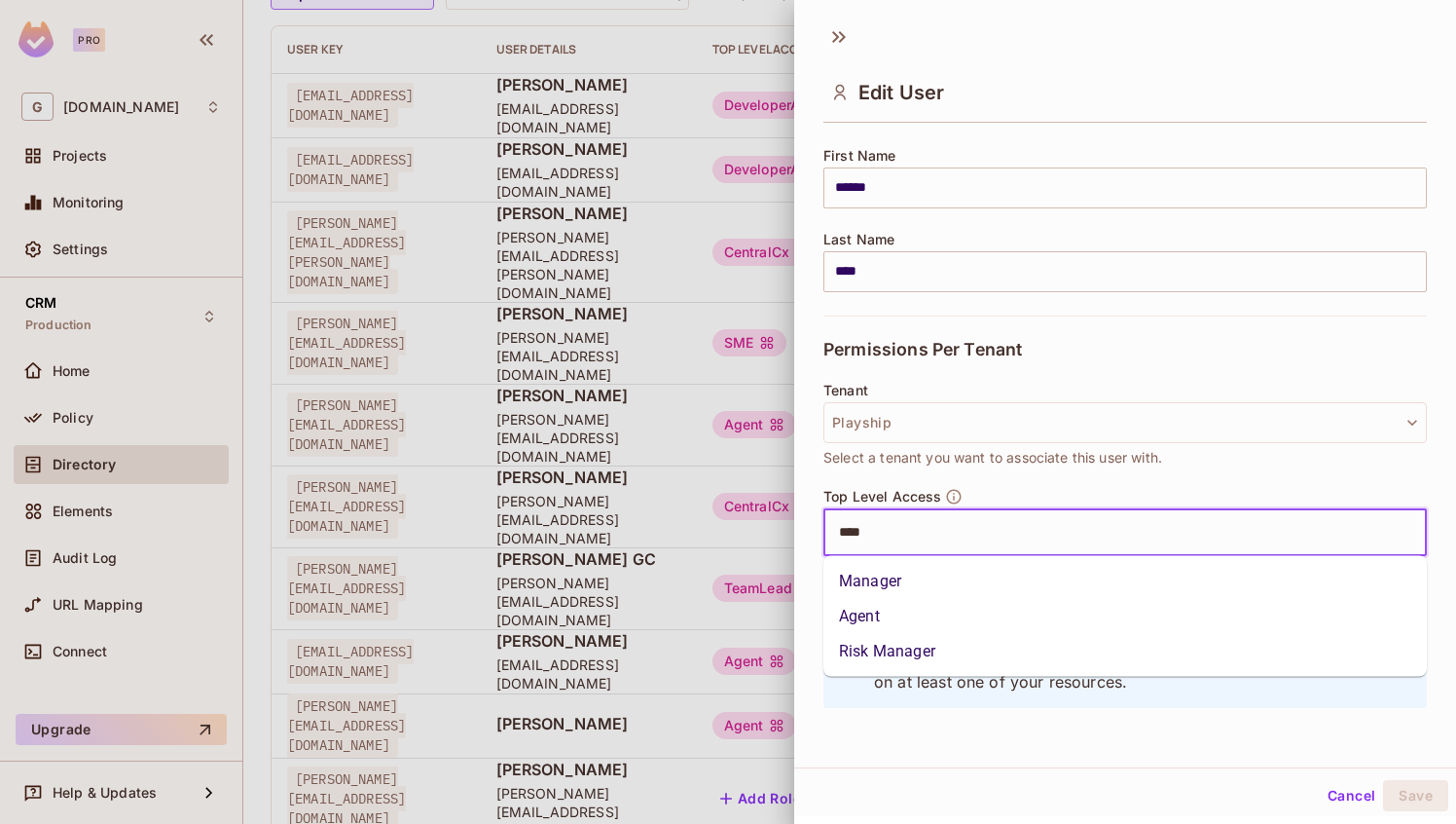
type input "*****"
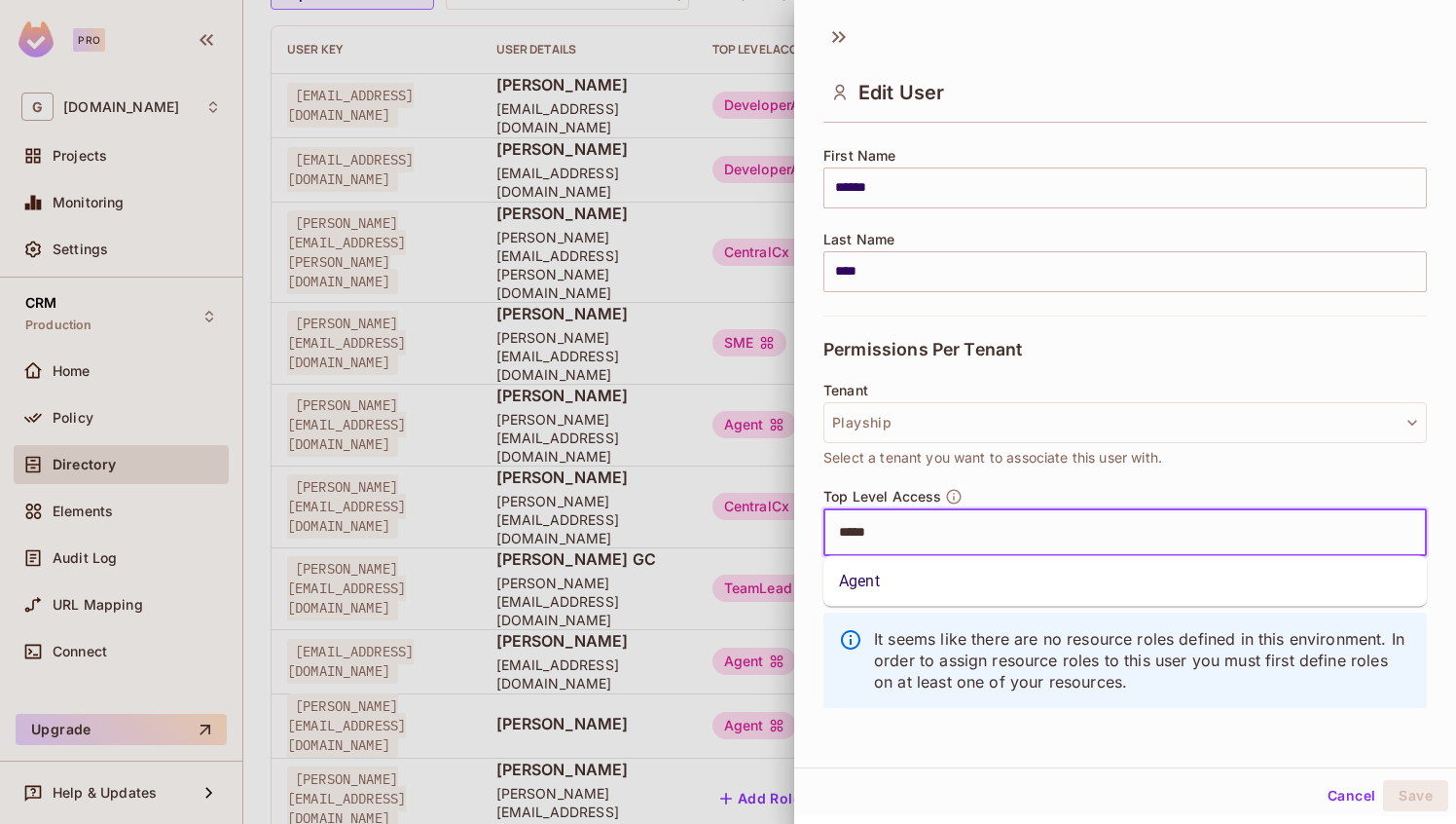
click at [846, 582] on li "Agent" at bounding box center [1125, 581] width 603 height 35
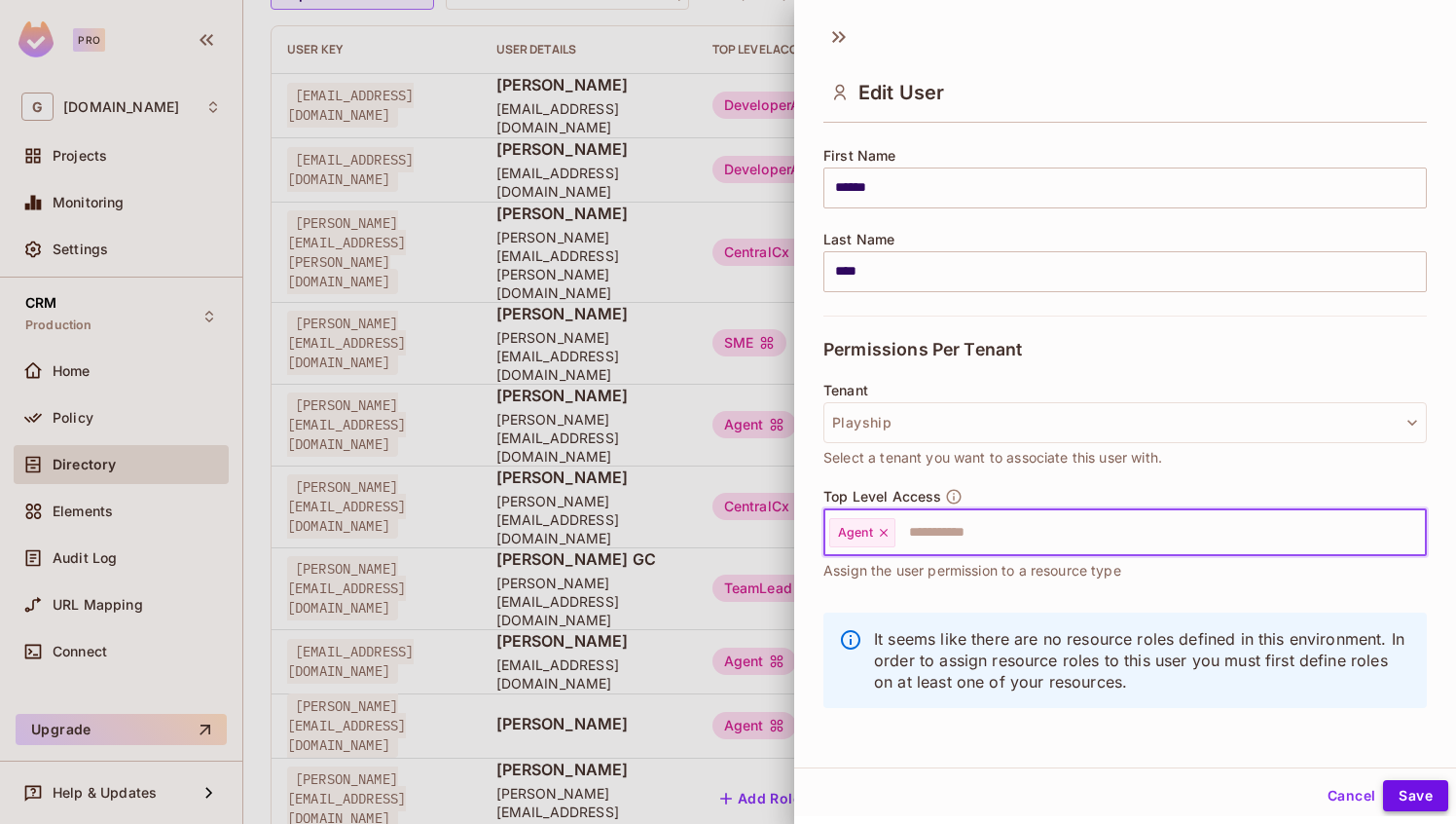
click at [1406, 797] on button "Save" at bounding box center [1415, 795] width 65 height 31
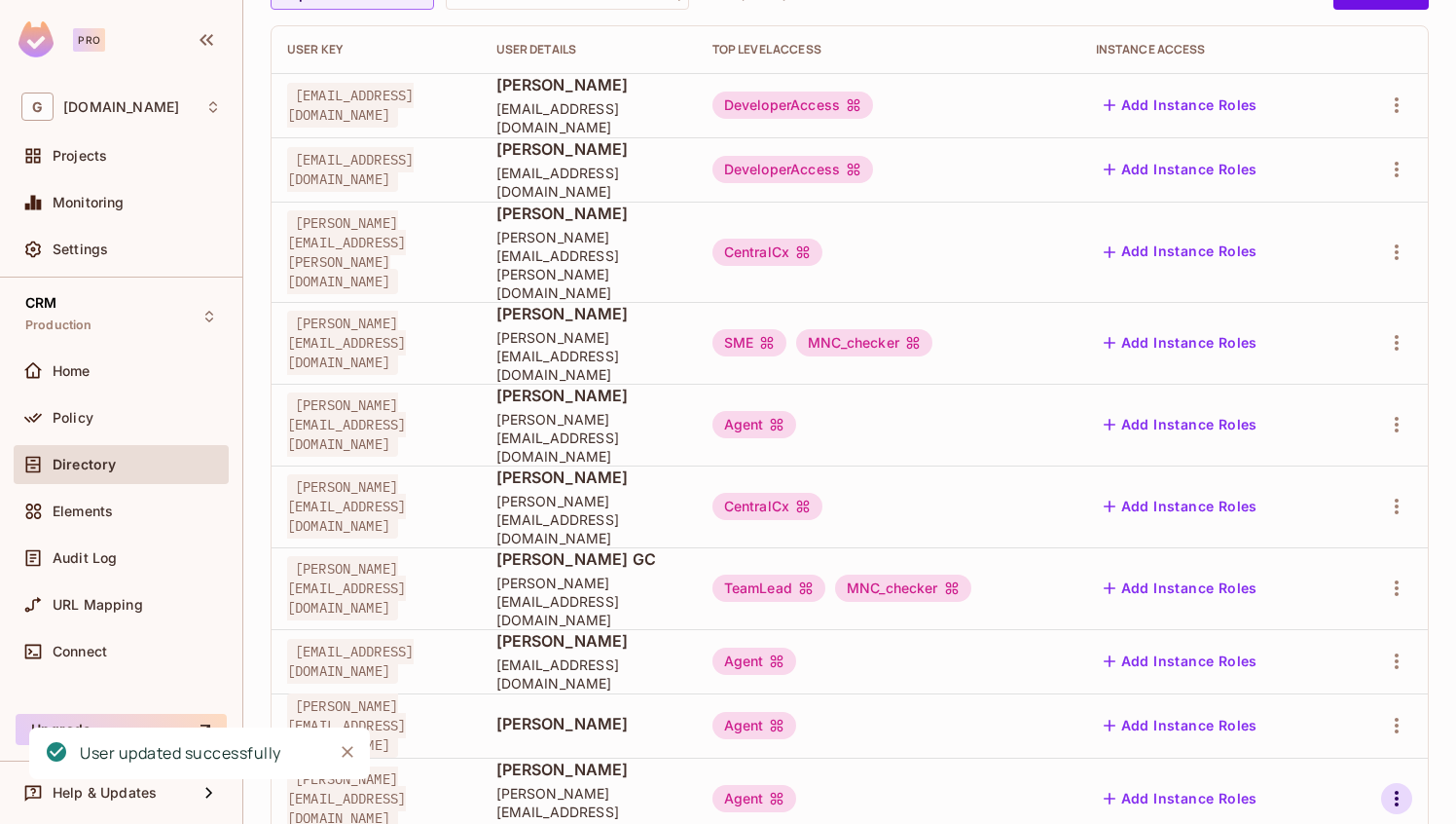
click at [1405, 787] on icon "button" at bounding box center [1396, 798] width 23 height 23
click at [1329, 685] on li "Edit" at bounding box center [1312, 692] width 173 height 43
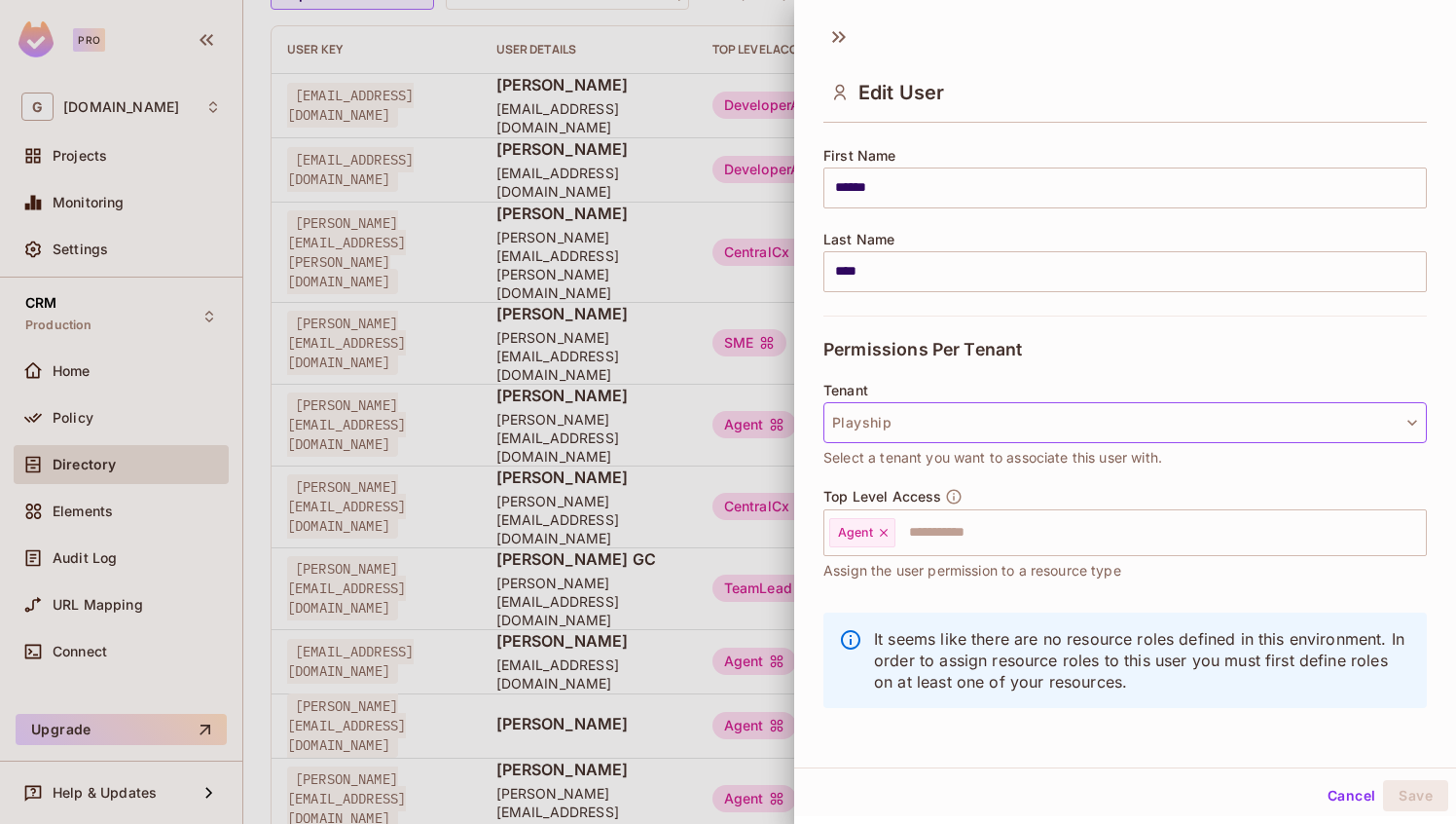
click at [869, 424] on button "Playship" at bounding box center [1125, 422] width 603 height 41
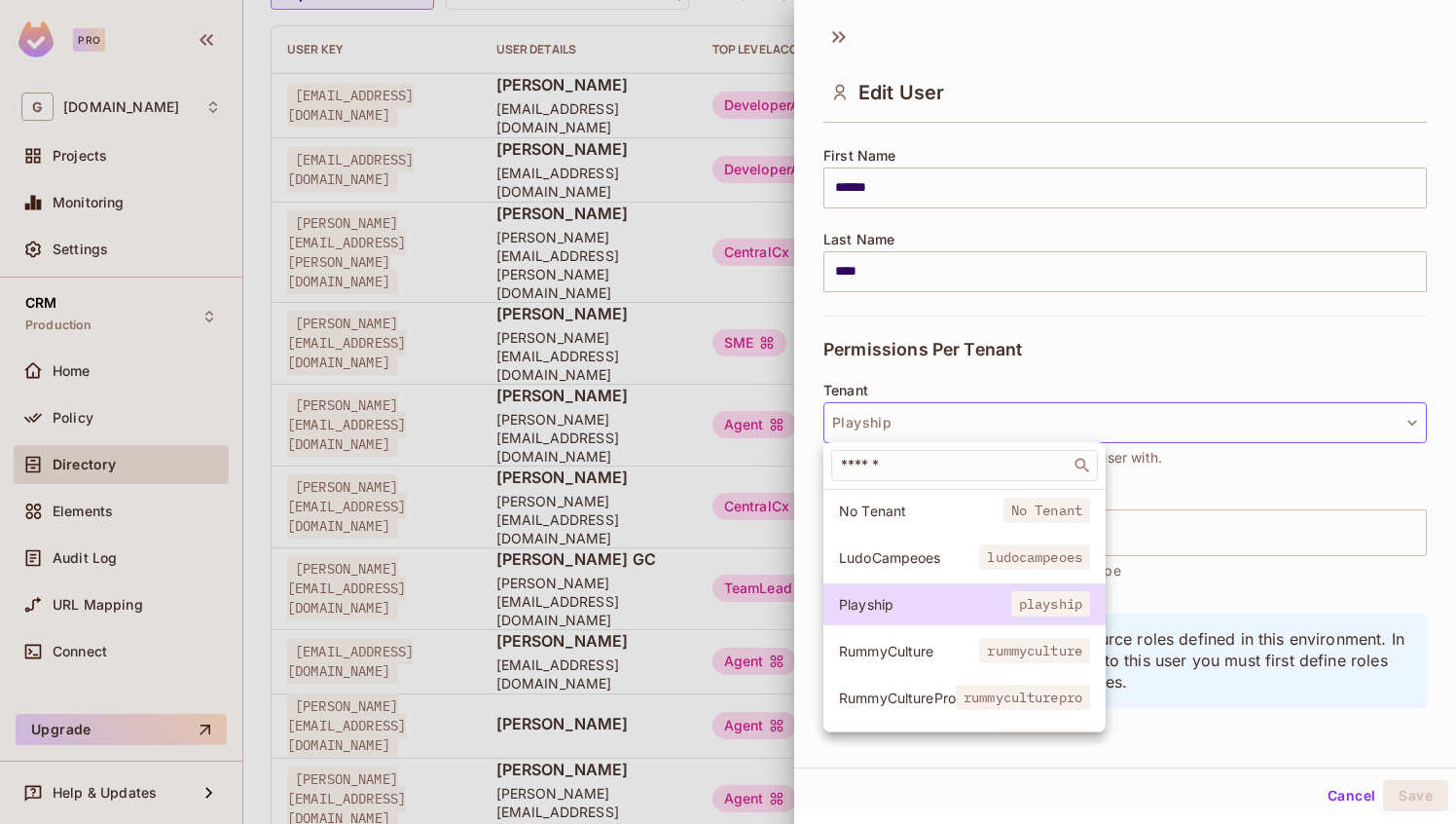
click at [898, 643] on span "RummyCulture" at bounding box center [909, 650] width 141 height 19
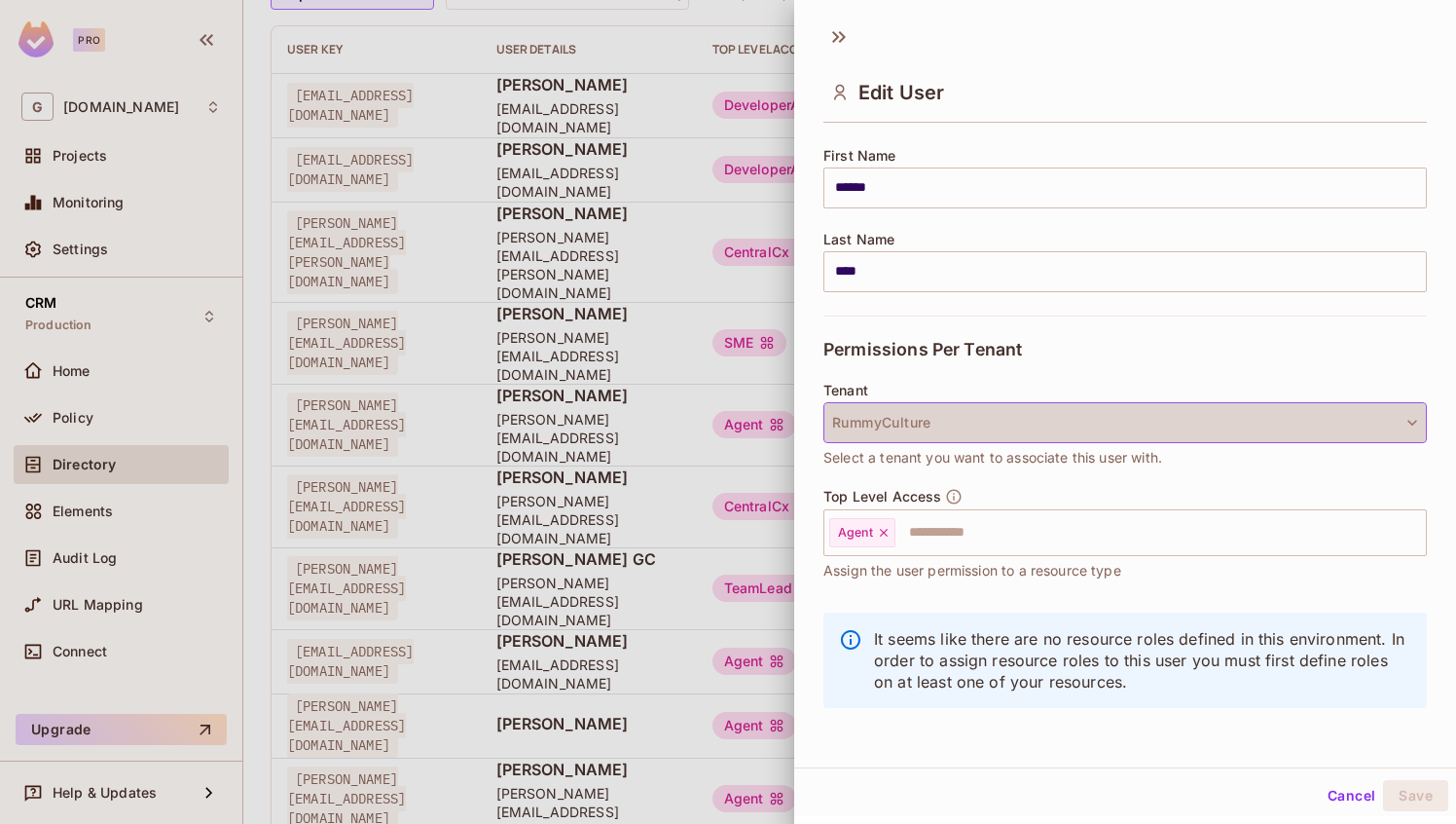
click at [938, 423] on button "RummyCulture" at bounding box center [1125, 422] width 603 height 41
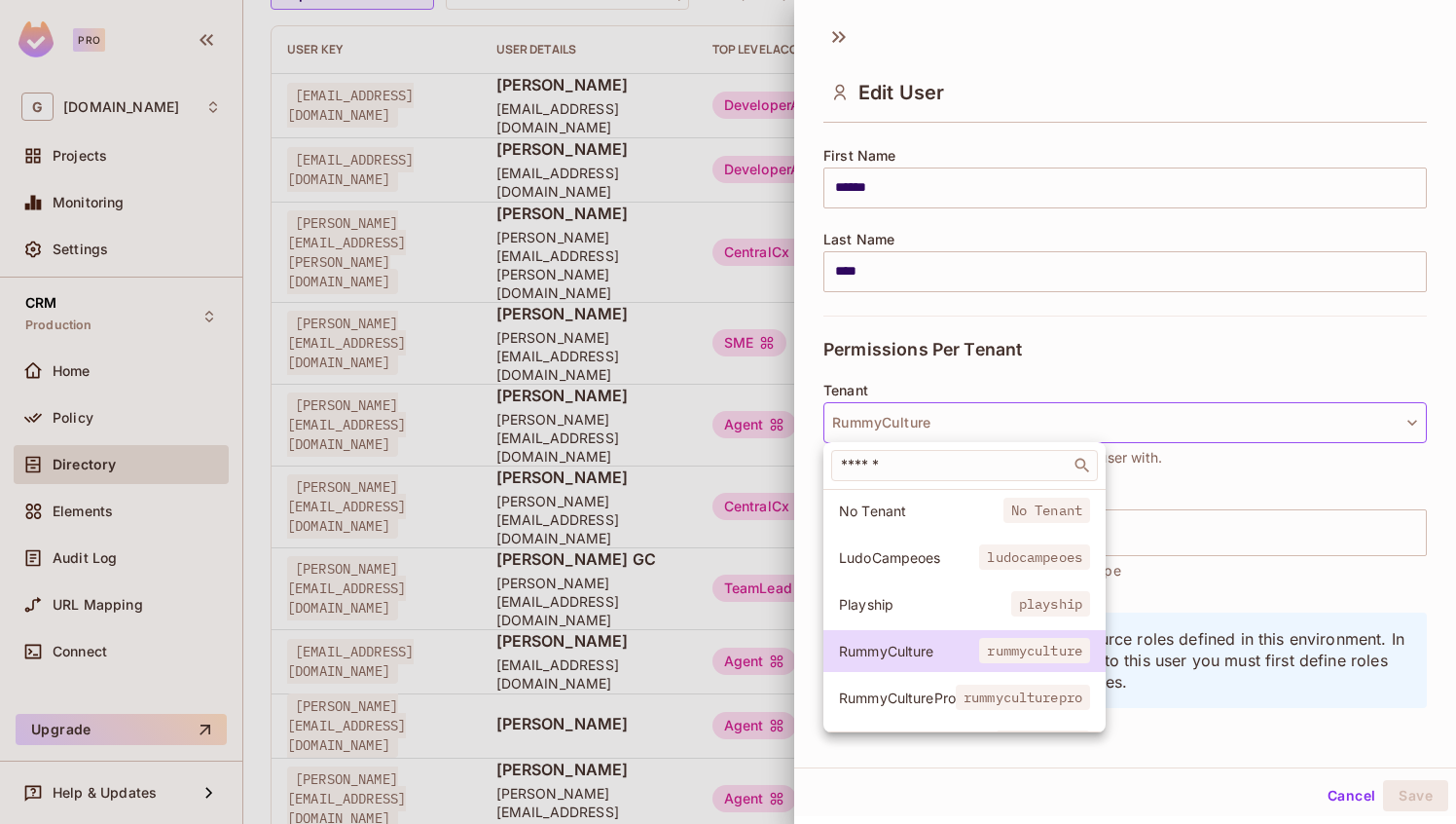
scroll to position [85, 0]
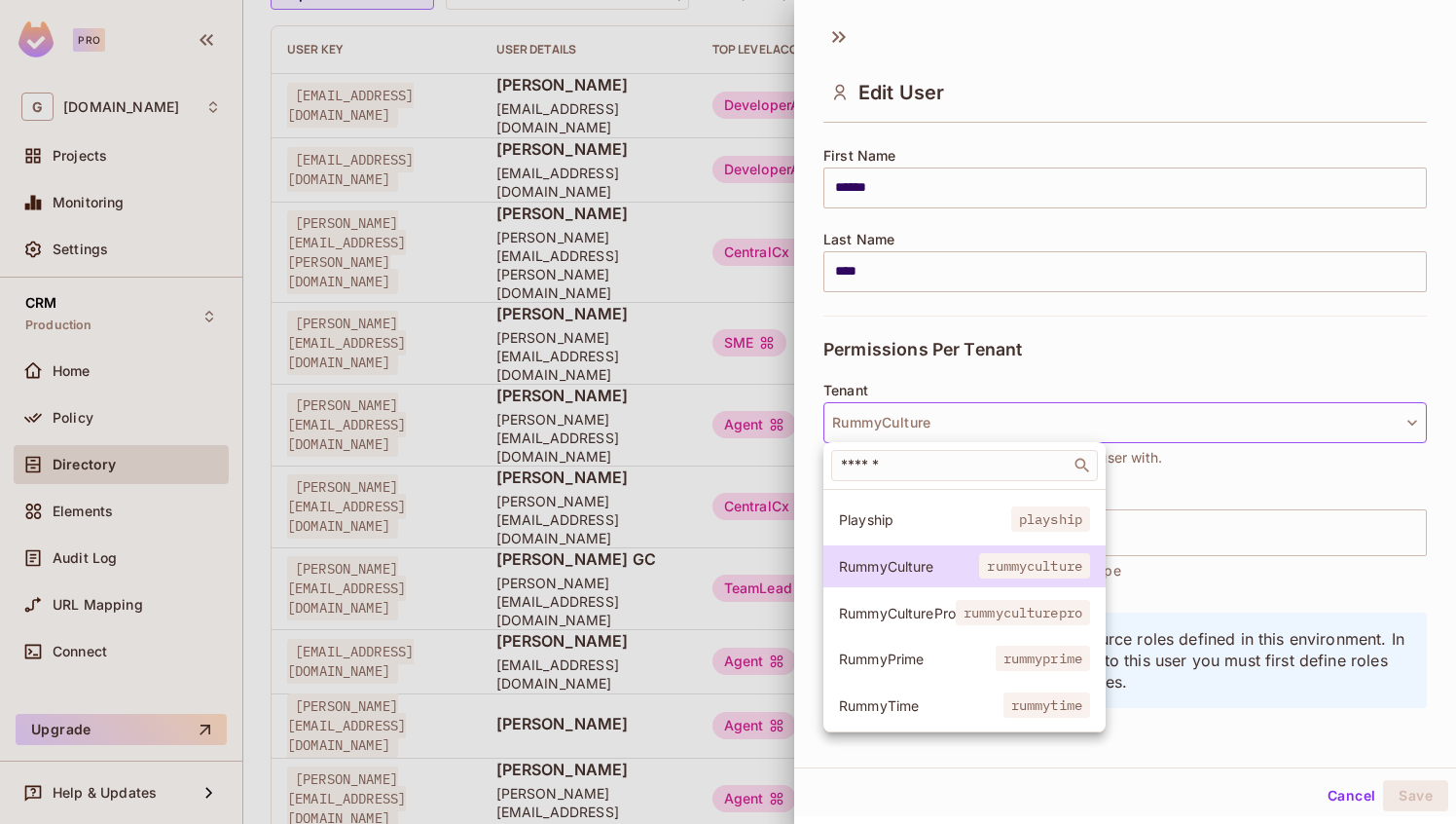
click at [944, 650] on span "RummyPrime" at bounding box center [916, 658] width 157 height 19
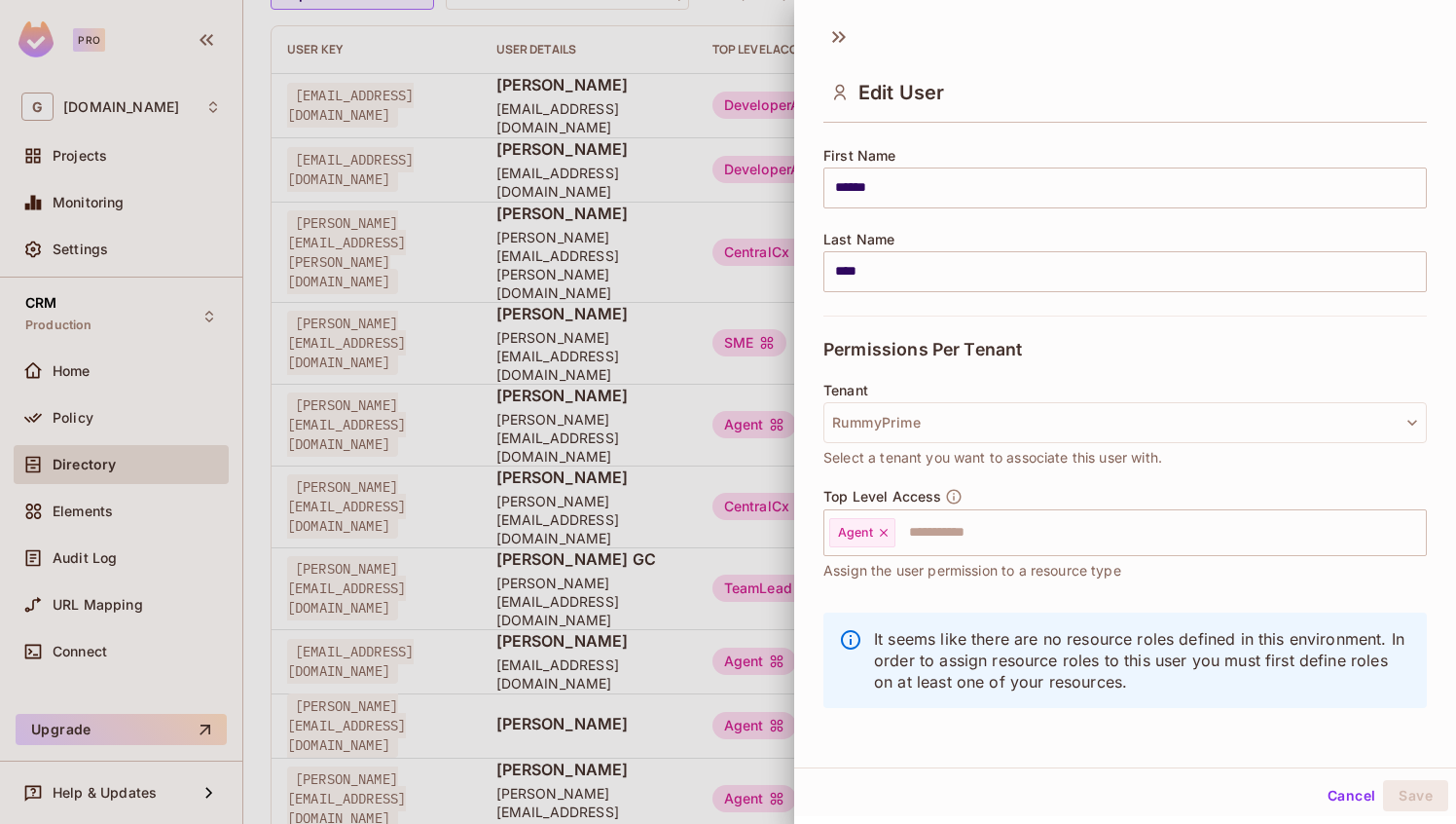
click at [1361, 792] on button "Cancel" at bounding box center [1350, 795] width 63 height 31
